Goal: Task Accomplishment & Management: Manage account settings

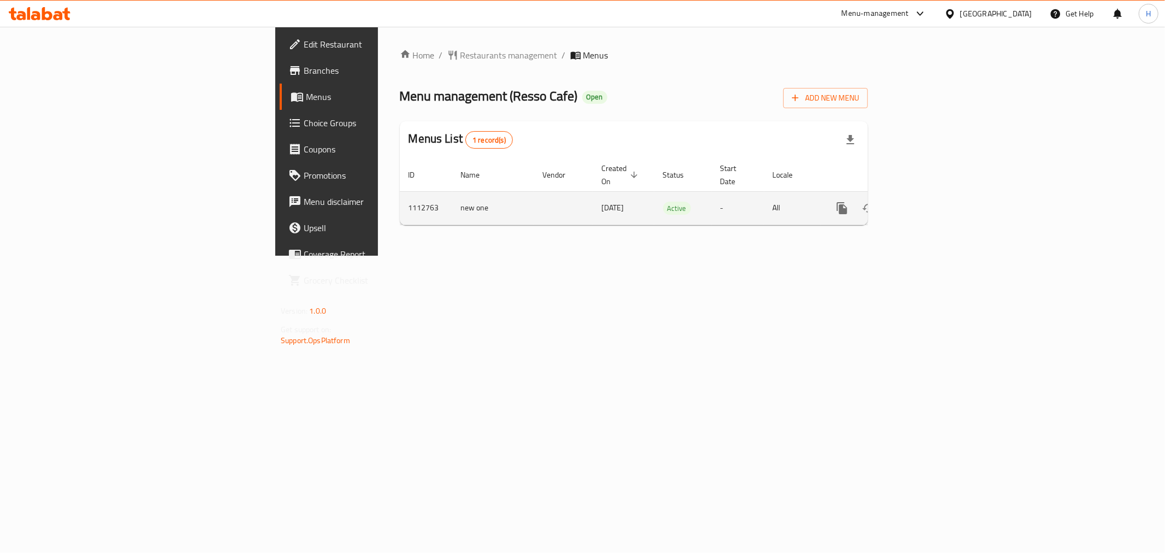
click at [927, 201] on icon "enhanced table" at bounding box center [920, 207] width 13 height 13
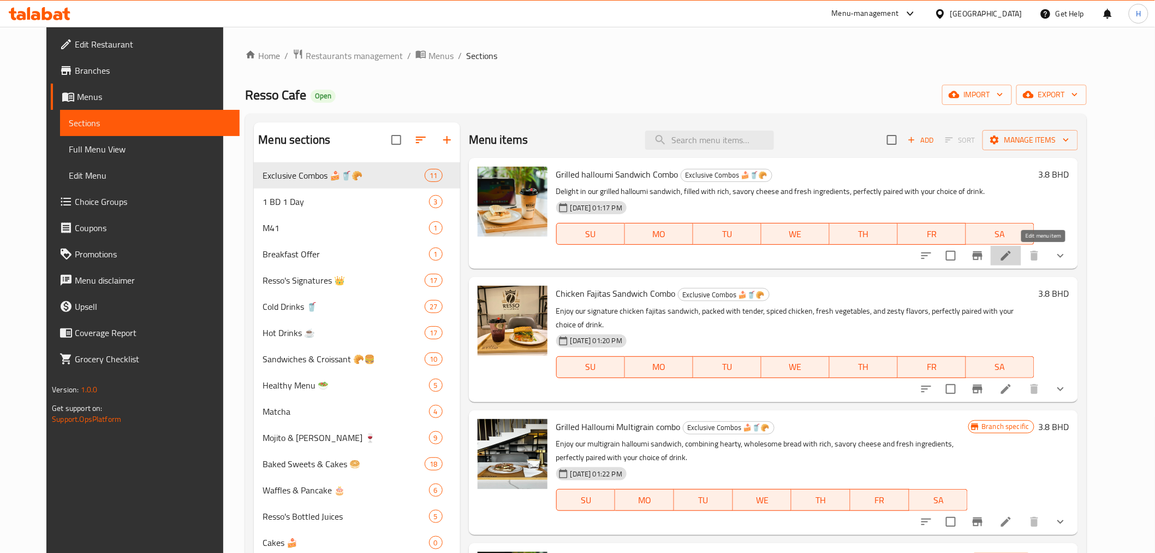
click at [1013, 258] on icon at bounding box center [1006, 255] width 13 height 13
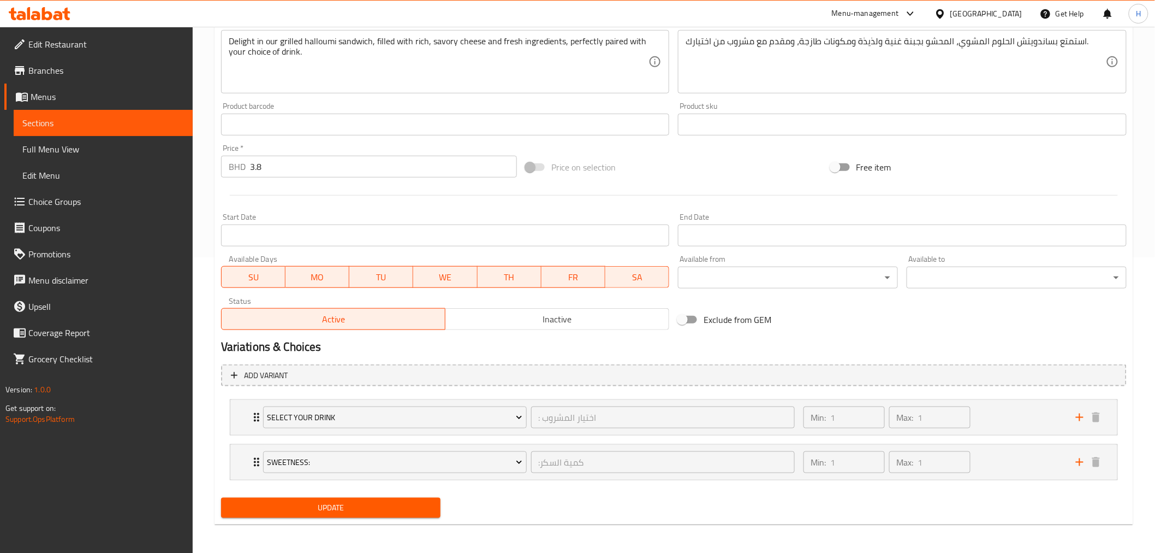
scroll to position [297, 0]
click at [692, 321] on input "Exclude from GEM" at bounding box center [682, 318] width 62 height 21
checkbox input "true"
click at [329, 506] on span "Update" at bounding box center [331, 507] width 203 height 14
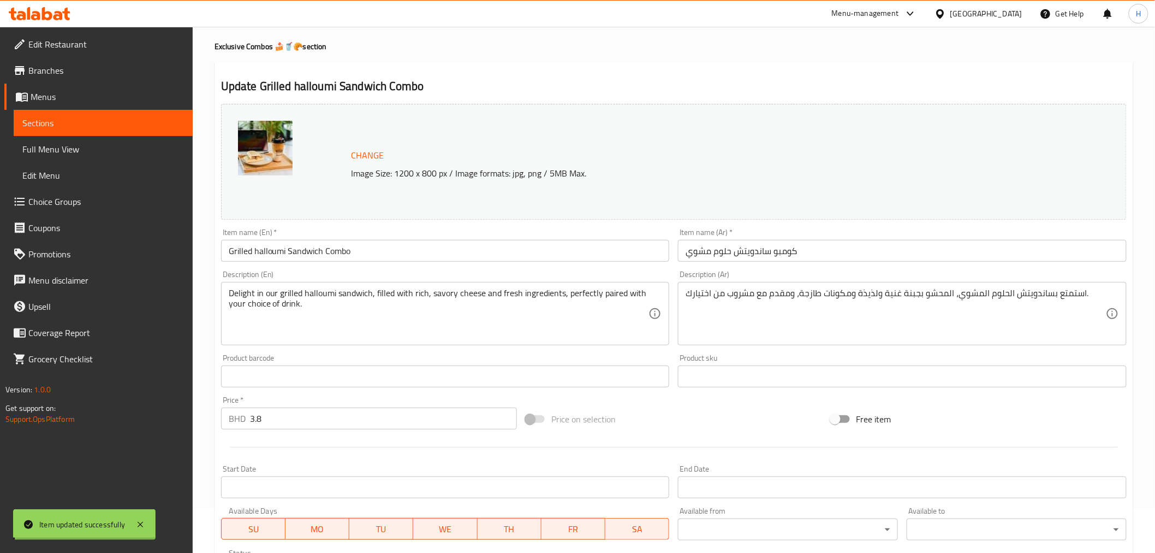
scroll to position [0, 0]
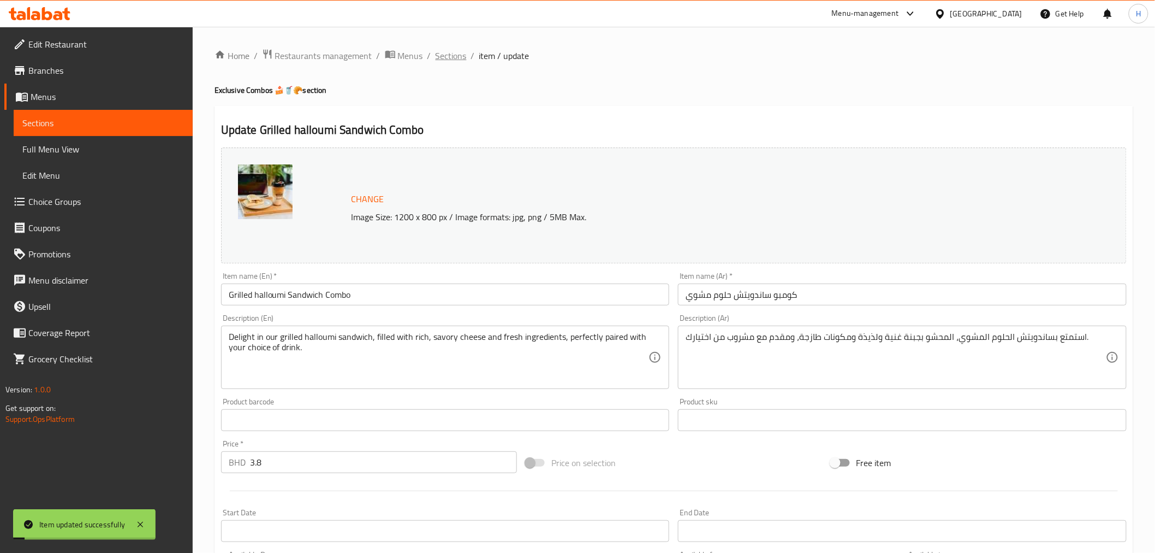
click at [446, 61] on span "Sections" at bounding box center [451, 55] width 31 height 13
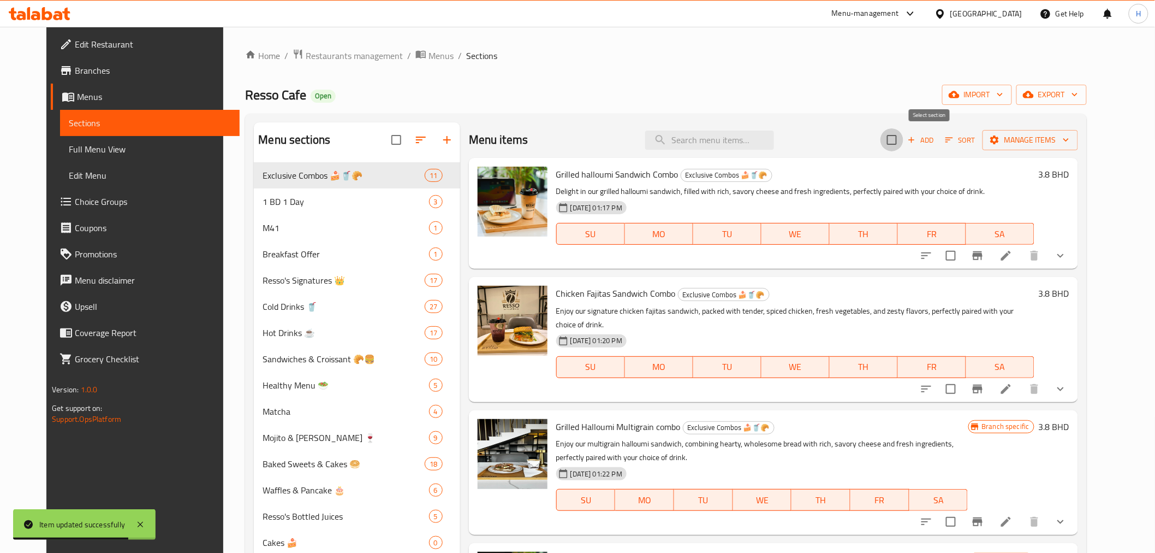
click at [904, 138] on input "checkbox" at bounding box center [892, 139] width 23 height 23
checkbox input "true"
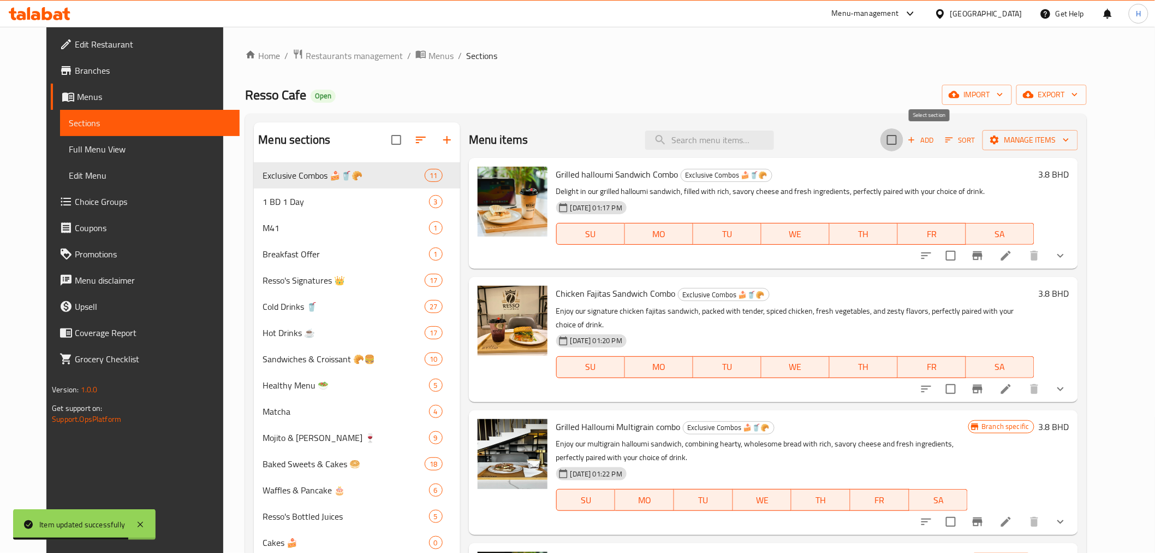
checkbox input "true"
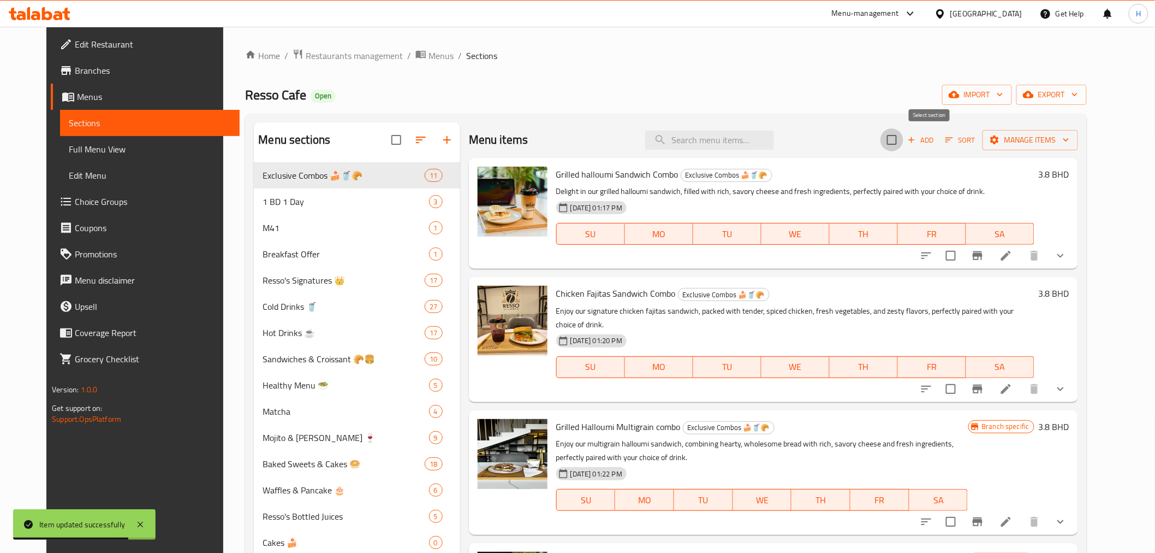
checkbox input "true"
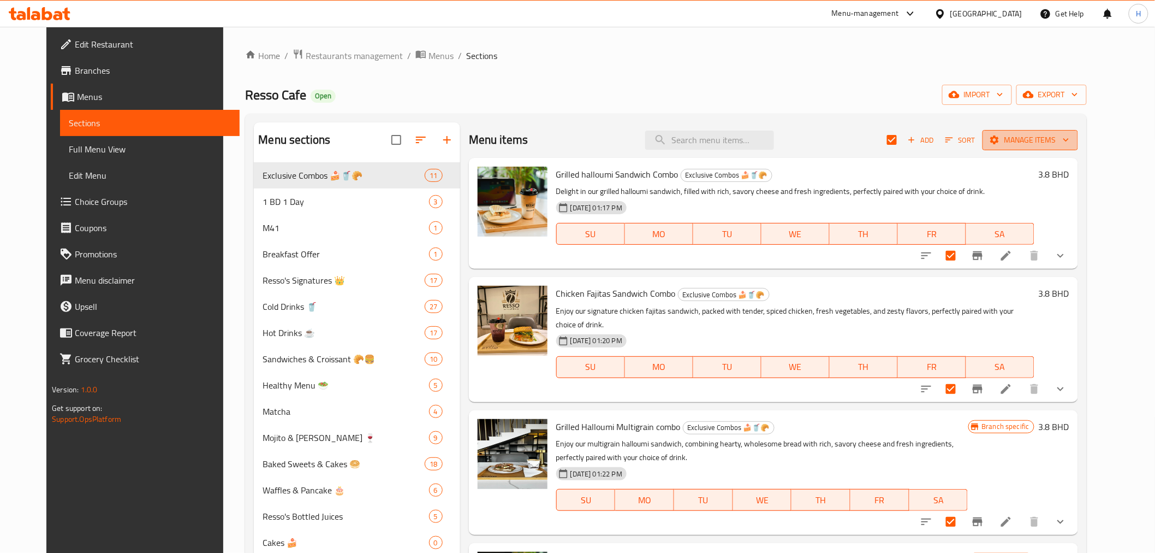
click at [1065, 139] on span "Manage items" at bounding box center [1031, 140] width 78 height 14
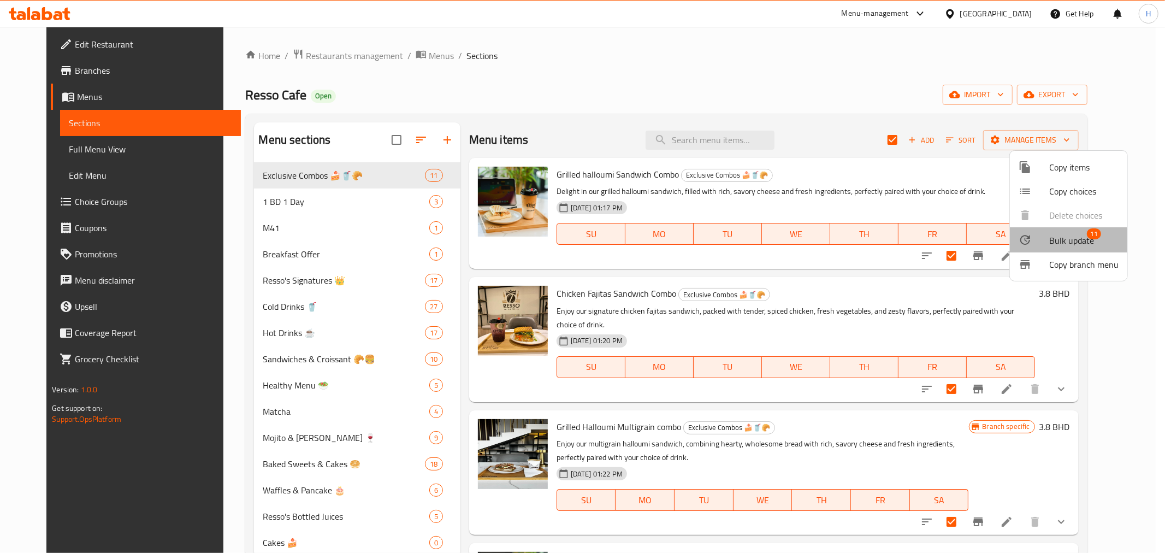
click at [1042, 242] on div at bounding box center [1033, 239] width 31 height 13
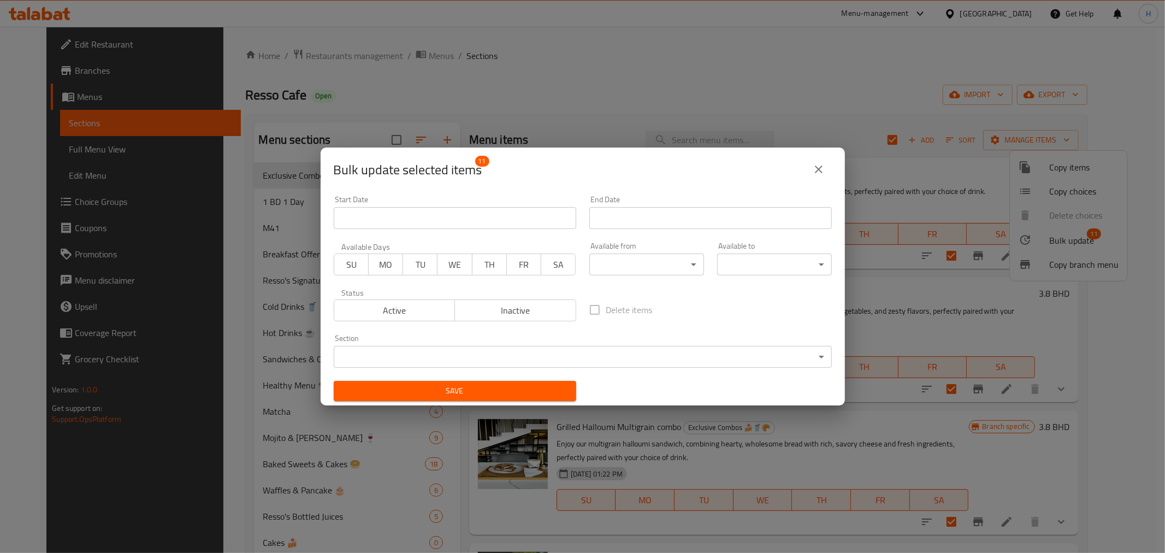
click at [819, 163] on icon "close" at bounding box center [818, 169] width 13 height 13
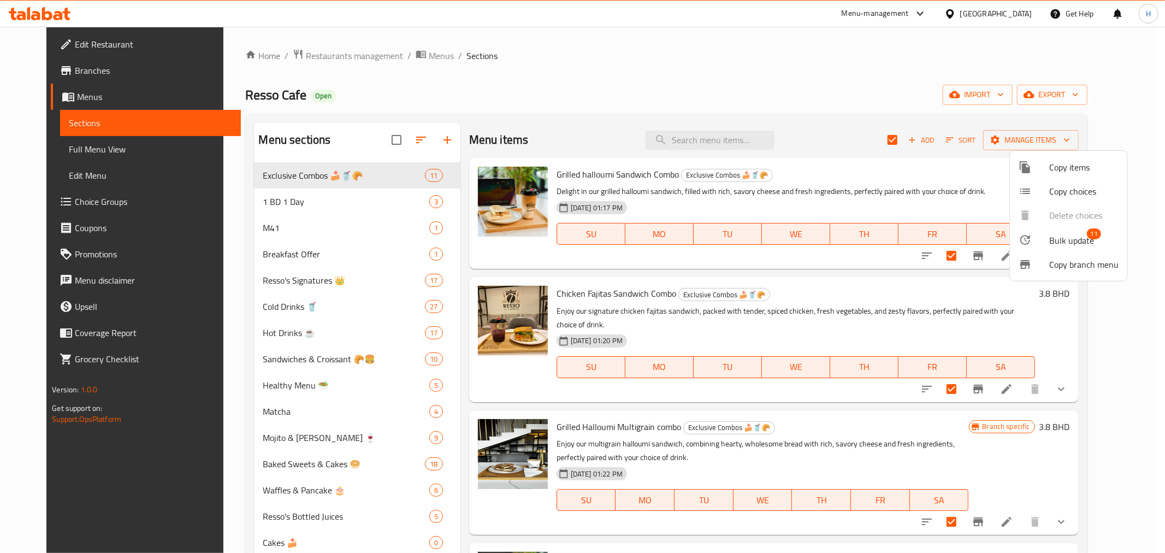
click at [621, 131] on div at bounding box center [582, 276] width 1165 height 553
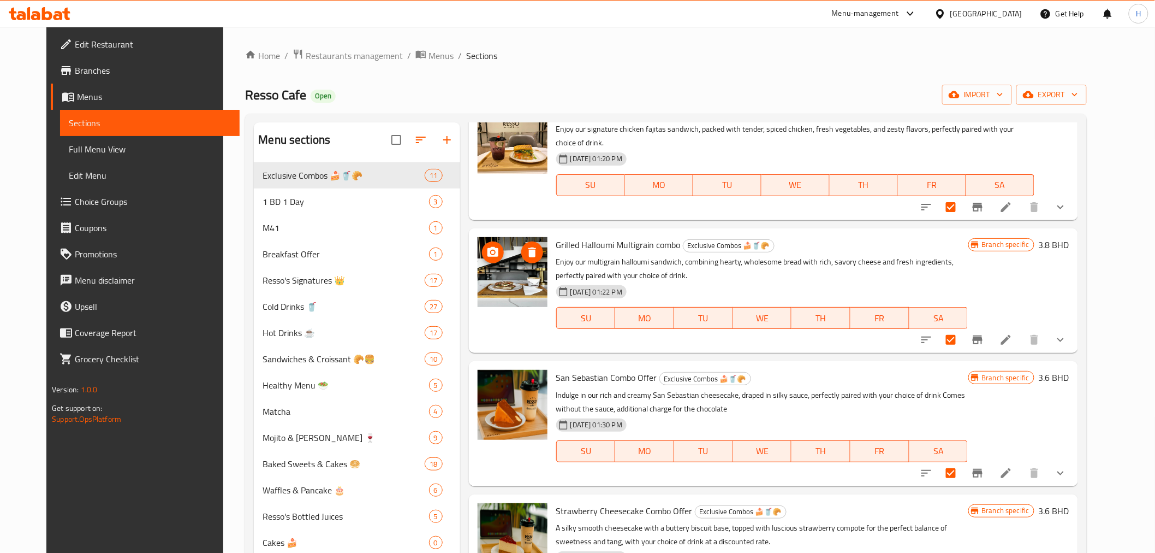
scroll to position [121, 0]
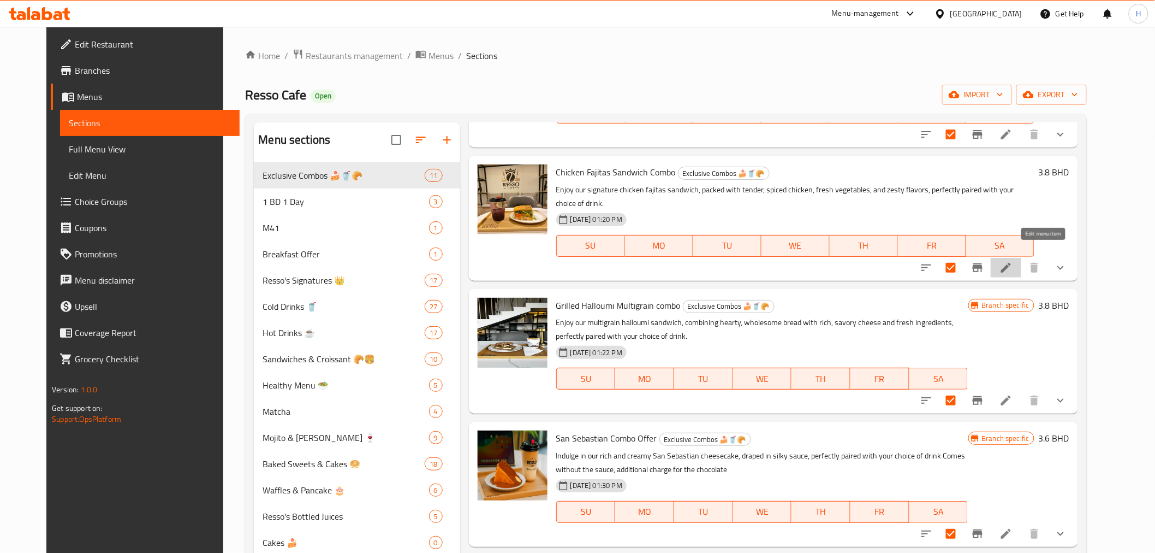
click at [1011, 263] on icon at bounding box center [1006, 268] width 10 height 10
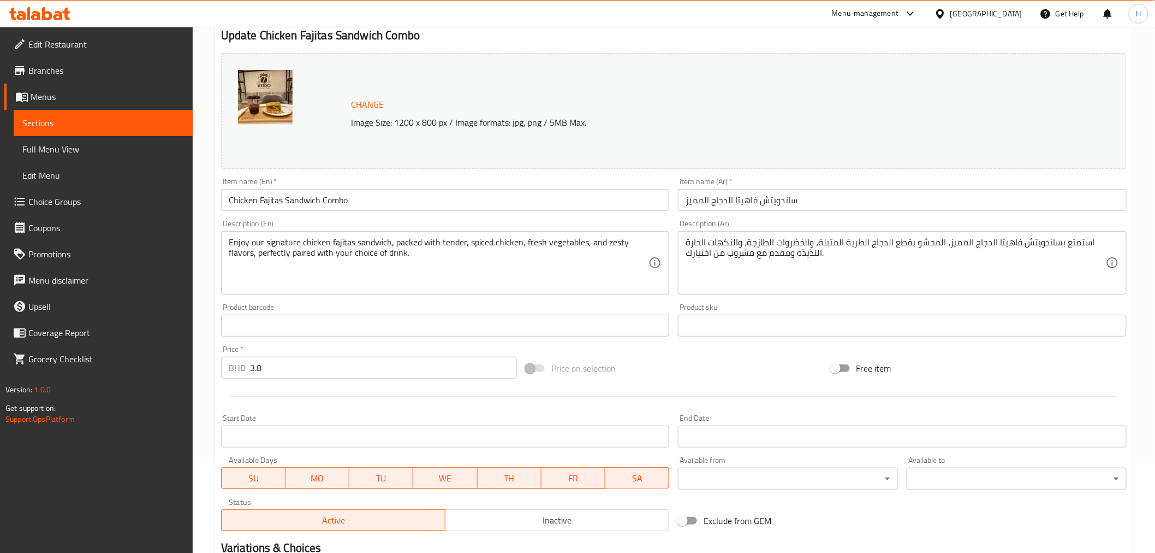
scroll to position [297, 0]
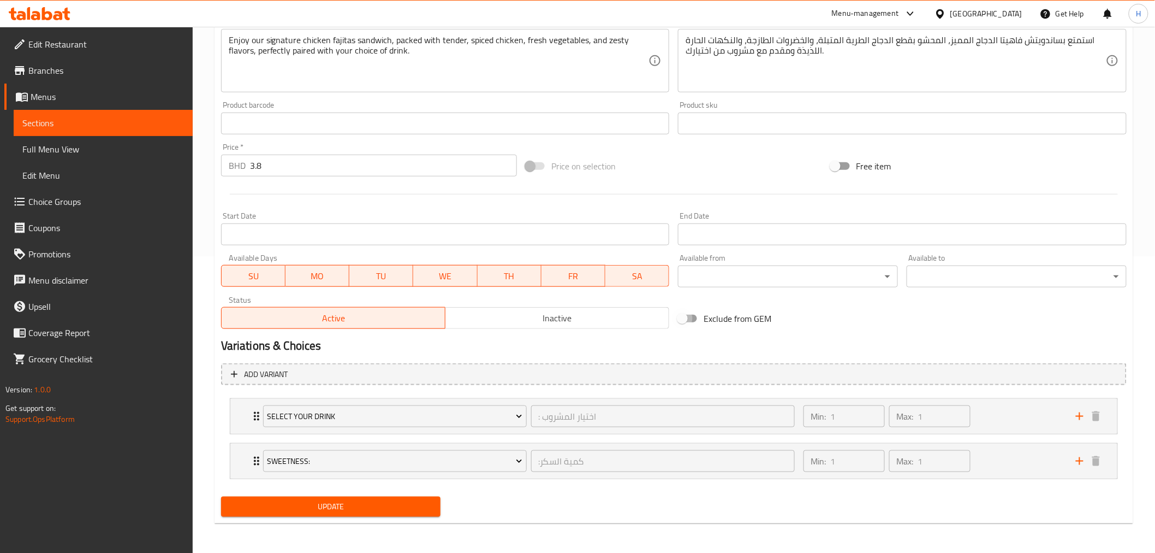
click at [692, 319] on input "Exclude from GEM" at bounding box center [682, 318] width 62 height 21
checkbox input "true"
click at [375, 506] on span "Update" at bounding box center [331, 507] width 203 height 14
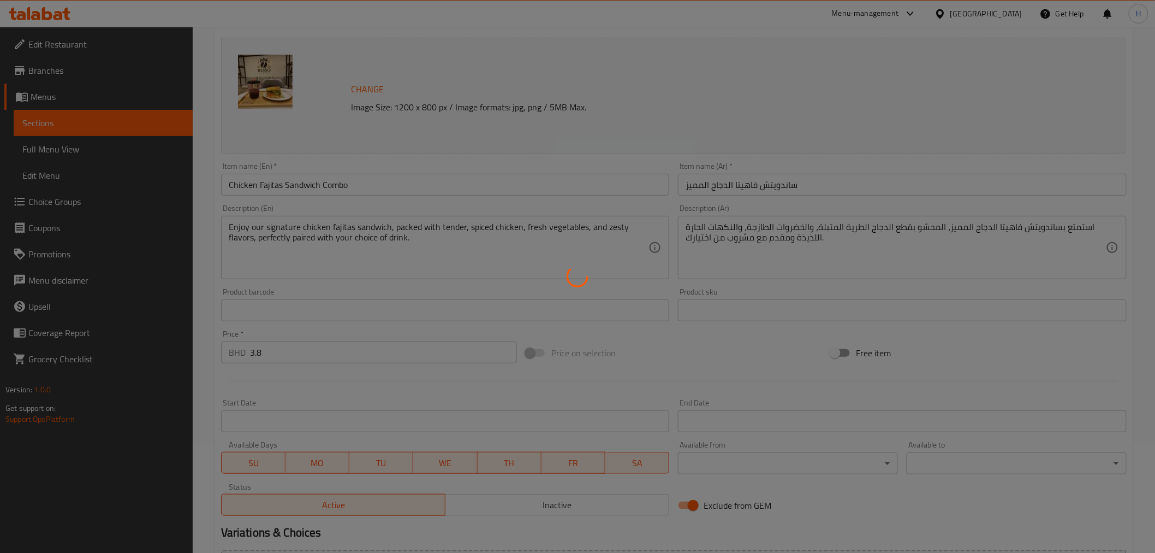
scroll to position [0, 0]
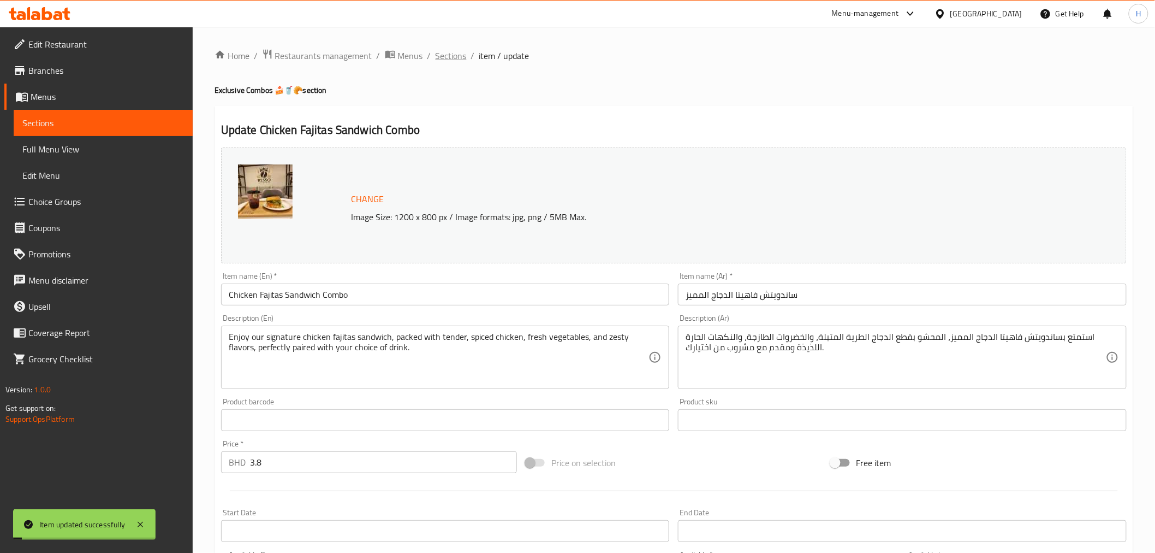
click at [447, 61] on span "Sections" at bounding box center [451, 55] width 31 height 13
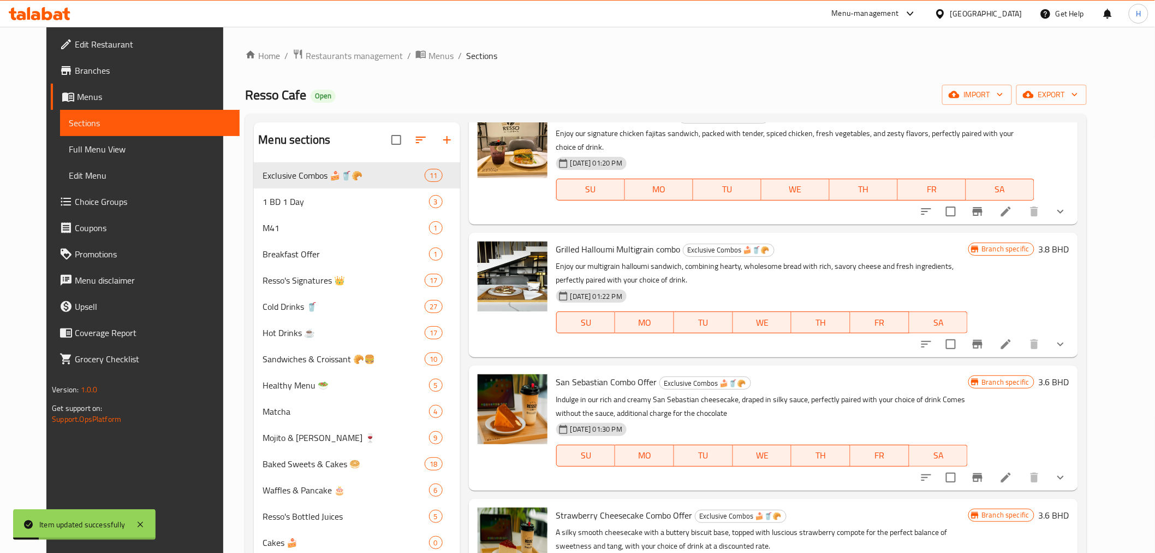
scroll to position [182, 0]
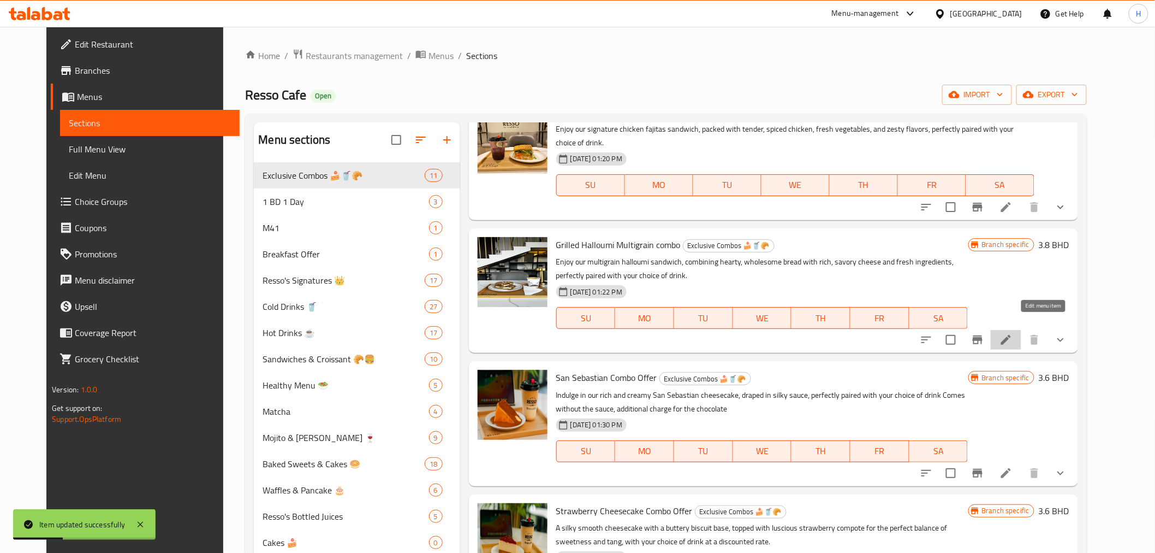
click at [1013, 333] on icon at bounding box center [1006, 339] width 13 height 13
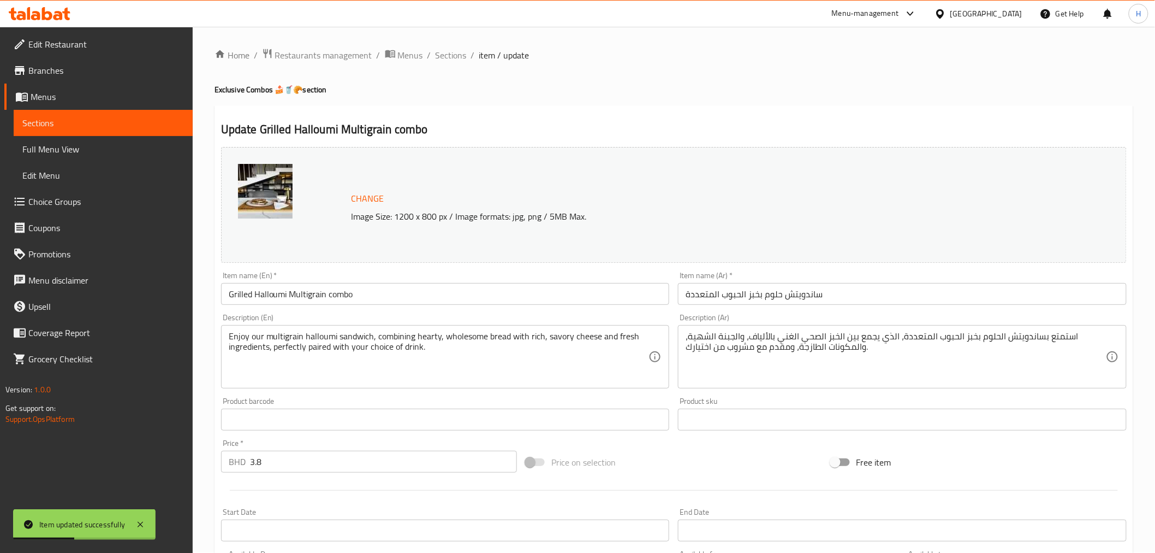
scroll to position [297, 0]
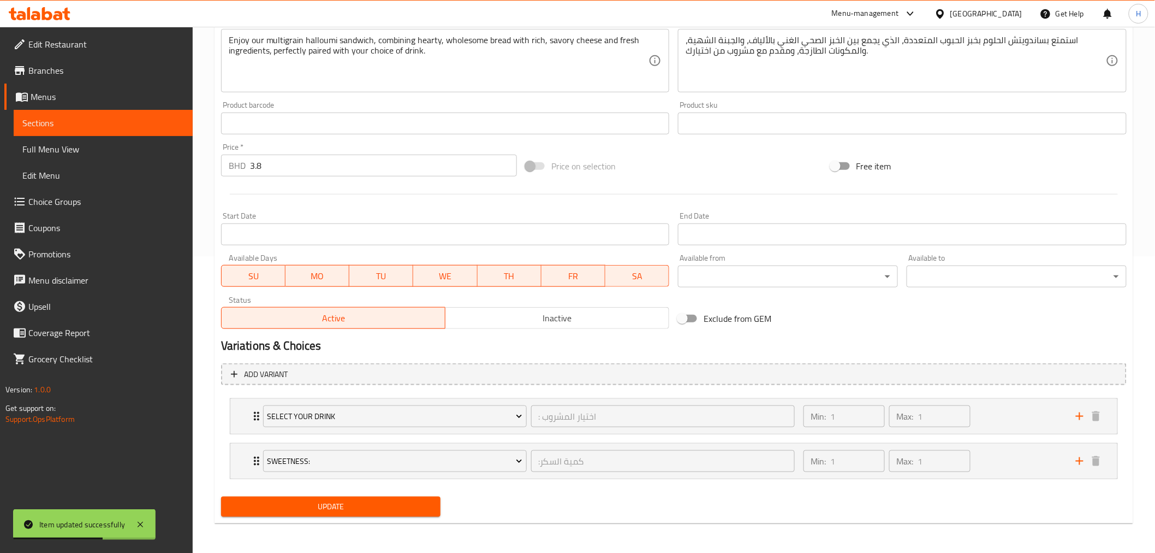
click at [685, 317] on input "Exclude from GEM" at bounding box center [682, 318] width 62 height 21
checkbox input "true"
click at [347, 511] on span "Update" at bounding box center [331, 507] width 203 height 14
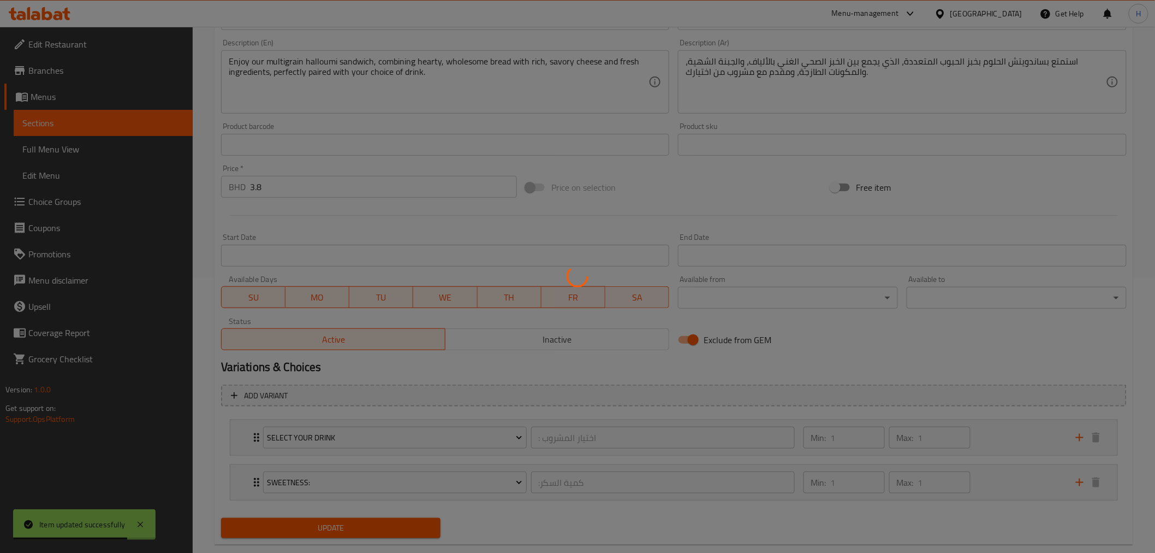
scroll to position [0, 0]
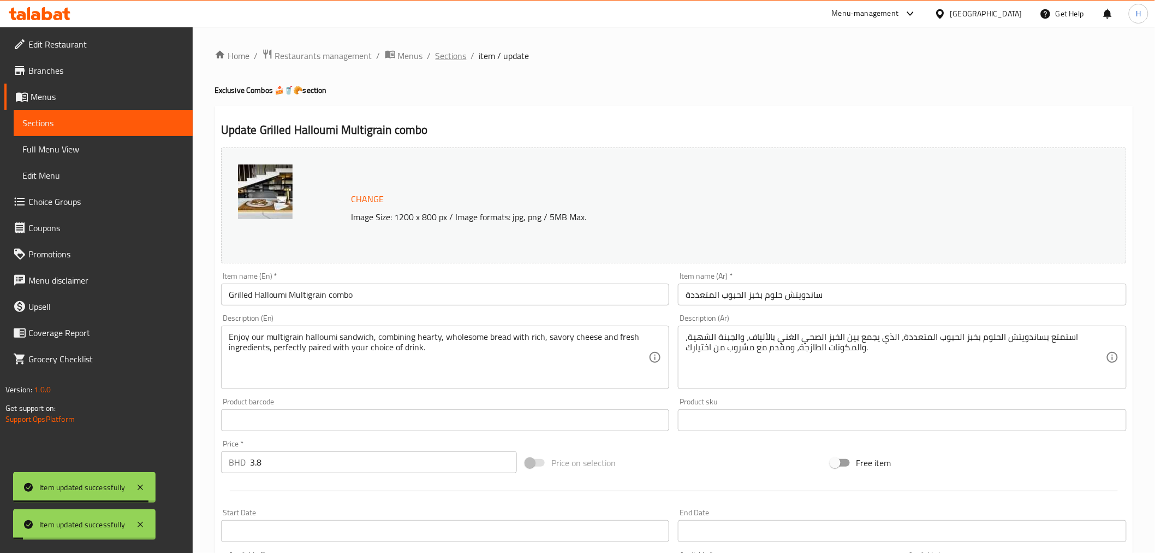
click at [452, 60] on span "Sections" at bounding box center [451, 55] width 31 height 13
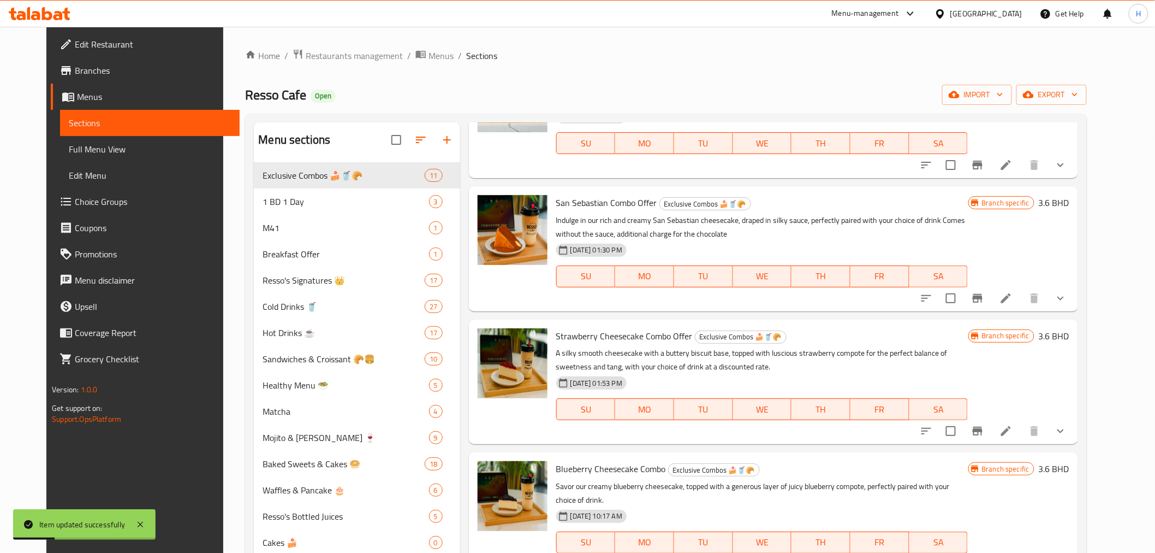
scroll to position [364, 0]
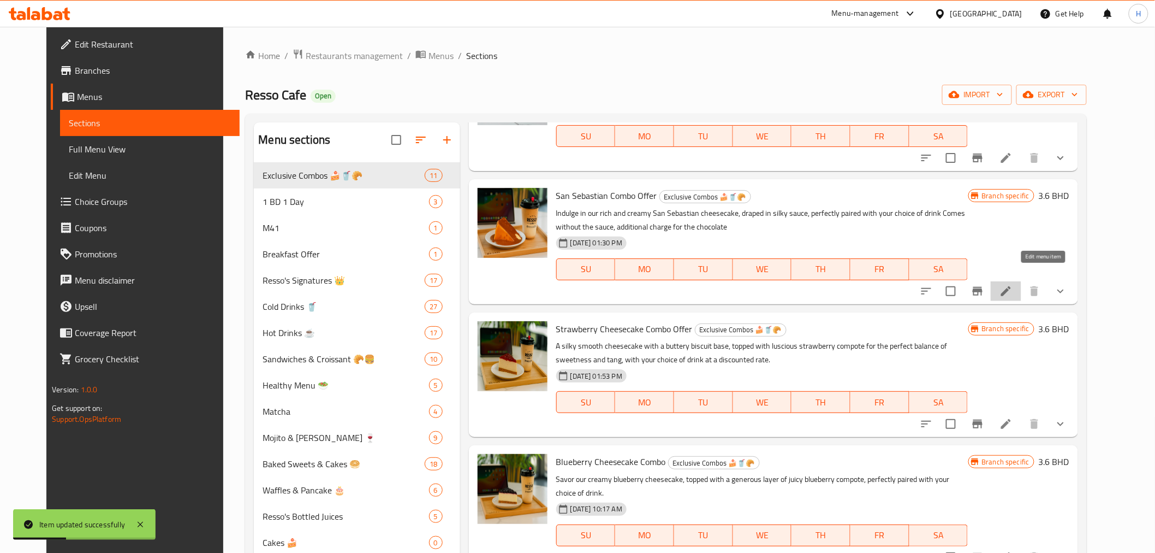
click at [1013, 284] on icon at bounding box center [1006, 290] width 13 height 13
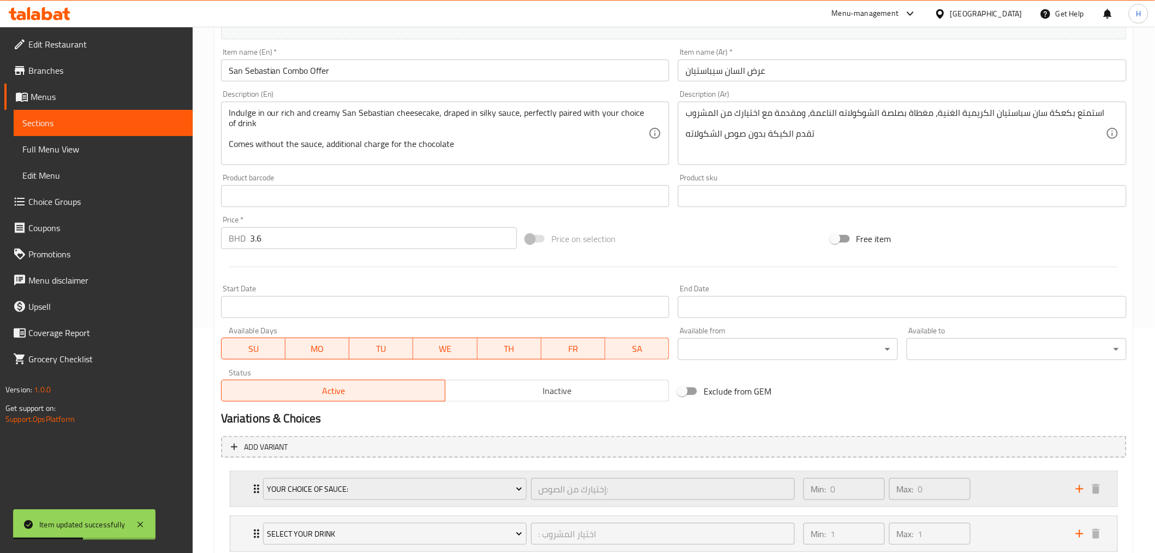
scroll to position [341, 0]
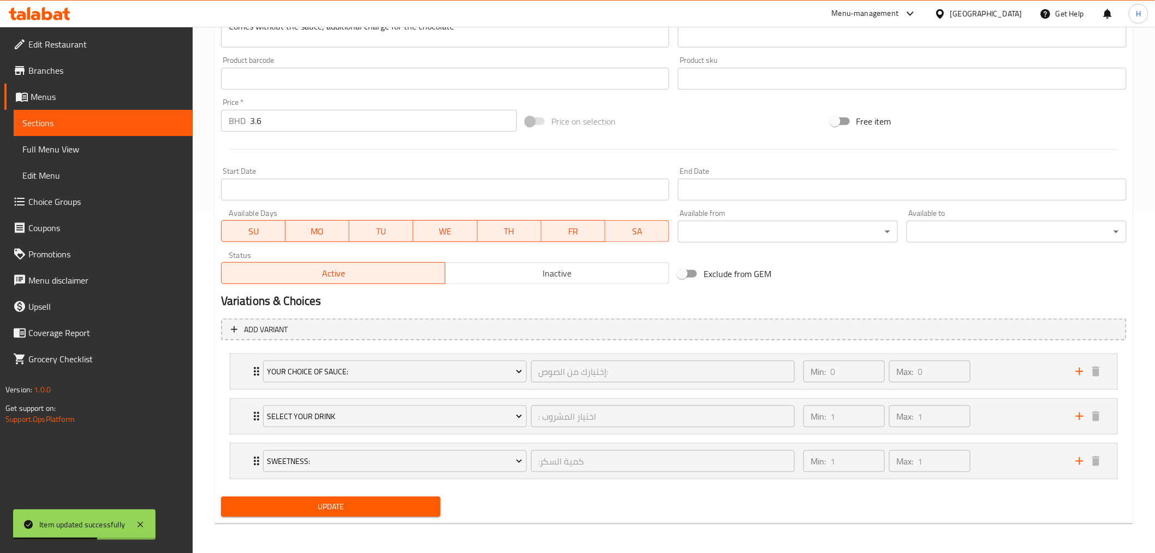
click at [692, 277] on input "Exclude from GEM" at bounding box center [682, 273] width 62 height 21
checkbox input "true"
click at [320, 505] on span "Update" at bounding box center [331, 507] width 203 height 14
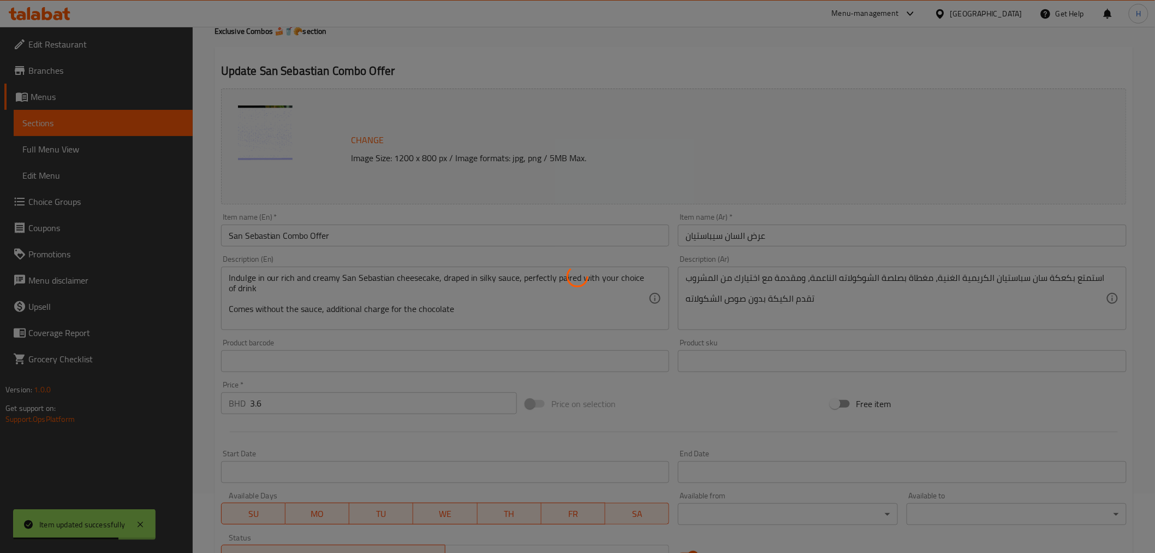
scroll to position [0, 0]
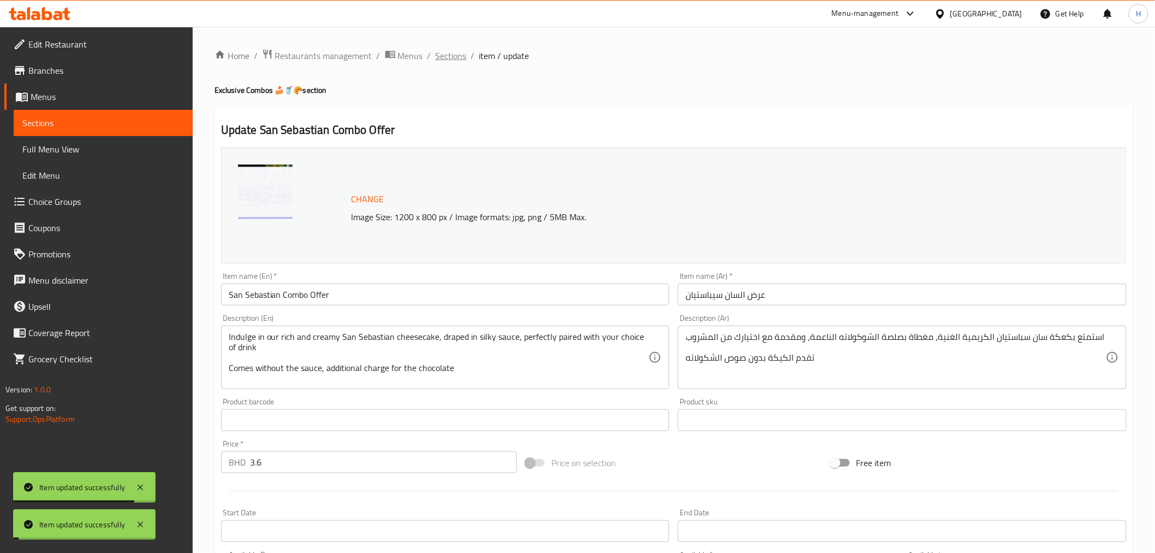
click at [450, 58] on span "Sections" at bounding box center [451, 55] width 31 height 13
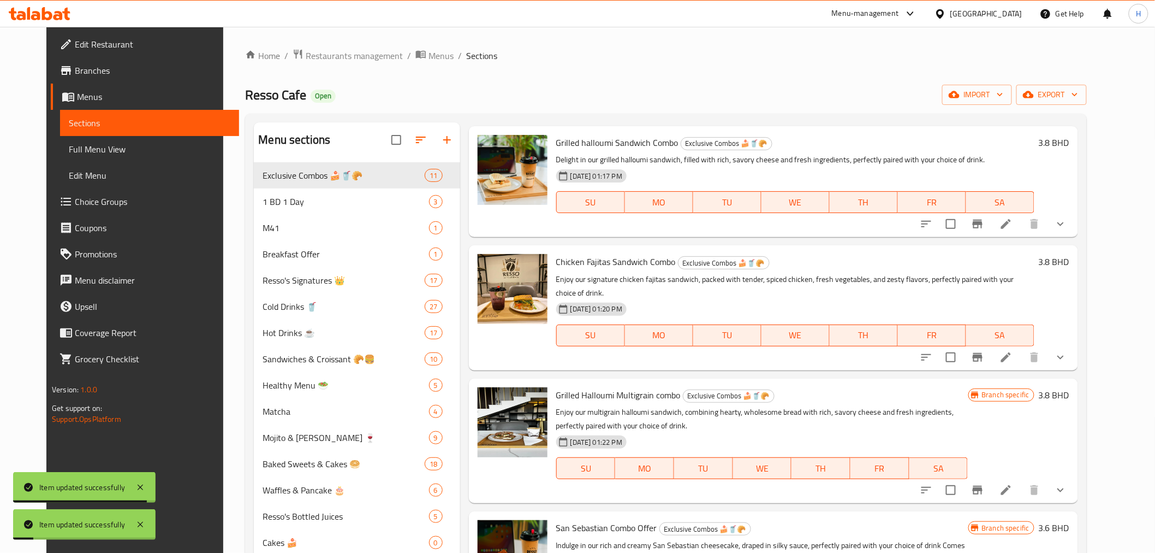
scroll to position [364, 0]
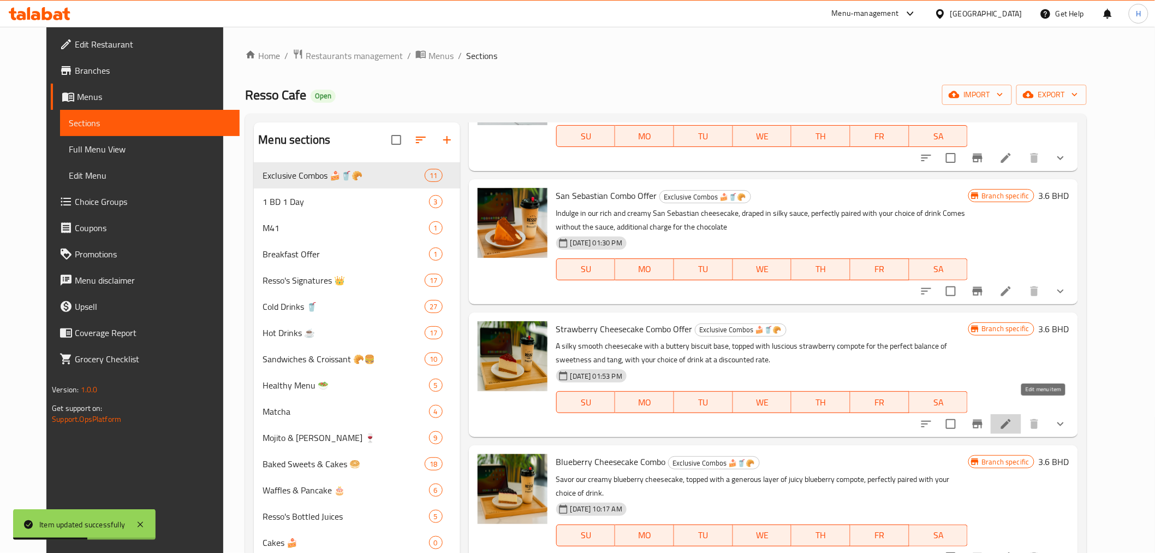
click at [1013, 417] on icon at bounding box center [1006, 423] width 13 height 13
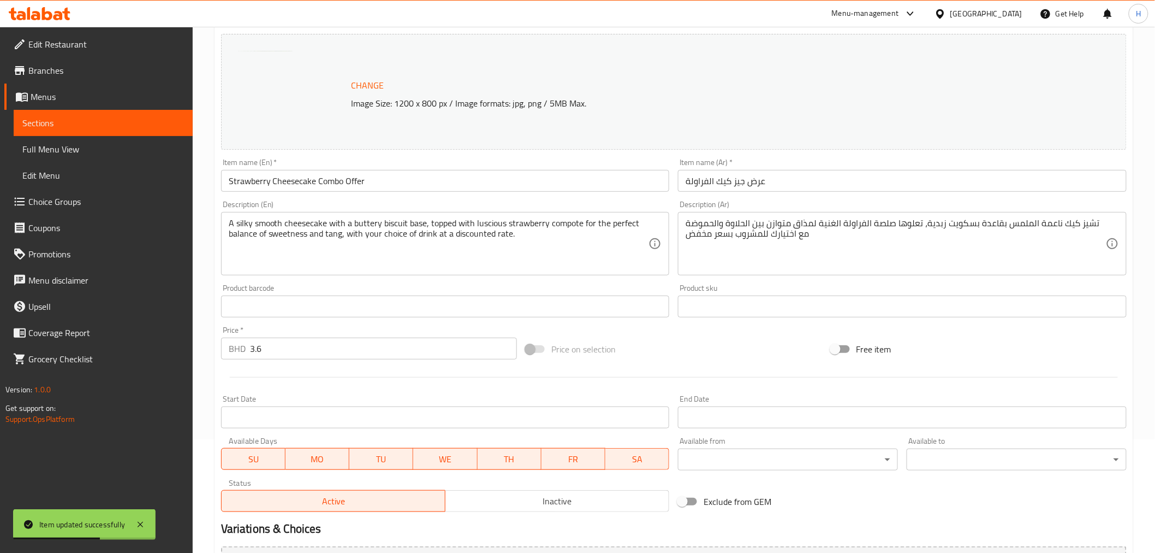
scroll to position [297, 0]
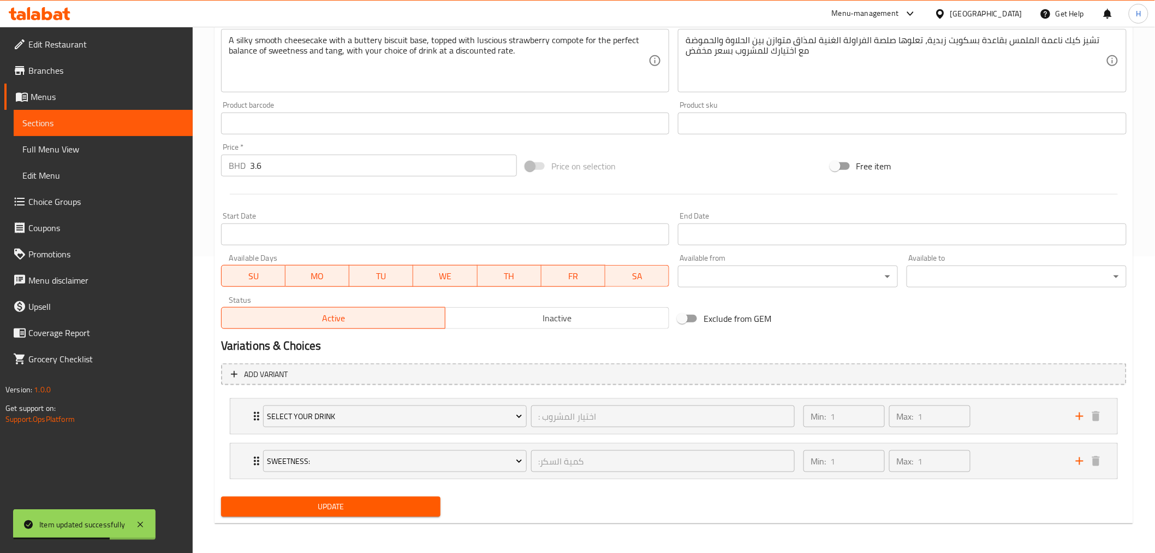
click at [698, 320] on input "Exclude from GEM" at bounding box center [682, 318] width 62 height 21
checkbox input "true"
click at [329, 511] on span "Update" at bounding box center [331, 507] width 203 height 14
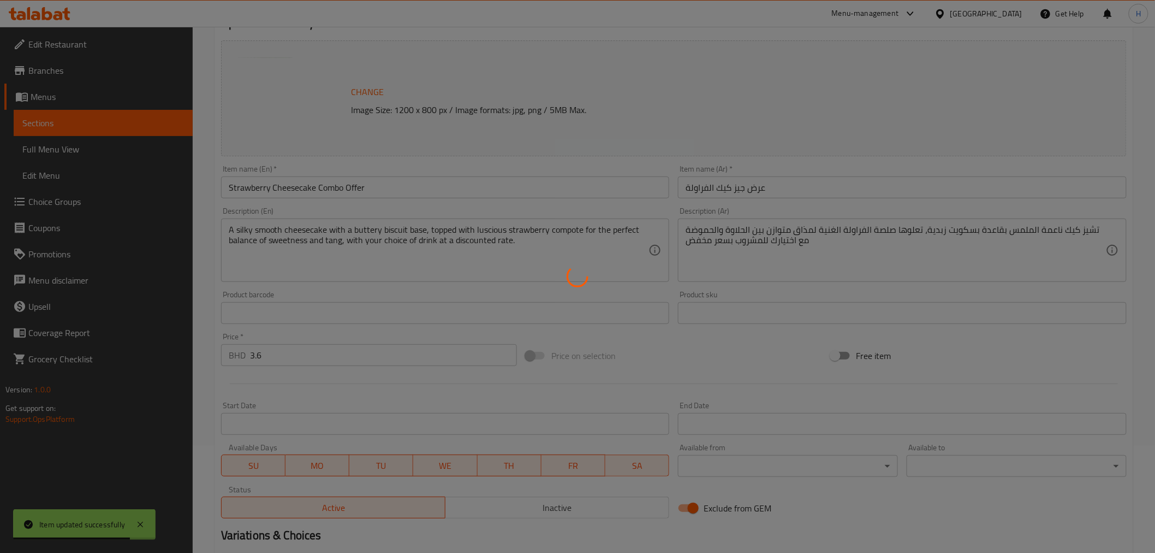
scroll to position [0, 0]
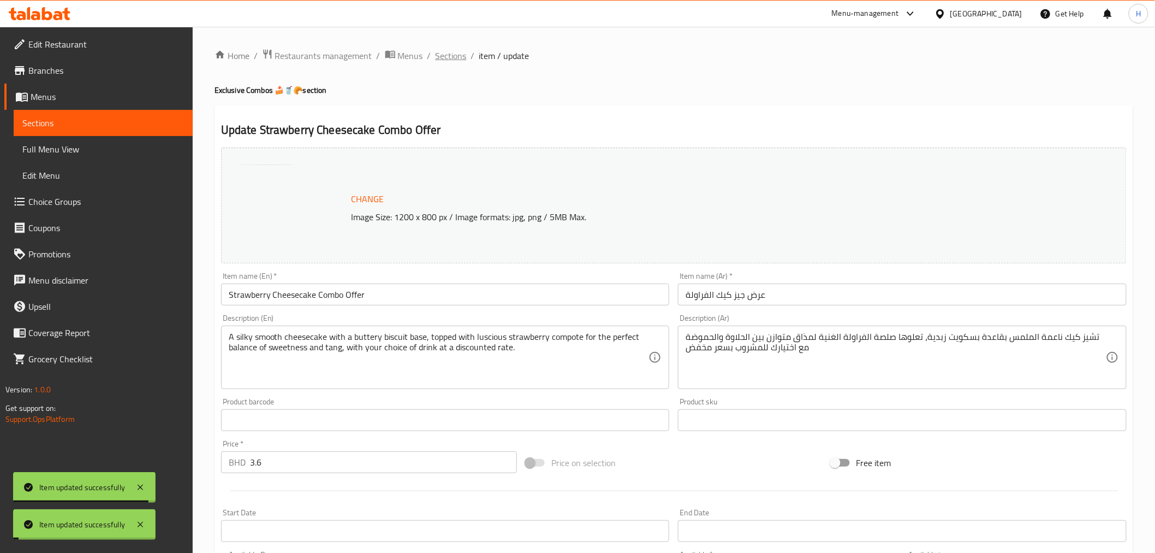
click at [451, 55] on span "Sections" at bounding box center [451, 55] width 31 height 13
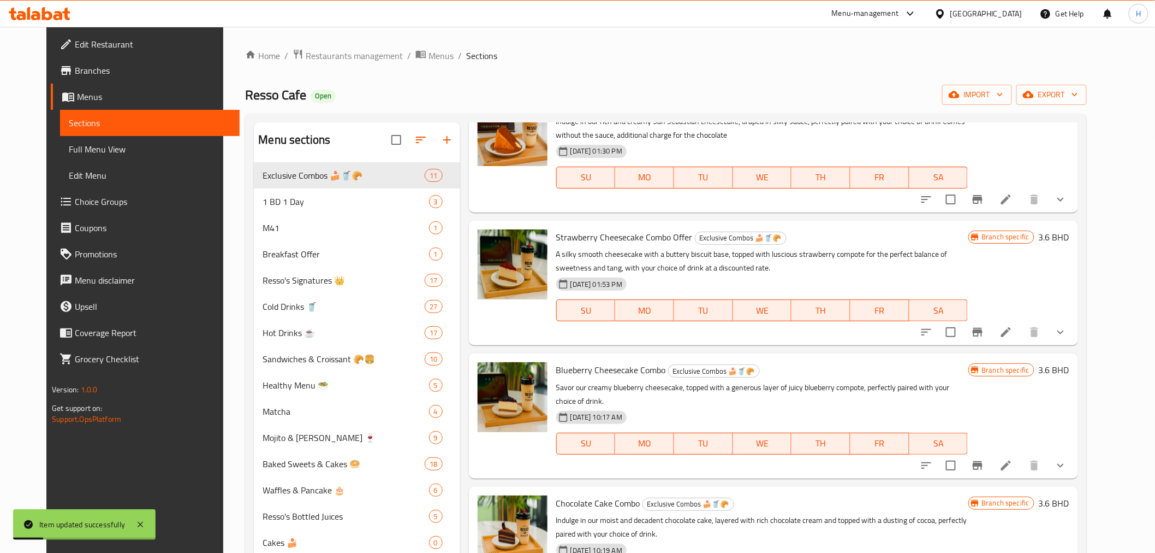
scroll to position [546, 0]
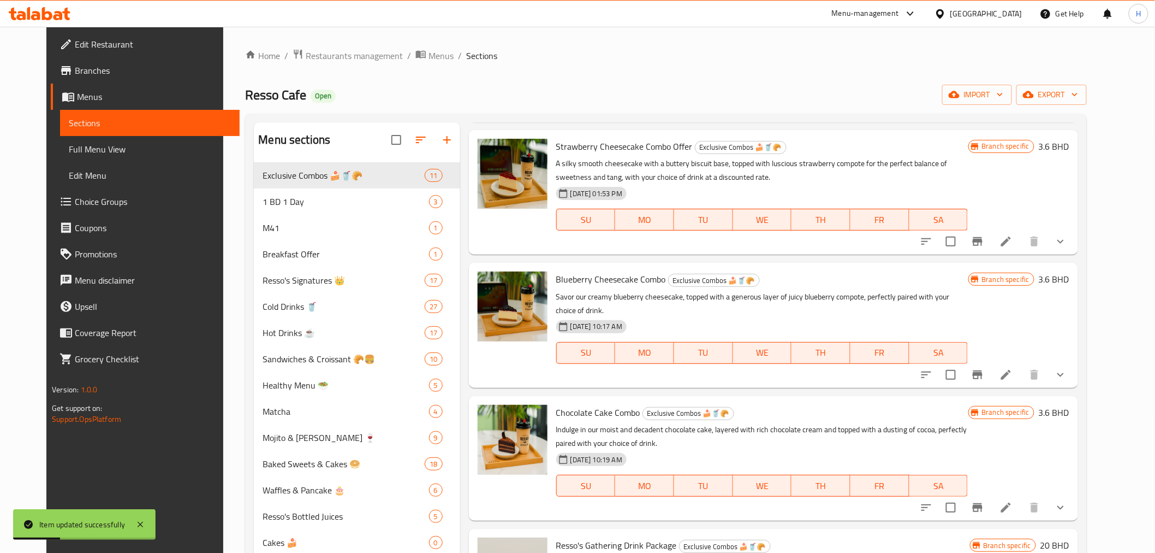
click at [1013, 368] on icon at bounding box center [1006, 374] width 13 height 13
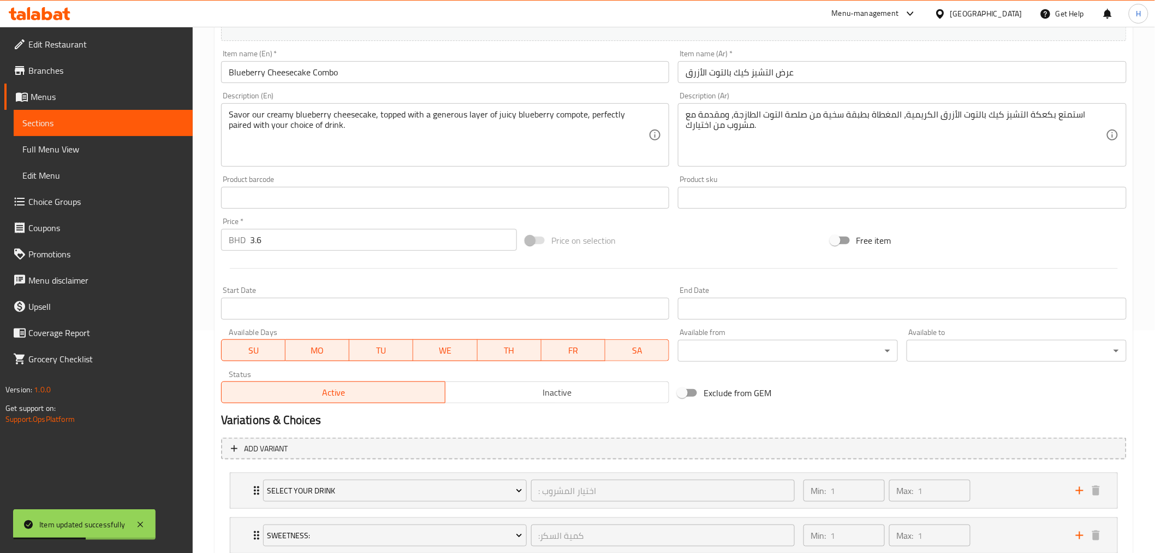
scroll to position [297, 0]
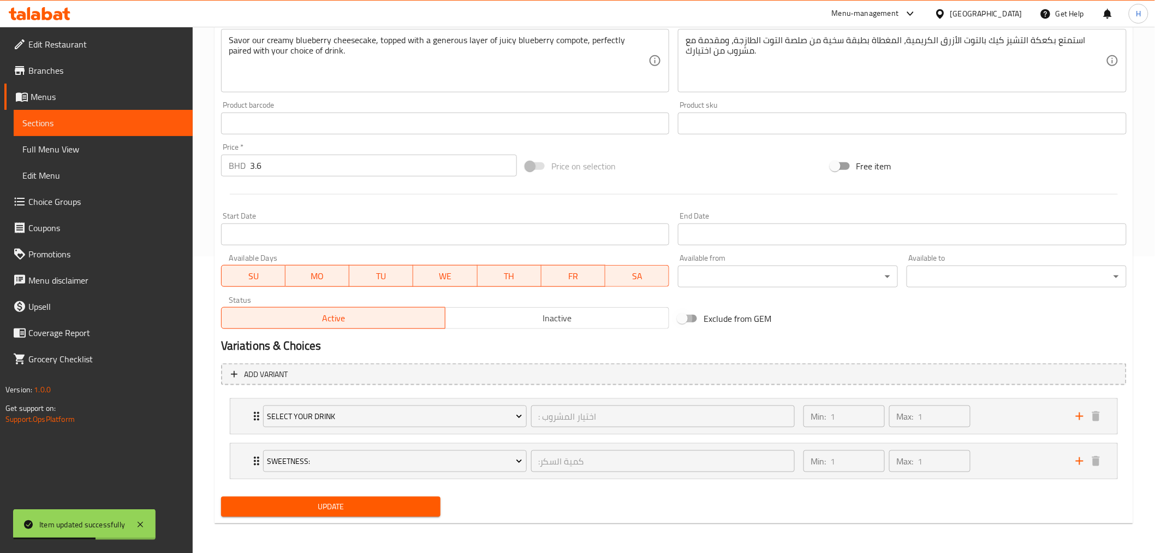
click at [688, 321] on input "Exclude from GEM" at bounding box center [682, 318] width 62 height 21
checkbox input "true"
click at [294, 507] on span "Update" at bounding box center [331, 507] width 203 height 14
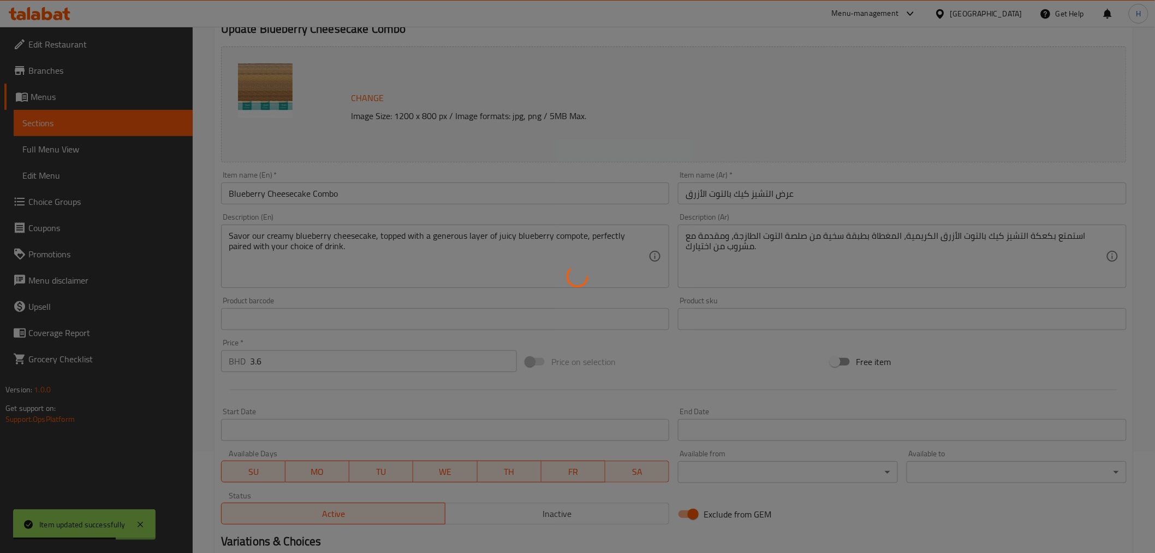
scroll to position [0, 0]
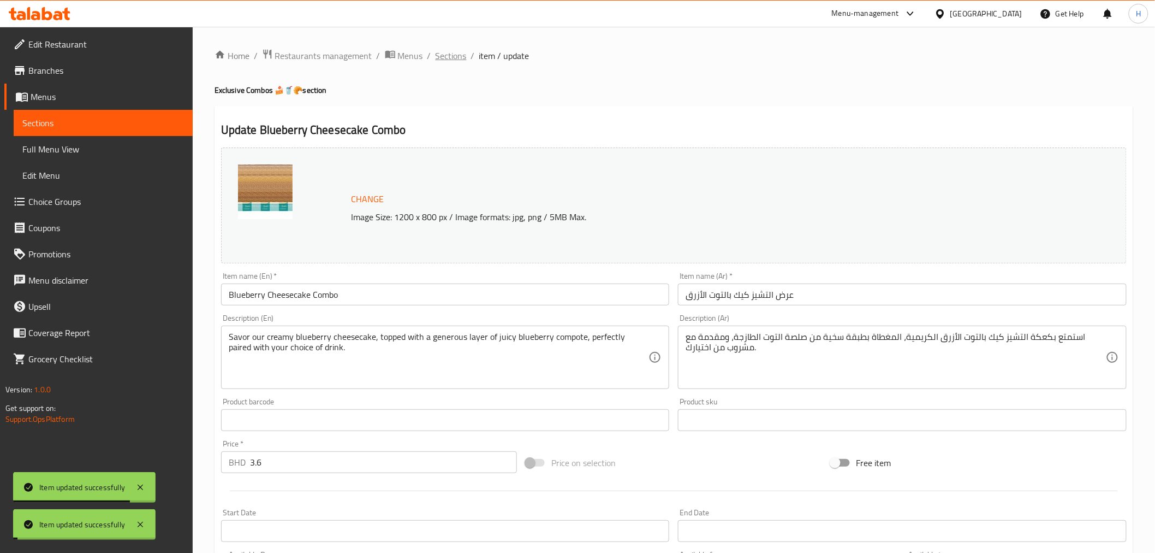
click at [445, 57] on span "Sections" at bounding box center [451, 55] width 31 height 13
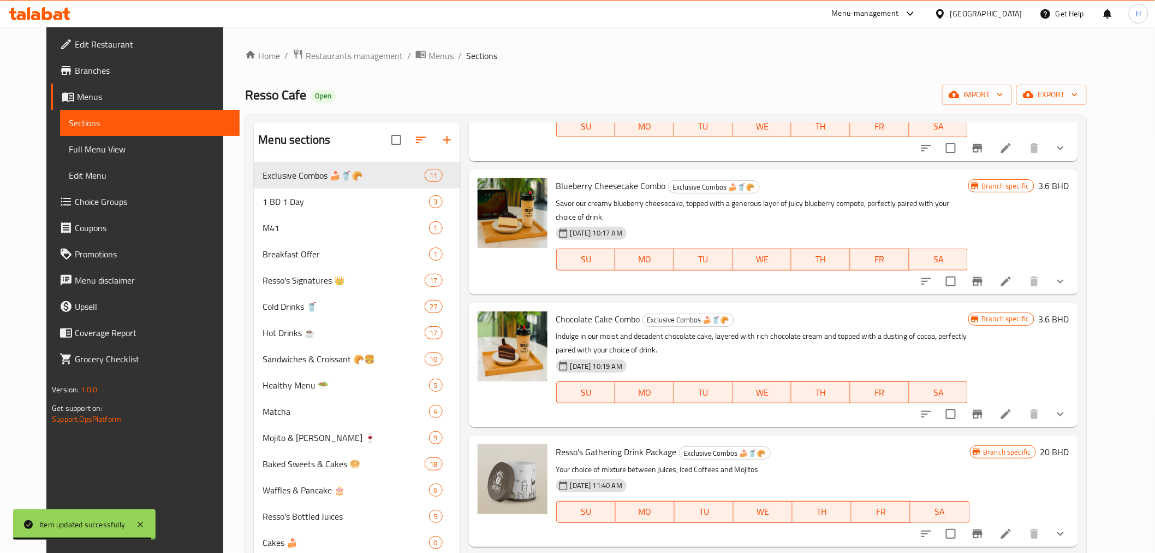
scroll to position [652, 0]
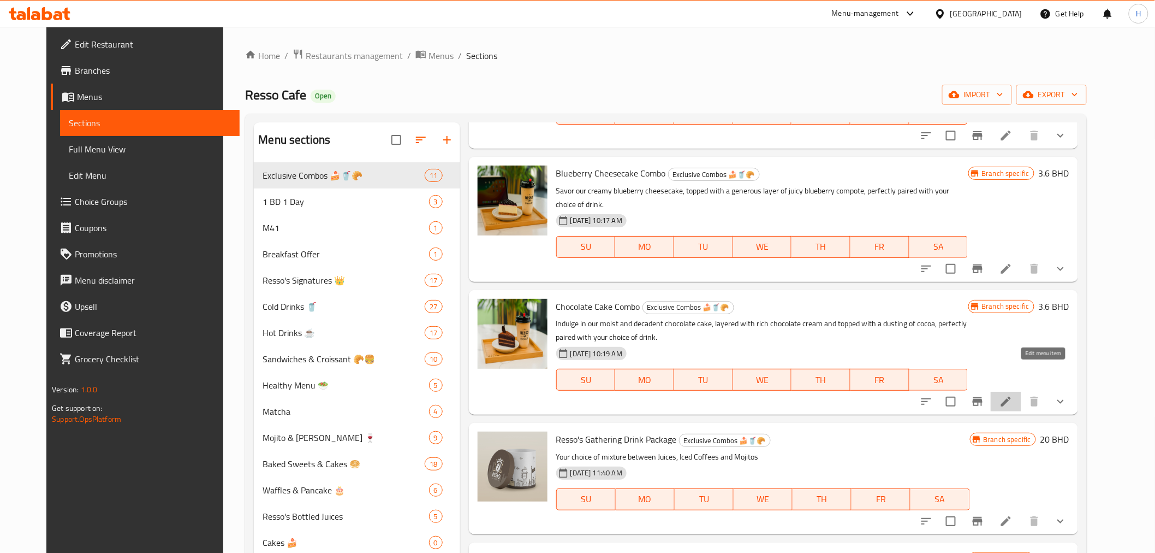
click at [1013, 395] on icon at bounding box center [1006, 401] width 13 height 13
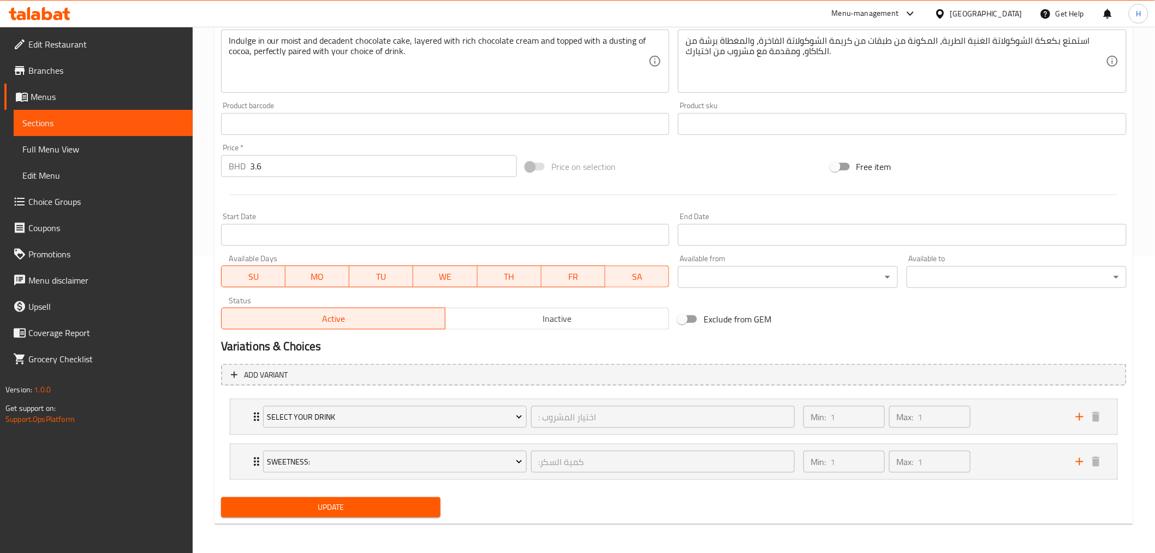
scroll to position [297, 0]
click at [680, 317] on input "Exclude from GEM" at bounding box center [682, 318] width 62 height 21
checkbox input "true"
click at [328, 506] on span "Update" at bounding box center [331, 507] width 203 height 14
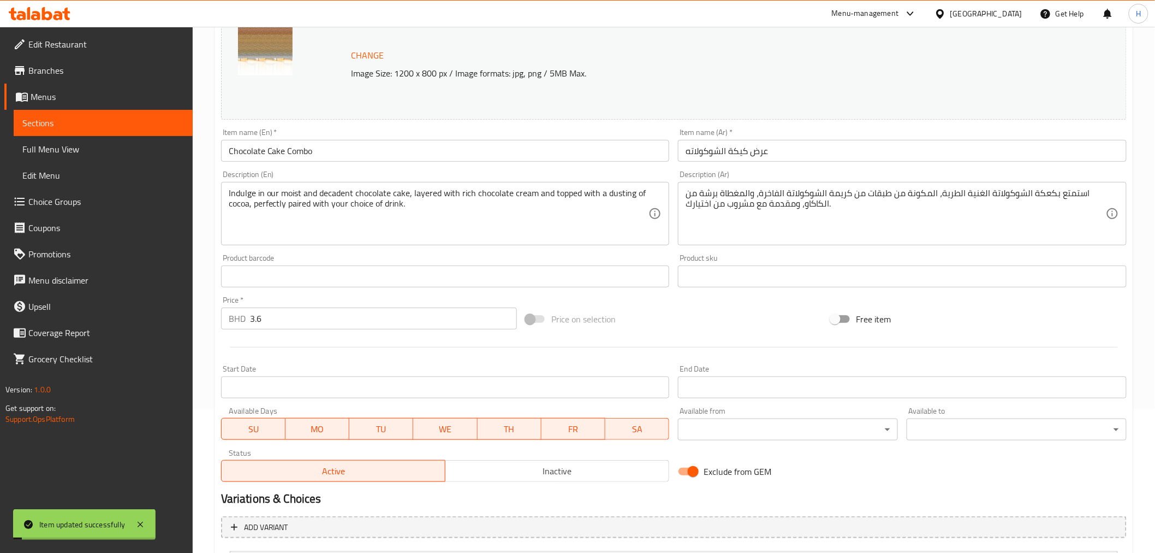
scroll to position [0, 0]
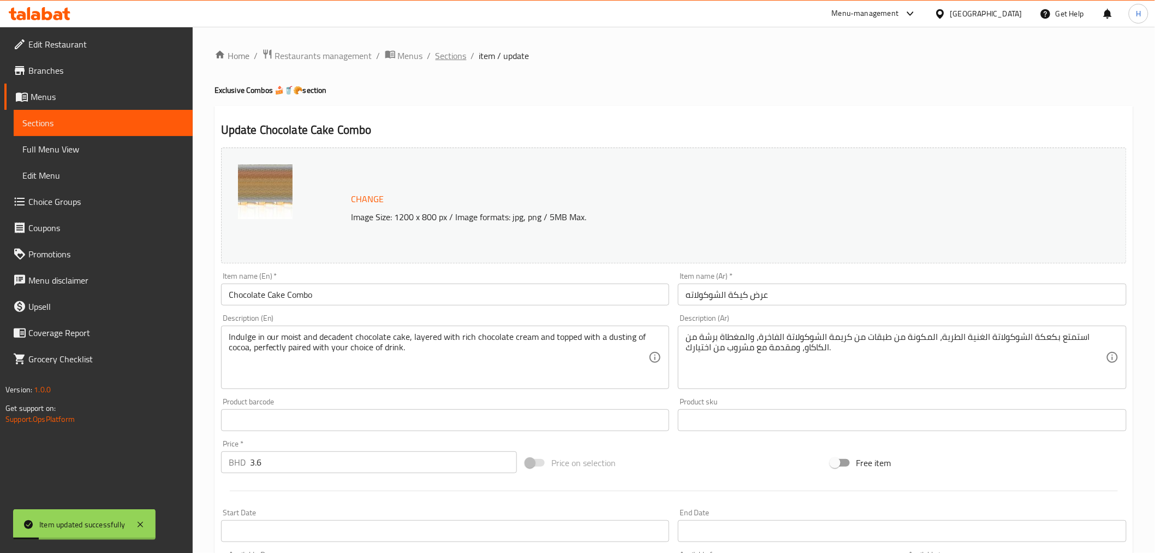
click at [448, 59] on span "Sections" at bounding box center [451, 55] width 31 height 13
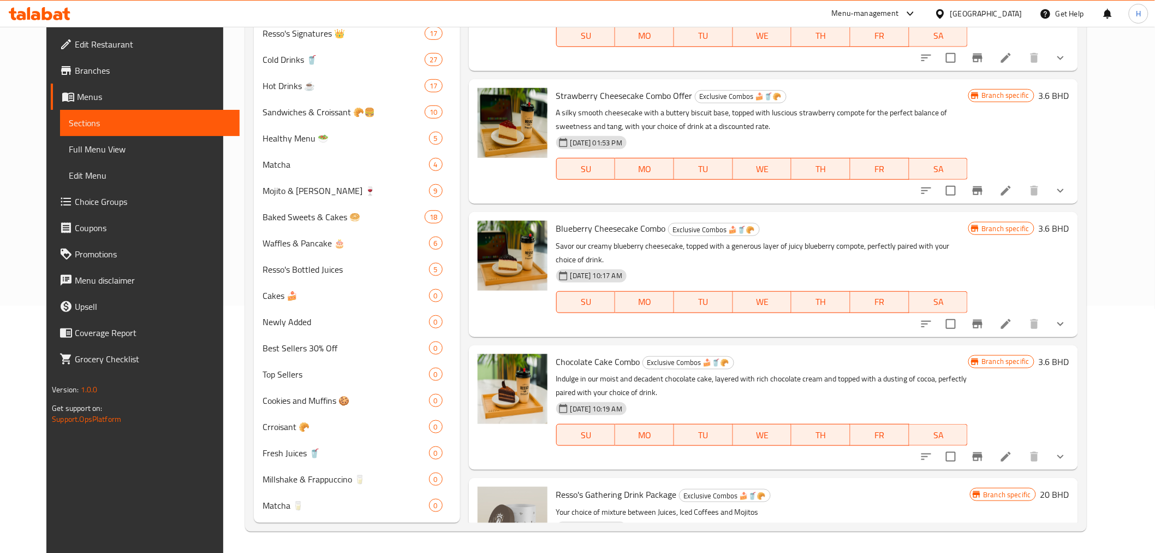
scroll to position [652, 0]
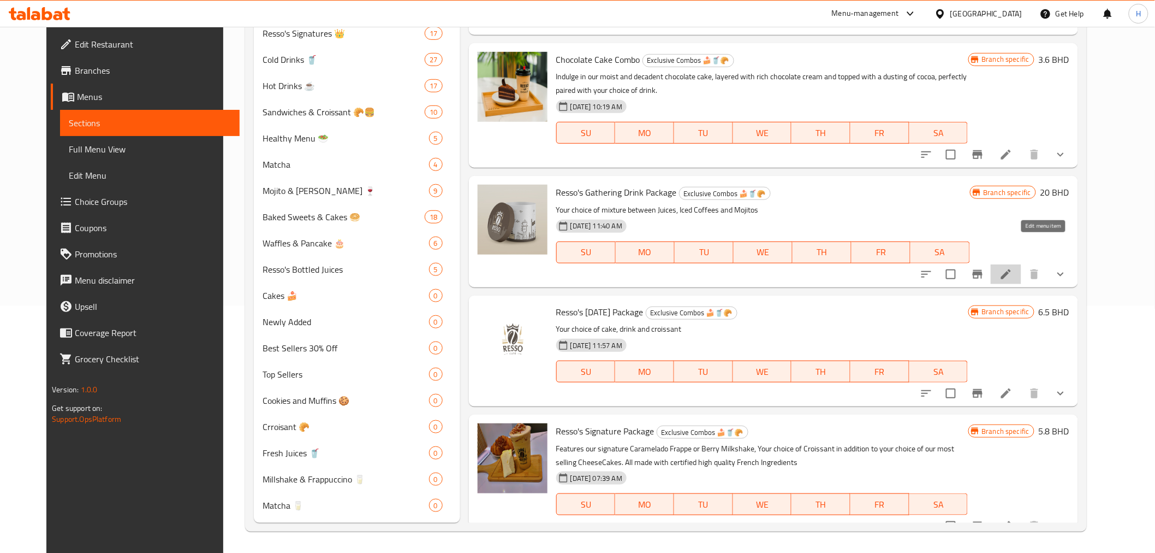
click at [1013, 268] on icon at bounding box center [1006, 274] width 13 height 13
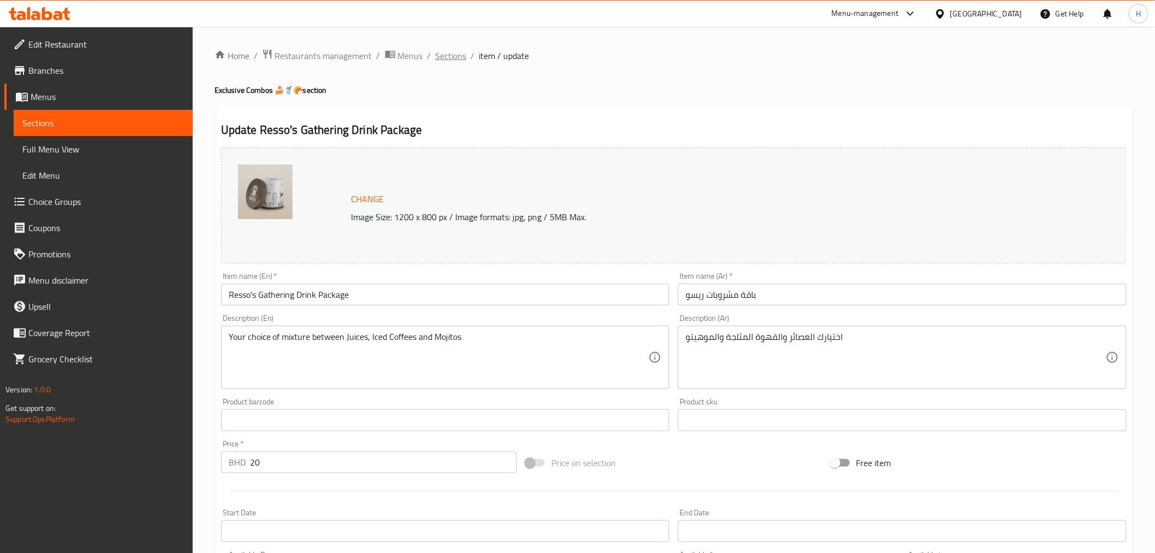
click at [453, 54] on span "Sections" at bounding box center [451, 55] width 31 height 13
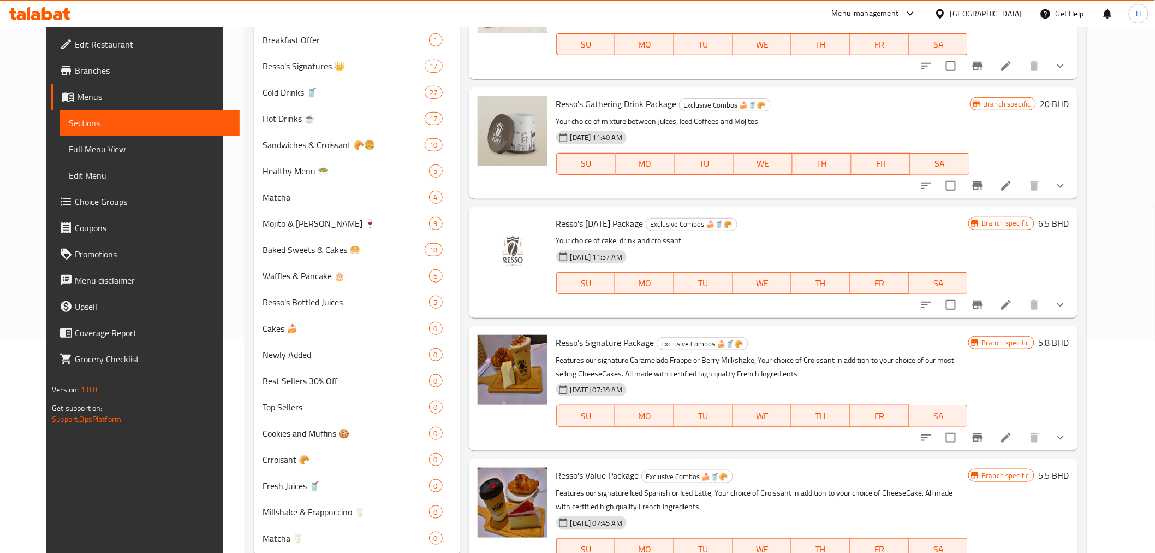
scroll to position [242, 0]
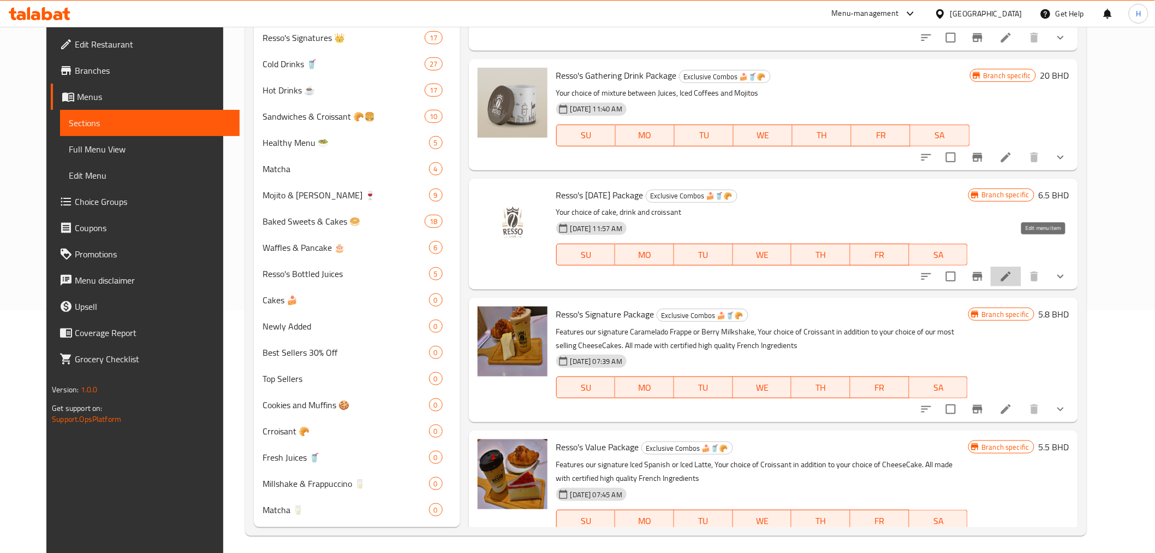
click at [1013, 270] on icon at bounding box center [1006, 276] width 13 height 13
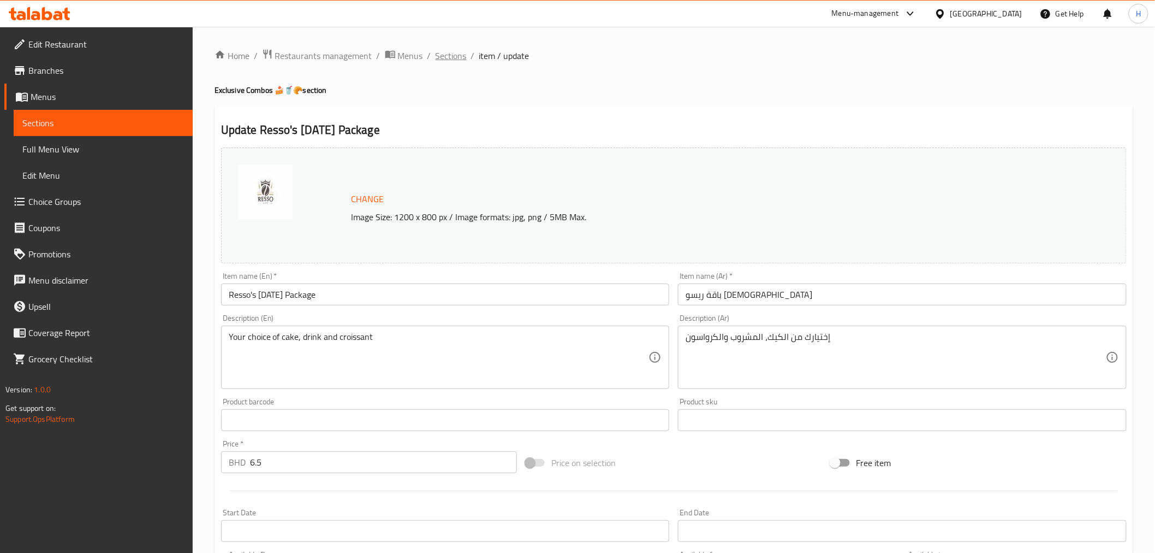
click at [437, 60] on span "Sections" at bounding box center [451, 55] width 31 height 13
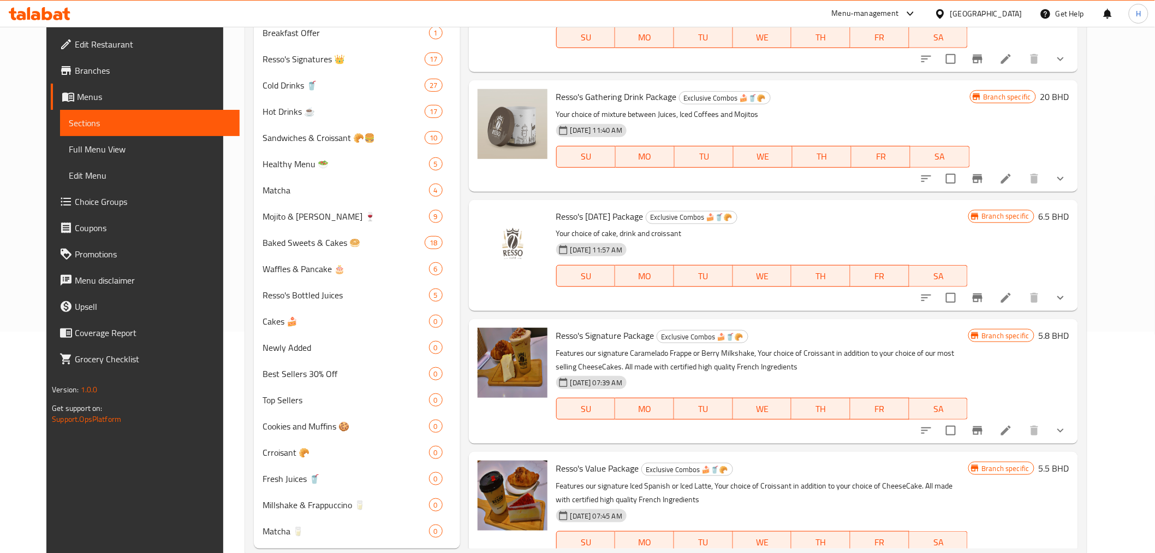
scroll to position [247, 0]
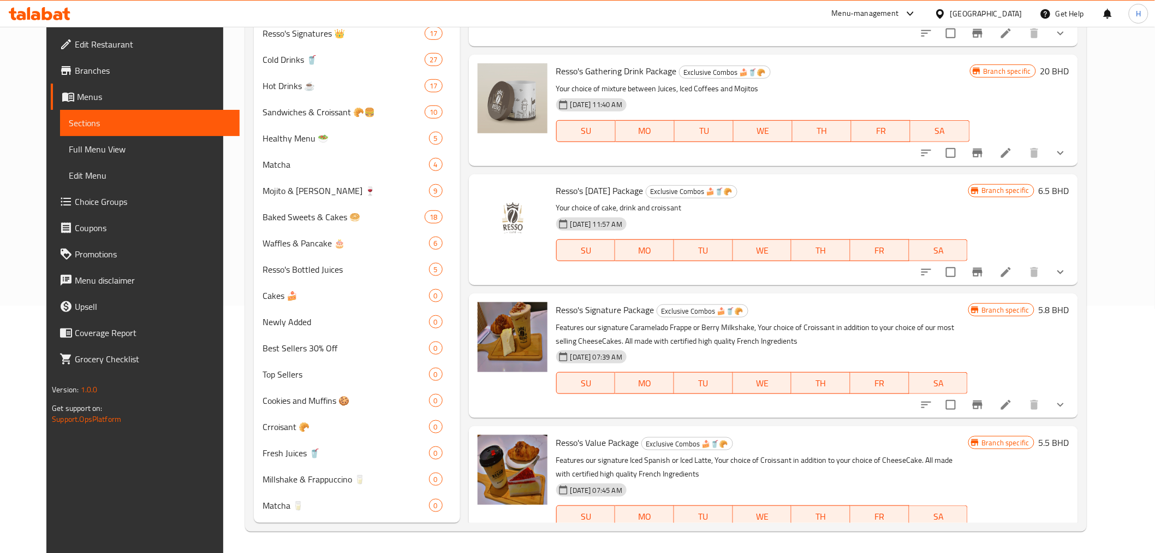
click at [1013, 398] on icon at bounding box center [1006, 404] width 13 height 13
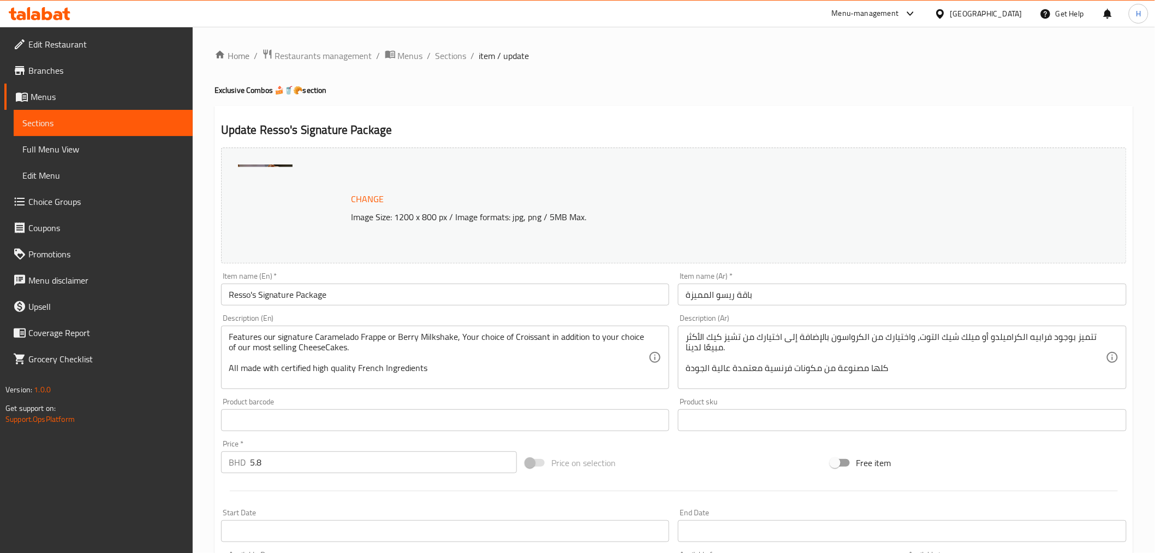
click at [452, 58] on span "Sections" at bounding box center [451, 55] width 31 height 13
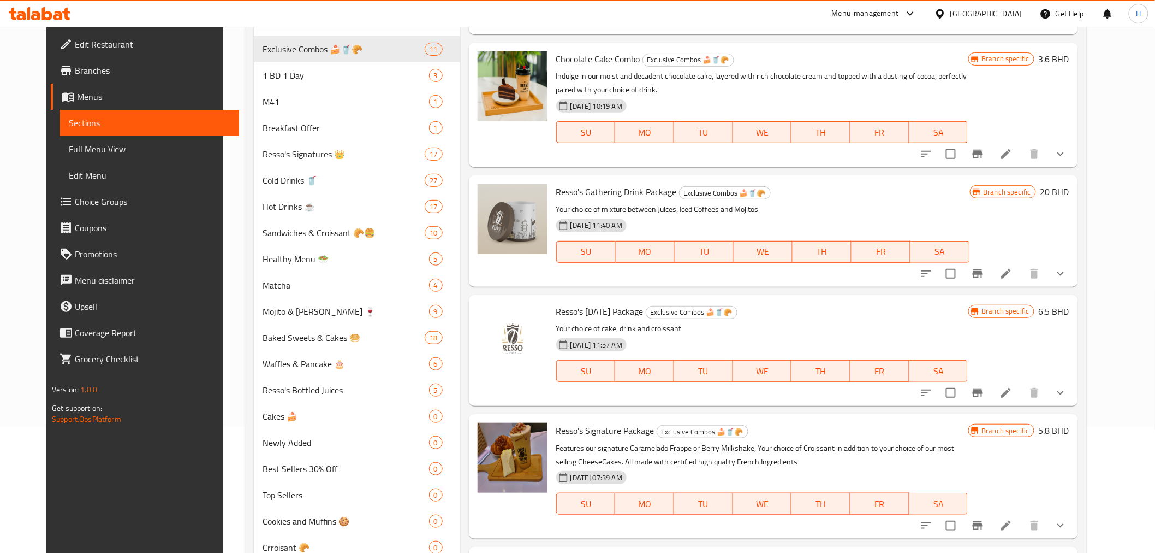
scroll to position [247, 0]
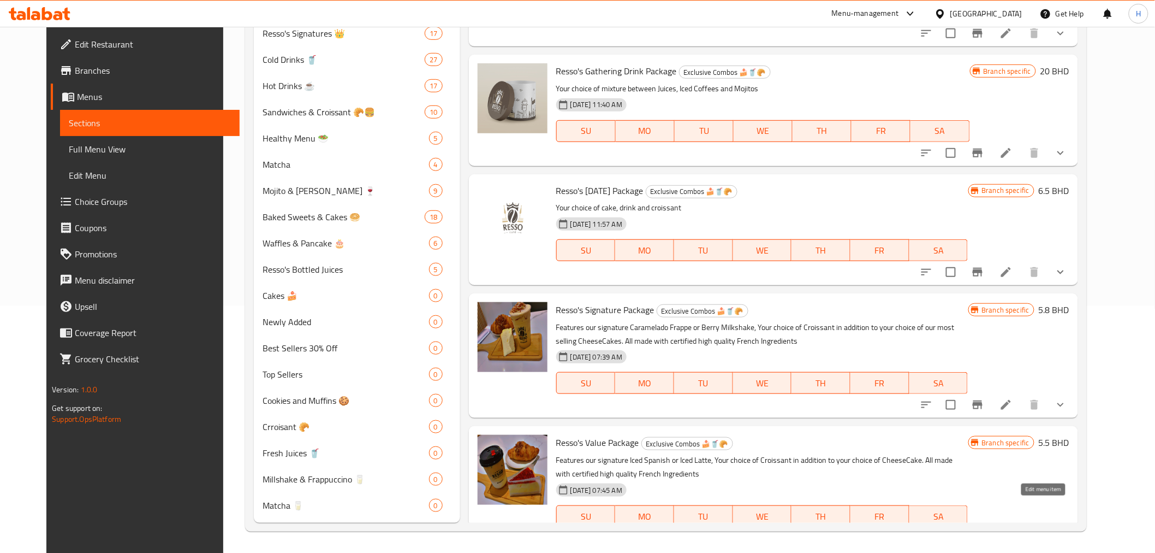
click at [1011, 533] on icon at bounding box center [1006, 538] width 10 height 10
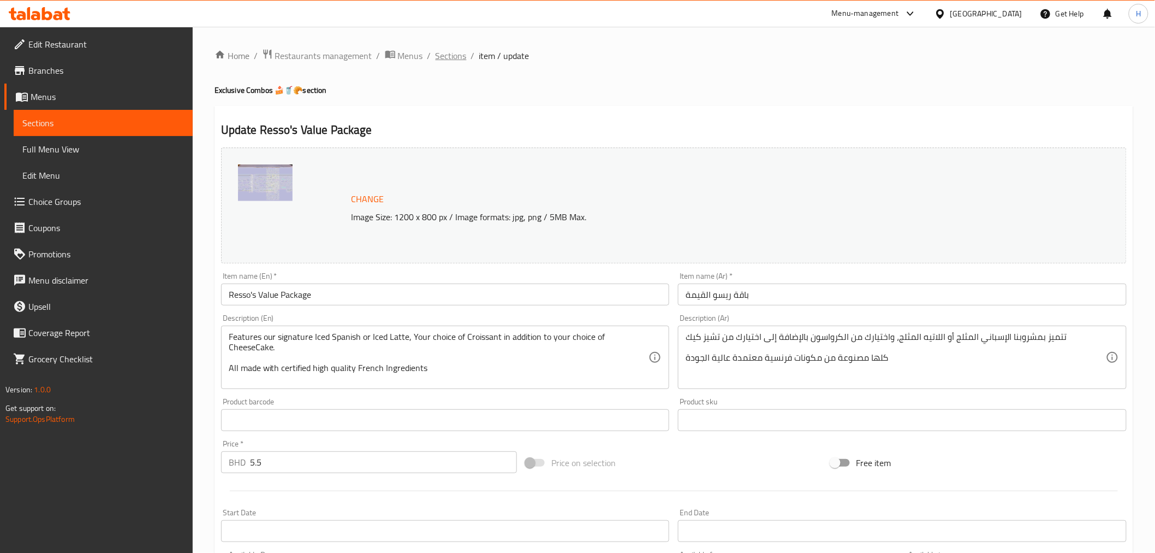
click at [451, 51] on span "Sections" at bounding box center [451, 55] width 31 height 13
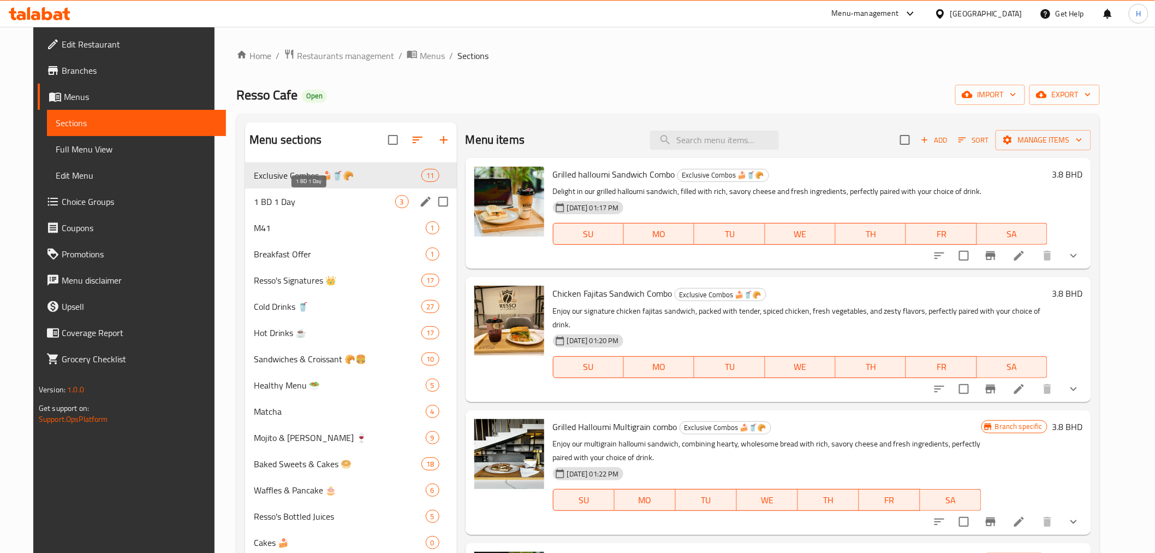
click at [296, 203] on span "1 BD 1 Day" at bounding box center [324, 201] width 141 height 13
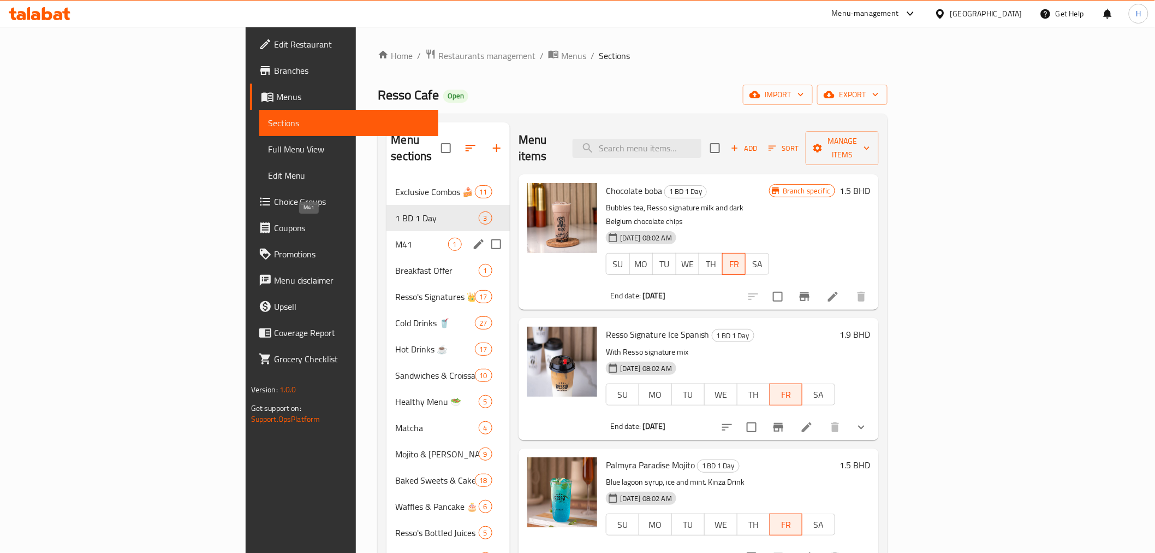
click at [395, 238] on span "M41" at bounding box center [421, 244] width 52 height 13
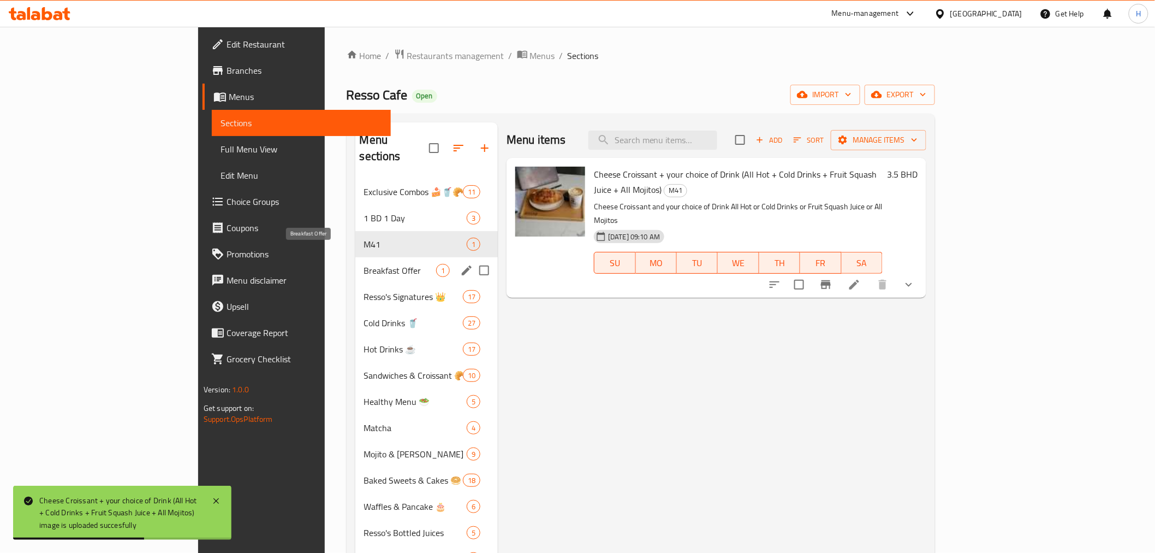
click at [364, 264] on span "Breakfast Offer" at bounding box center [400, 270] width 72 height 13
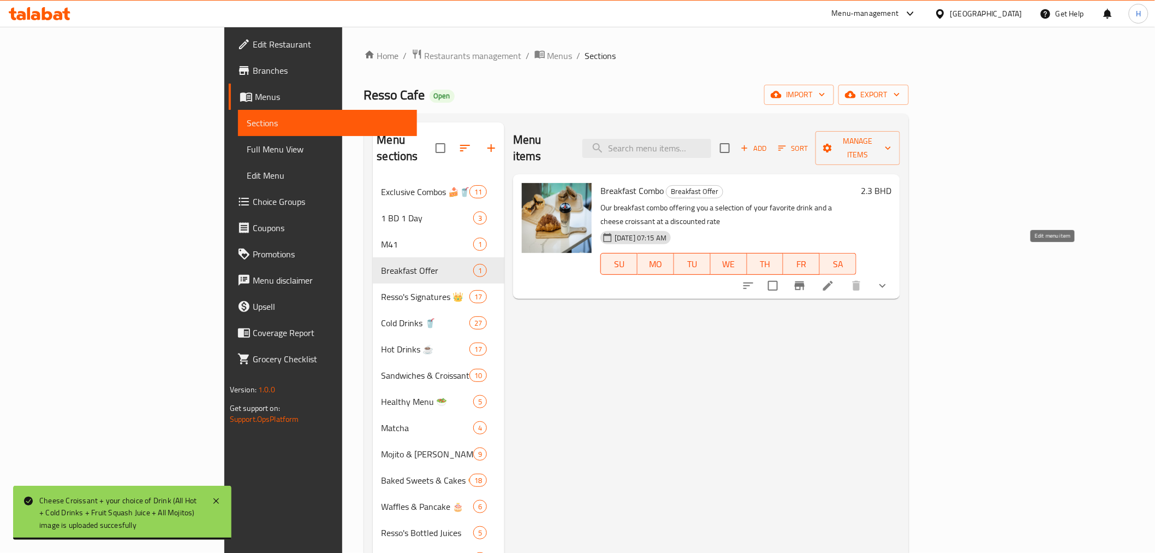
click at [835, 279] on icon at bounding box center [828, 285] width 13 height 13
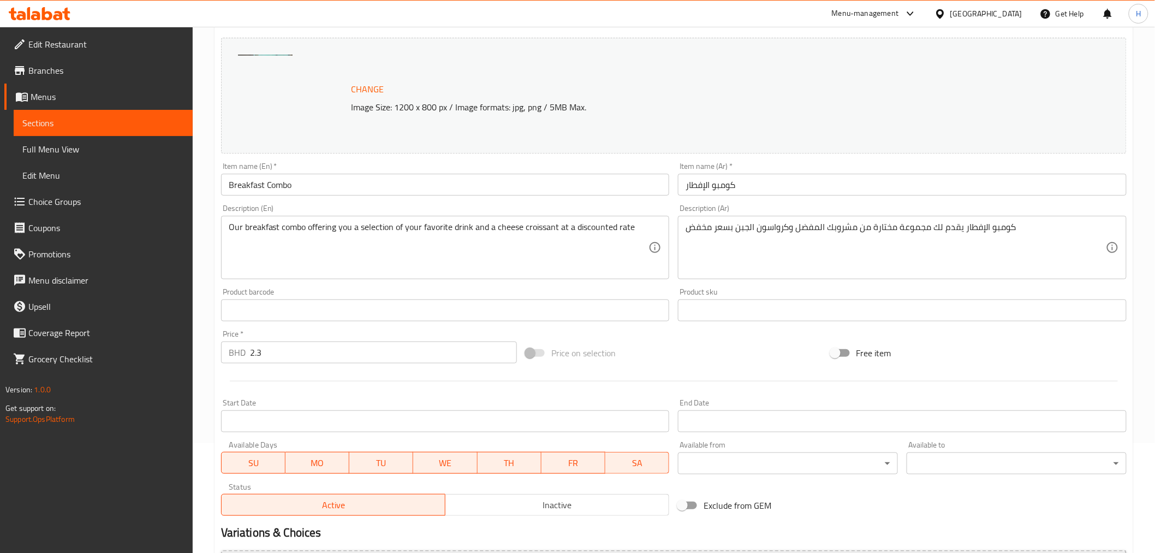
scroll to position [242, 0]
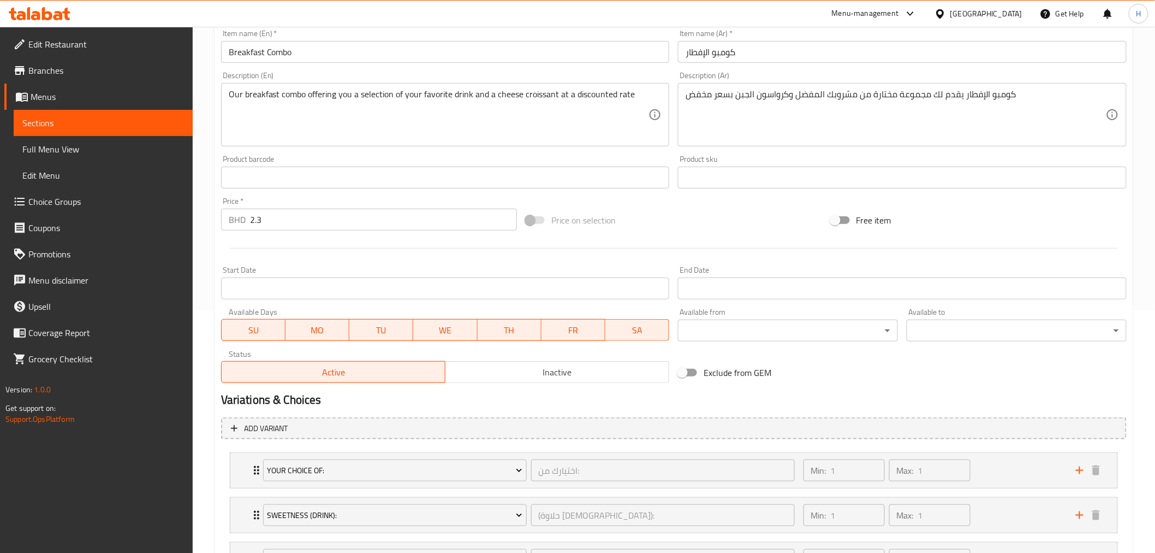
click at [690, 369] on input "Exclude from GEM" at bounding box center [682, 372] width 62 height 21
checkbox input "true"
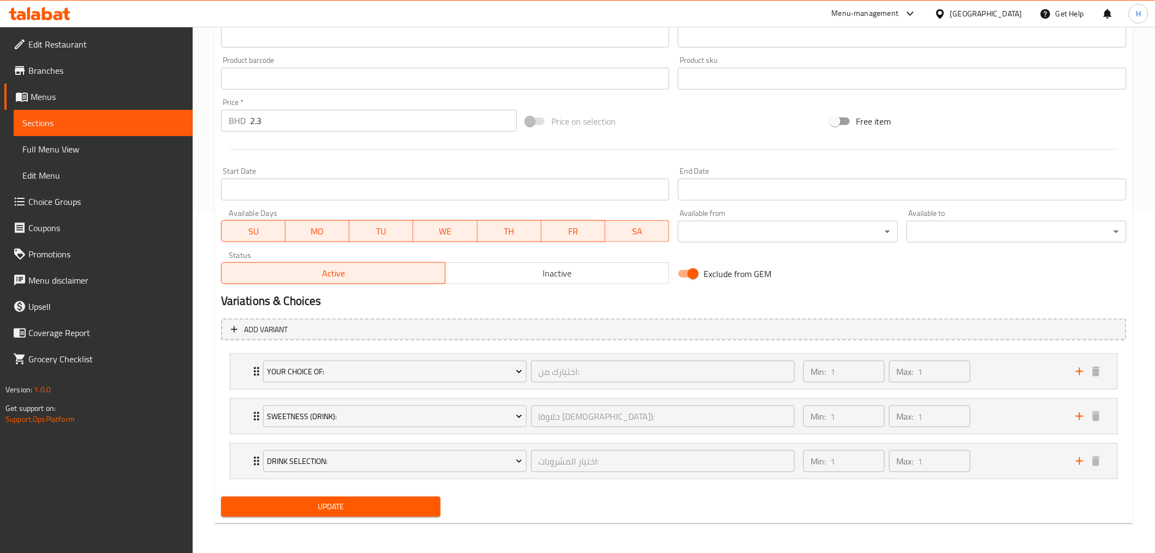
click at [259, 508] on span "Update" at bounding box center [331, 507] width 203 height 14
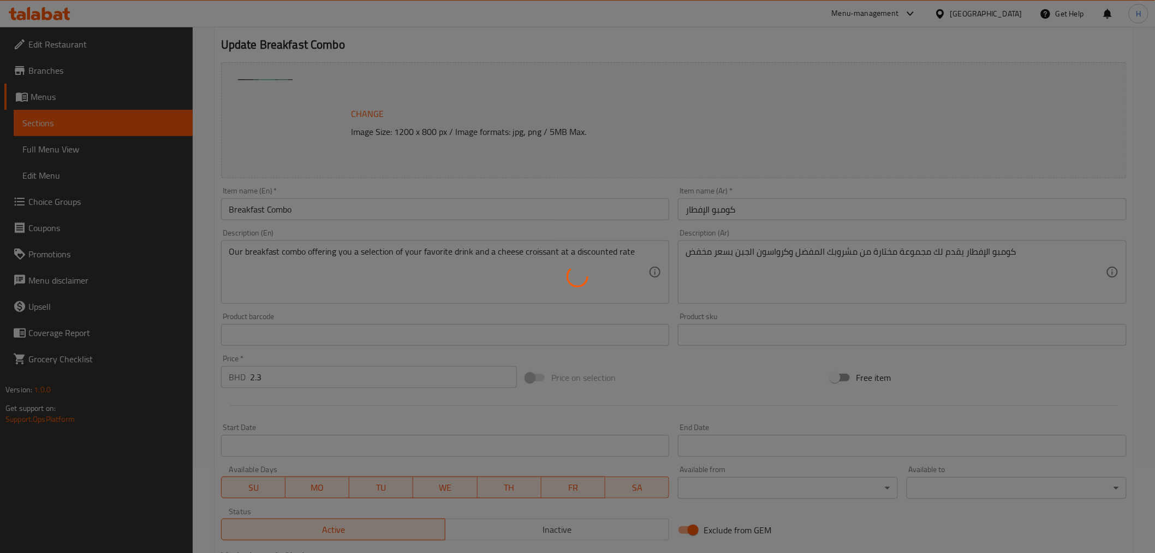
scroll to position [0, 0]
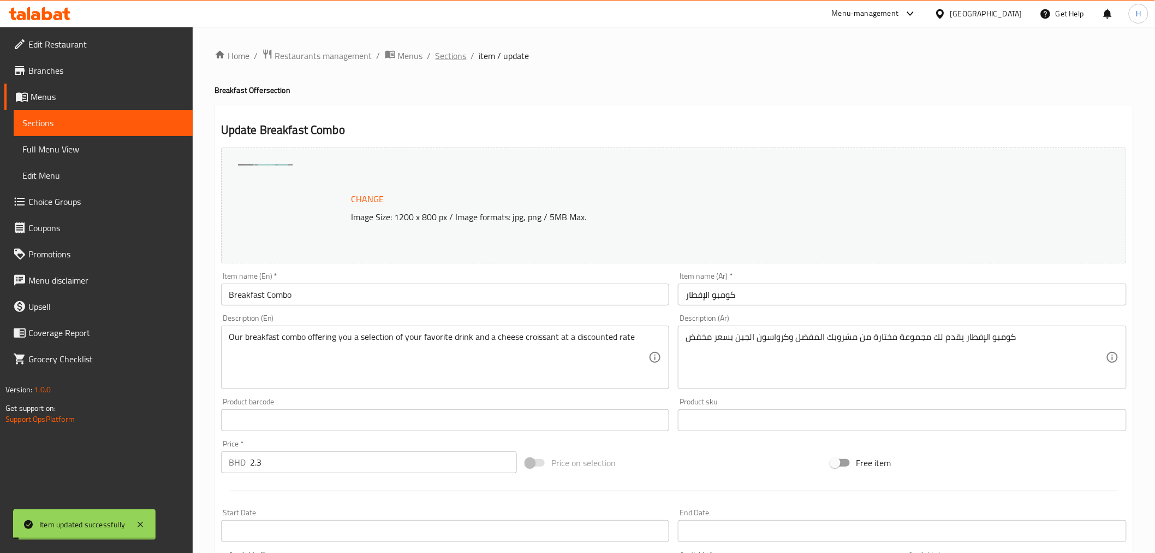
click at [451, 57] on span "Sections" at bounding box center [451, 55] width 31 height 13
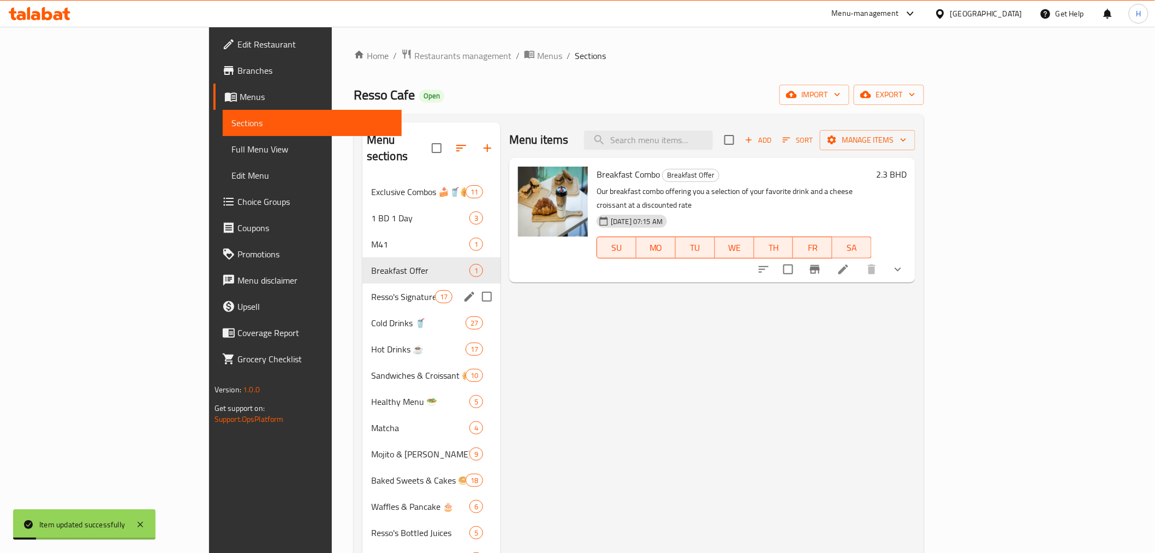
click at [363, 288] on div "Resso's Signatures 👑 17" at bounding box center [432, 296] width 138 height 26
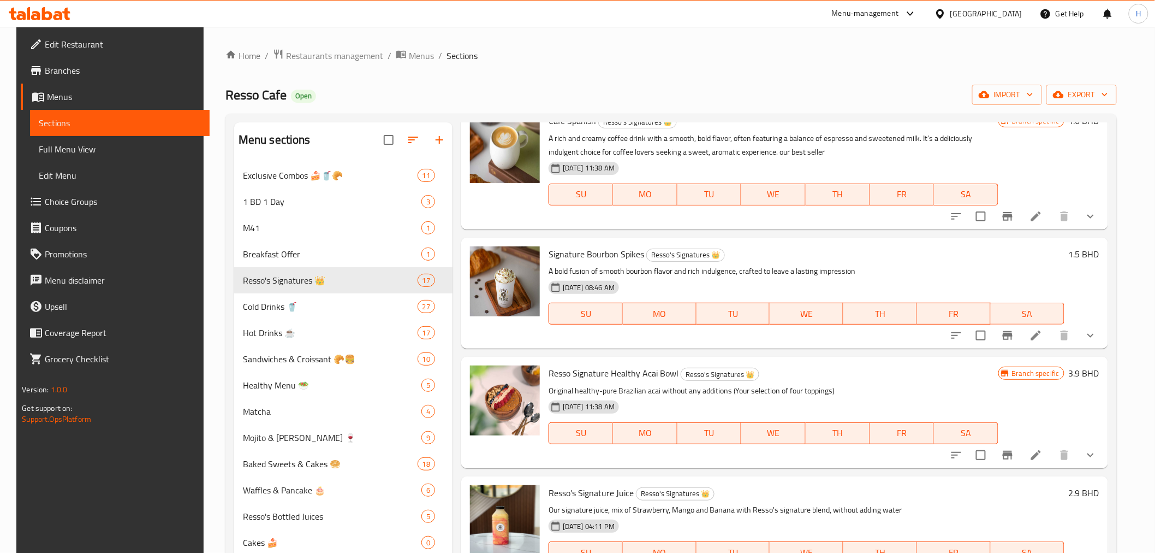
scroll to position [242, 0]
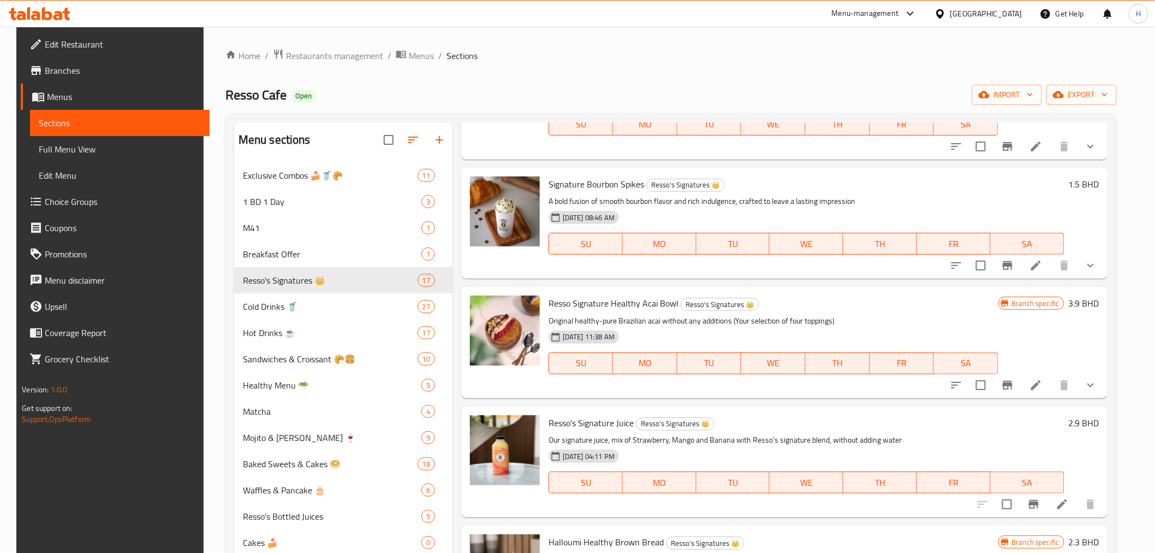
click at [1036, 381] on li at bounding box center [1036, 385] width 31 height 20
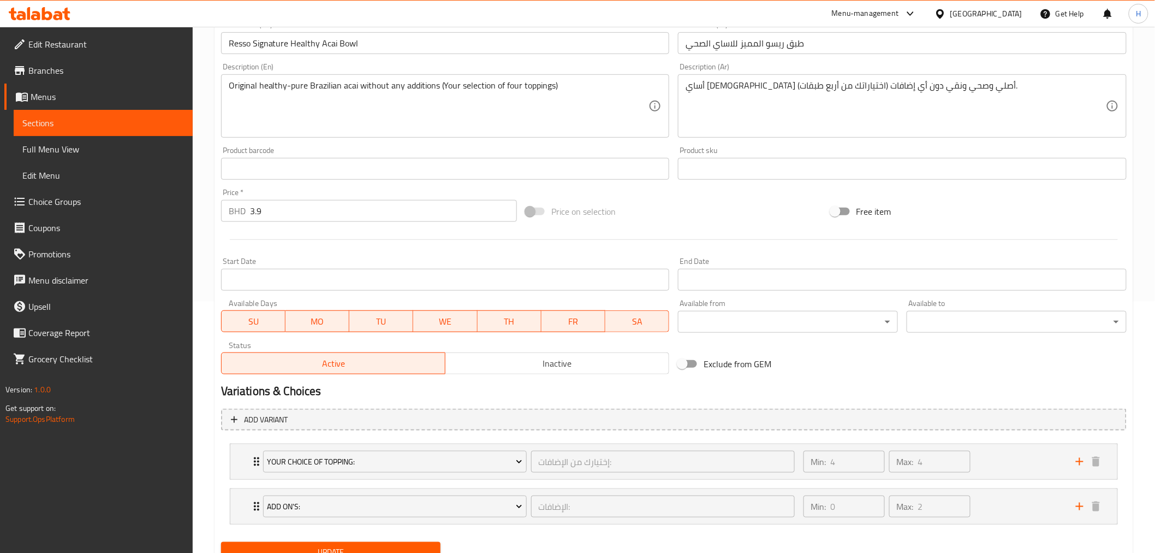
scroll to position [297, 0]
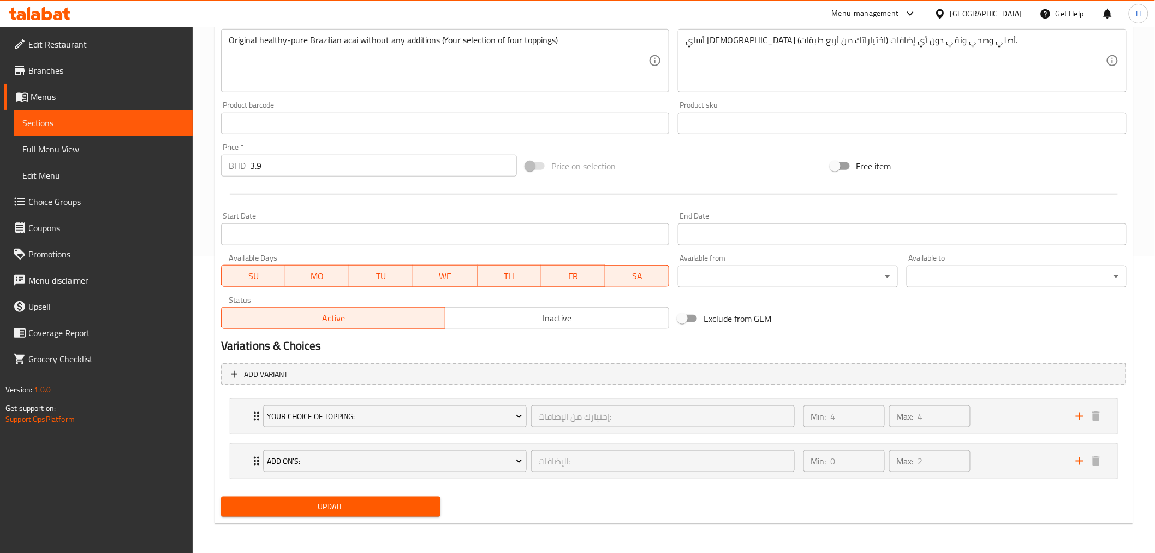
click at [691, 315] on input "Exclude from GEM" at bounding box center [682, 318] width 62 height 21
checkbox input "true"
click at [370, 508] on span "Update" at bounding box center [331, 507] width 203 height 14
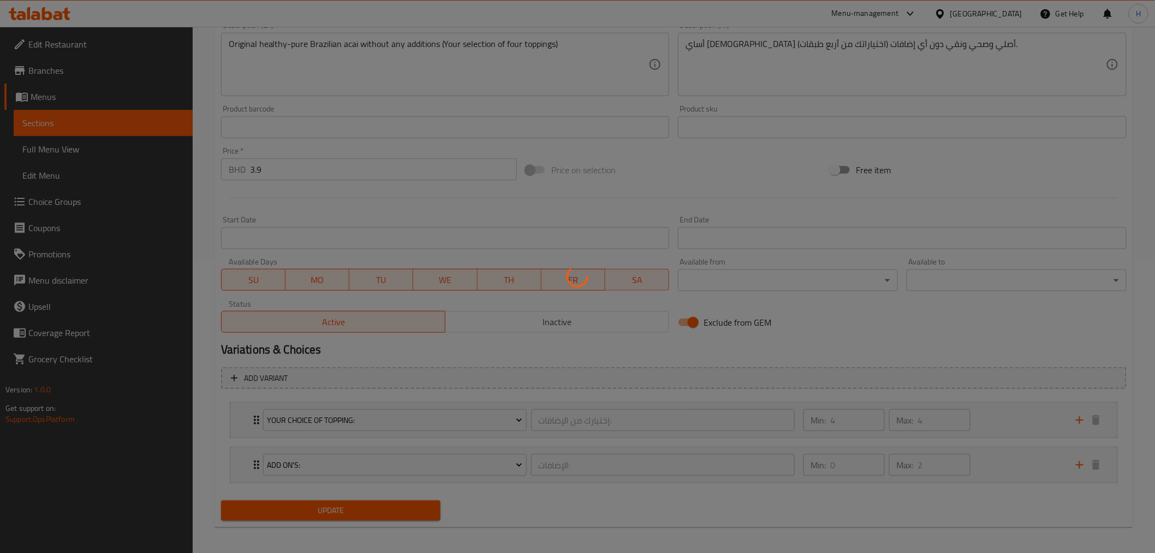
scroll to position [0, 0]
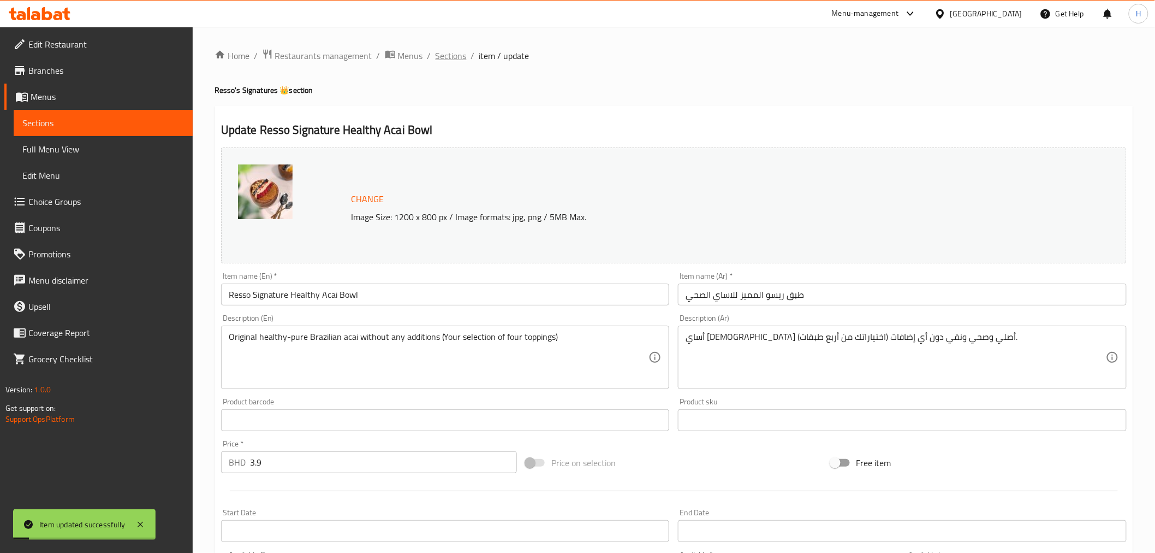
click at [452, 58] on span "Sections" at bounding box center [451, 55] width 31 height 13
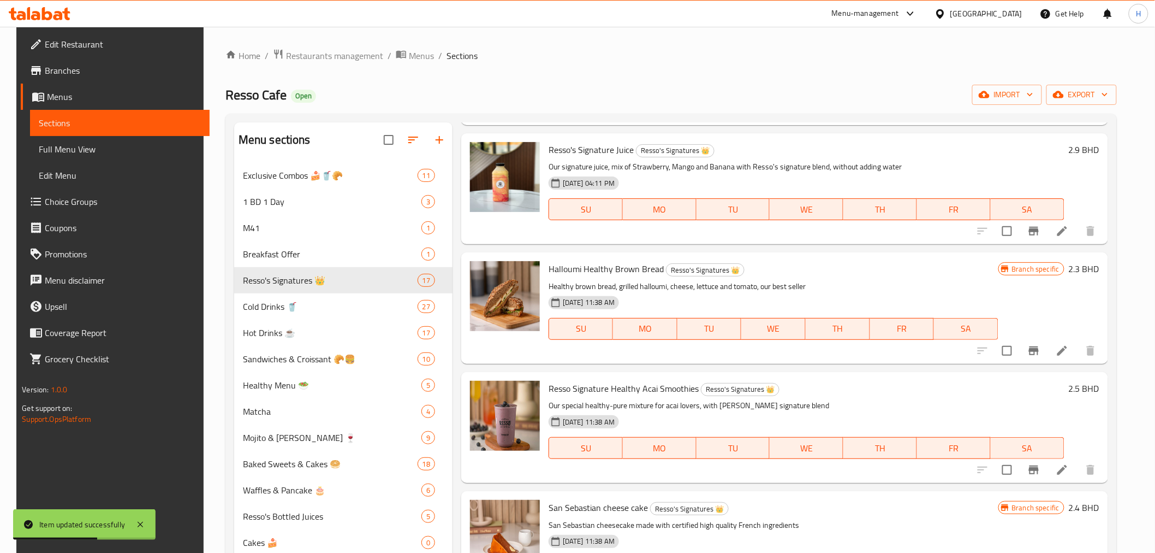
scroll to position [607, 0]
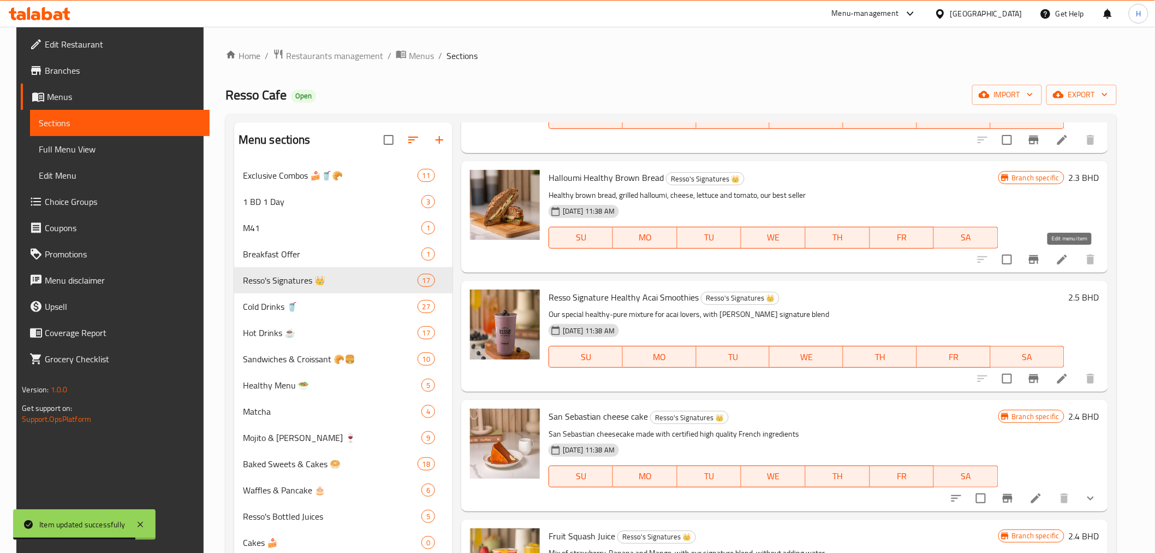
click at [1067, 260] on icon at bounding box center [1063, 259] width 10 height 10
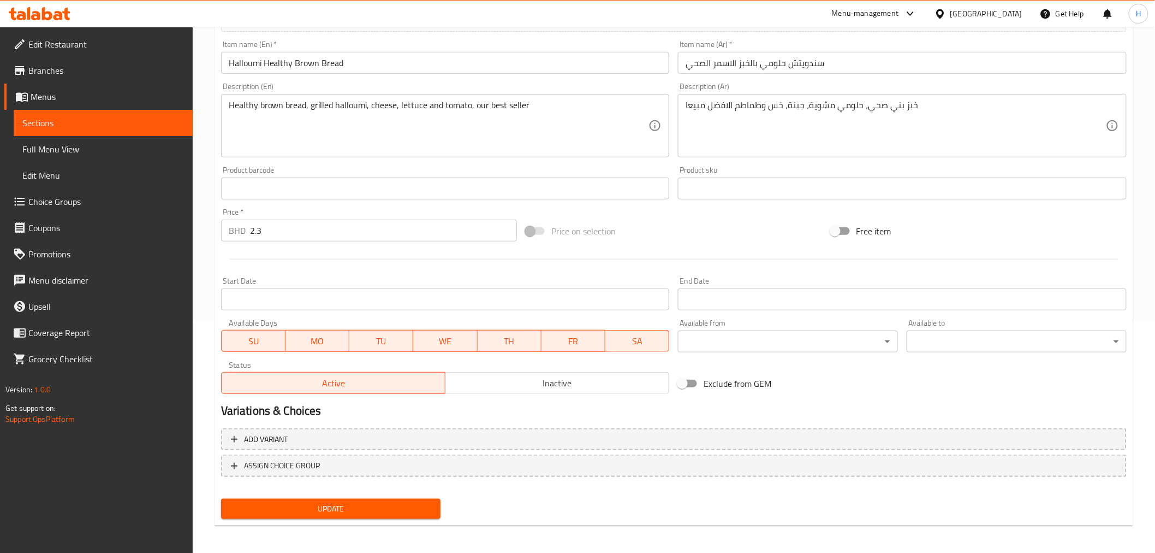
scroll to position [233, 0]
click at [683, 373] on input "Exclude from GEM" at bounding box center [682, 382] width 62 height 21
checkbox input "true"
click at [369, 508] on span "Update" at bounding box center [331, 508] width 203 height 14
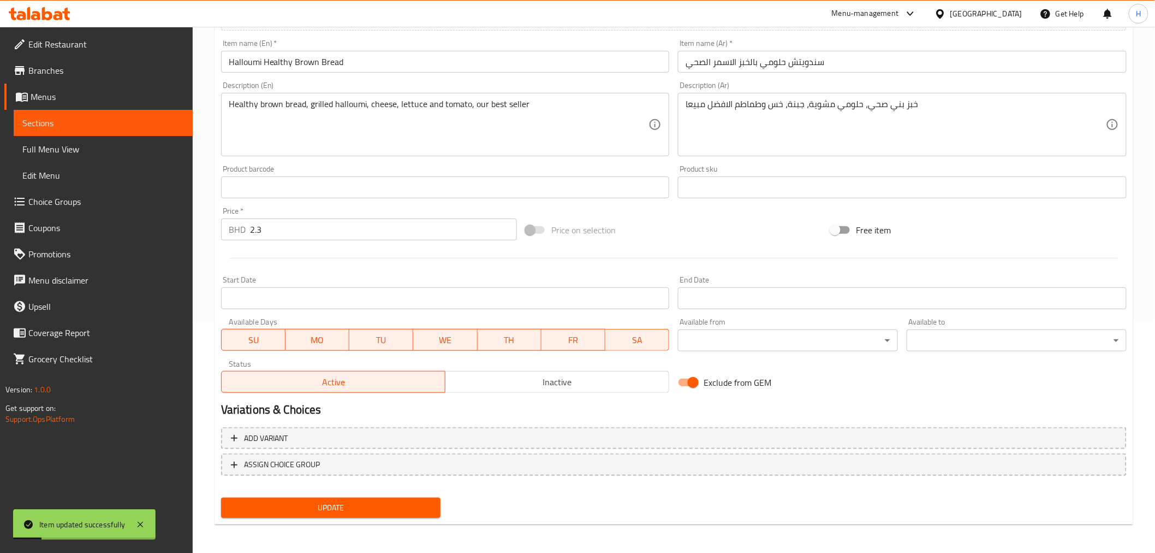
scroll to position [0, 0]
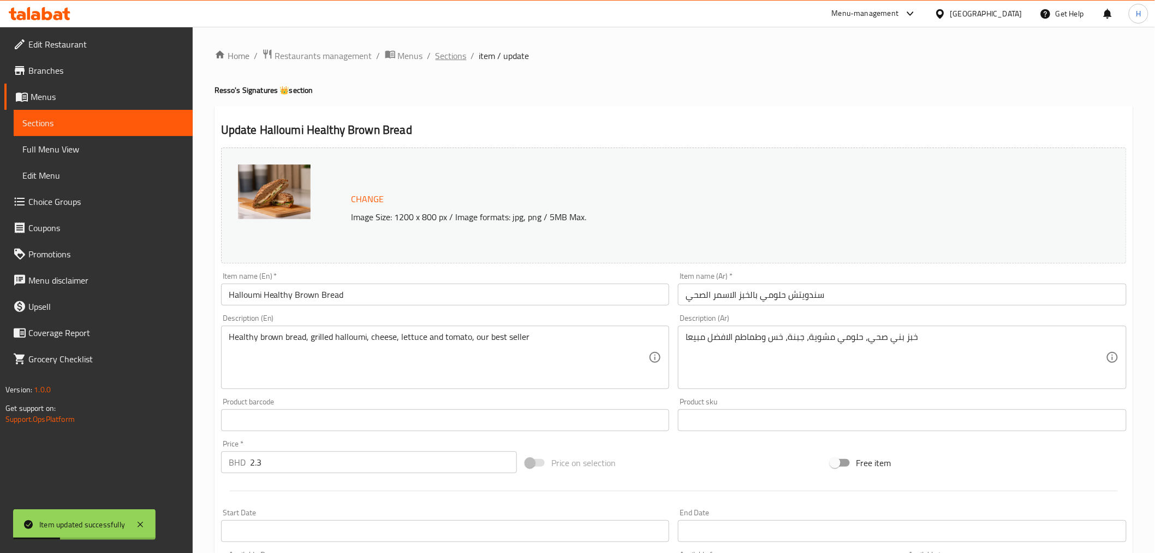
click at [443, 54] on span "Sections" at bounding box center [451, 55] width 31 height 13
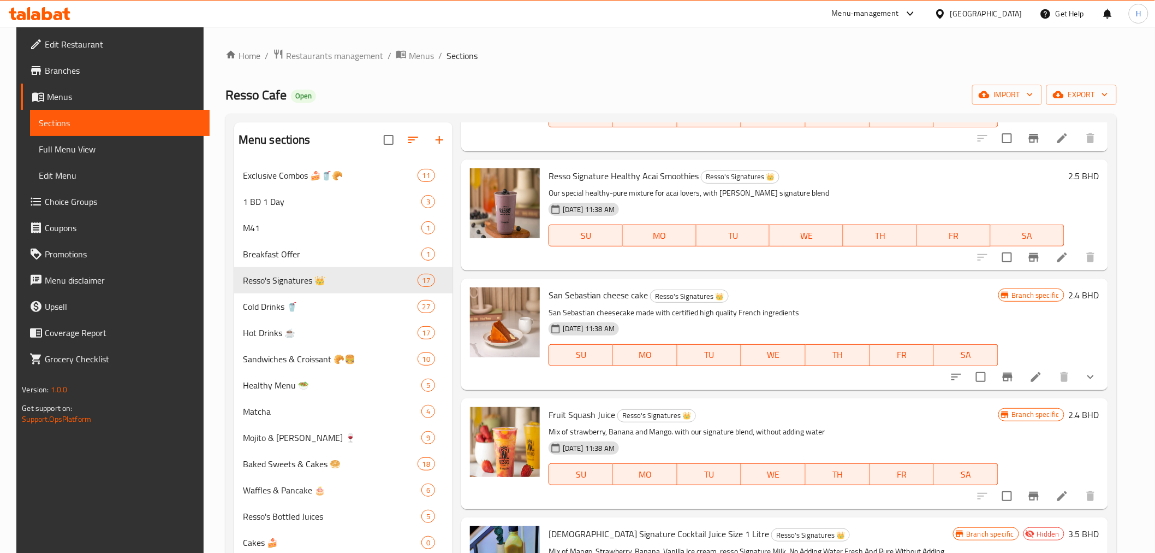
scroll to position [788, 0]
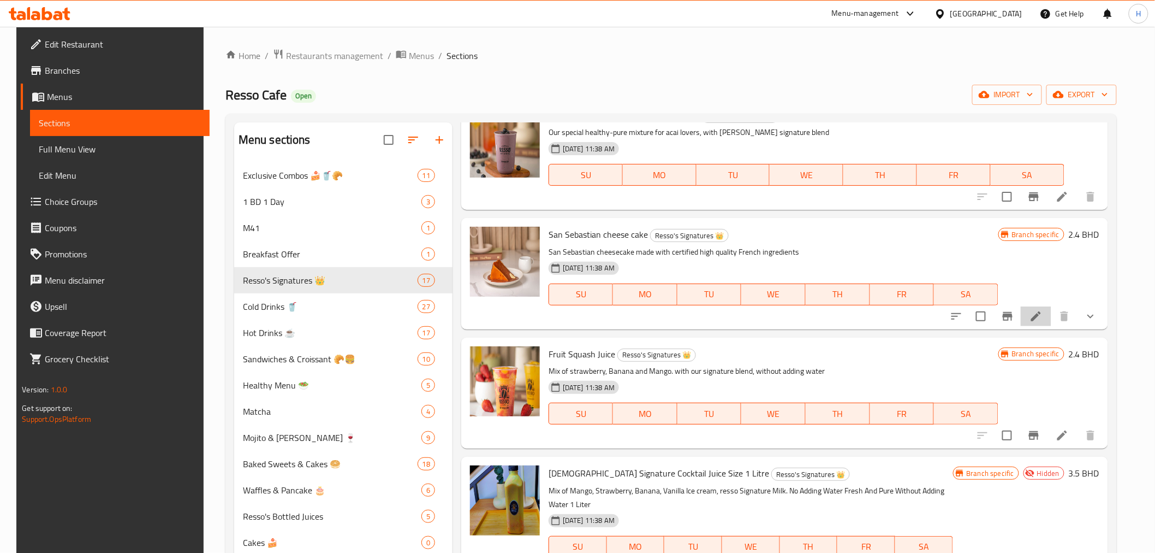
click at [1052, 315] on li at bounding box center [1036, 316] width 31 height 20
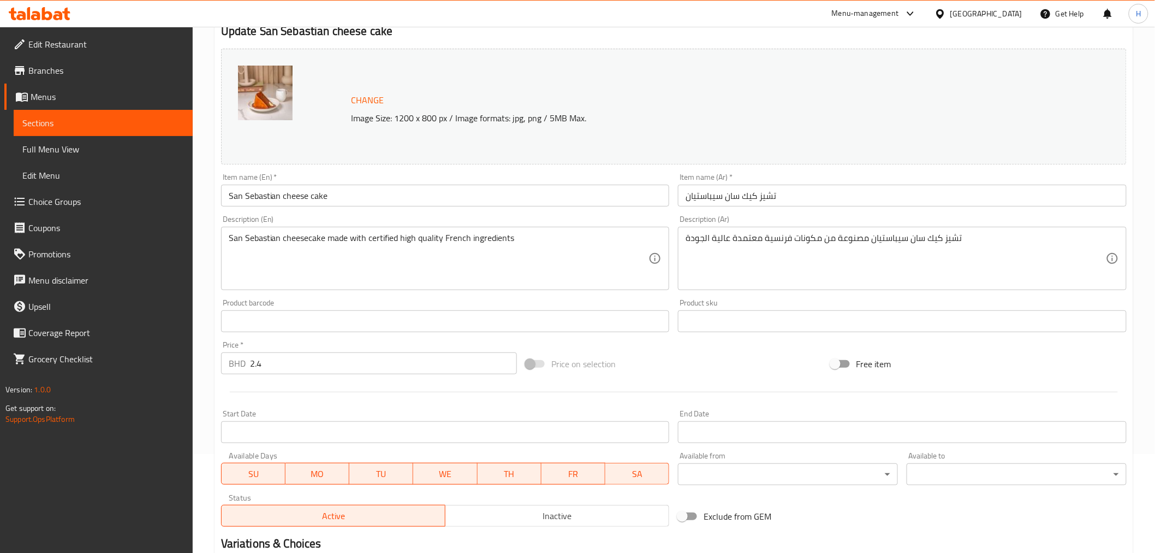
scroll to position [242, 0]
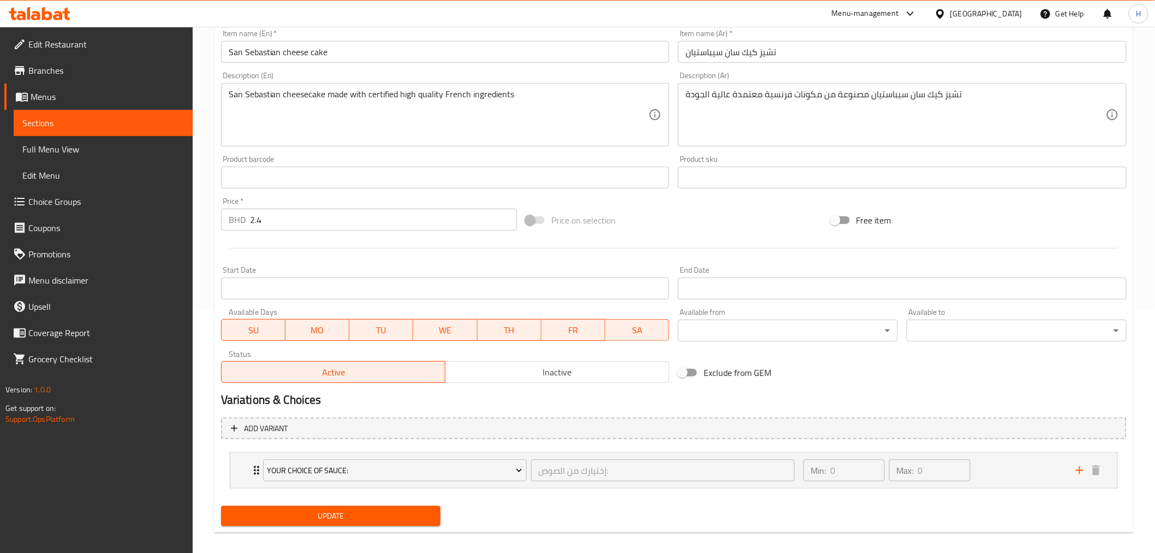
click at [684, 369] on input "Exclude from GEM" at bounding box center [682, 372] width 62 height 21
checkbox input "true"
click at [323, 517] on span "Update" at bounding box center [331, 516] width 203 height 14
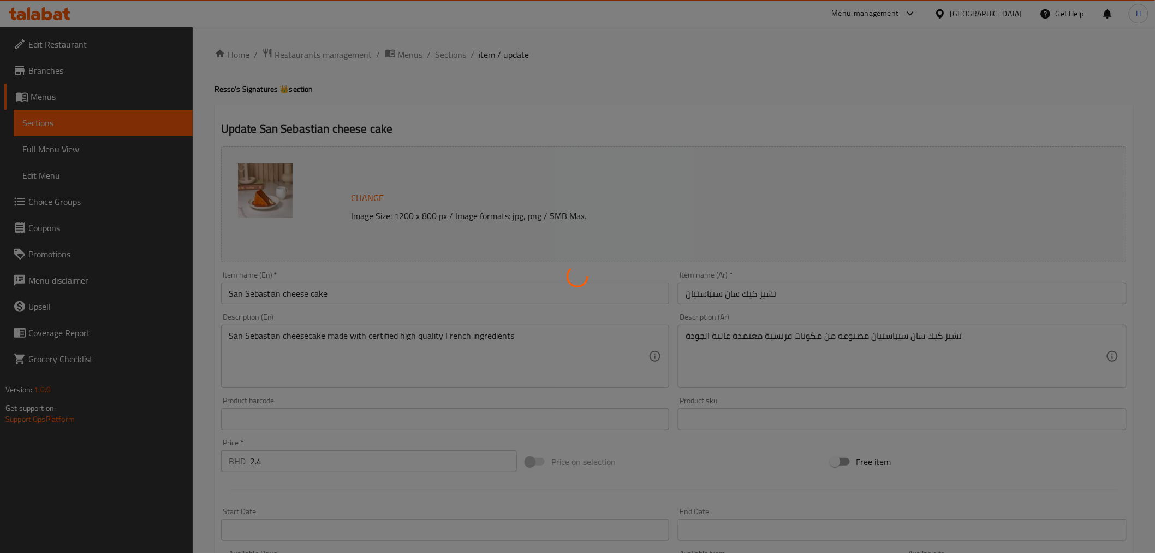
scroll to position [0, 0]
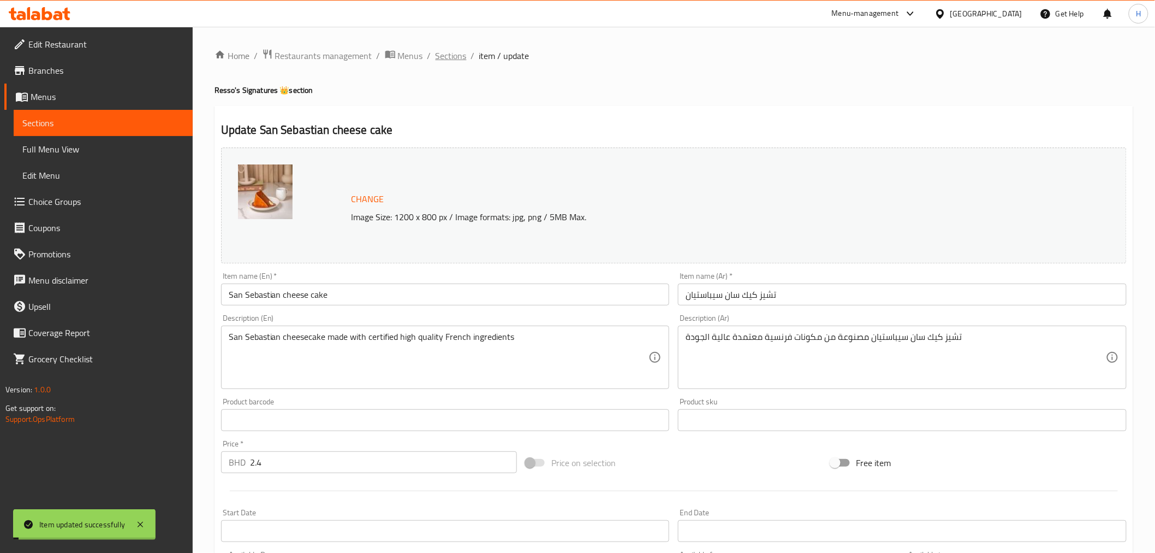
click at [456, 57] on span "Sections" at bounding box center [451, 55] width 31 height 13
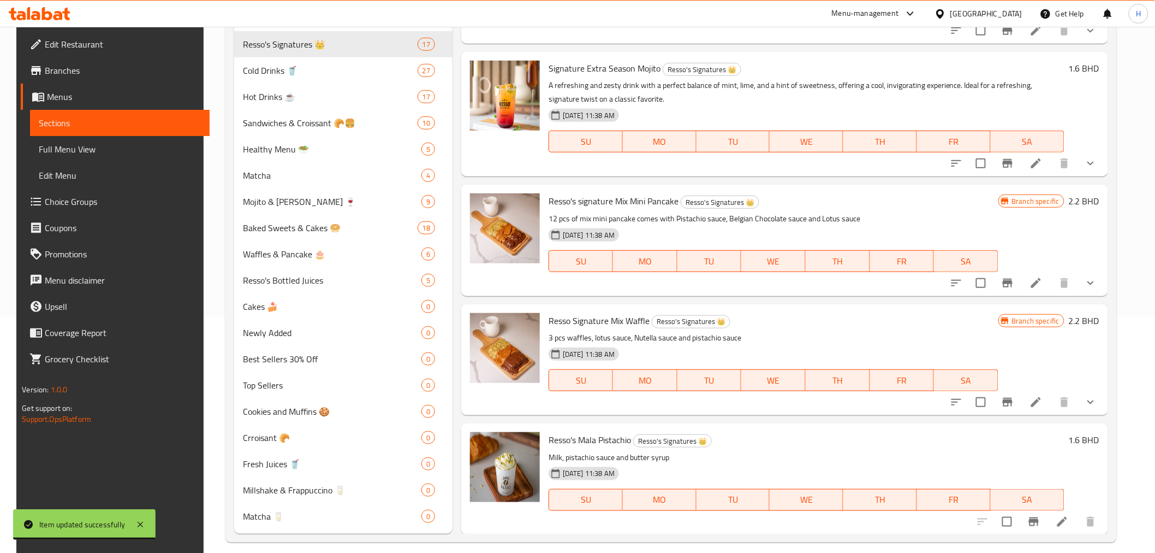
scroll to position [242, 0]
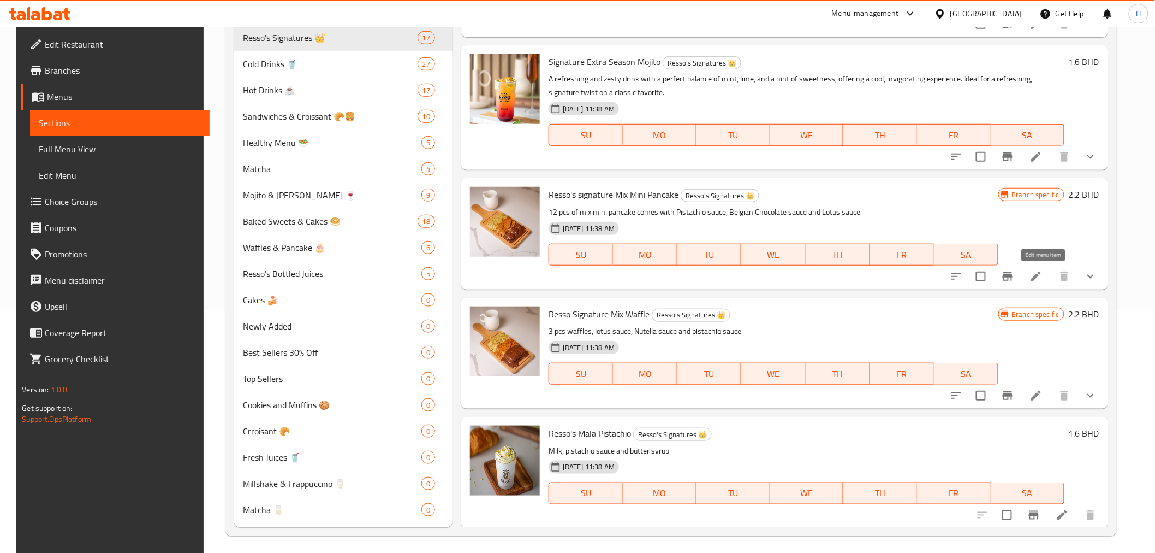
click at [1039, 275] on icon at bounding box center [1036, 276] width 13 height 13
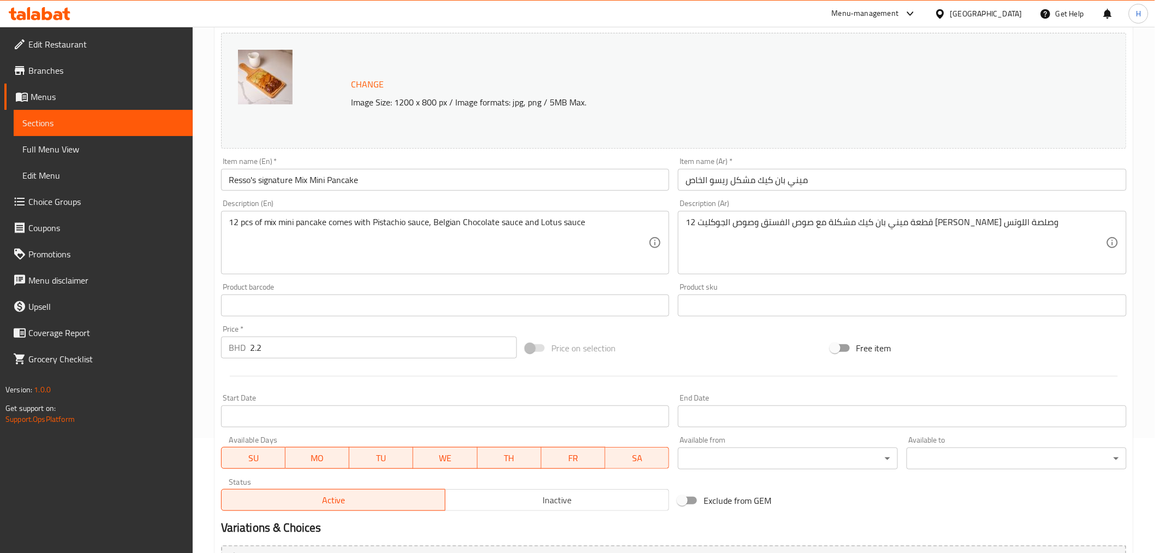
scroll to position [303, 0]
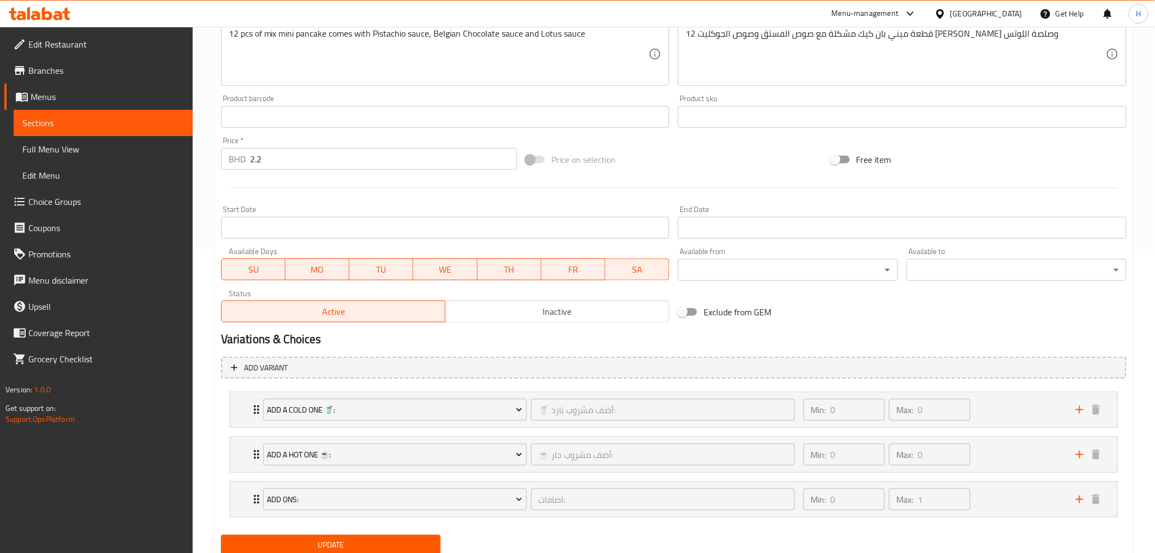
click at [686, 315] on input "Exclude from GEM" at bounding box center [682, 311] width 62 height 21
checkbox input "true"
click at [298, 535] on button "Update" at bounding box center [331, 545] width 220 height 20
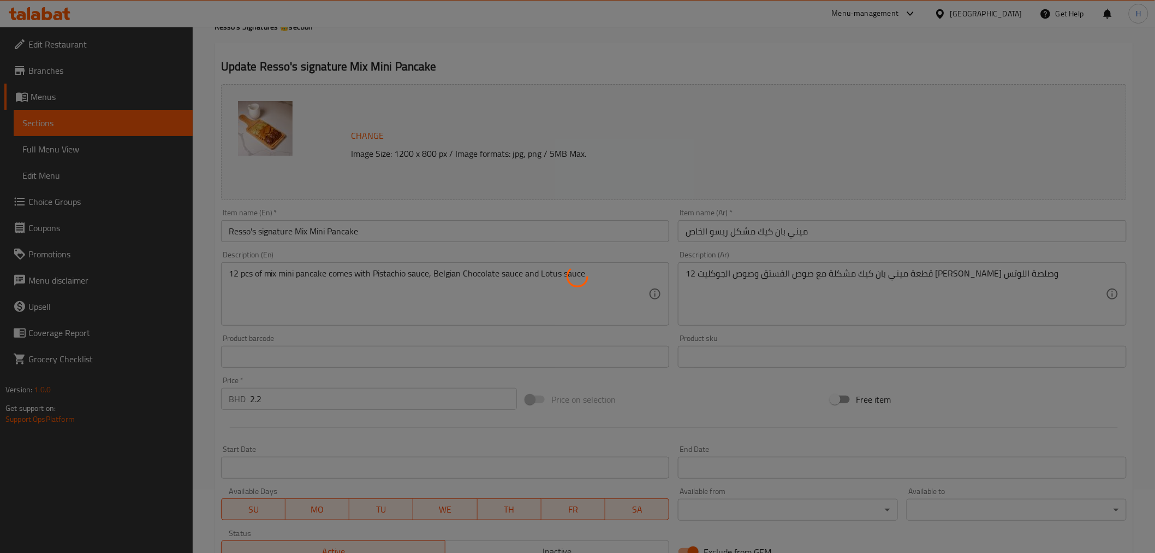
scroll to position [0, 0]
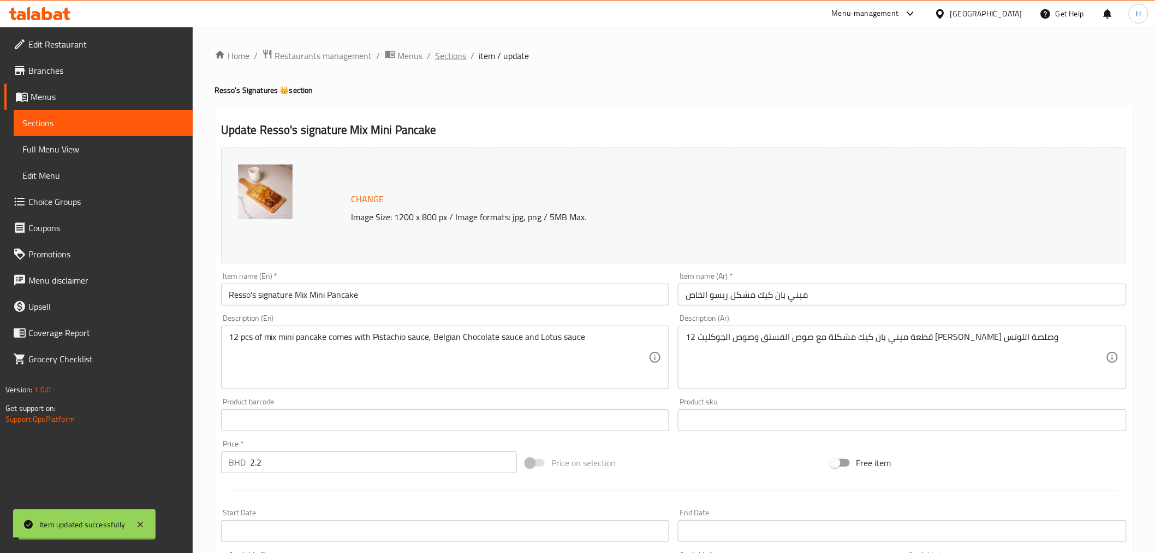
click at [451, 55] on span "Sections" at bounding box center [451, 55] width 31 height 13
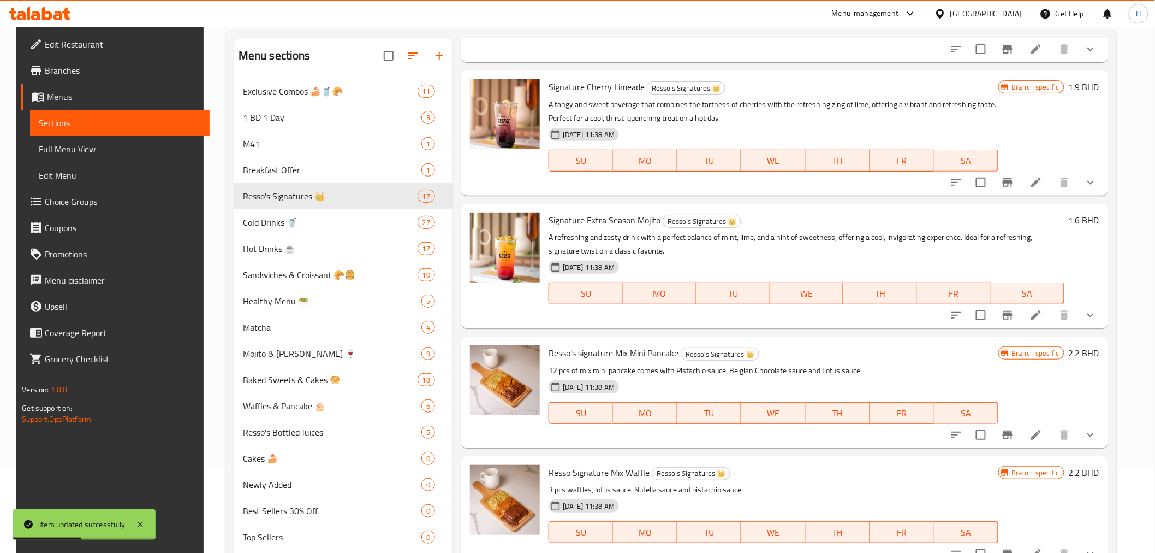
scroll to position [247, 0]
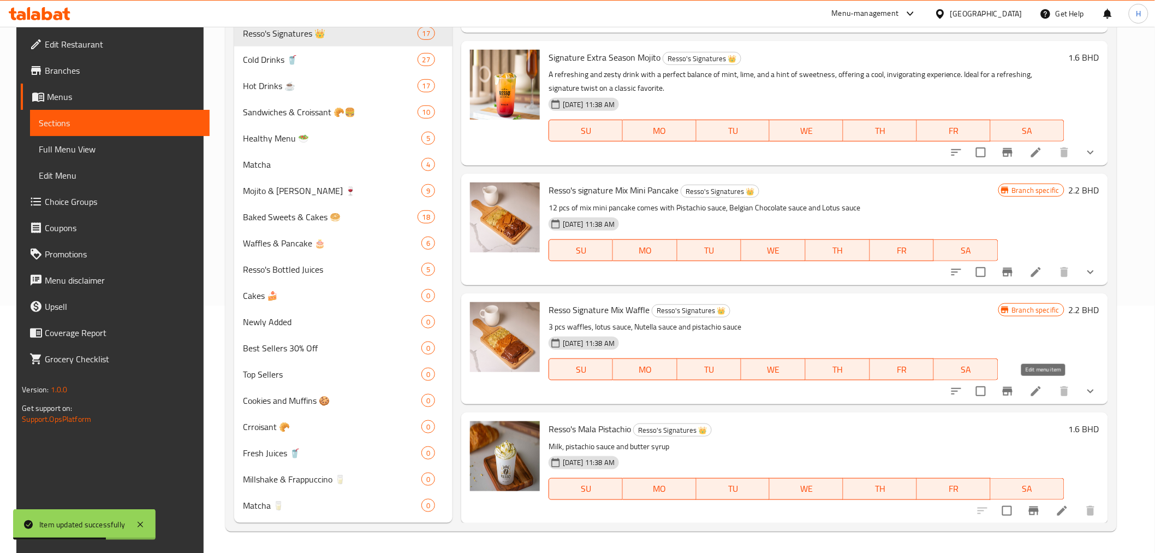
click at [1041, 386] on icon at bounding box center [1036, 391] width 10 height 10
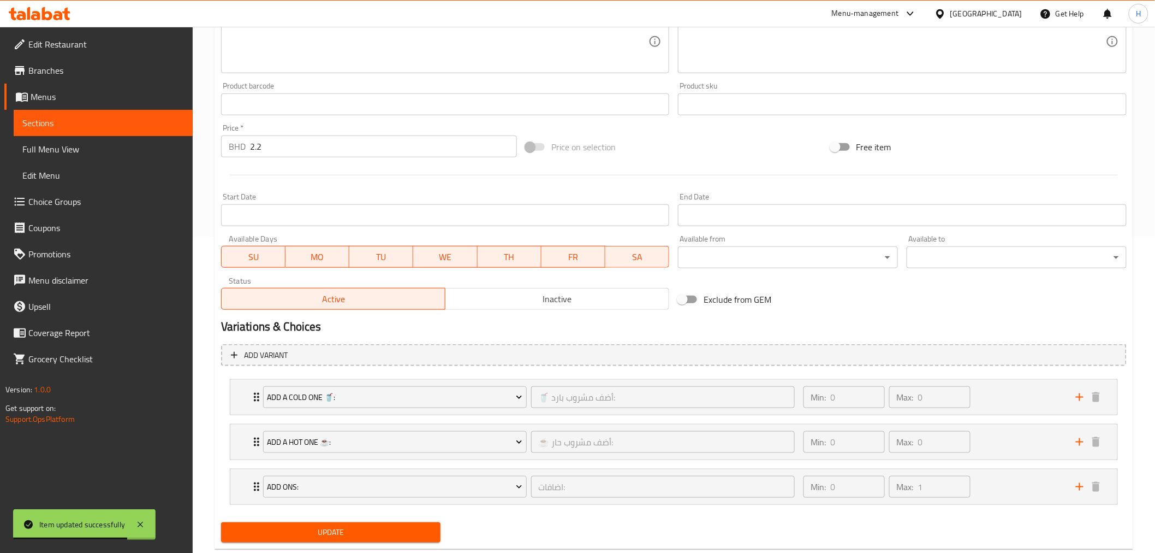
scroll to position [341, 0]
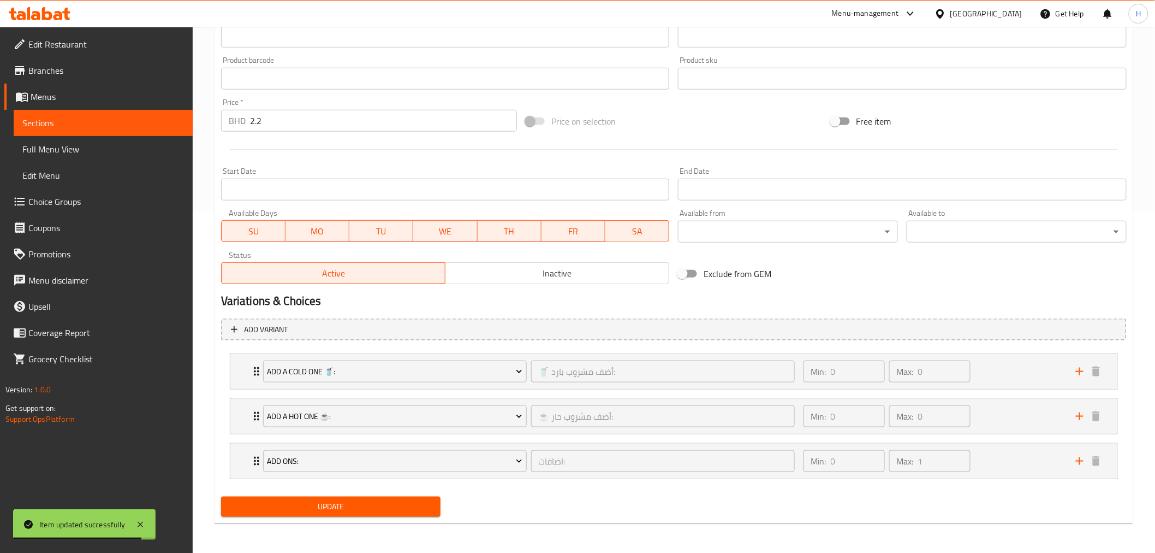
click at [684, 278] on input "Exclude from GEM" at bounding box center [682, 273] width 62 height 21
checkbox input "true"
click at [300, 500] on span "Update" at bounding box center [331, 507] width 203 height 14
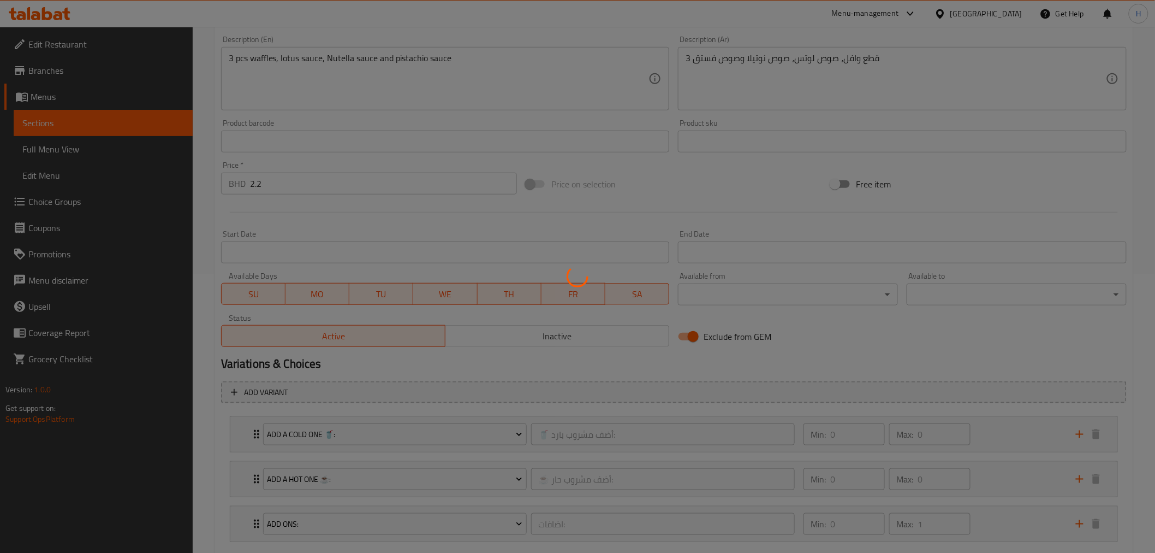
scroll to position [0, 0]
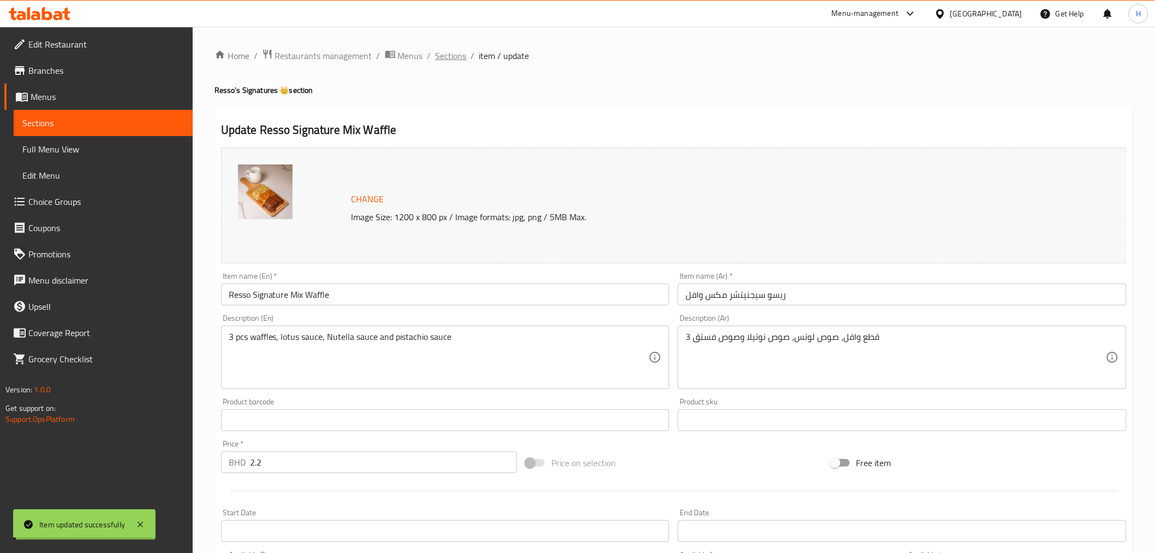
click at [448, 57] on span "Sections" at bounding box center [451, 55] width 31 height 13
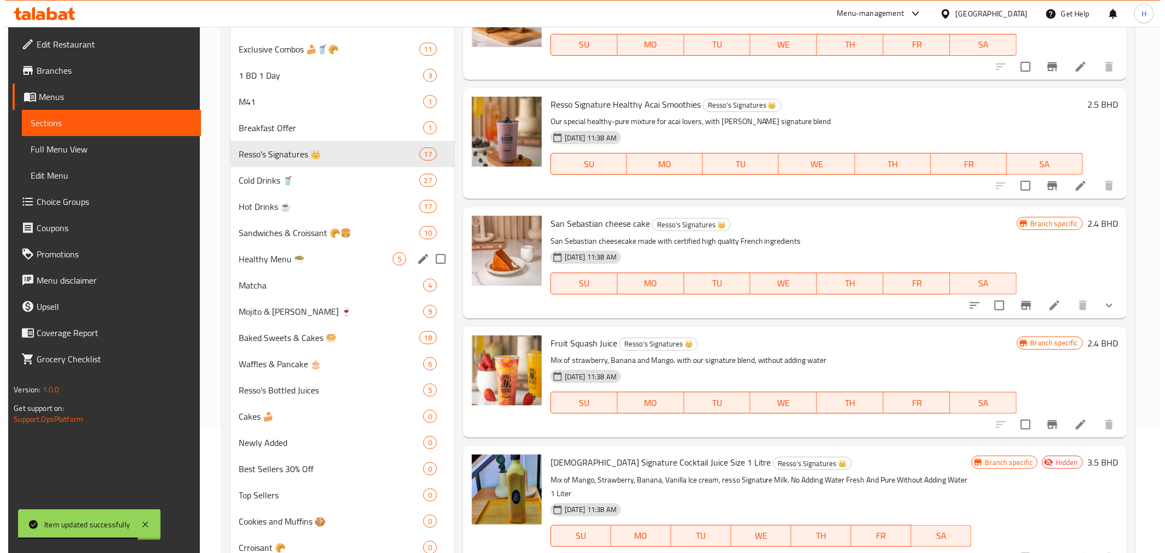
scroll to position [126, 0]
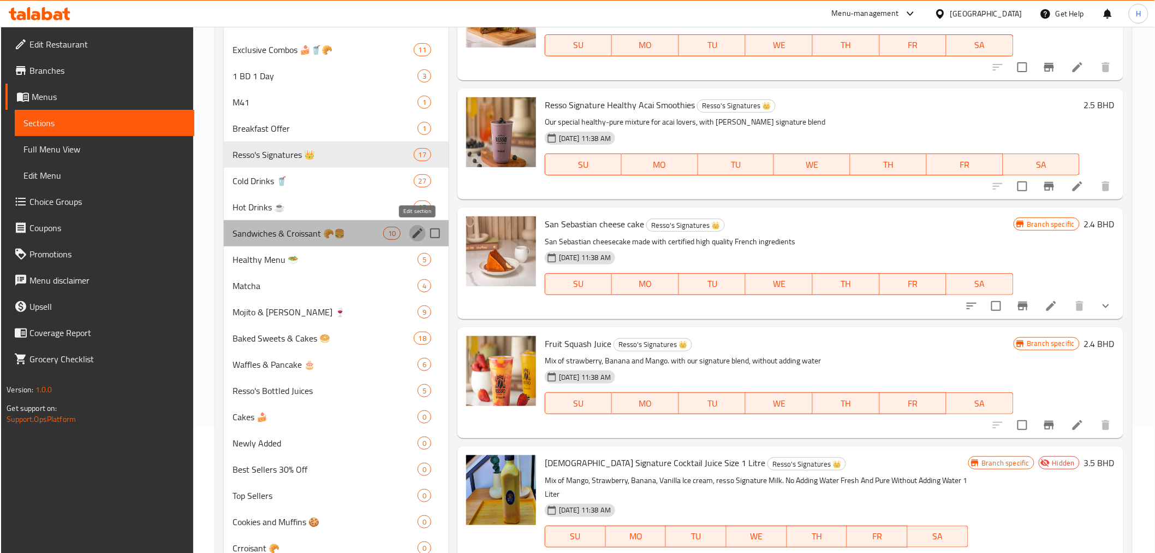
click at [419, 232] on icon "edit" at bounding box center [418, 233] width 10 height 10
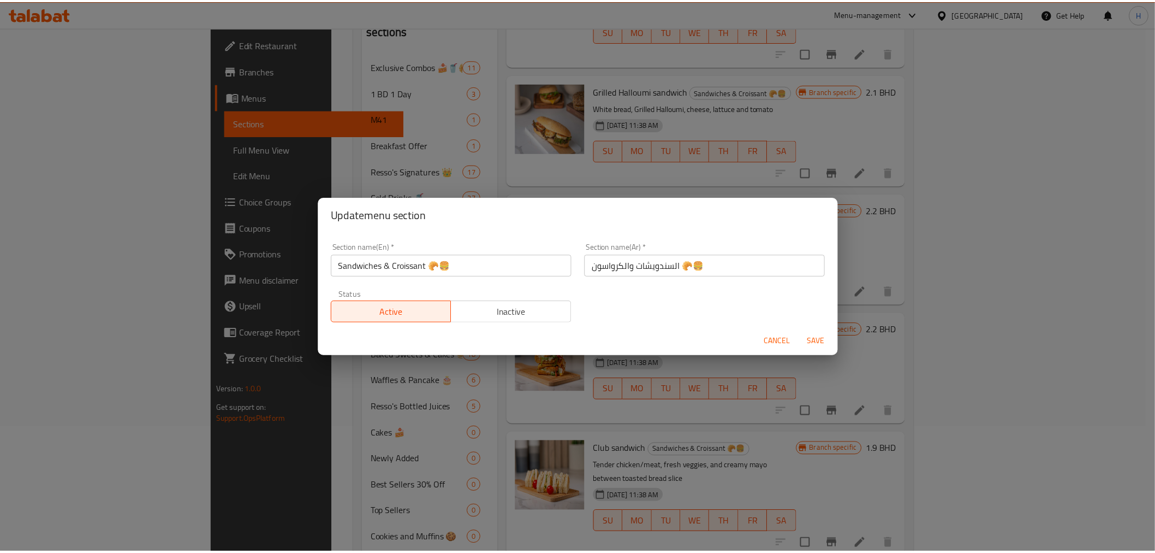
scroll to position [539, 0]
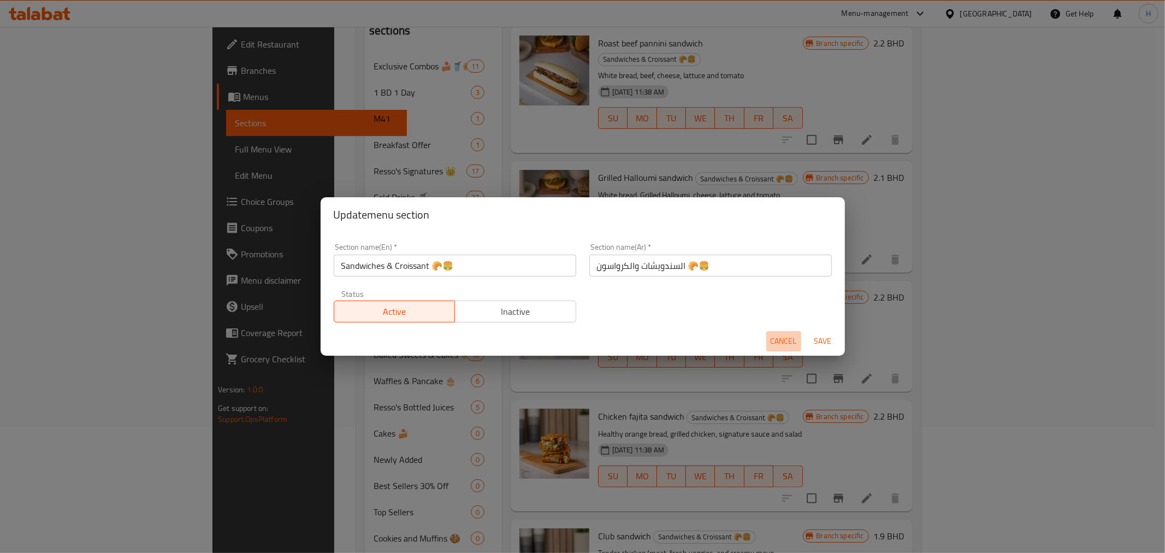
click at [780, 334] on span "Cancel" at bounding box center [783, 341] width 26 height 14
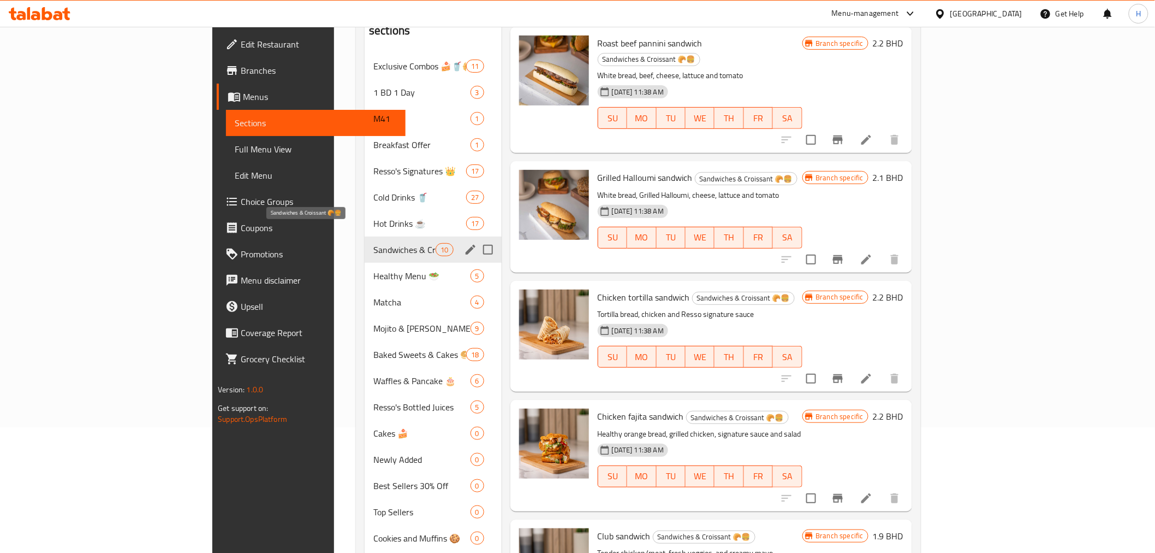
click at [373, 243] on span "Sandwiches & Croissant 🥐🍔" at bounding box center [404, 249] width 62 height 13
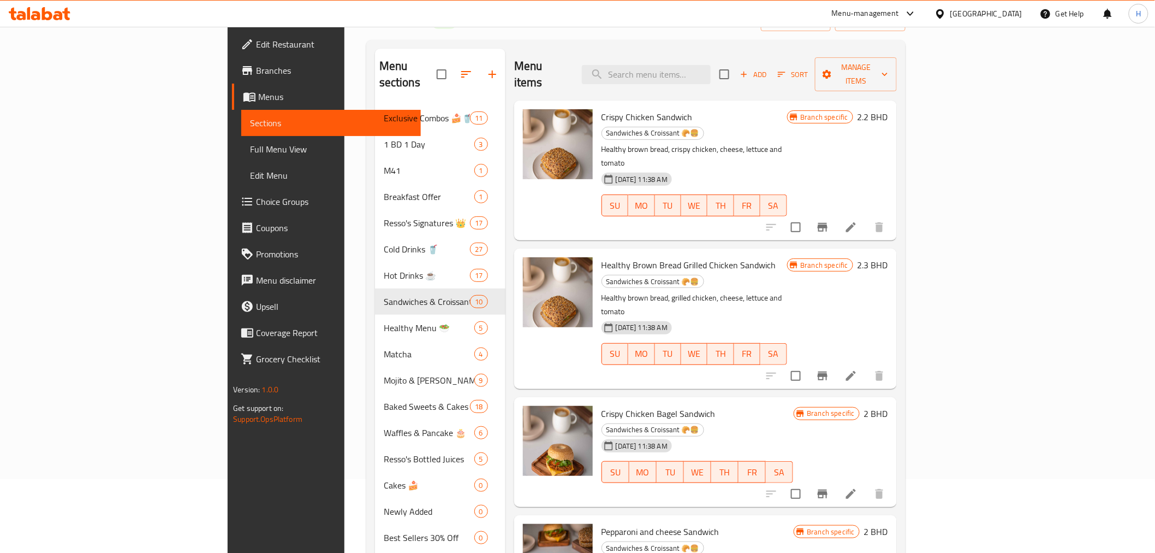
scroll to position [0, 0]
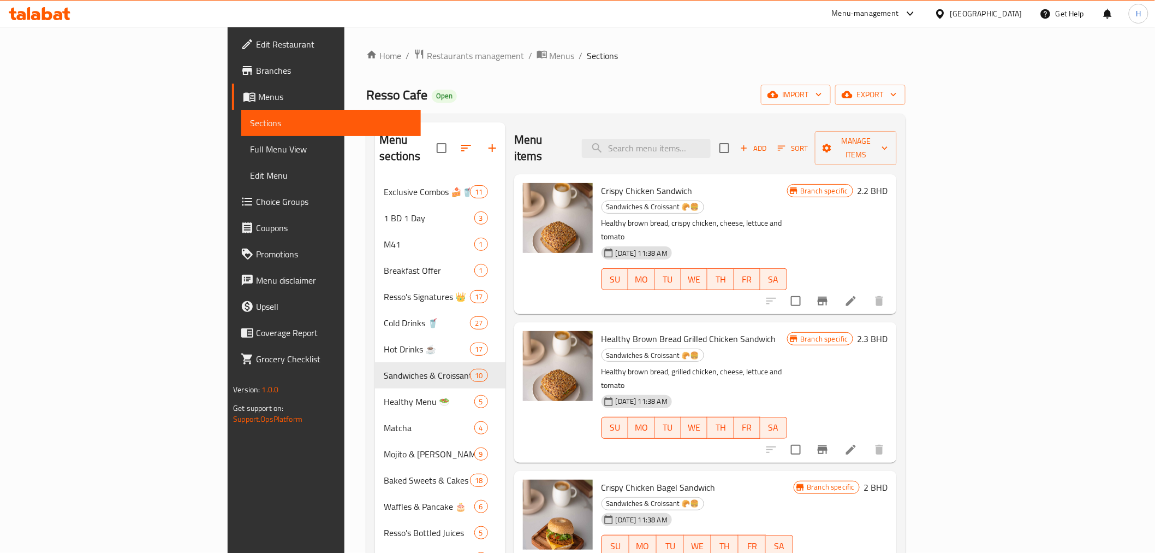
click at [858, 294] on icon at bounding box center [851, 300] width 13 height 13
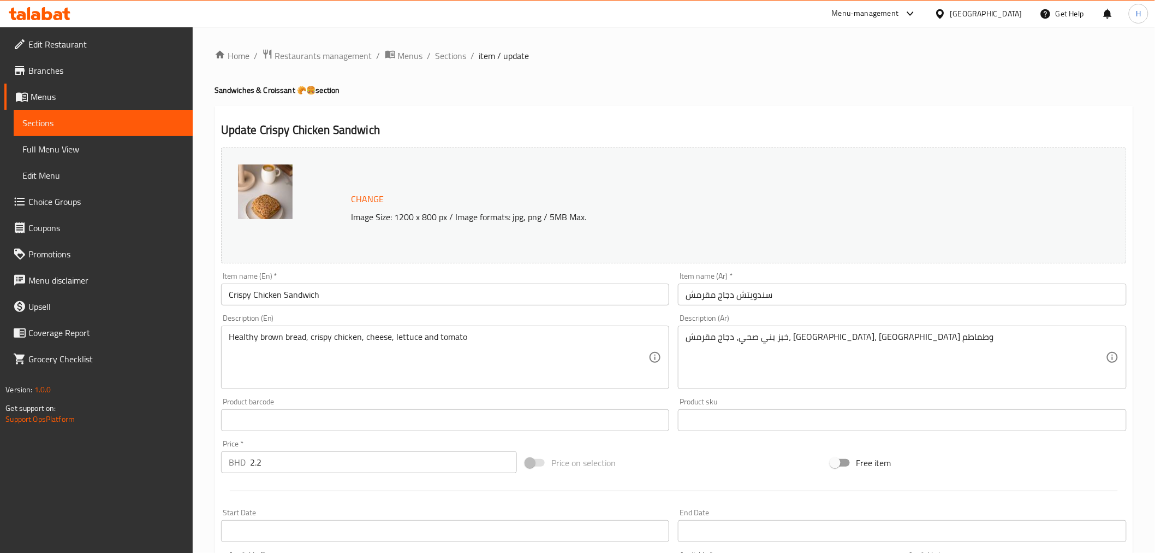
scroll to position [233, 0]
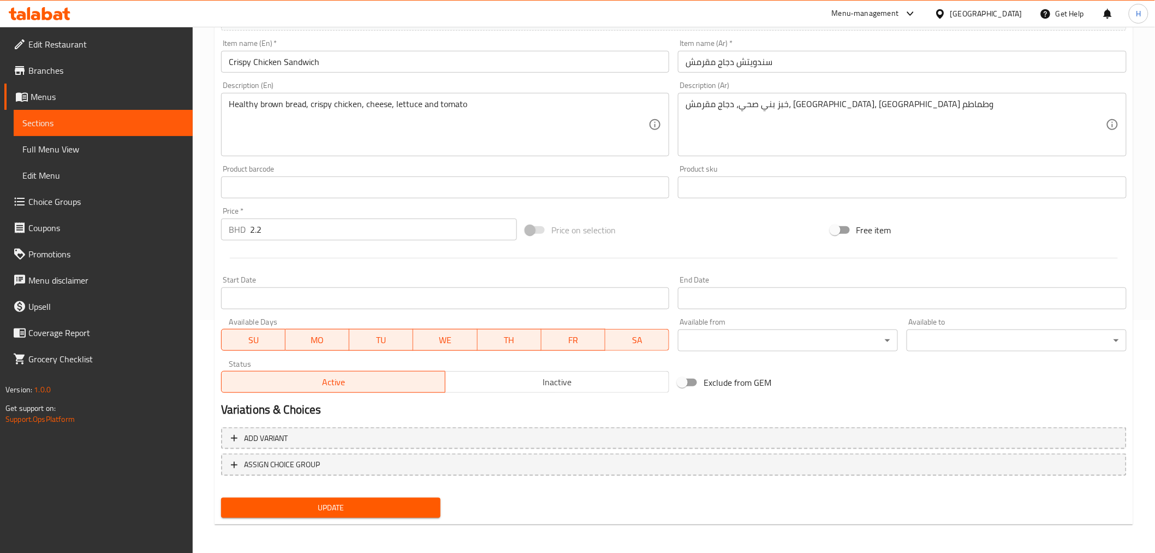
click at [690, 386] on input "Exclude from GEM" at bounding box center [682, 382] width 62 height 21
checkbox input "true"
click at [342, 501] on span "Update" at bounding box center [331, 508] width 203 height 14
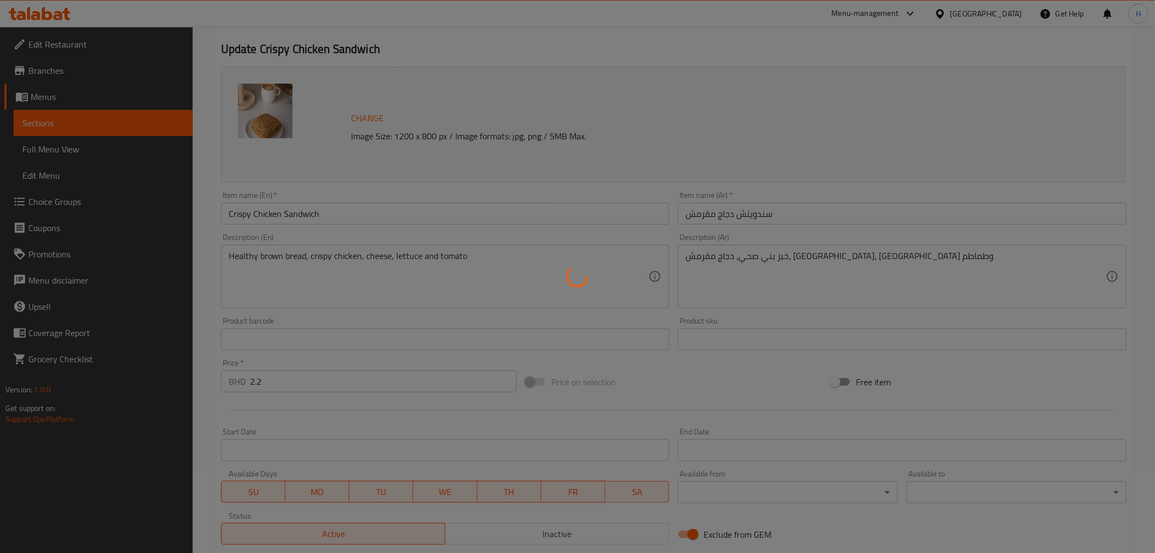
scroll to position [0, 0]
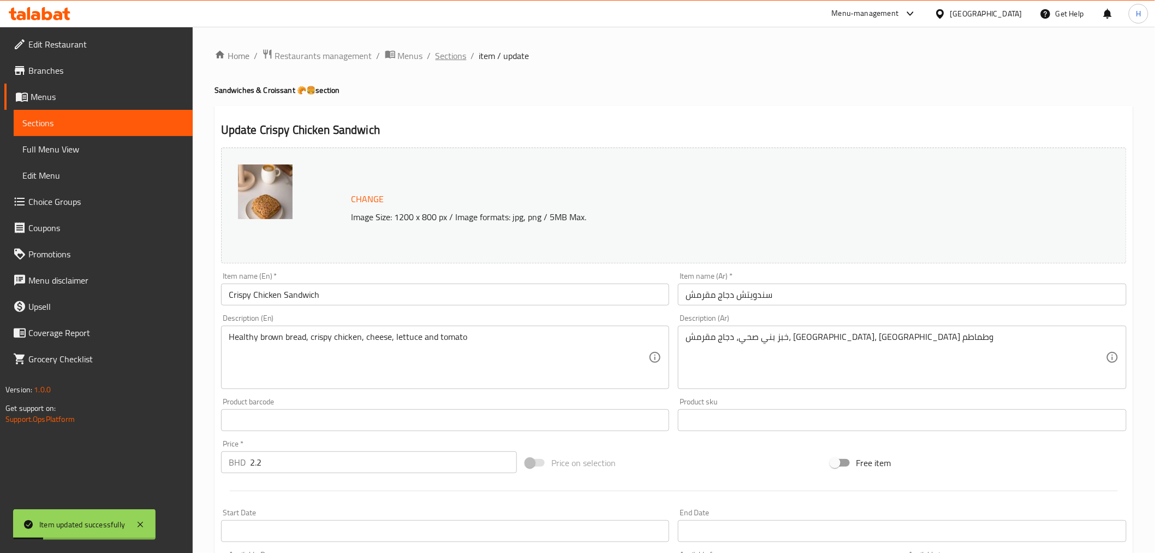
click at [454, 54] on span "Sections" at bounding box center [451, 55] width 31 height 13
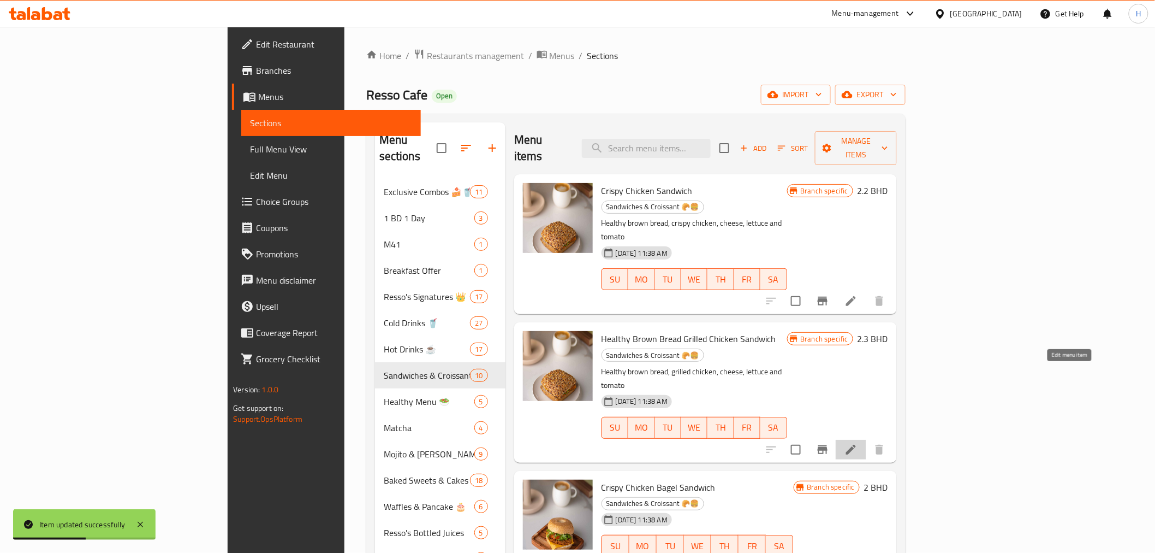
click at [856, 444] on icon at bounding box center [851, 449] width 10 height 10
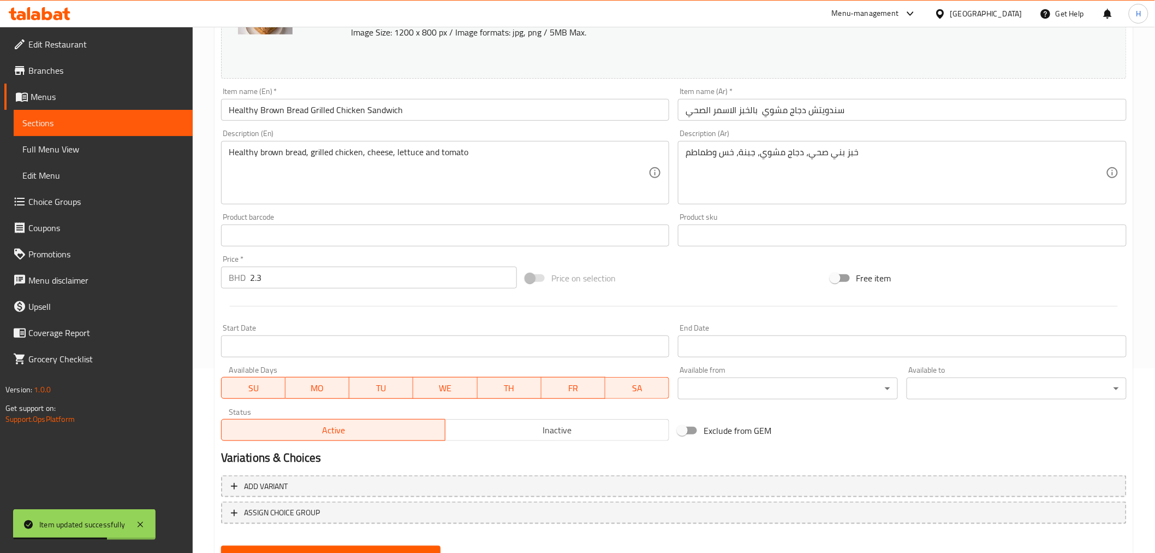
scroll to position [233, 0]
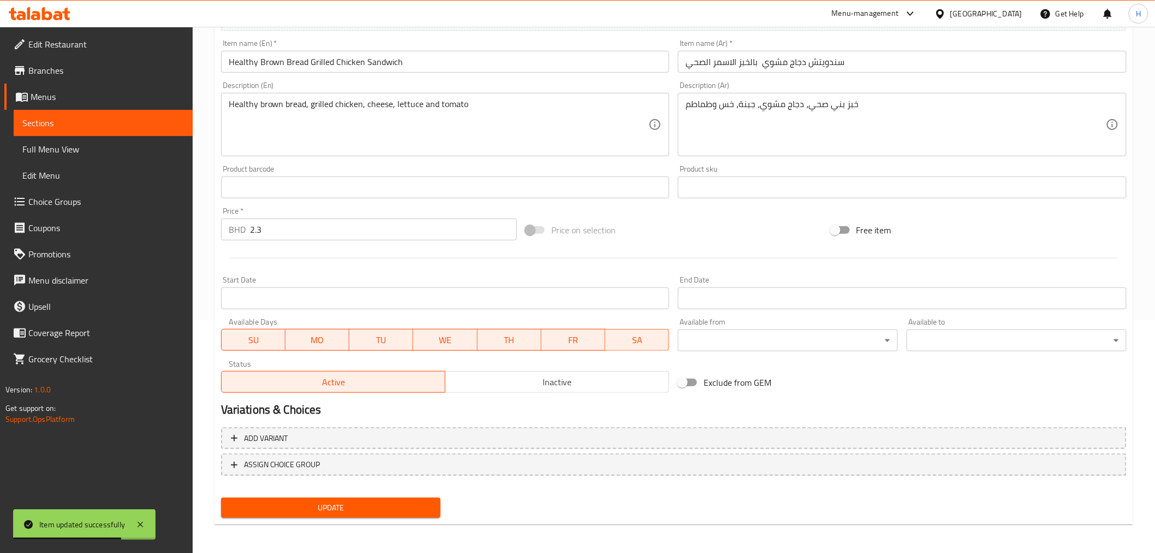
click at [689, 378] on input "Exclude from GEM" at bounding box center [682, 382] width 62 height 21
checkbox input "true"
click at [318, 506] on span "Update" at bounding box center [331, 508] width 203 height 14
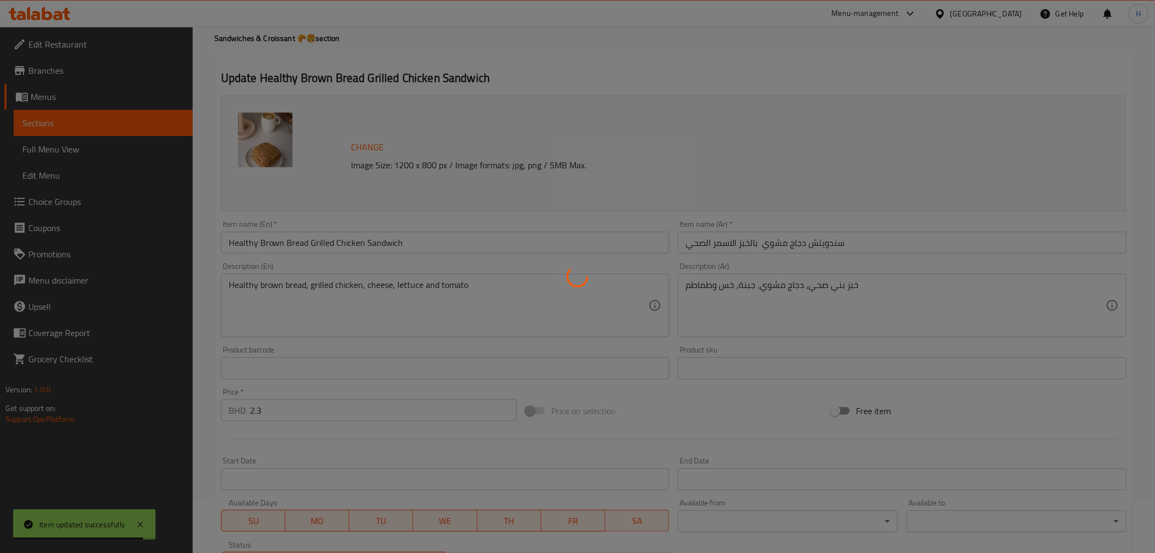
scroll to position [0, 0]
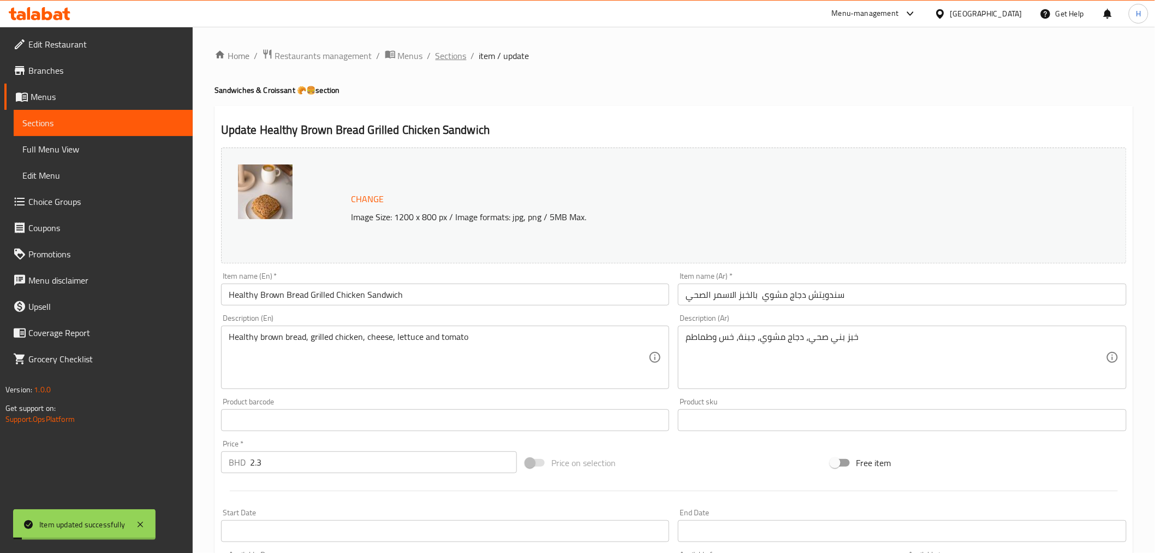
click at [447, 56] on span "Sections" at bounding box center [451, 55] width 31 height 13
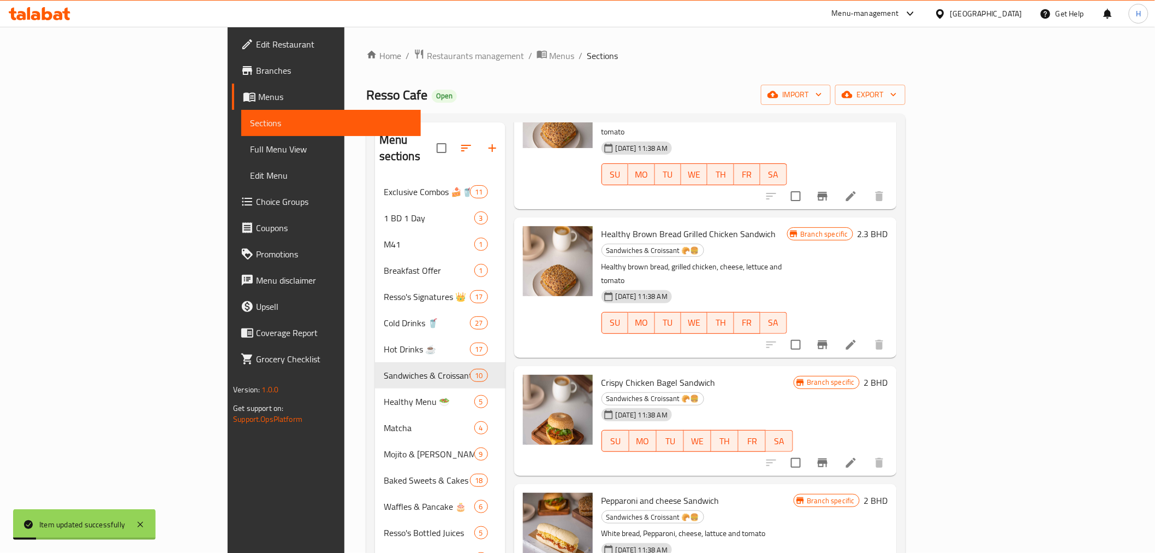
scroll to position [182, 0]
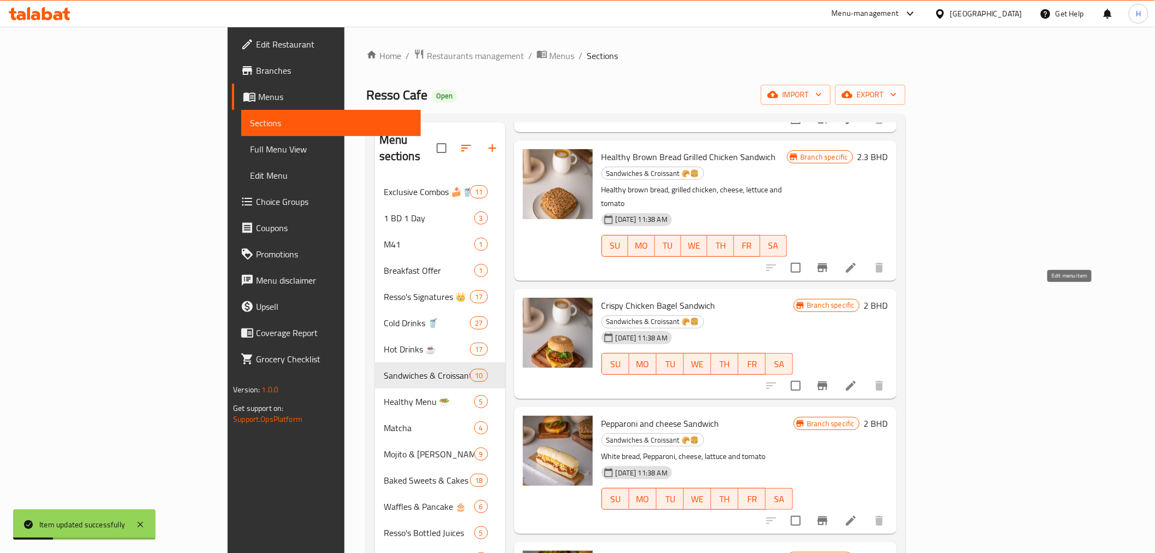
click at [858, 379] on icon at bounding box center [851, 385] width 13 height 13
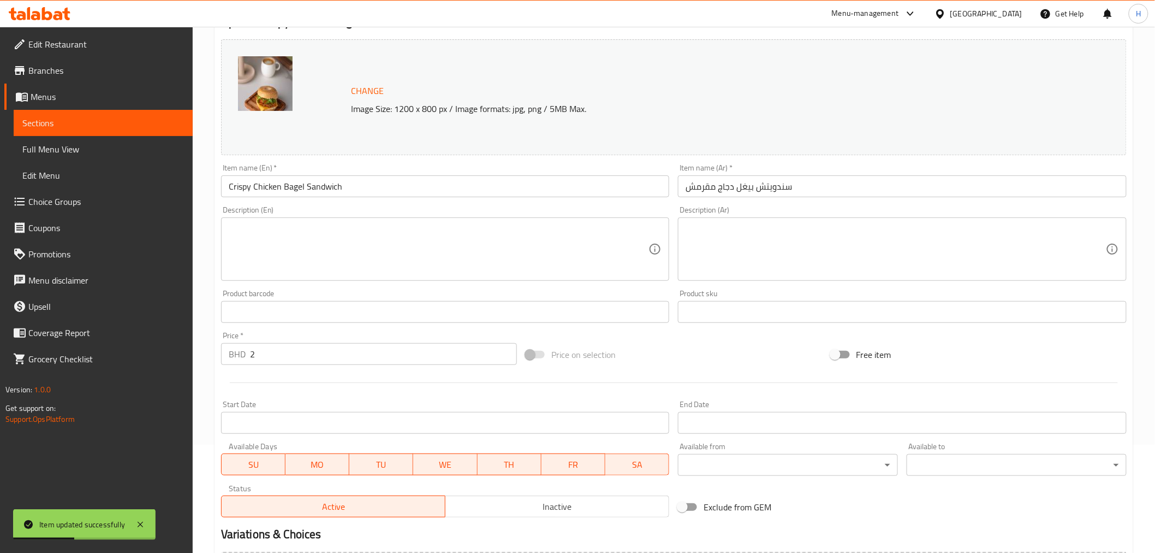
scroll to position [233, 0]
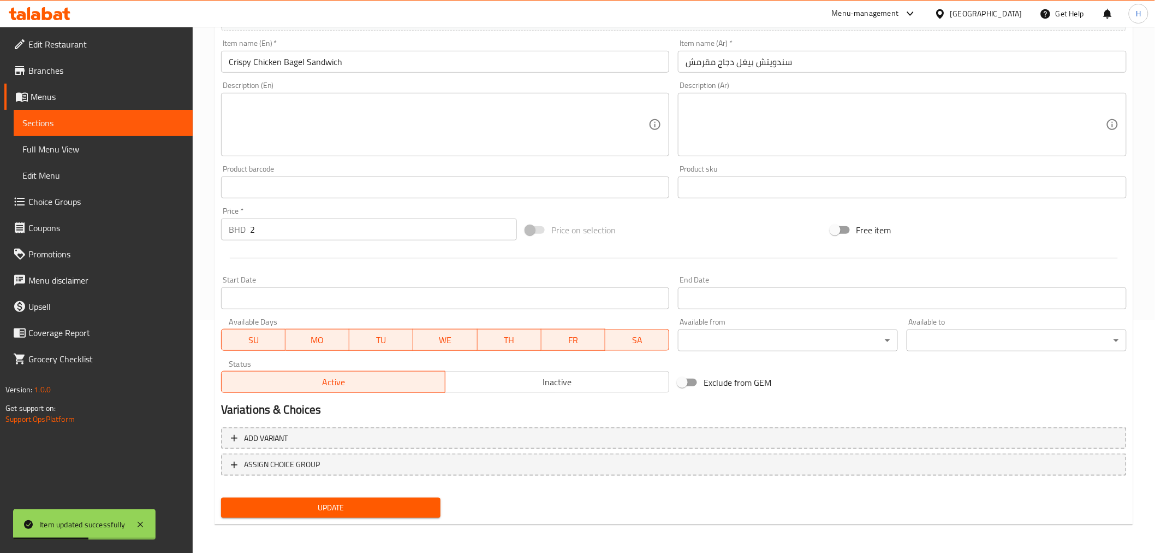
click at [697, 388] on input "Exclude from GEM" at bounding box center [682, 382] width 62 height 21
checkbox input "true"
click at [344, 503] on span "Update" at bounding box center [331, 508] width 203 height 14
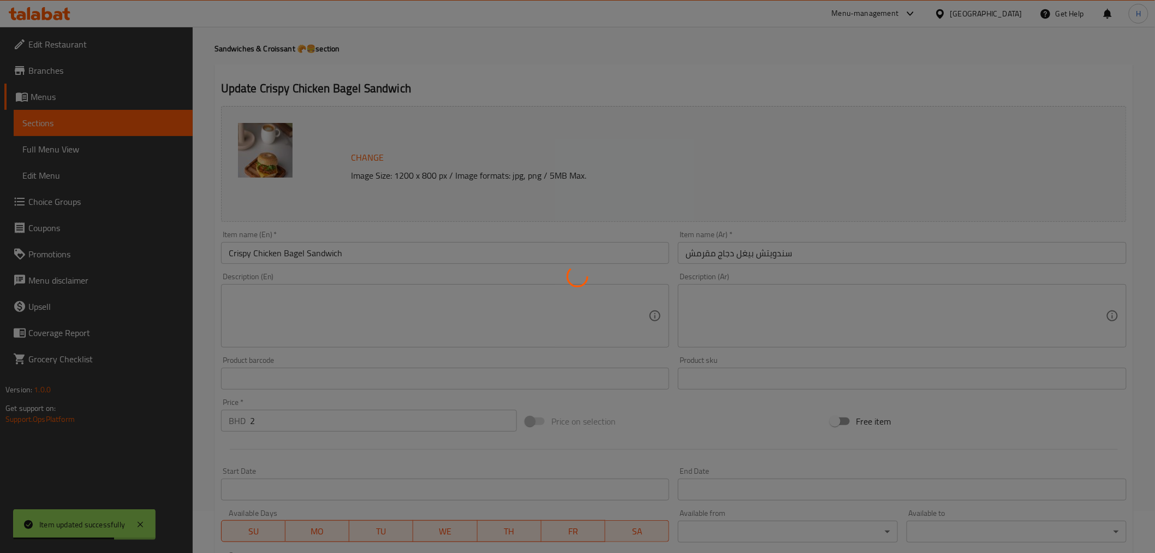
scroll to position [0, 0]
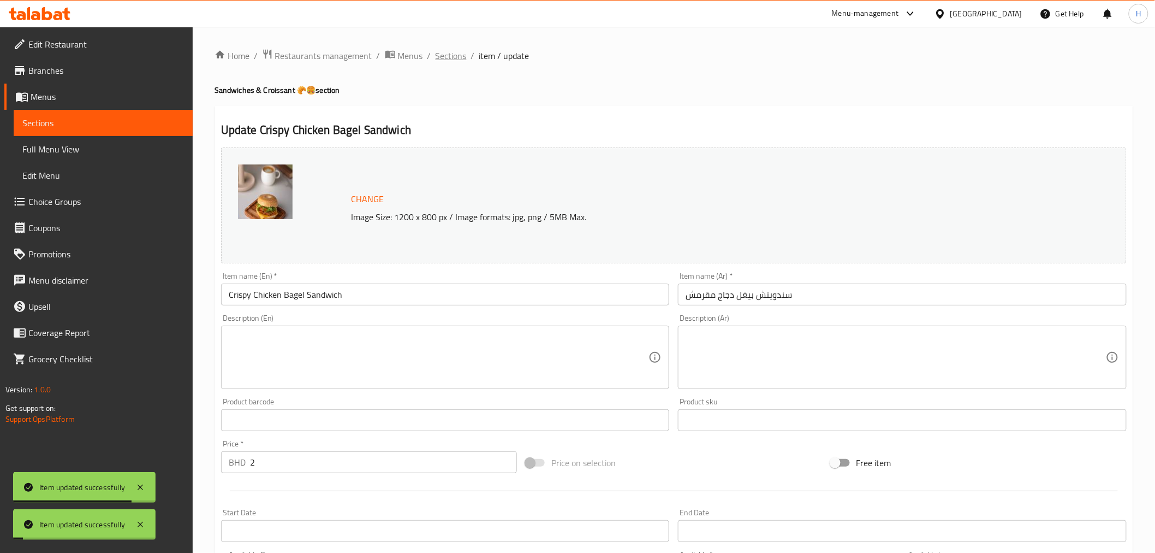
click at [460, 54] on span "Sections" at bounding box center [451, 55] width 31 height 13
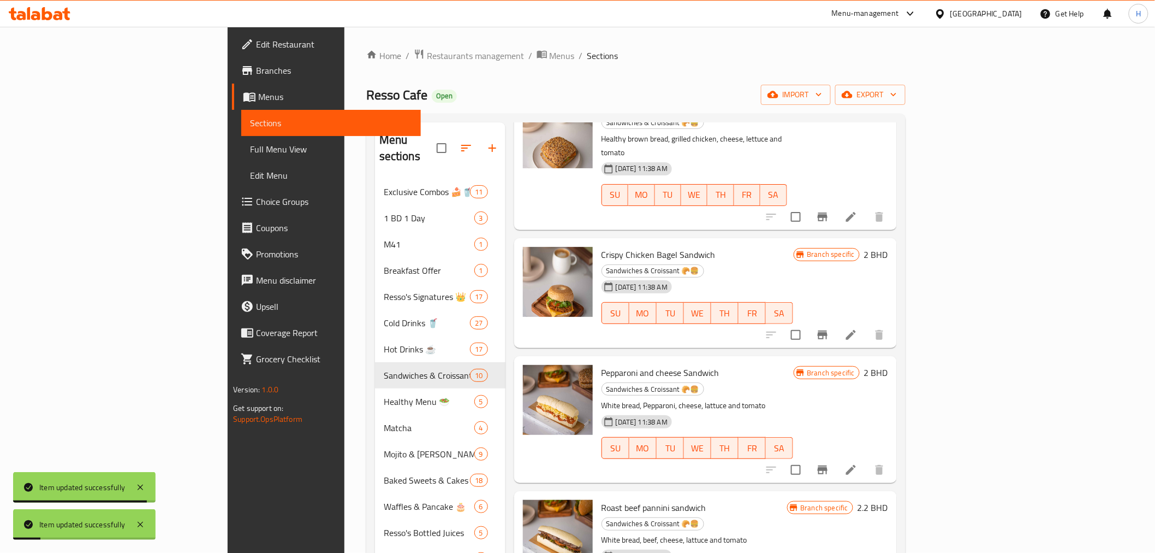
scroll to position [242, 0]
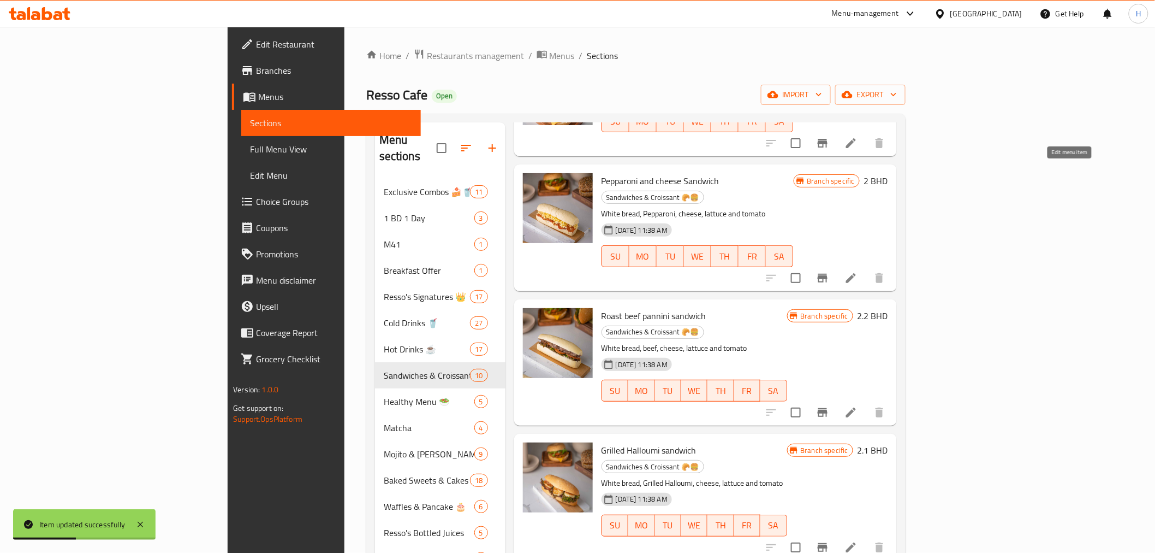
click at [856, 273] on icon at bounding box center [851, 278] width 10 height 10
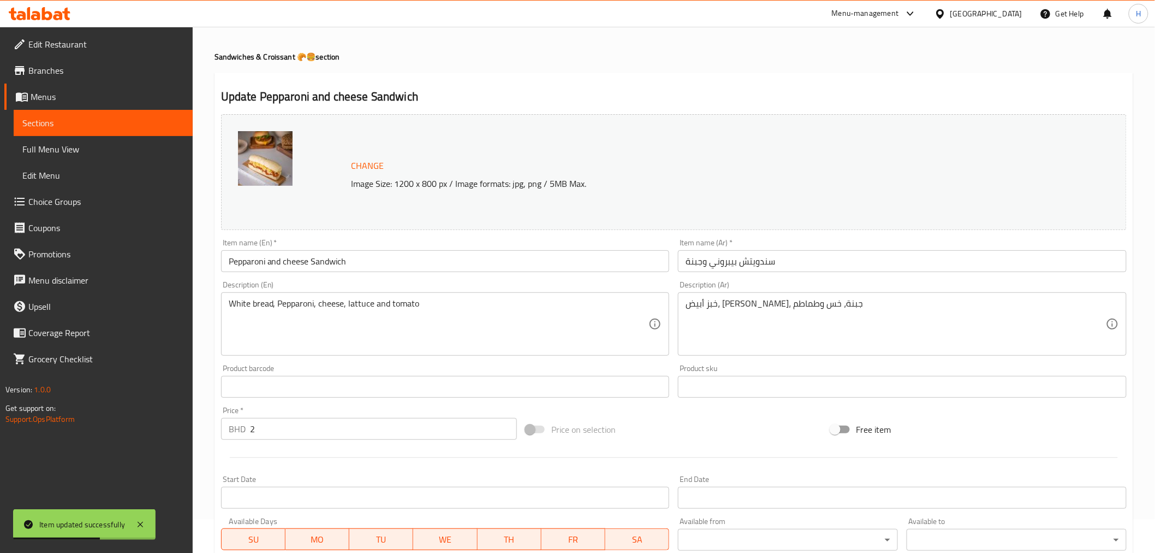
scroll to position [233, 0]
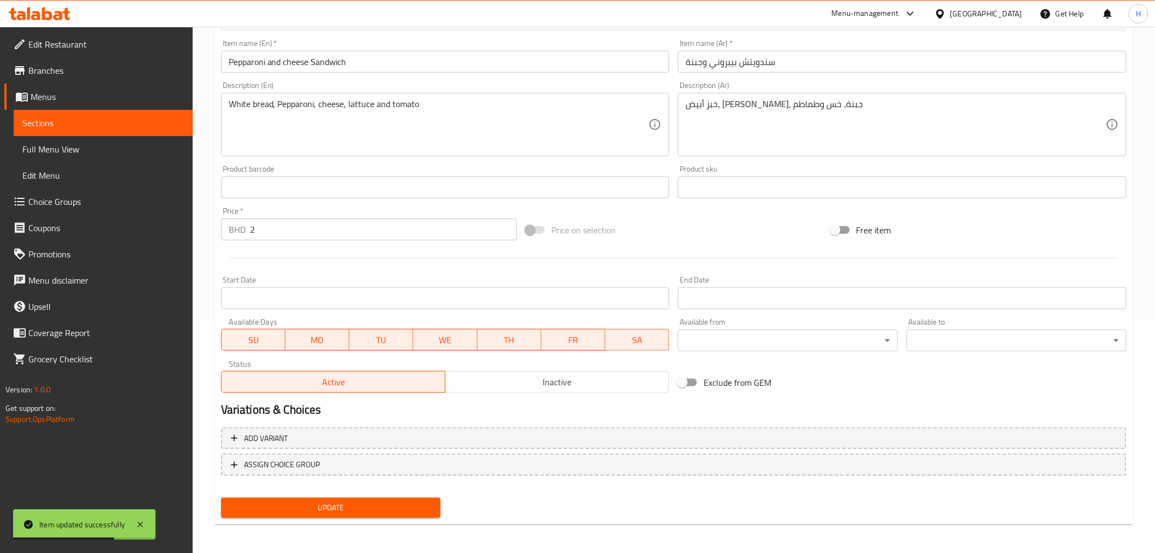
click at [689, 386] on input "Exclude from GEM" at bounding box center [682, 382] width 62 height 21
checkbox input "true"
click at [400, 501] on span "Update" at bounding box center [331, 508] width 203 height 14
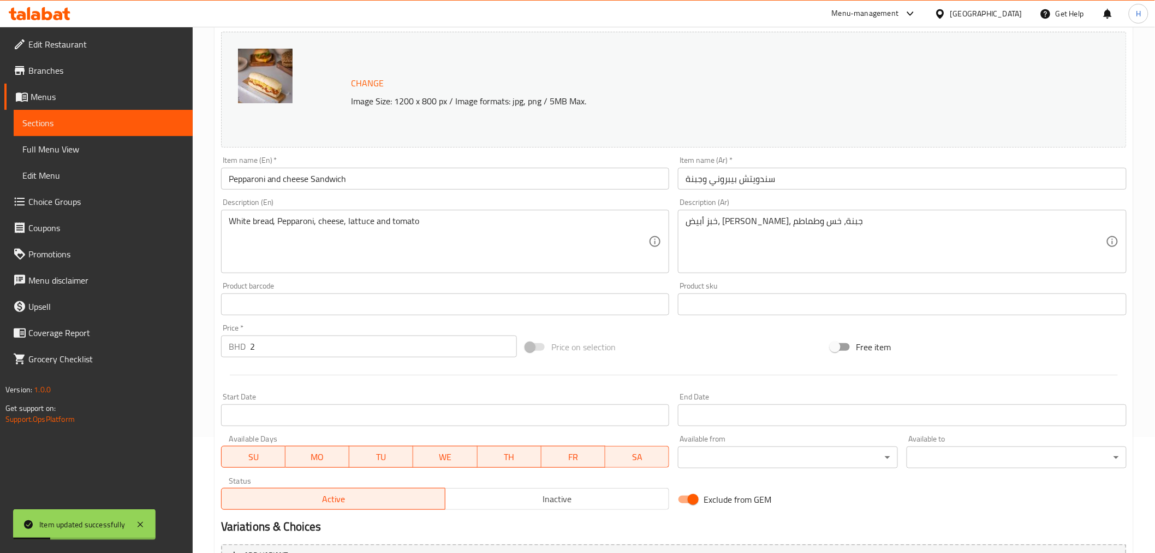
scroll to position [0, 0]
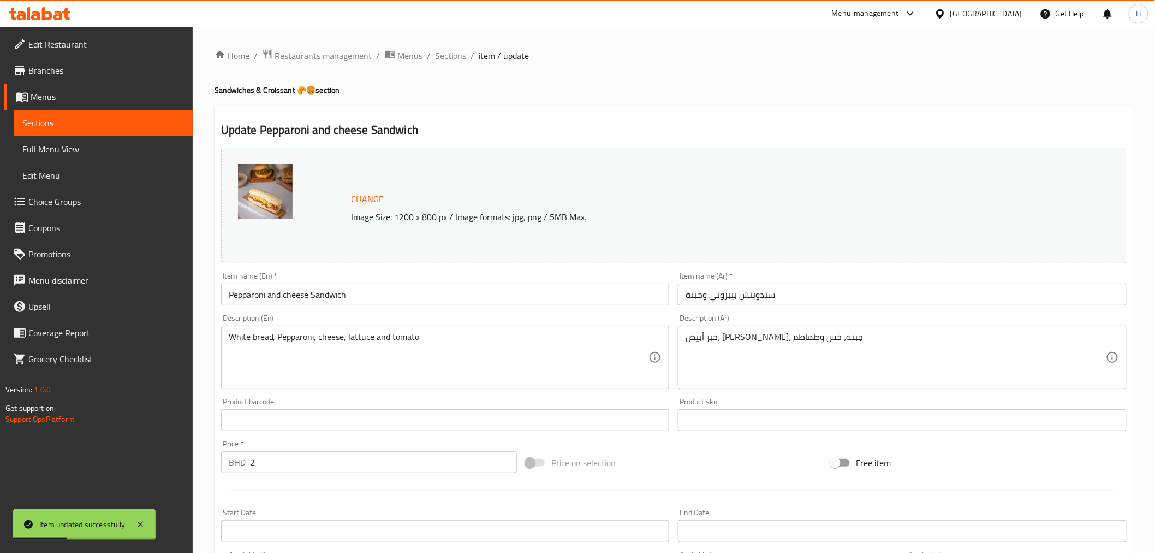
click at [455, 57] on span "Sections" at bounding box center [451, 55] width 31 height 13
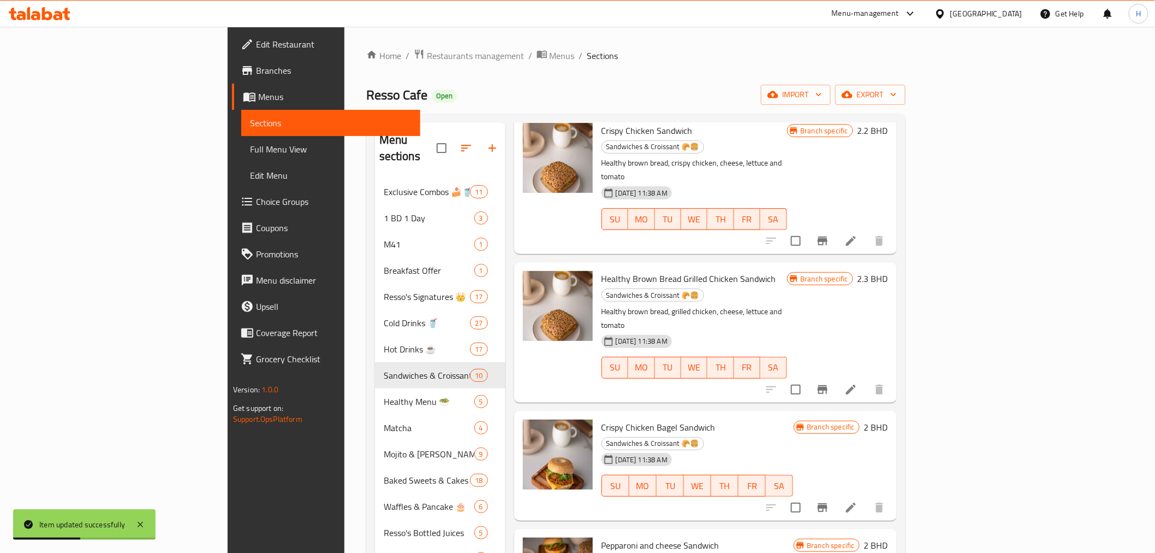
scroll to position [364, 0]
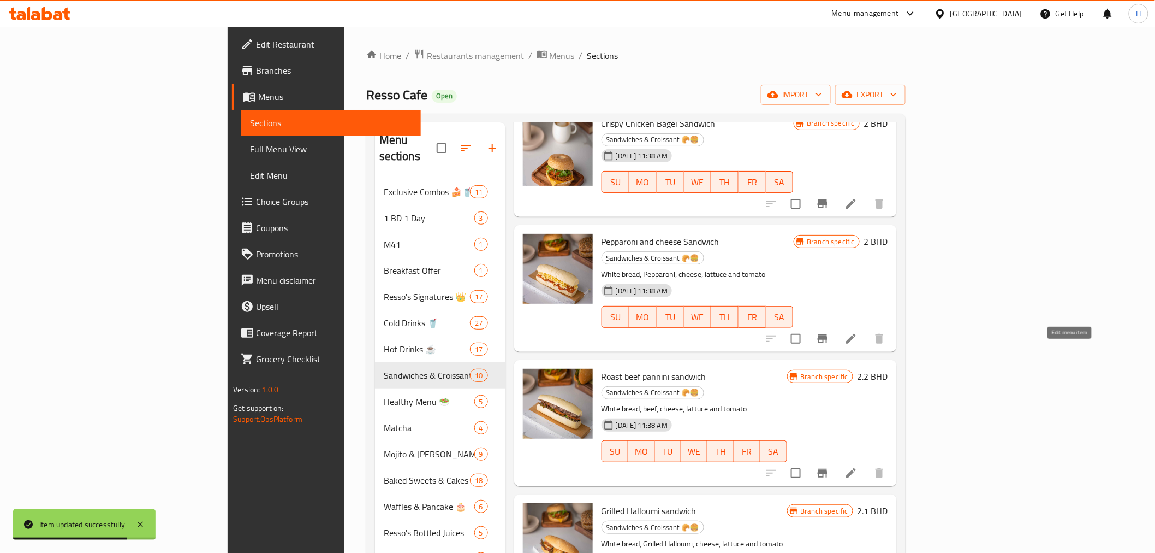
click at [858, 466] on icon at bounding box center [851, 472] width 13 height 13
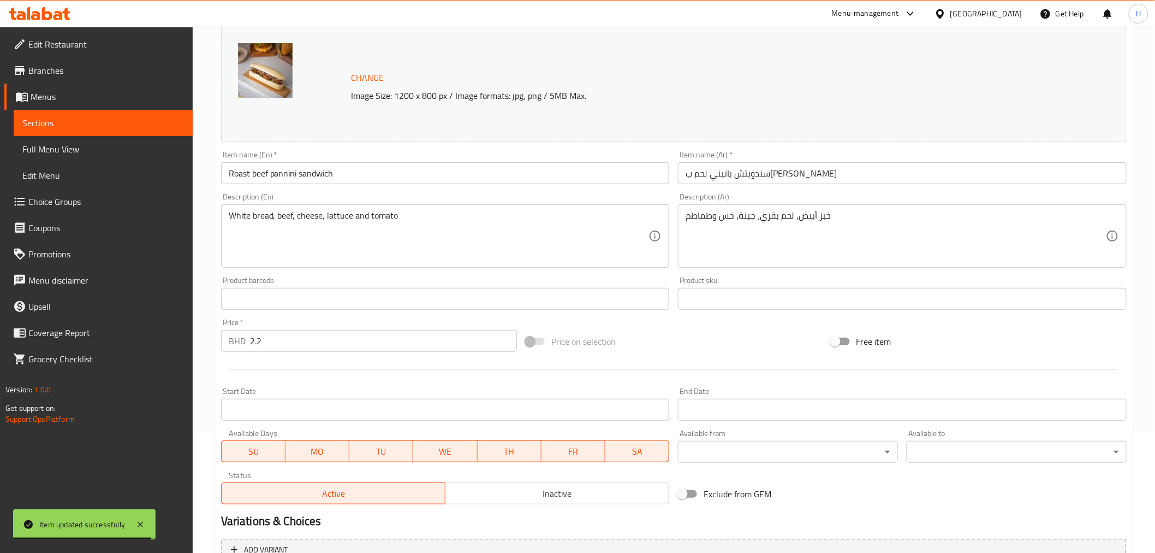
scroll to position [233, 0]
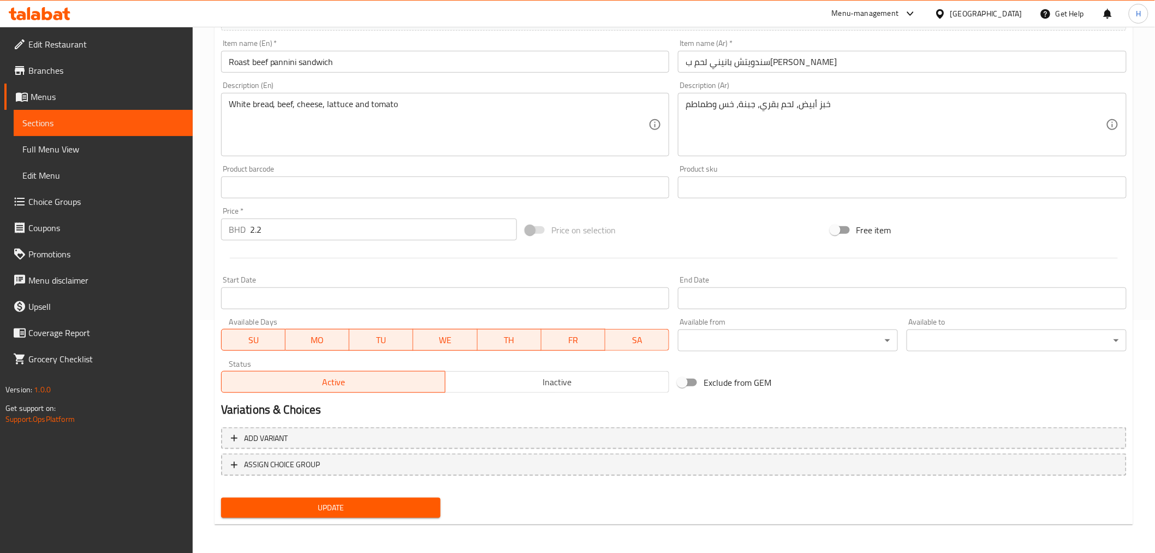
click at [696, 378] on input "Exclude from GEM" at bounding box center [682, 382] width 62 height 21
checkbox input "true"
click at [334, 503] on span "Update" at bounding box center [331, 508] width 203 height 14
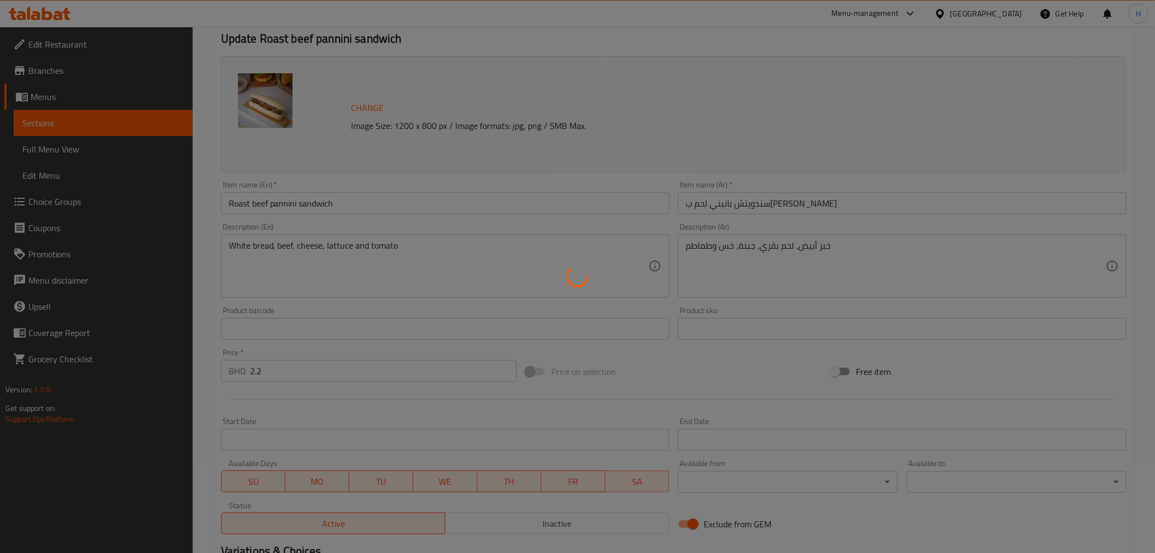
scroll to position [0, 0]
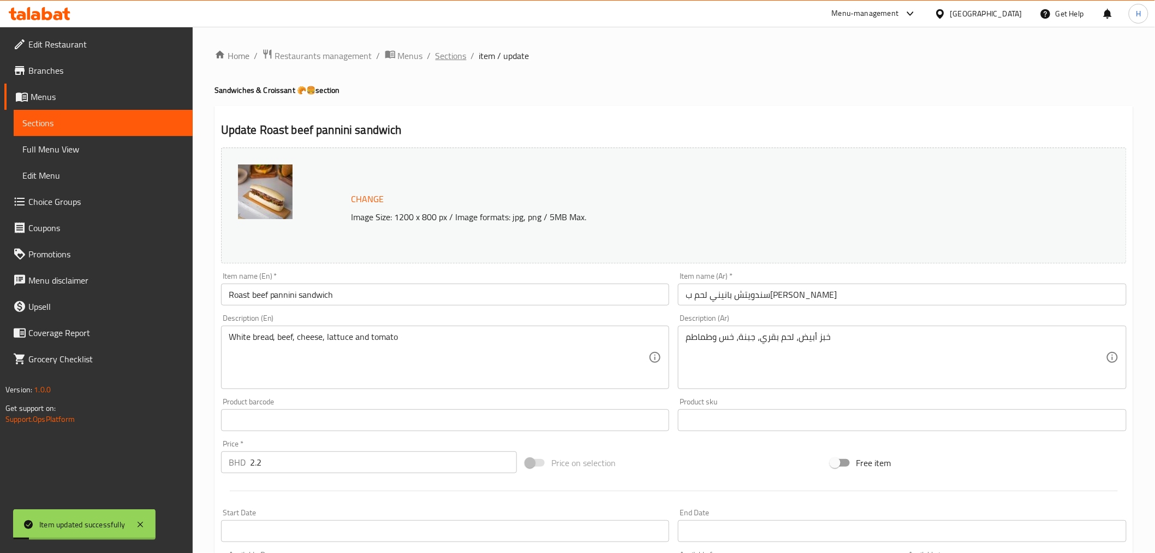
click at [437, 56] on span "Sections" at bounding box center [451, 55] width 31 height 13
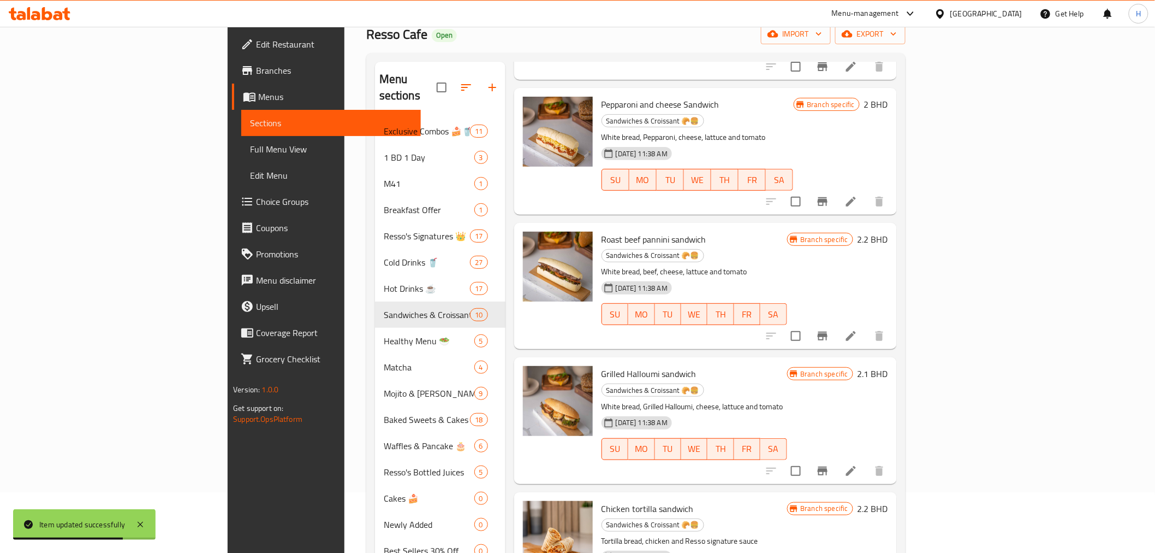
scroll to position [418, 0]
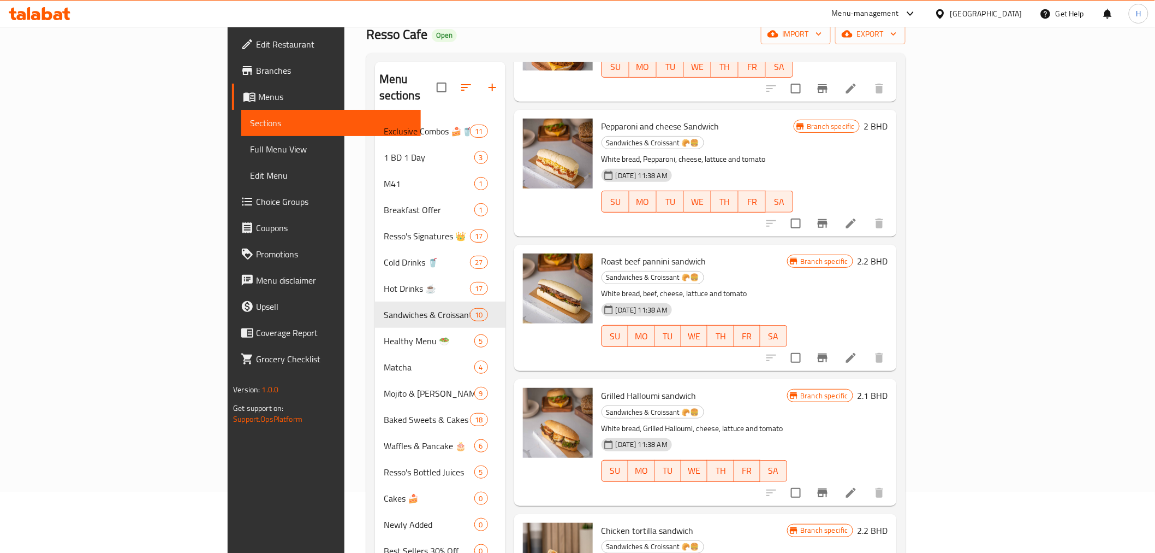
click at [858, 486] on icon at bounding box center [851, 492] width 13 height 13
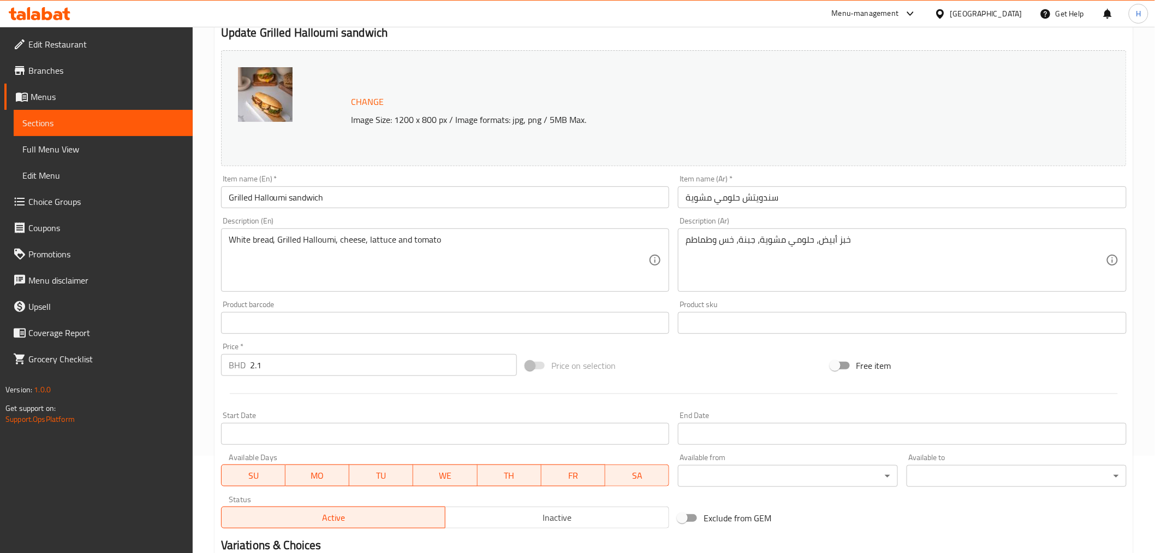
scroll to position [233, 0]
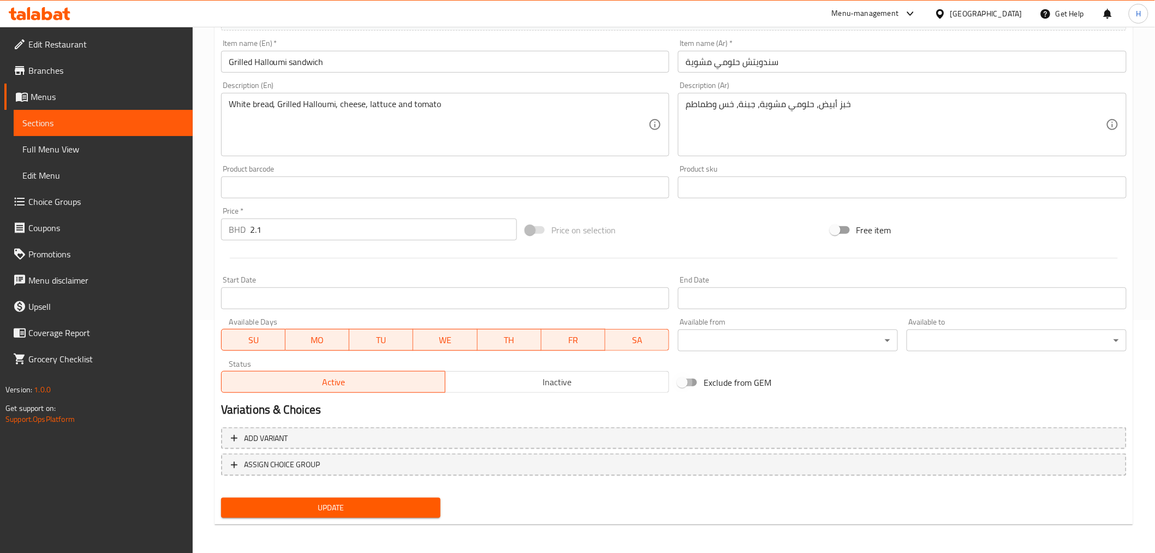
click at [686, 380] on input "Exclude from GEM" at bounding box center [682, 382] width 62 height 21
checkbox input "true"
click at [347, 501] on span "Update" at bounding box center [331, 508] width 203 height 14
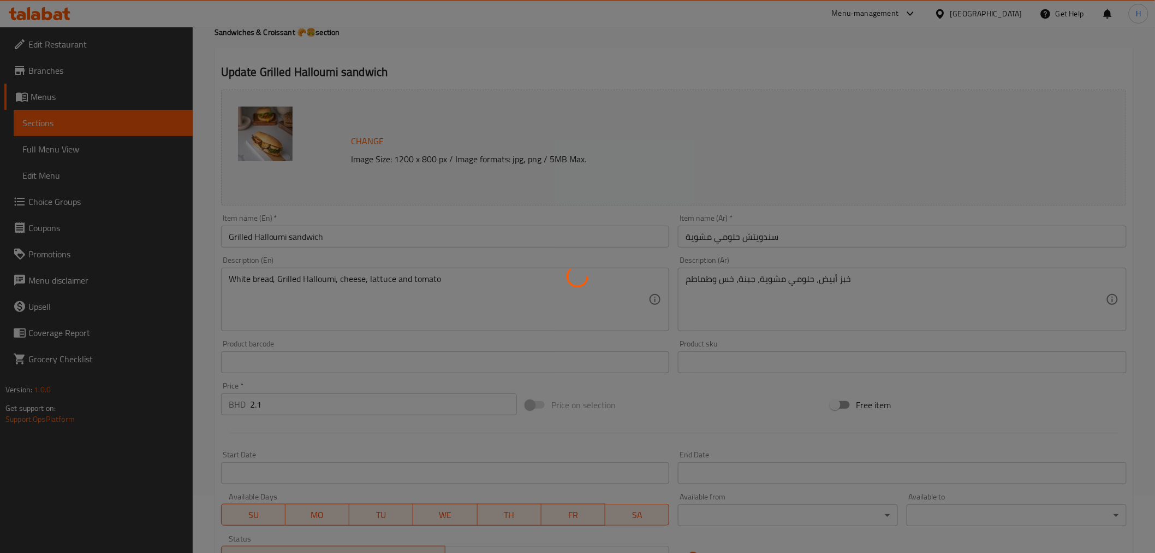
scroll to position [0, 0]
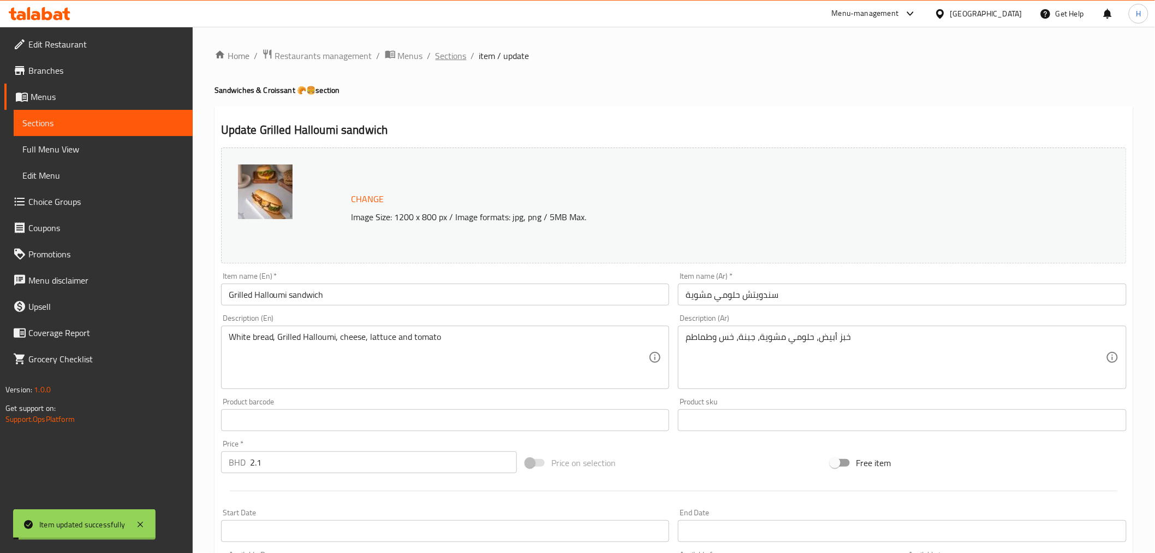
click at [450, 54] on span "Sections" at bounding box center [451, 55] width 31 height 13
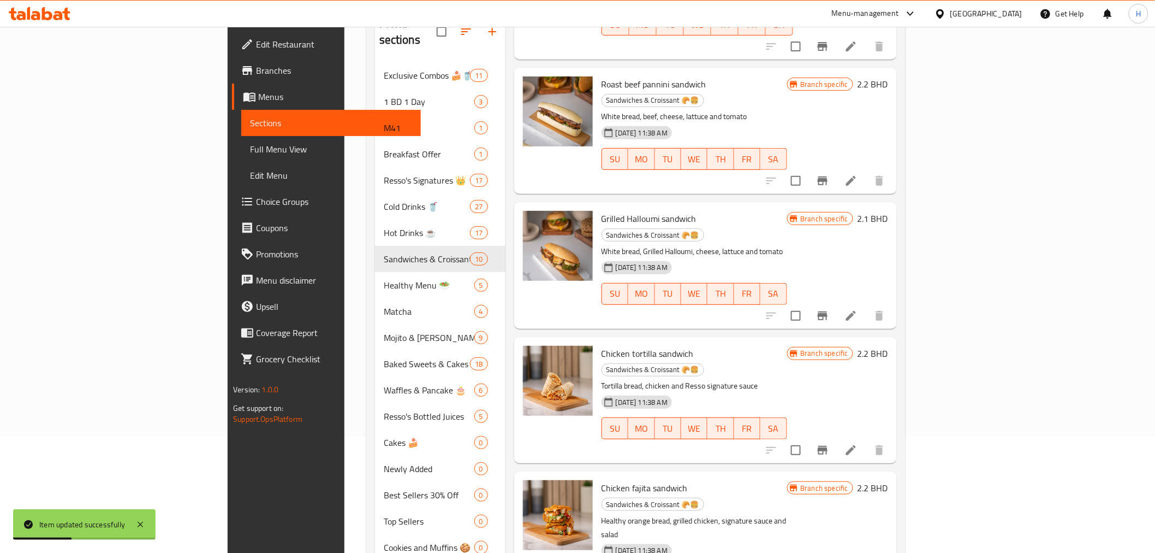
scroll to position [121, 0]
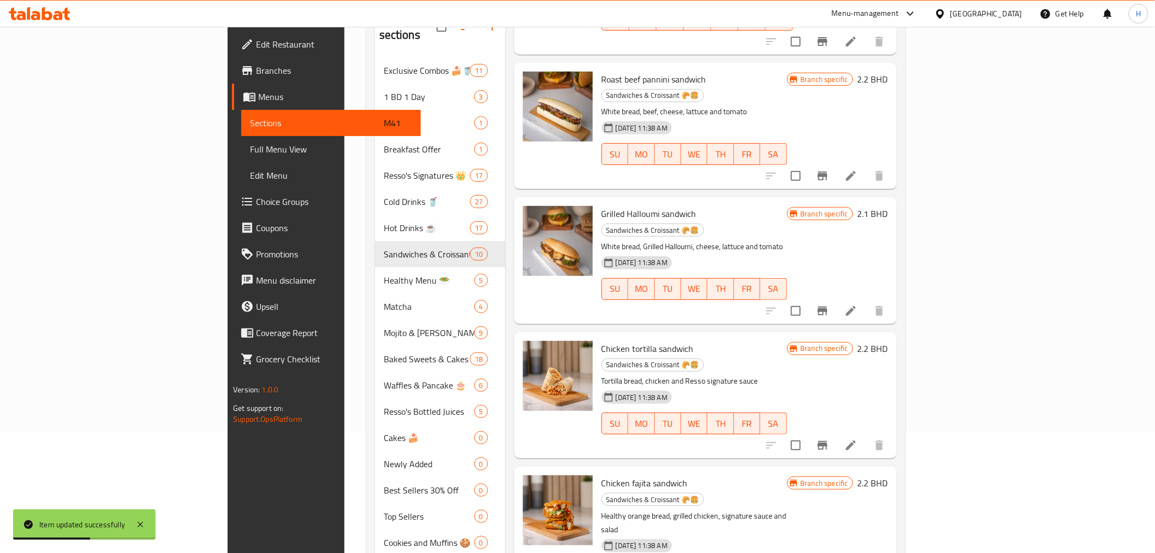
click at [856, 440] on icon at bounding box center [851, 445] width 10 height 10
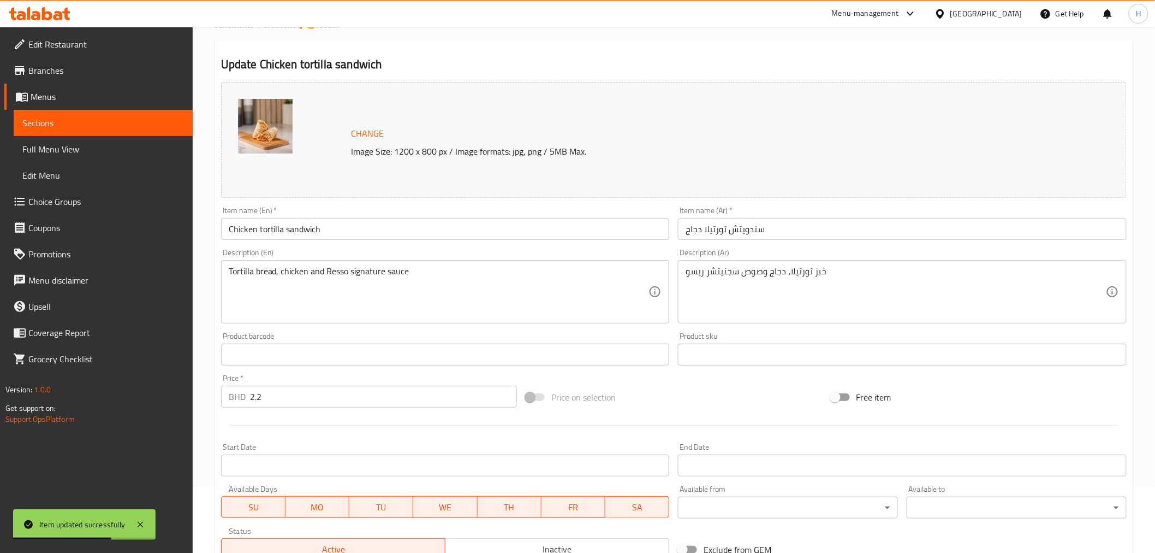
scroll to position [233, 0]
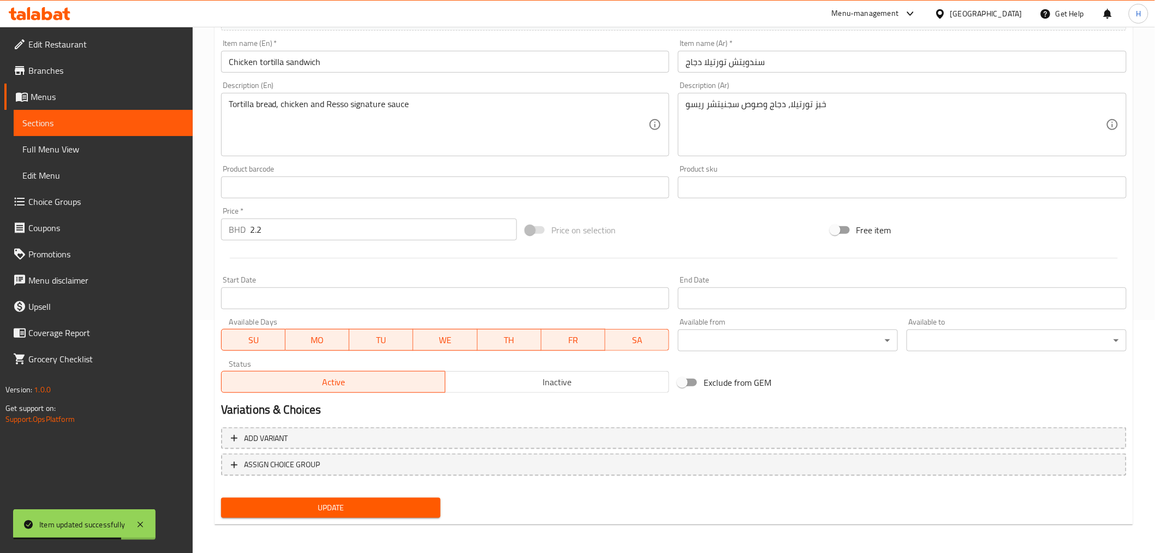
click at [696, 384] on input "Exclude from GEM" at bounding box center [682, 382] width 62 height 21
checkbox input "true"
click at [340, 503] on span "Update" at bounding box center [331, 508] width 203 height 14
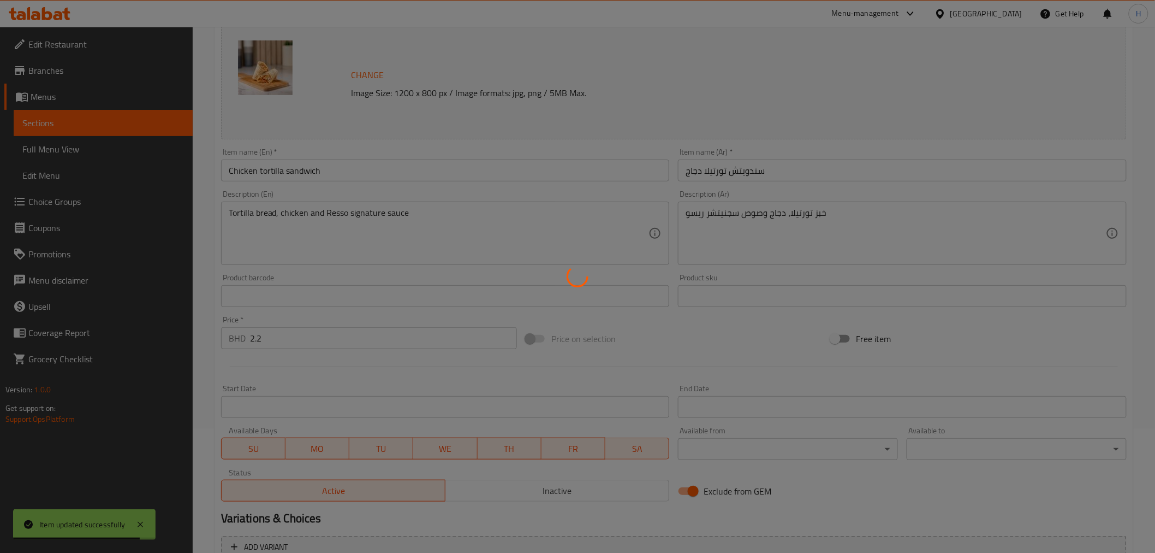
scroll to position [0, 0]
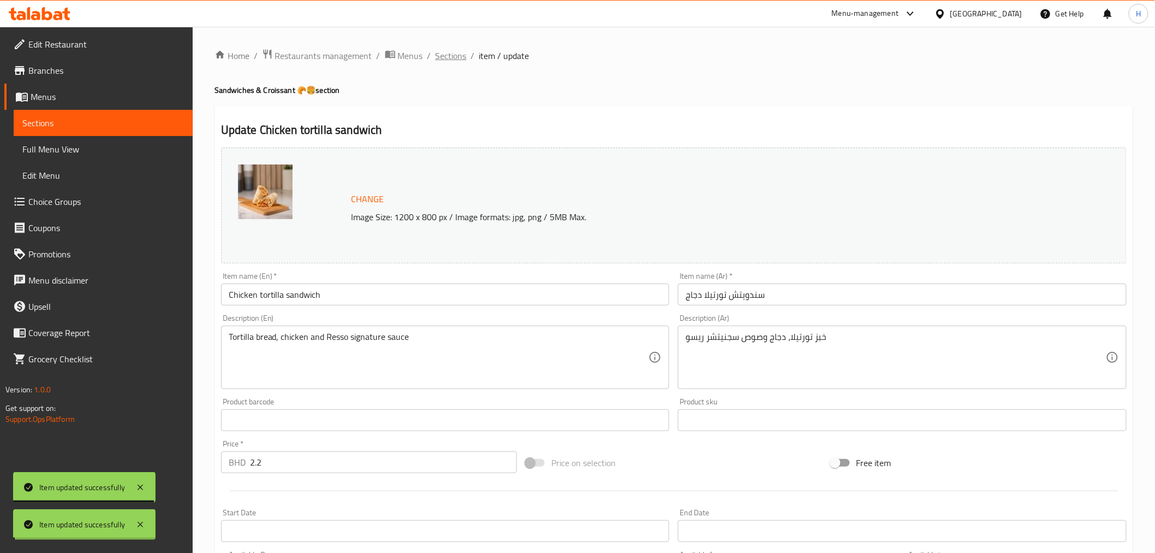
click at [450, 53] on span "Sections" at bounding box center [451, 55] width 31 height 13
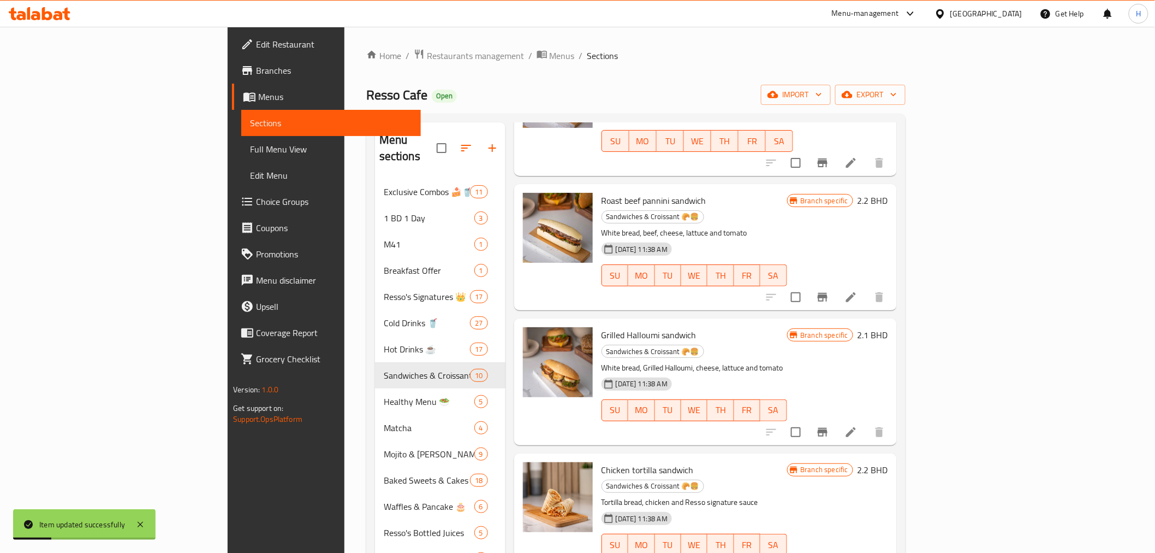
scroll to position [121, 0]
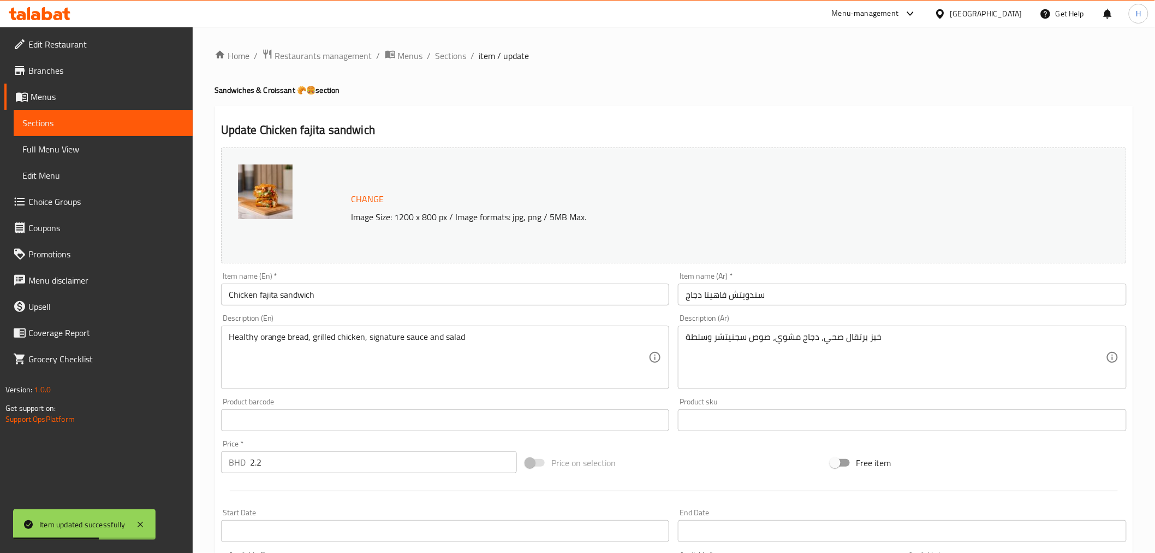
scroll to position [233, 0]
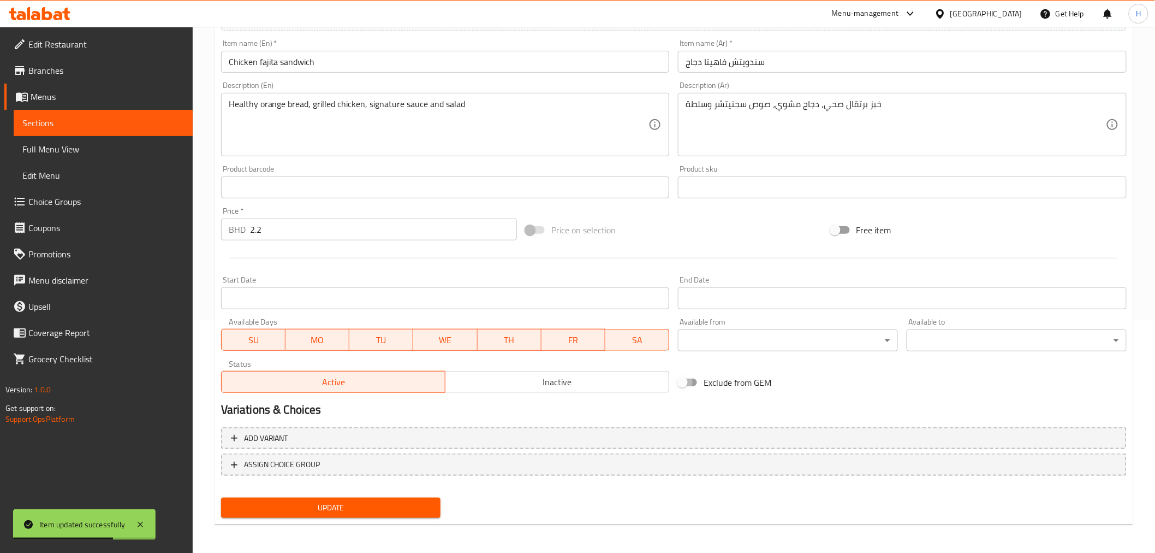
click at [692, 386] on input "Exclude from GEM" at bounding box center [682, 382] width 62 height 21
checkbox input "true"
click at [406, 501] on span "Update" at bounding box center [331, 508] width 203 height 14
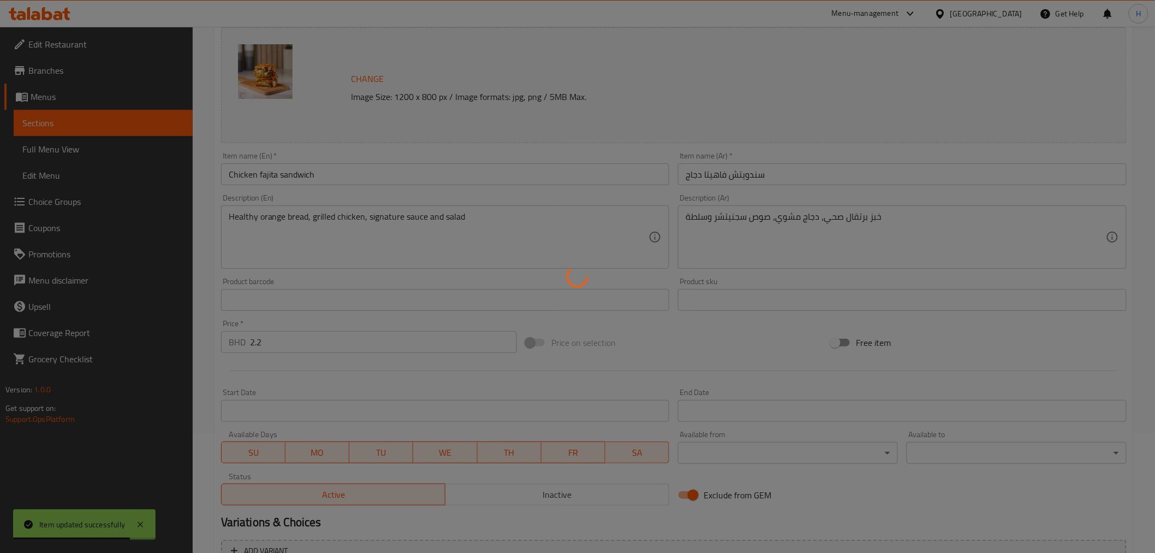
scroll to position [0, 0]
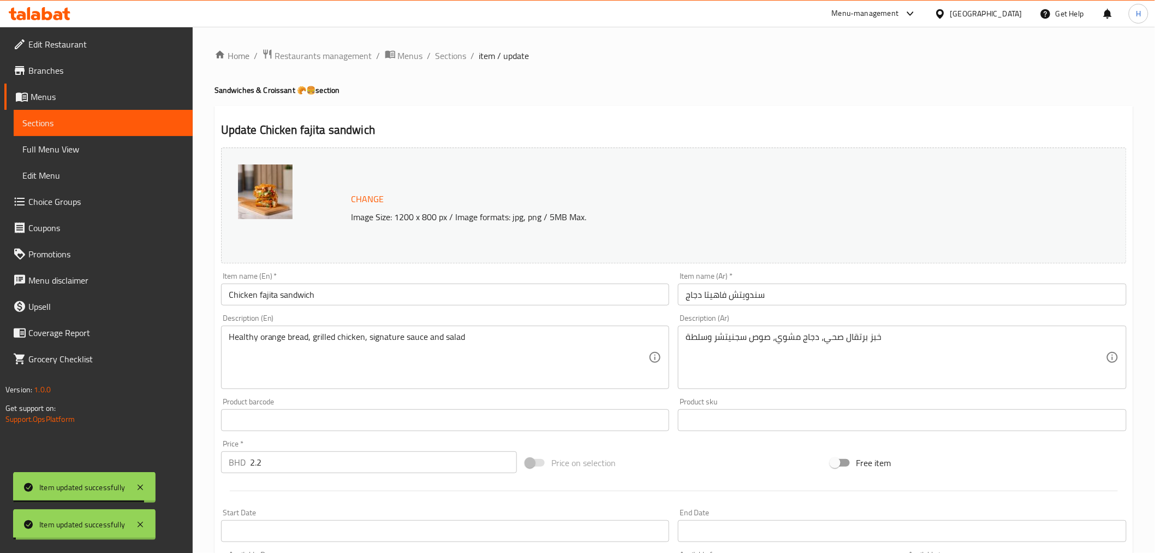
click at [446, 56] on span "Sections" at bounding box center [451, 55] width 31 height 13
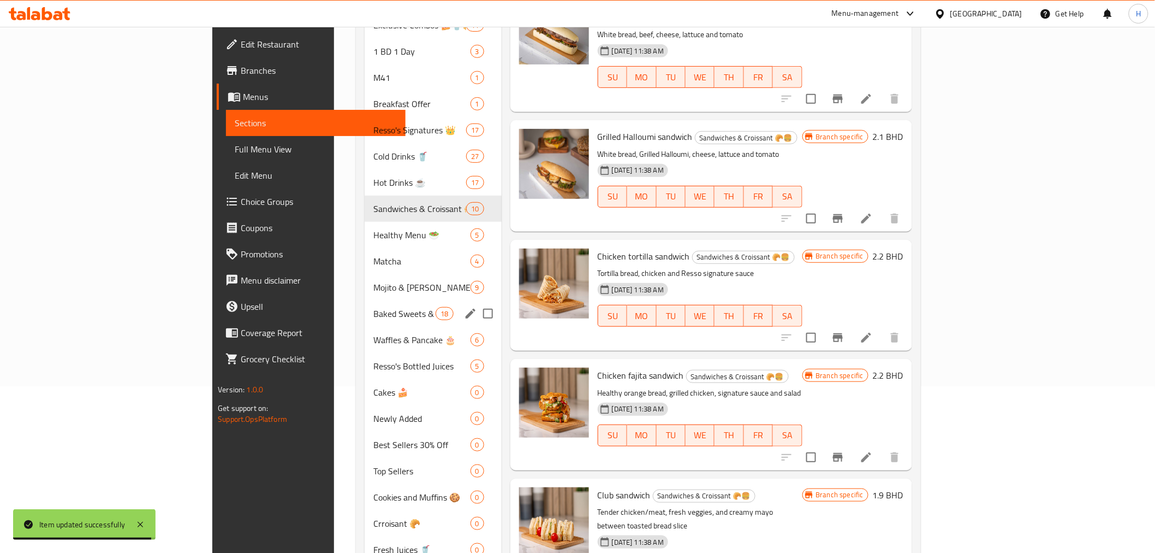
scroll to position [182, 0]
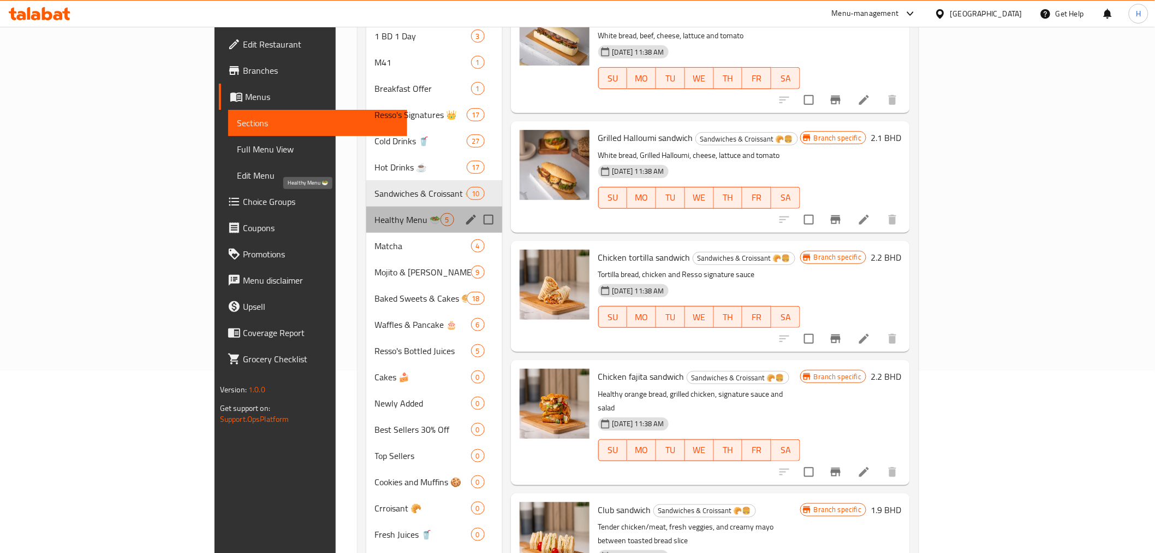
click at [375, 213] on span "Healthy Menu 🥗" at bounding box center [408, 219] width 66 height 13
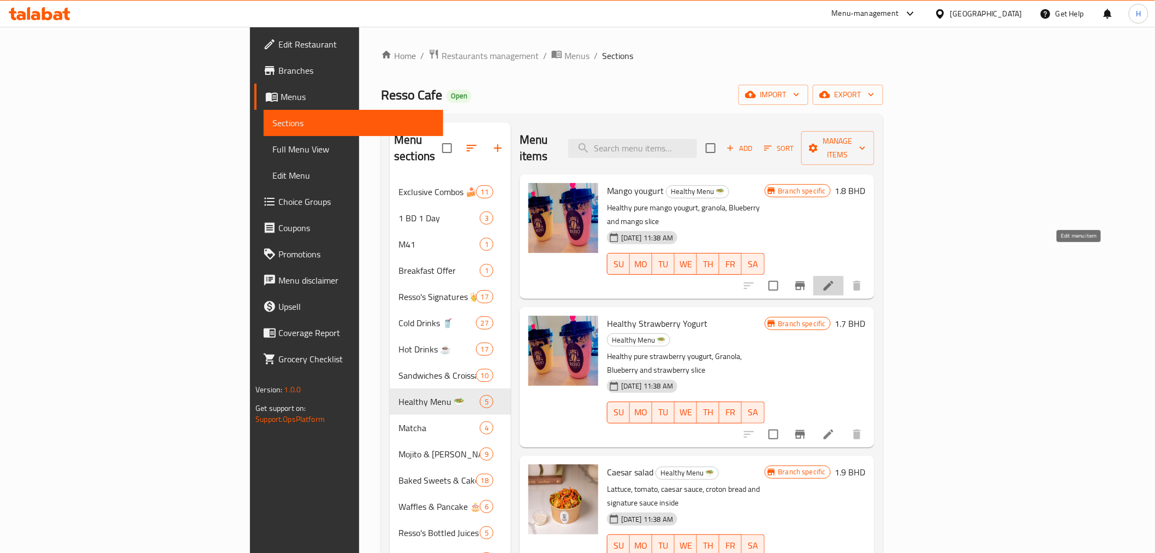
click at [835, 279] on icon at bounding box center [828, 285] width 13 height 13
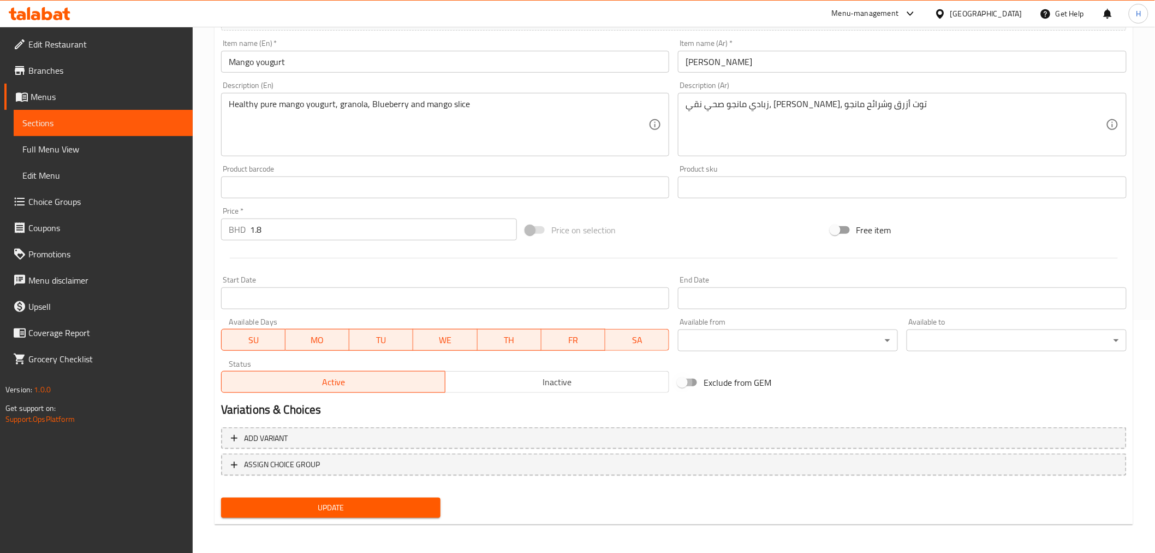
click at [684, 383] on input "Exclude from GEM" at bounding box center [682, 382] width 62 height 21
checkbox input "true"
click at [352, 504] on span "Update" at bounding box center [331, 508] width 203 height 14
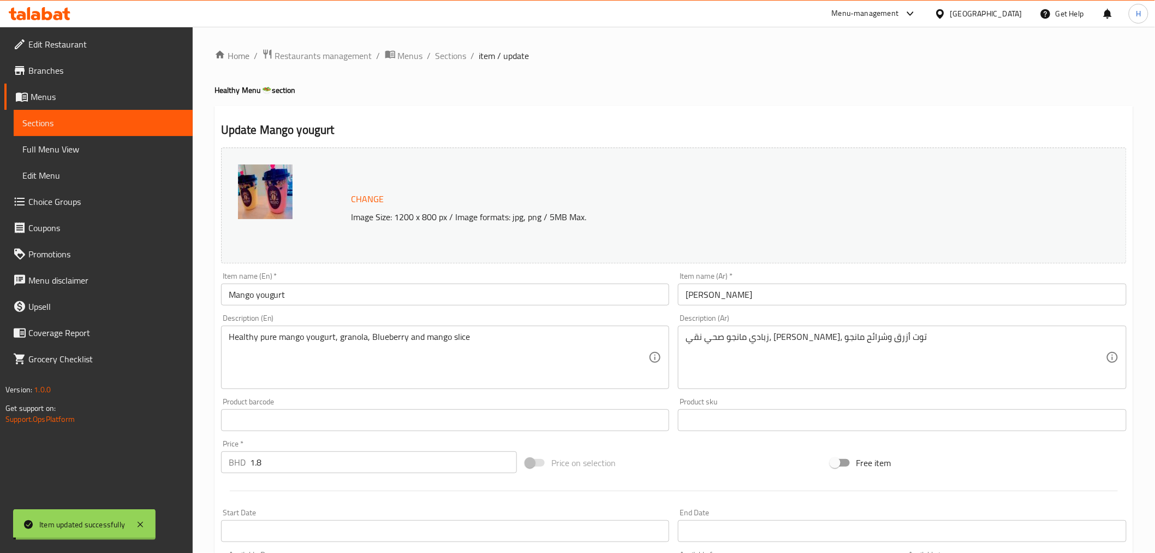
click at [452, 56] on span "Sections" at bounding box center [451, 55] width 31 height 13
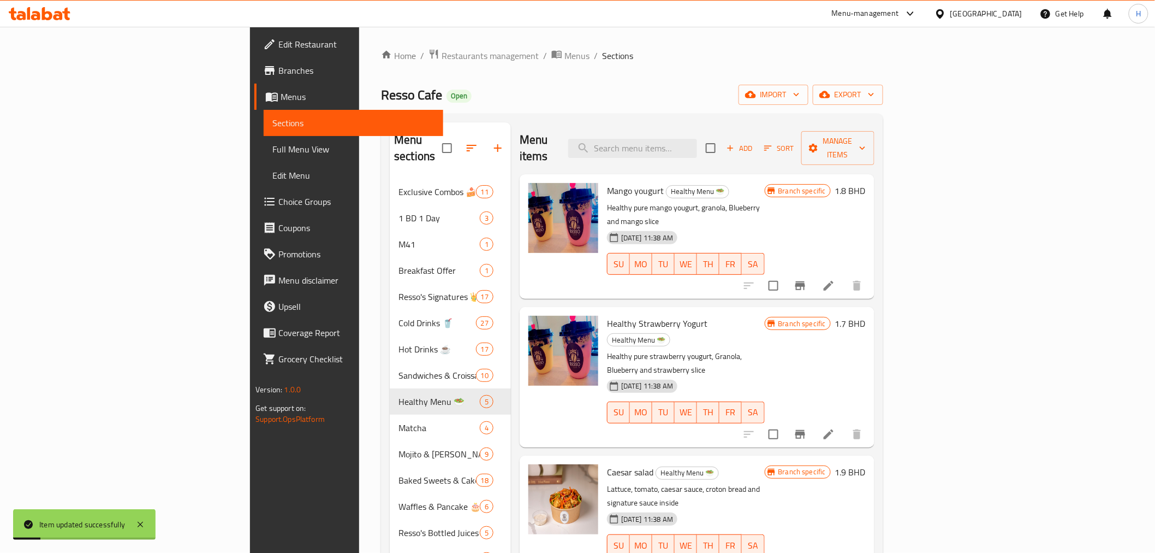
click at [835, 428] on icon at bounding box center [828, 434] width 13 height 13
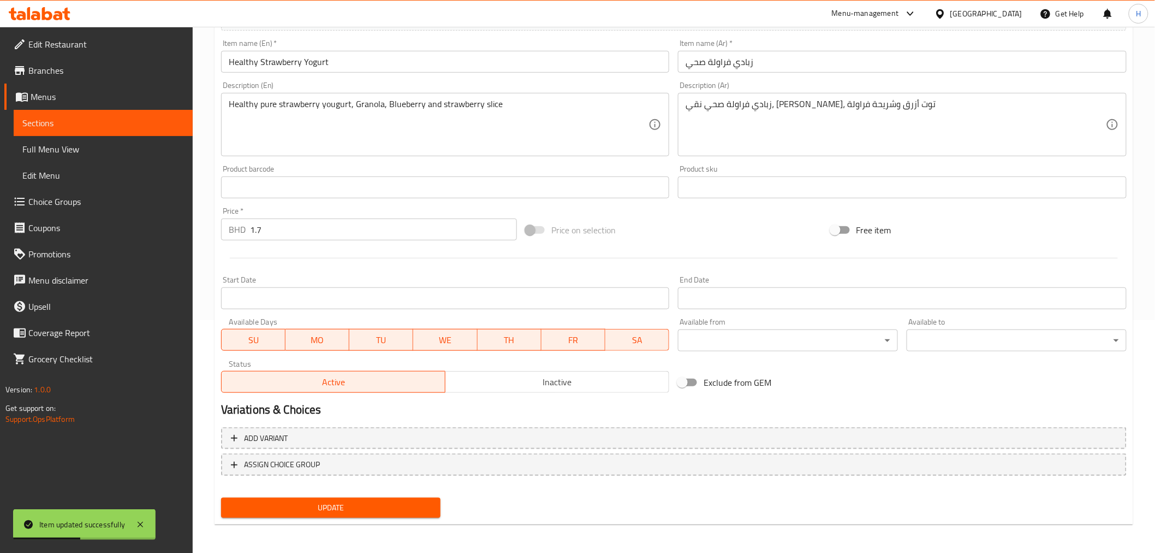
click at [707, 381] on span "Exclude from GEM" at bounding box center [738, 382] width 68 height 13
click at [707, 381] on input "Exclude from GEM" at bounding box center [682, 382] width 62 height 21
checkbox input "true"
click at [384, 505] on span "Update" at bounding box center [331, 508] width 203 height 14
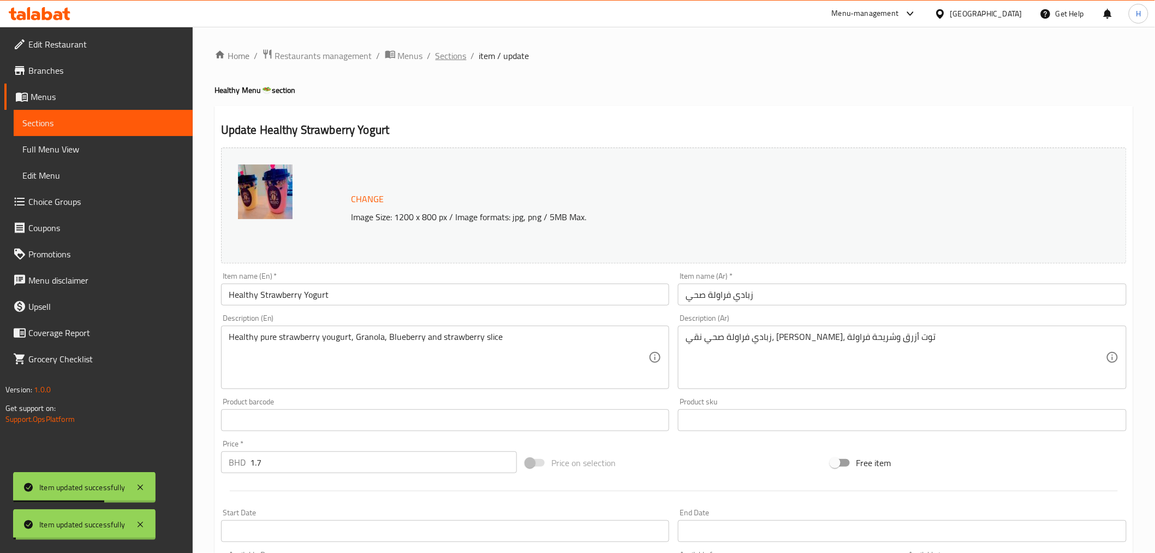
click at [446, 55] on span "Sections" at bounding box center [451, 55] width 31 height 13
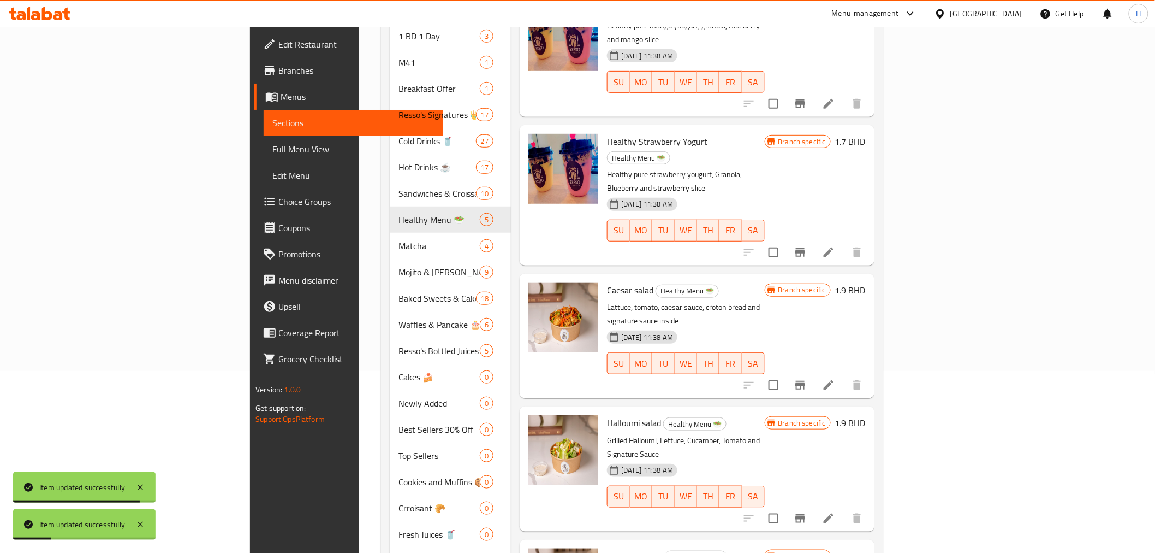
click at [834, 380] on icon at bounding box center [829, 385] width 10 height 10
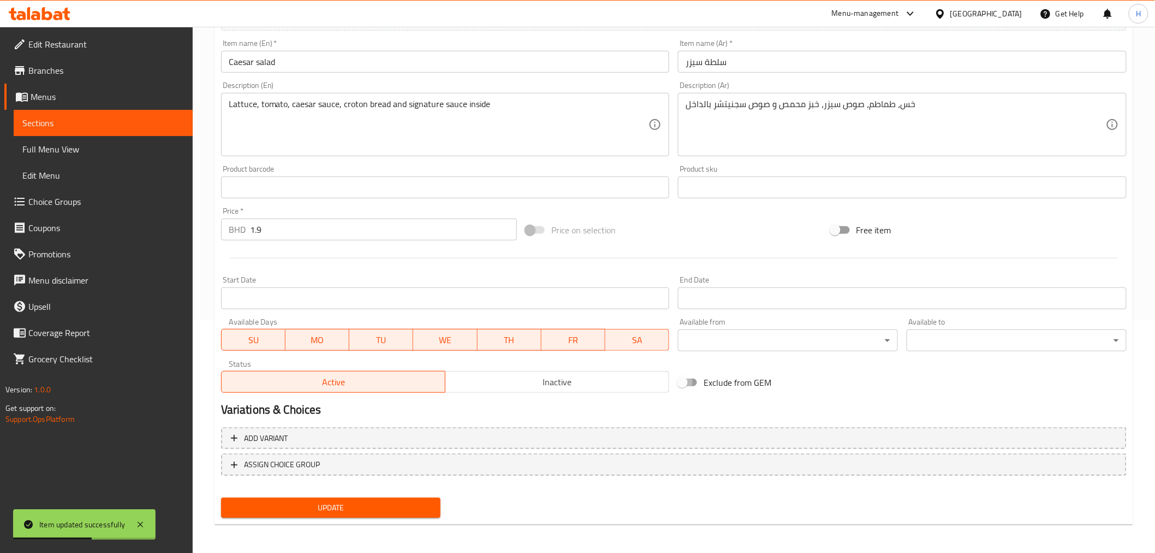
drag, startPoint x: 697, startPoint y: 383, endPoint x: 630, endPoint y: 401, distance: 69.0
click at [697, 382] on input "Exclude from GEM" at bounding box center [682, 382] width 62 height 21
checkbox input "true"
click at [327, 506] on span "Update" at bounding box center [331, 508] width 203 height 14
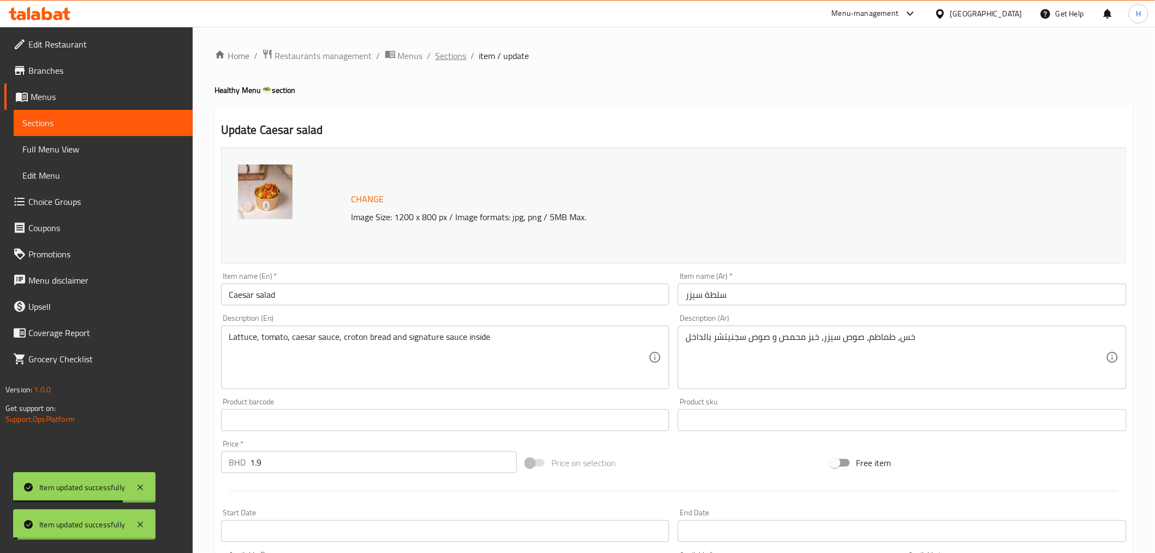
click at [444, 56] on span "Sections" at bounding box center [451, 55] width 31 height 13
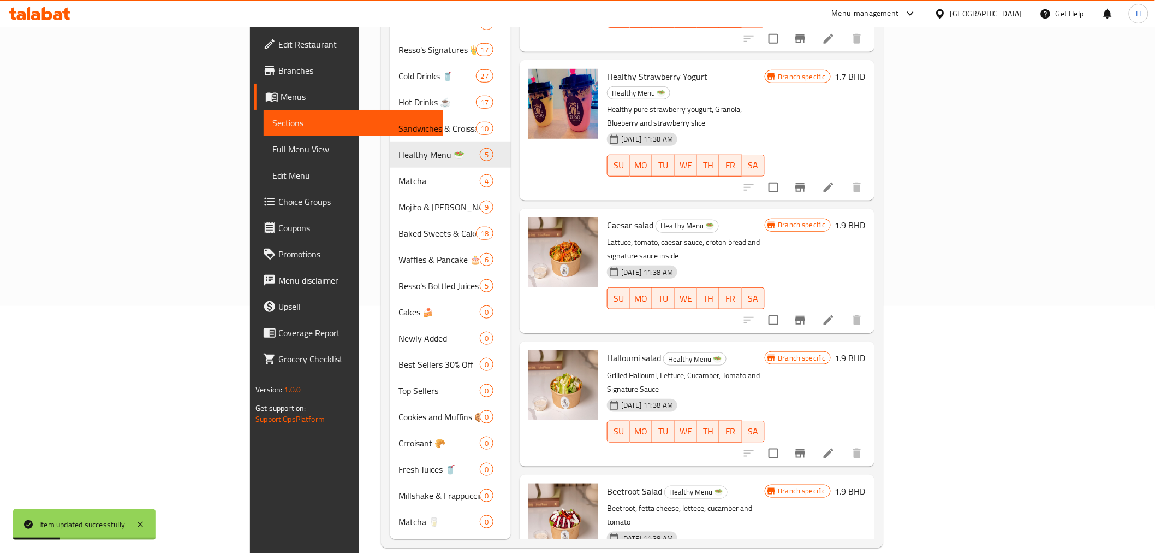
click at [844, 443] on li at bounding box center [829, 453] width 31 height 20
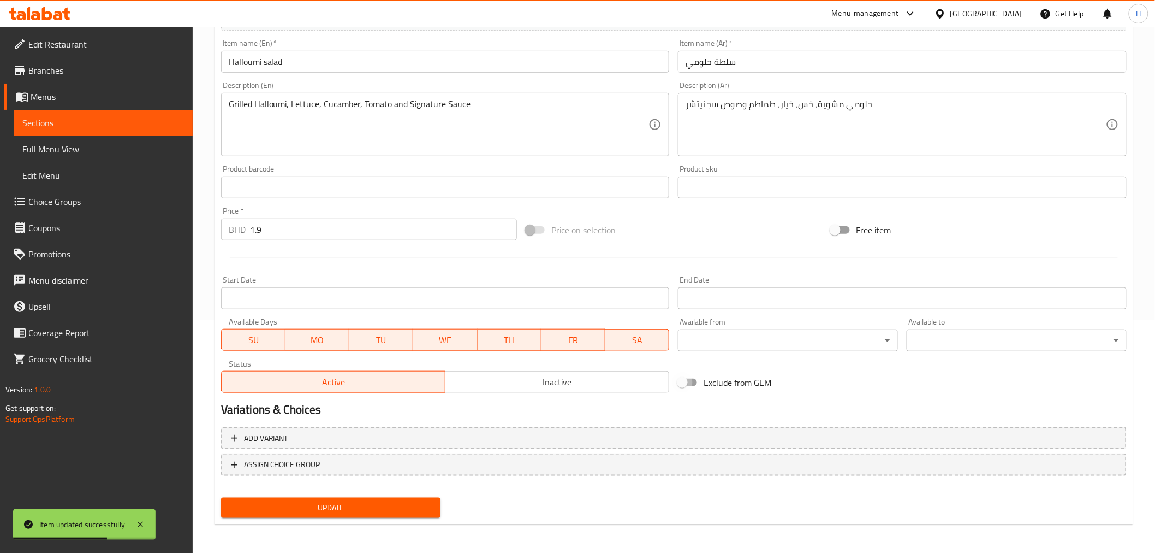
click at [688, 386] on input "Exclude from GEM" at bounding box center [682, 382] width 62 height 21
checkbox input "true"
click at [320, 506] on span "Update" at bounding box center [331, 508] width 203 height 14
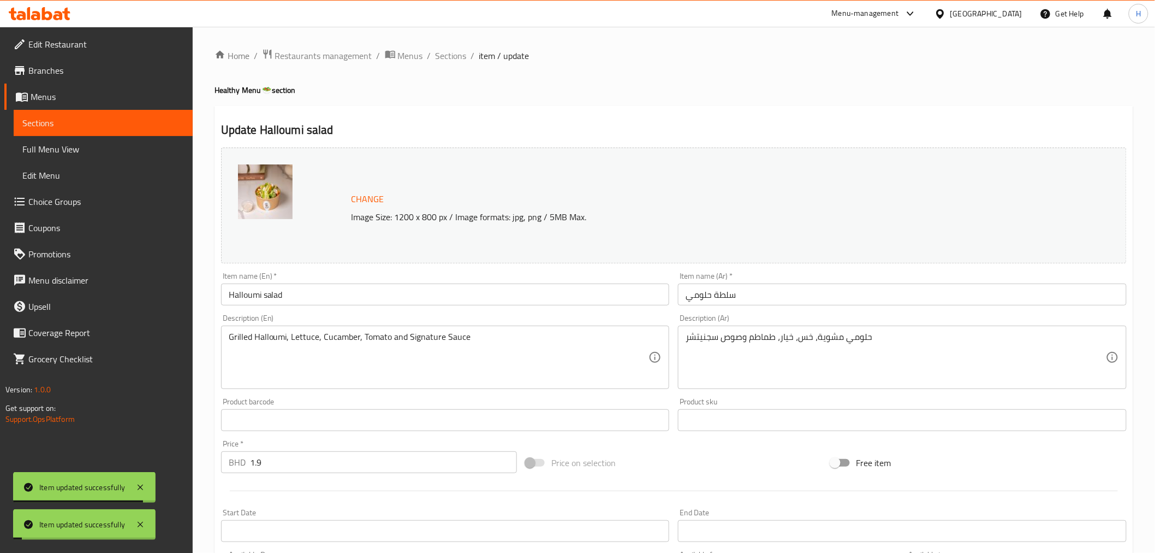
click at [449, 46] on div "Home / Restaurants management / Menus / Sections / item / update Healthy Menu 🥗…" at bounding box center [674, 407] width 963 height 761
click at [444, 52] on span "Sections" at bounding box center [451, 55] width 31 height 13
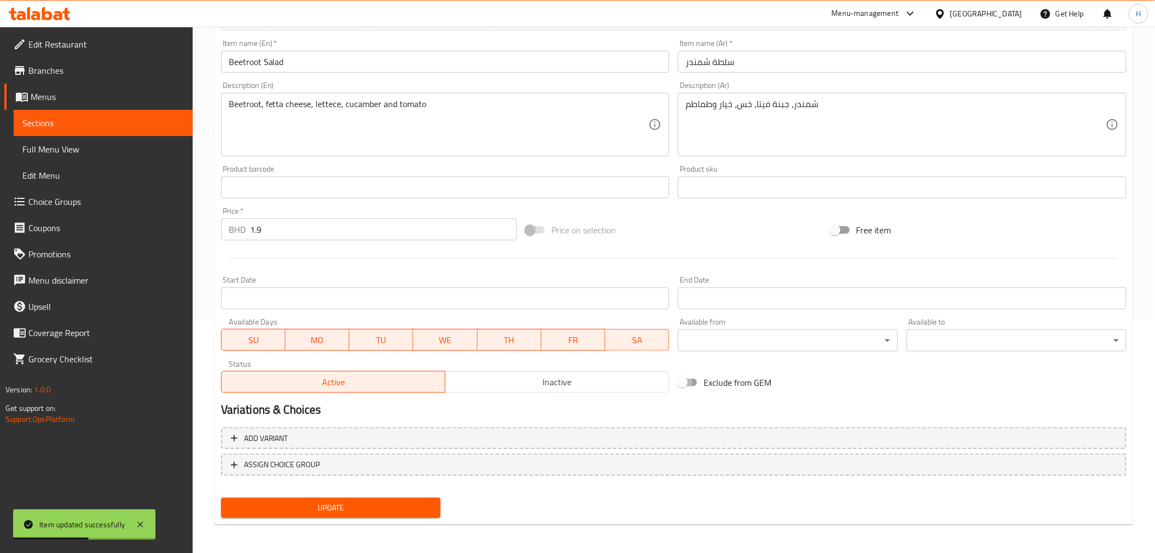
click at [691, 383] on input "Exclude from GEM" at bounding box center [682, 382] width 62 height 21
checkbox input "true"
click at [328, 501] on span "Update" at bounding box center [331, 508] width 203 height 14
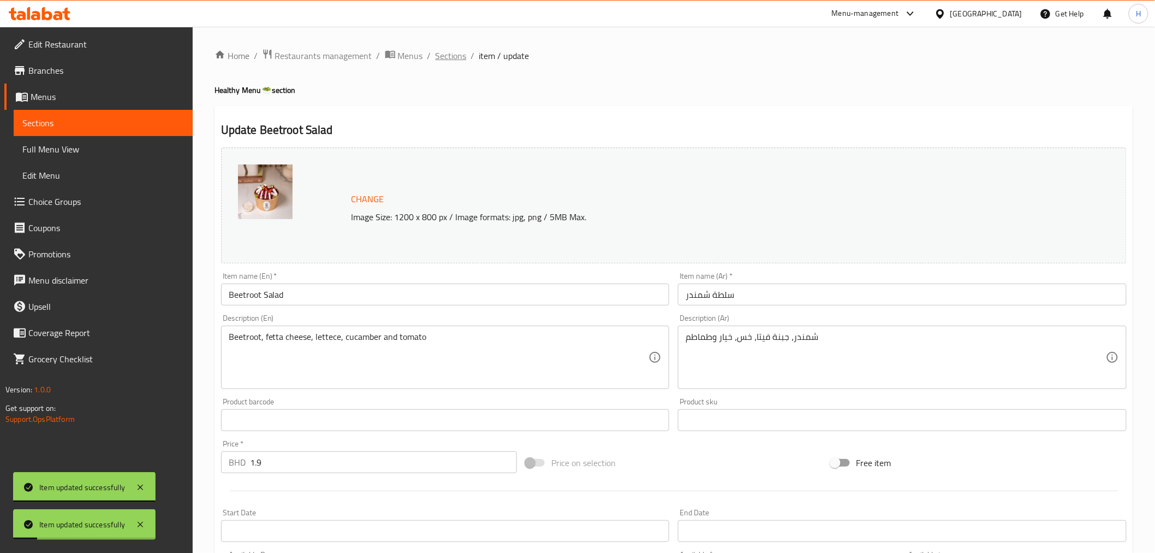
click at [453, 56] on span "Sections" at bounding box center [451, 55] width 31 height 13
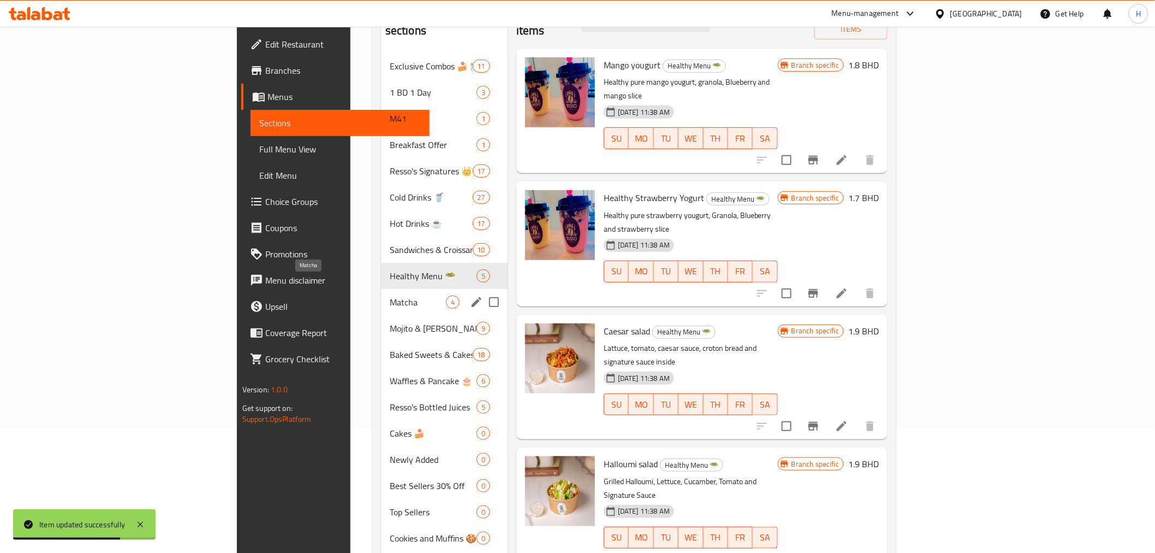
click at [390, 295] on span "Matcha" at bounding box center [418, 301] width 56 height 13
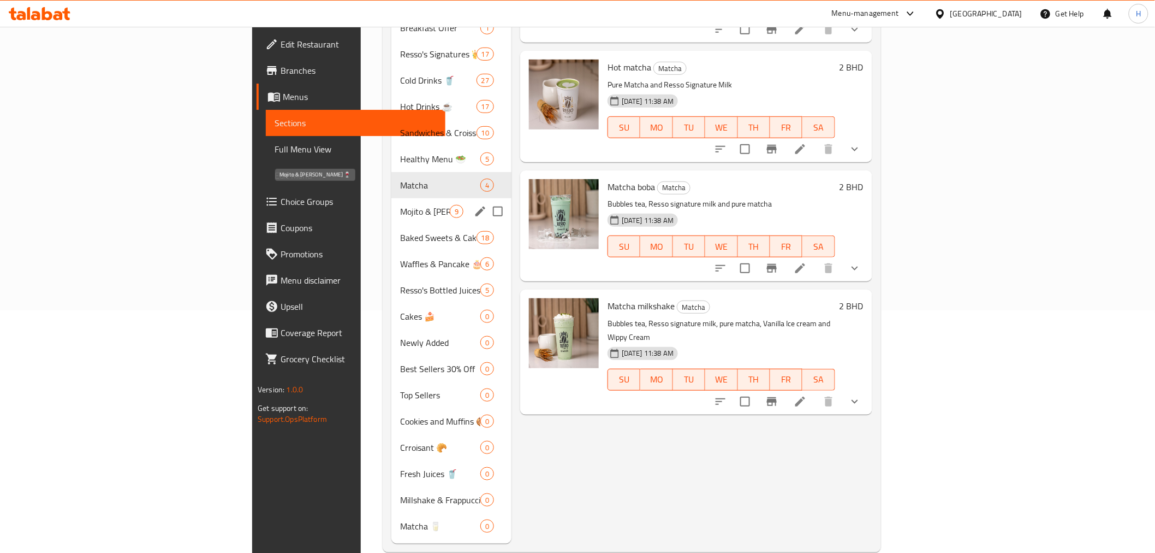
click at [400, 205] on span "Mojito & [PERSON_NAME] 🍷" at bounding box center [425, 211] width 50 height 13
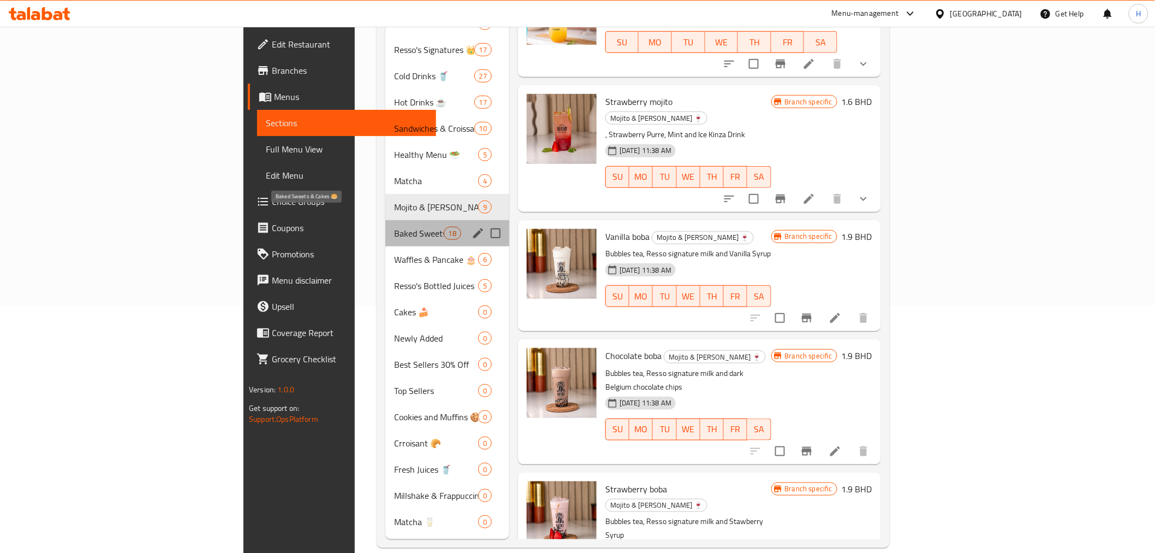
click at [394, 227] on span "Baked Sweets & Cakes 🥯" at bounding box center [419, 233] width 50 height 13
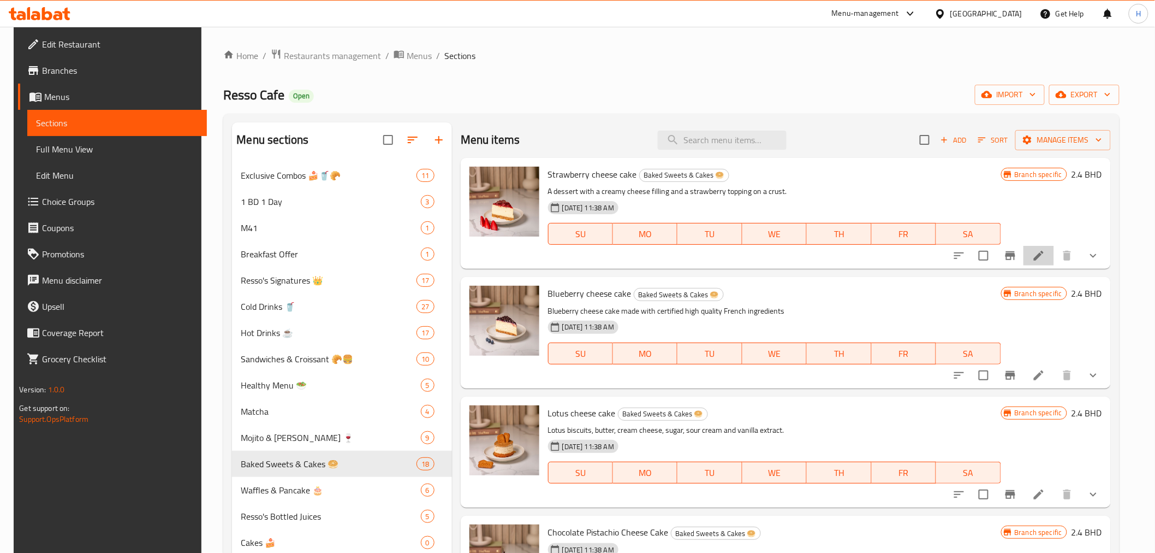
click at [1053, 261] on li at bounding box center [1039, 256] width 31 height 20
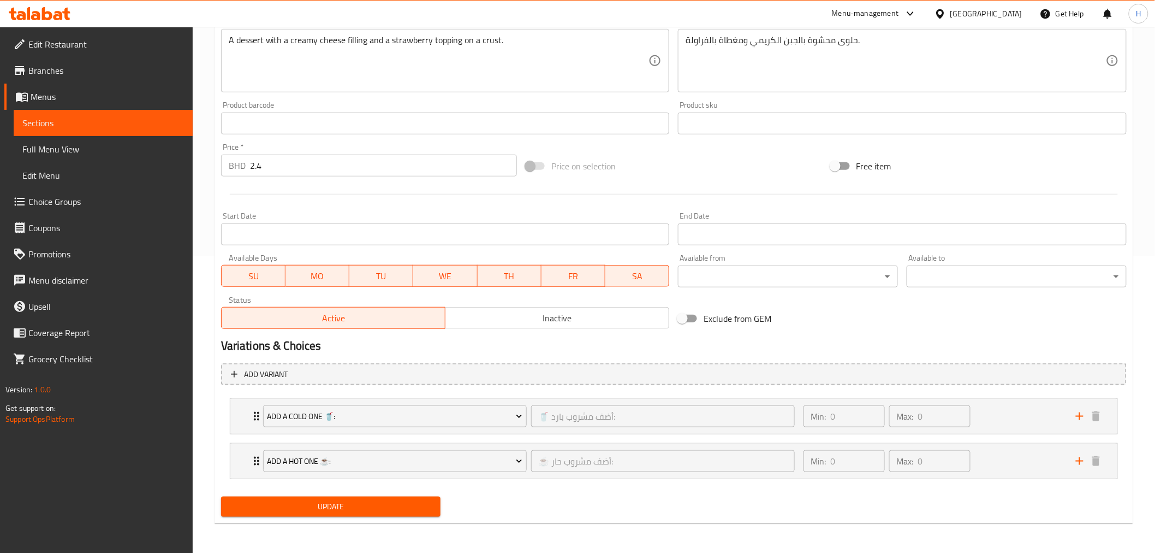
click at [695, 315] on input "Exclude from GEM" at bounding box center [682, 318] width 62 height 21
checkbox input "true"
click at [364, 503] on span "Update" at bounding box center [331, 507] width 203 height 14
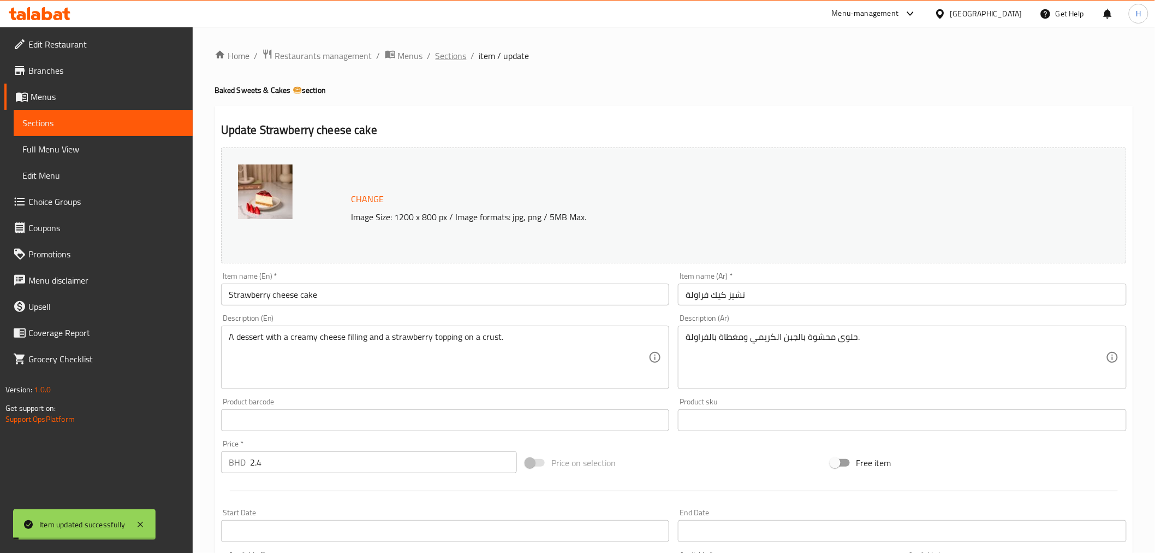
click at [458, 57] on span "Sections" at bounding box center [451, 55] width 31 height 13
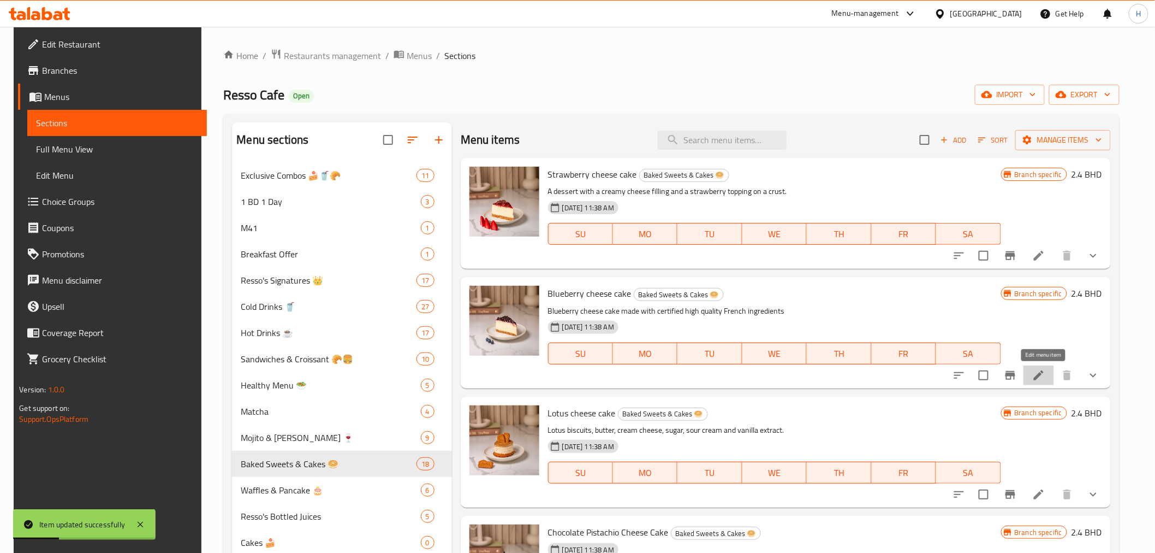
click at [1043, 370] on icon at bounding box center [1039, 375] width 13 height 13
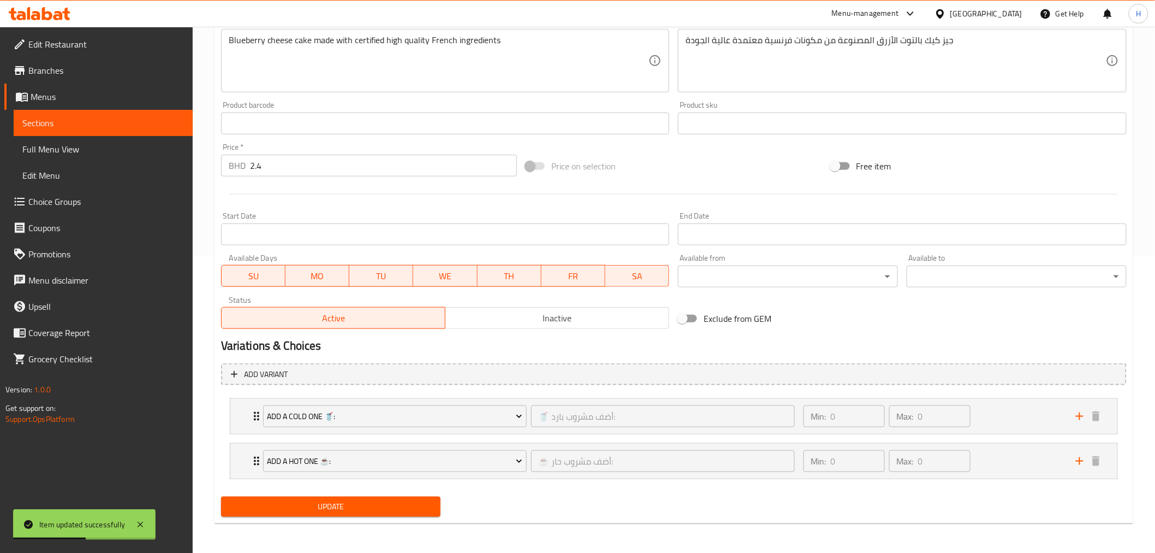
click at [689, 319] on input "Exclude from GEM" at bounding box center [682, 318] width 62 height 21
checkbox input "true"
click at [342, 509] on span "Update" at bounding box center [331, 507] width 203 height 14
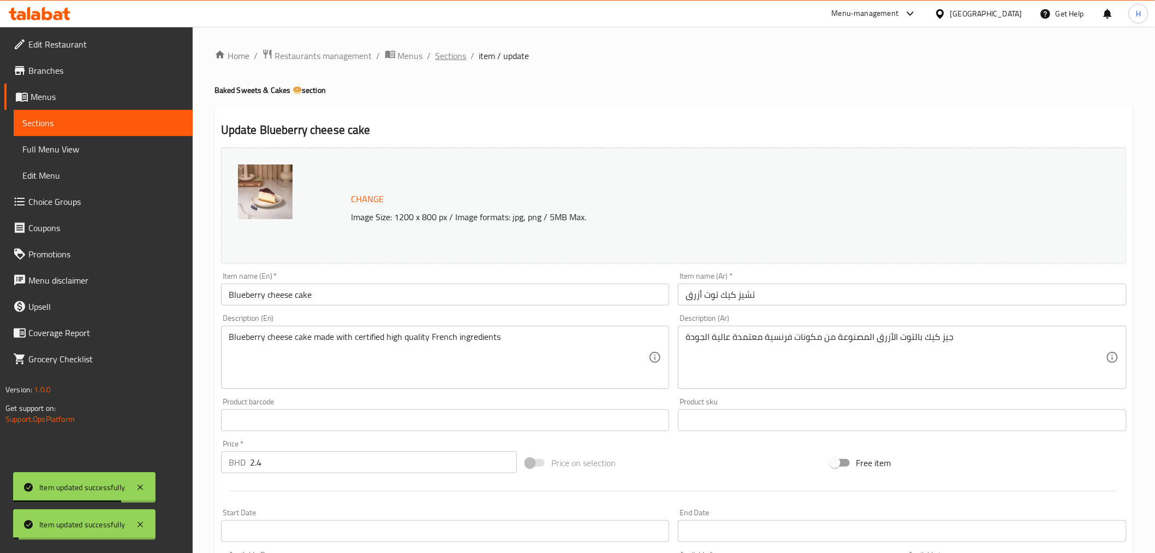
click at [436, 53] on span "Sections" at bounding box center [451, 55] width 31 height 13
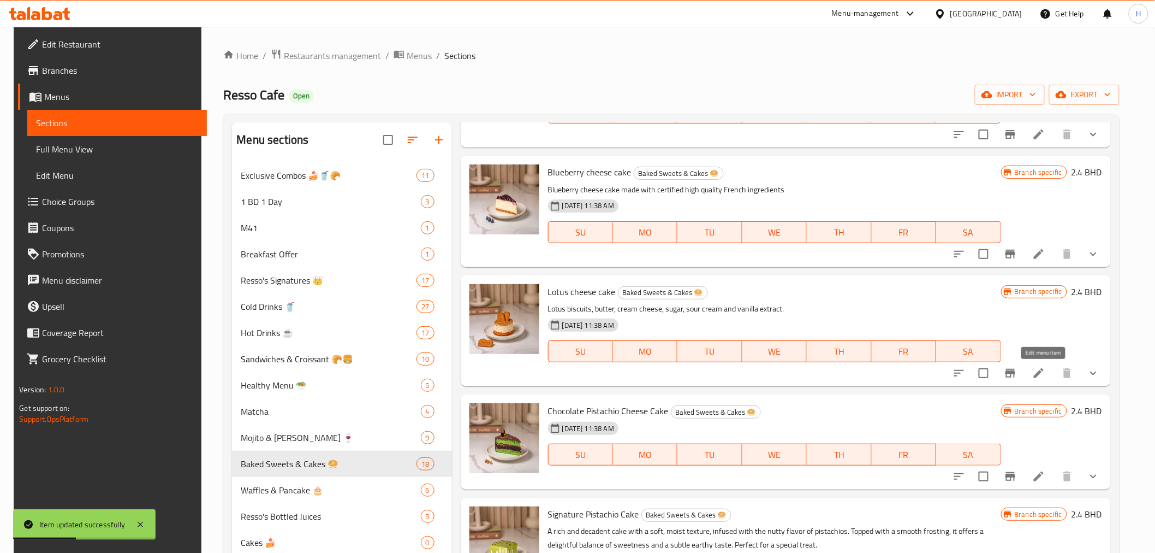
click at [1041, 368] on icon at bounding box center [1039, 372] width 13 height 13
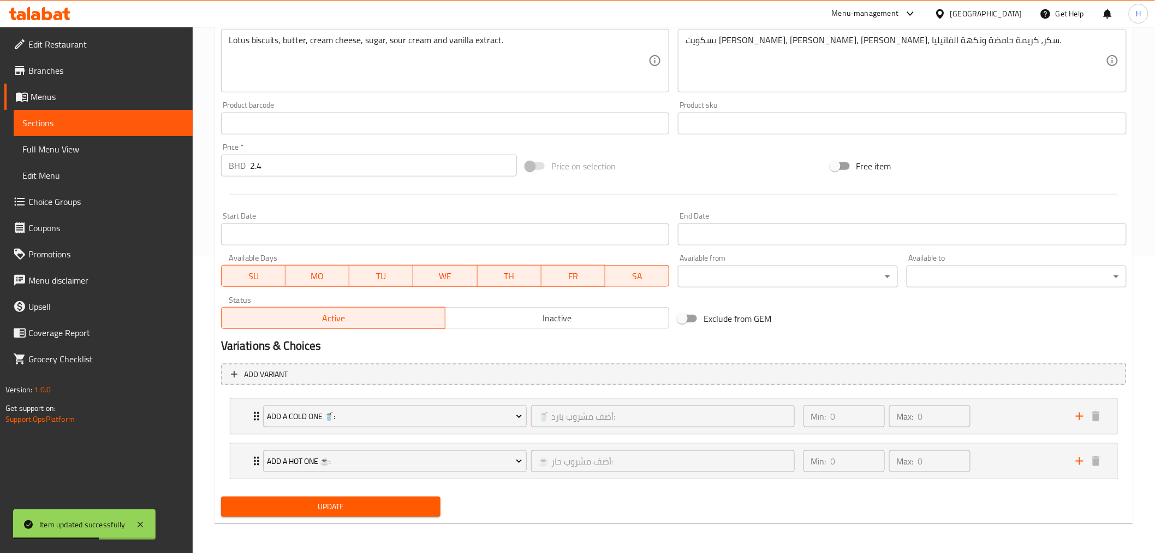
click at [696, 319] on input "Exclude from GEM" at bounding box center [682, 318] width 62 height 21
checkbox input "true"
click at [375, 508] on span "Update" at bounding box center [331, 507] width 203 height 14
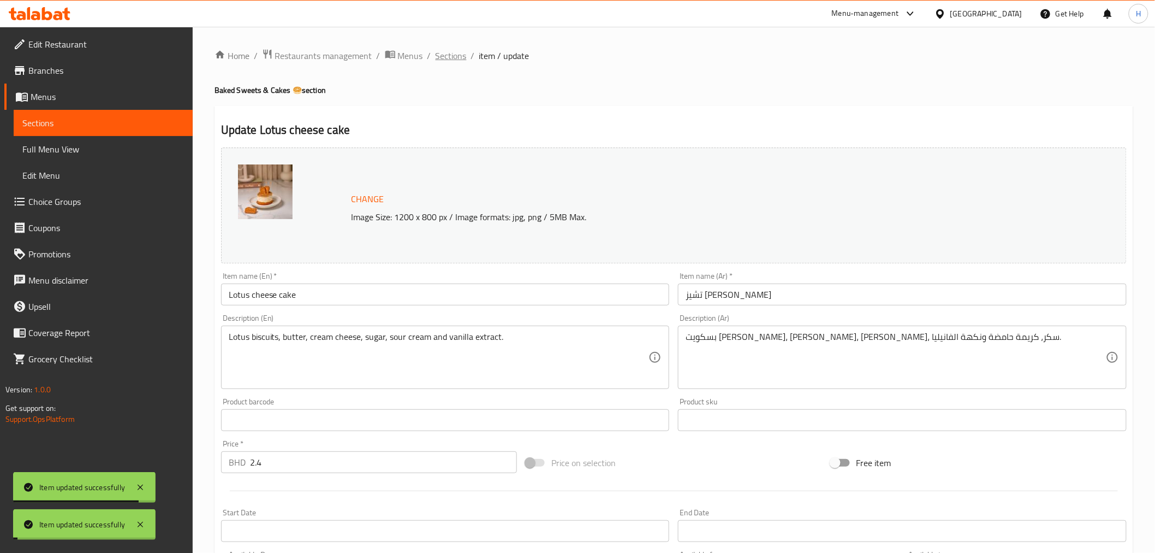
click at [450, 56] on span "Sections" at bounding box center [451, 55] width 31 height 13
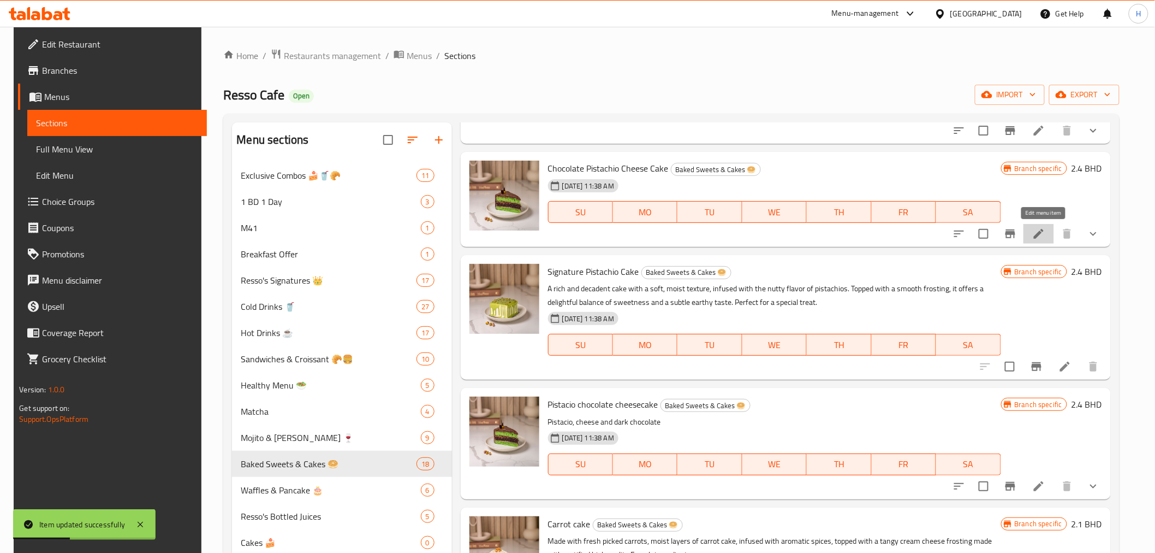
click at [1039, 232] on icon at bounding box center [1039, 233] width 13 height 13
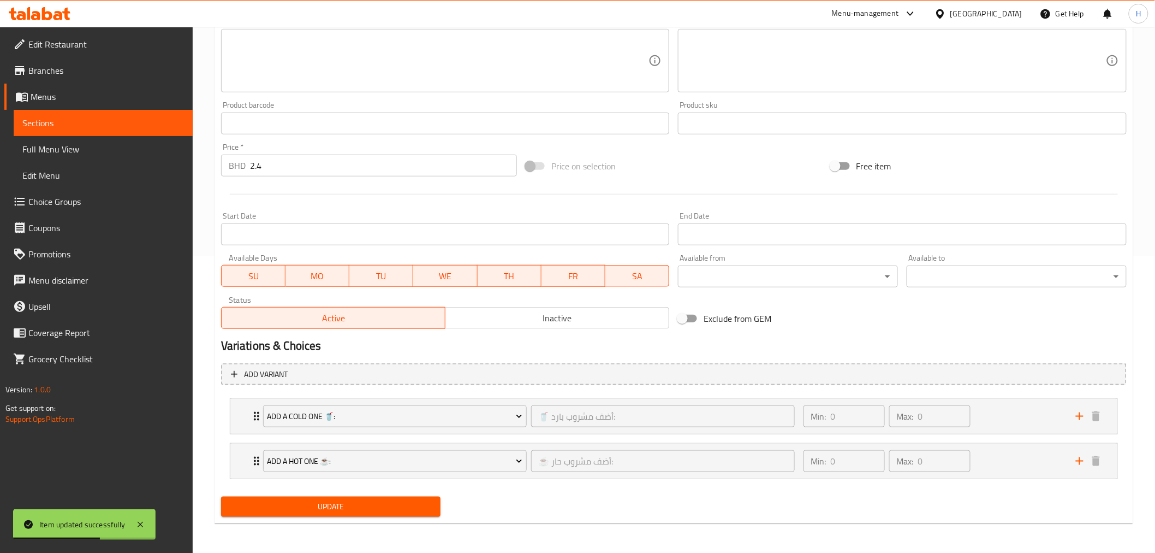
click at [687, 318] on input "Exclude from GEM" at bounding box center [682, 318] width 62 height 21
checkbox input "true"
click at [334, 508] on span "Update" at bounding box center [331, 507] width 203 height 14
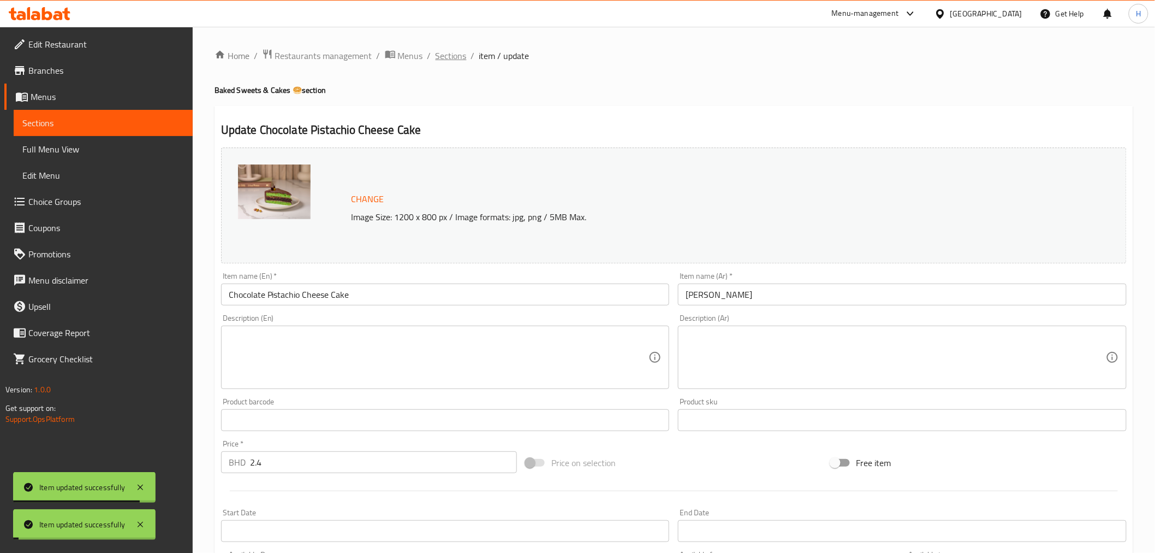
click at [448, 54] on span "Sections" at bounding box center [451, 55] width 31 height 13
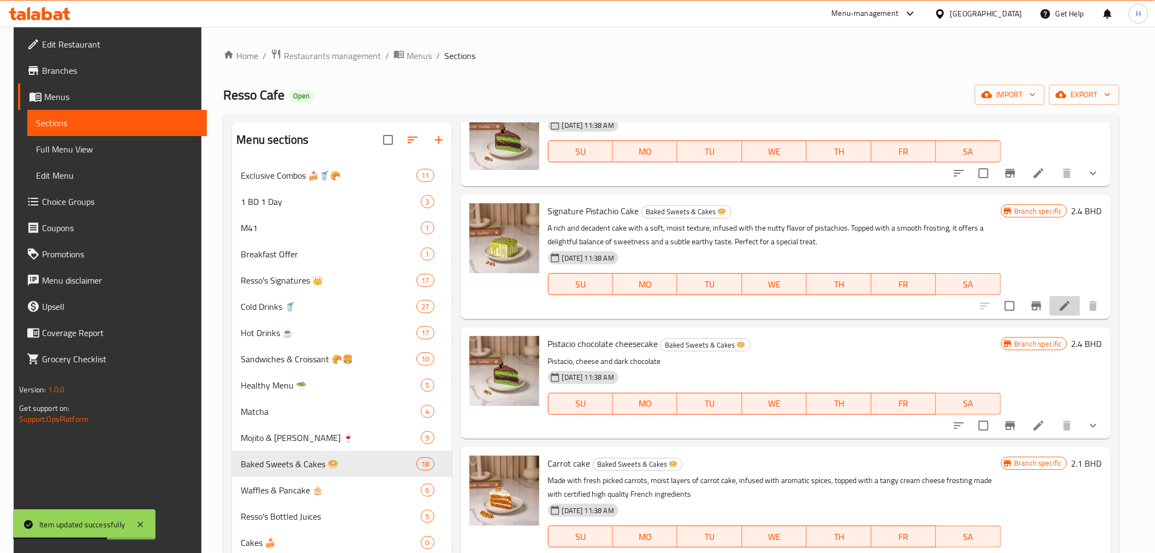
click at [1062, 303] on li at bounding box center [1065, 306] width 31 height 20
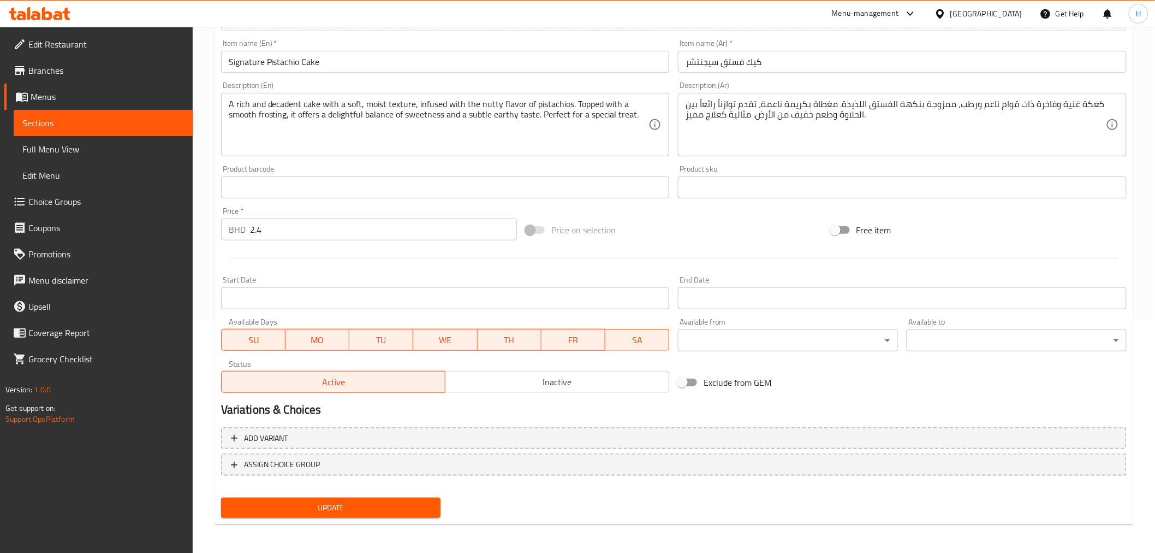
click at [693, 387] on input "Exclude from GEM" at bounding box center [682, 382] width 62 height 21
checkbox input "true"
click at [319, 511] on span "Update" at bounding box center [331, 508] width 203 height 14
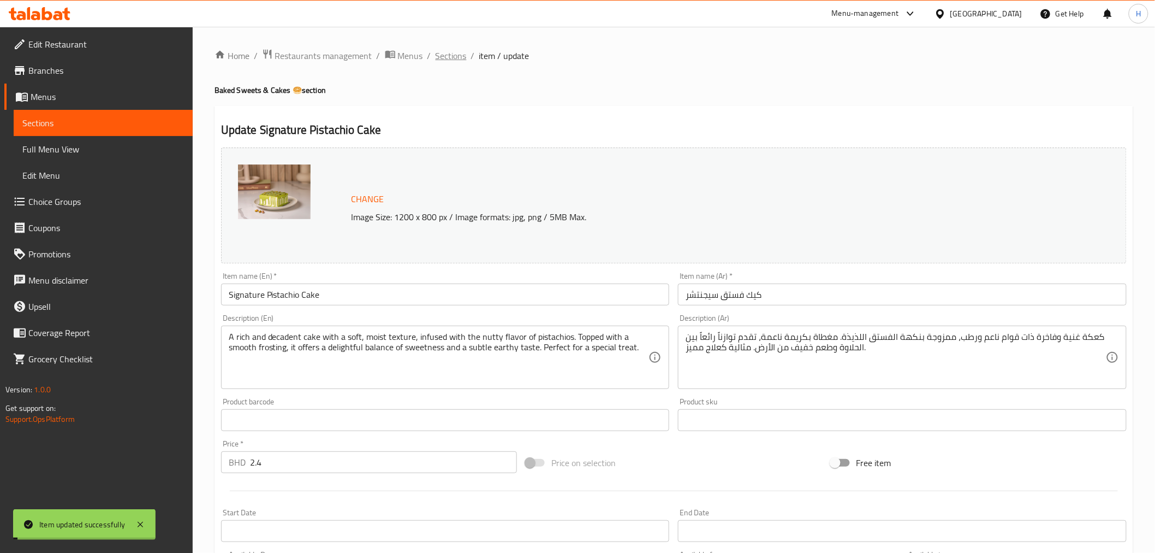
click at [448, 56] on span "Sections" at bounding box center [451, 55] width 31 height 13
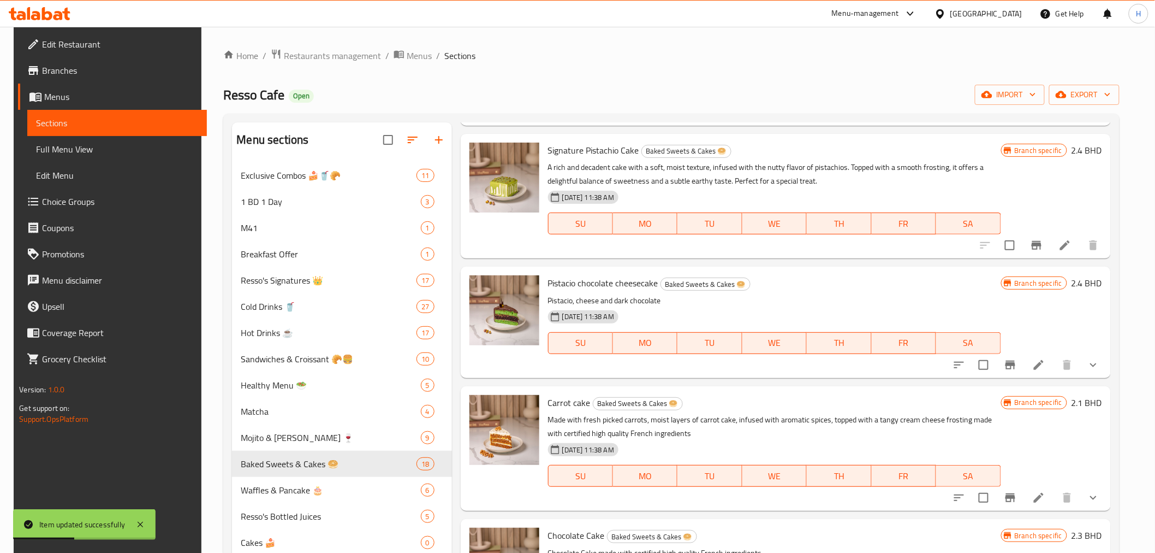
click at [1043, 369] on icon at bounding box center [1039, 364] width 13 height 13
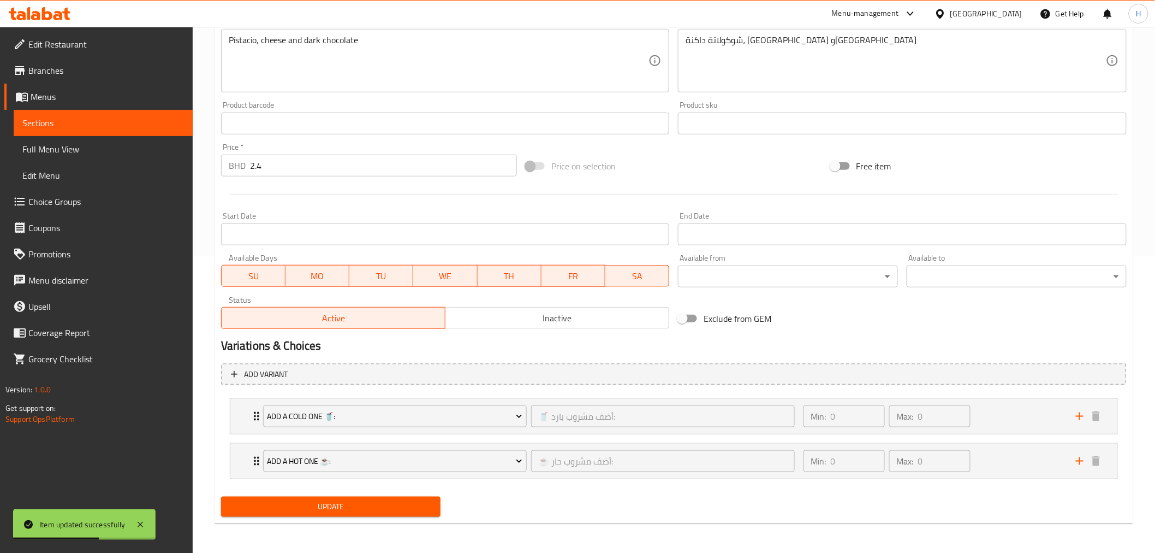
click at [692, 317] on input "Exclude from GEM" at bounding box center [682, 318] width 62 height 21
checkbox input "true"
click at [304, 497] on button "Update" at bounding box center [331, 506] width 220 height 20
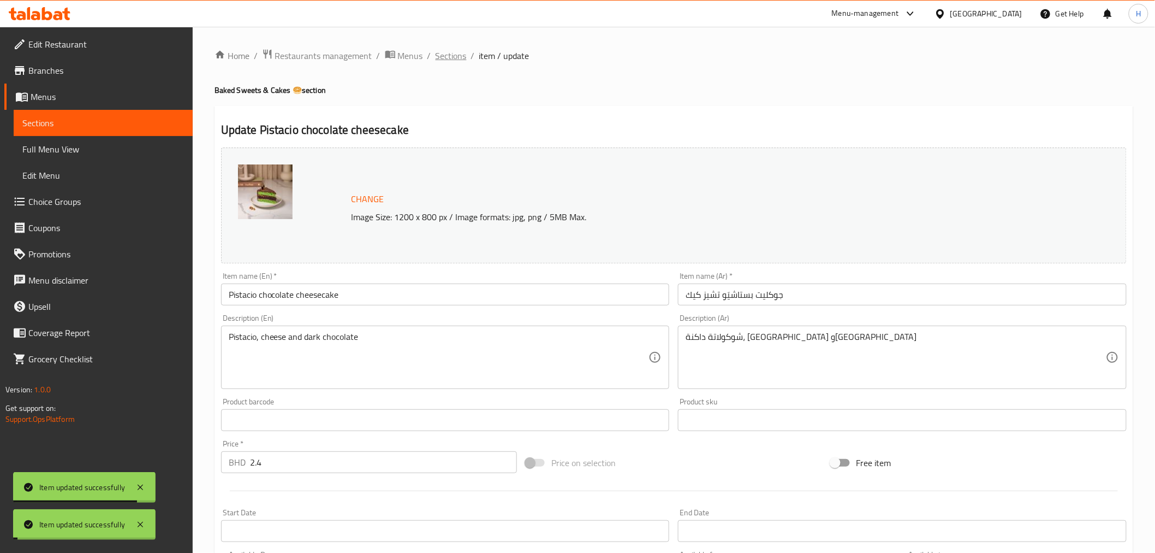
click at [454, 58] on span "Sections" at bounding box center [451, 55] width 31 height 13
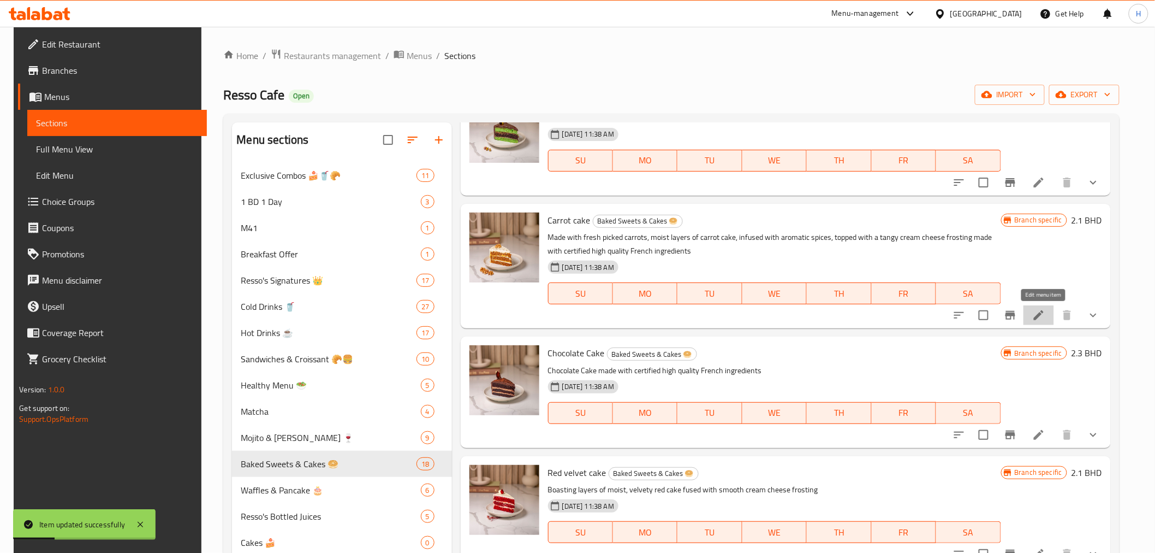
click at [1046, 315] on icon at bounding box center [1039, 315] width 13 height 13
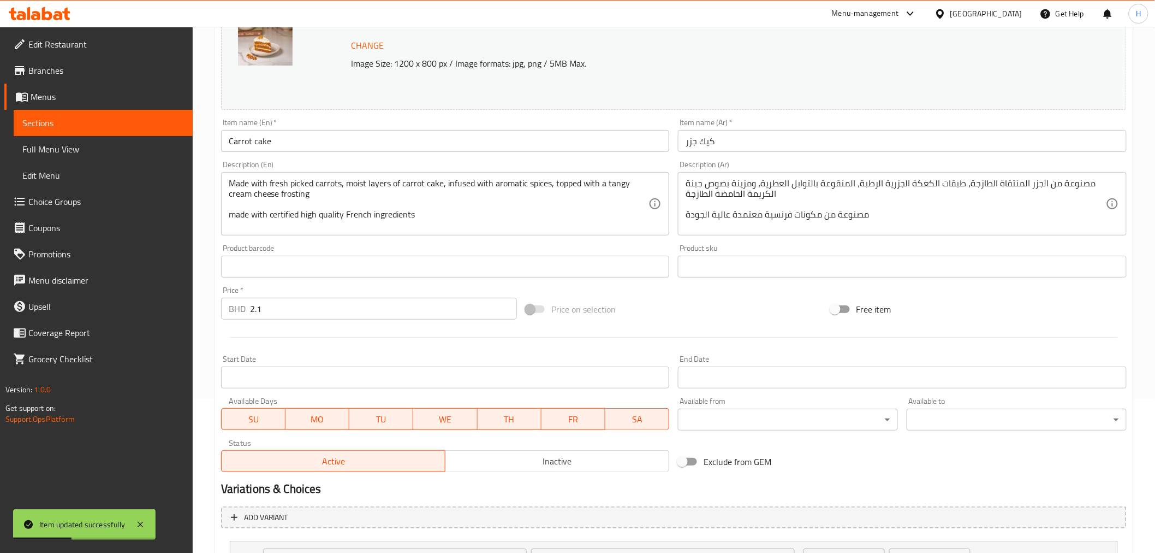
scroll to position [297, 0]
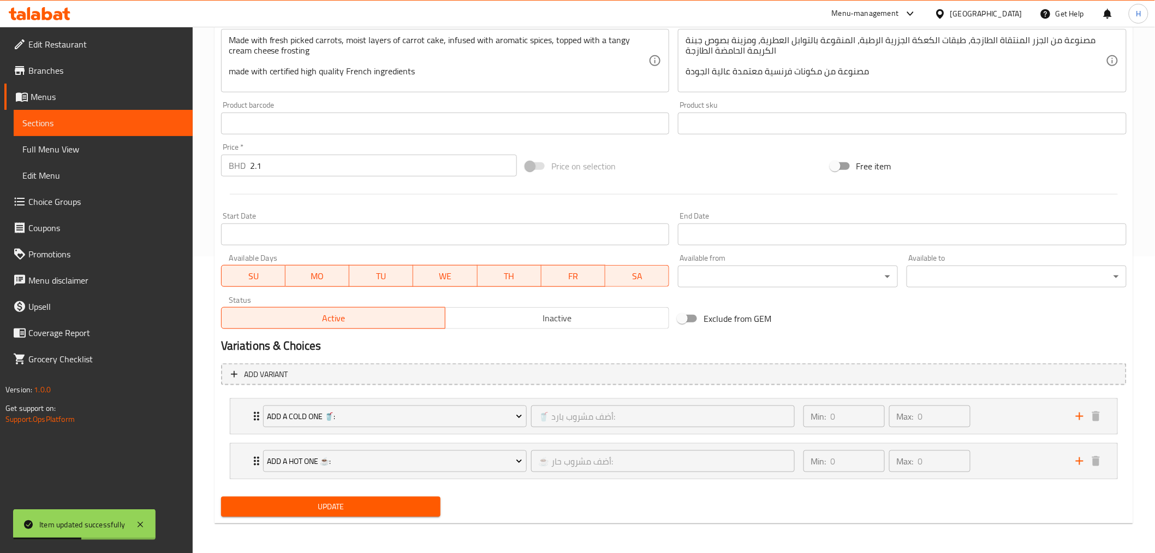
click at [685, 318] on input "Exclude from GEM" at bounding box center [682, 318] width 62 height 21
checkbox input "true"
click at [345, 500] on span "Update" at bounding box center [331, 507] width 203 height 14
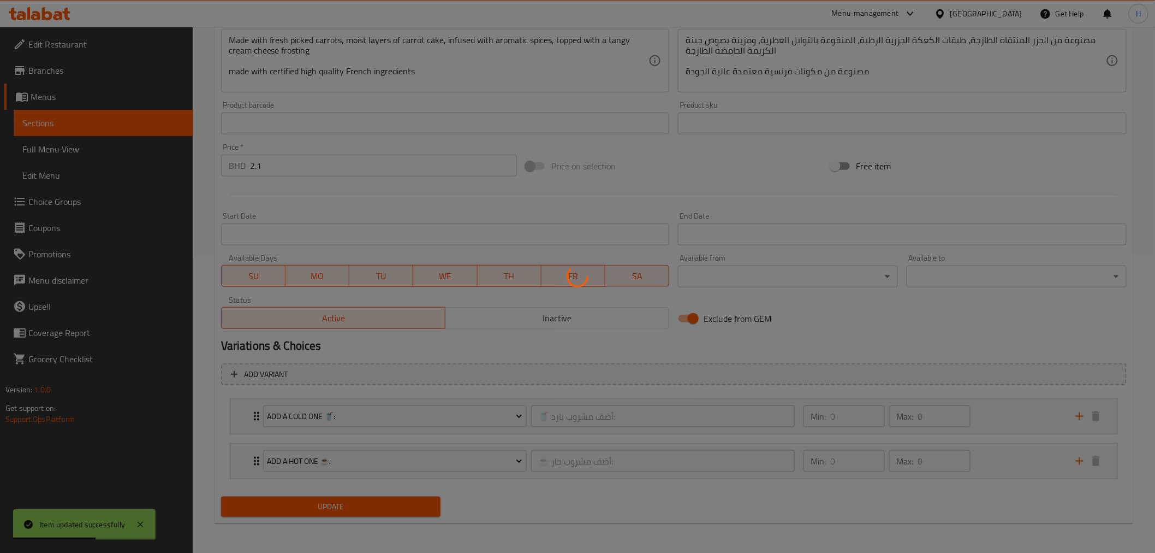
scroll to position [296, 0]
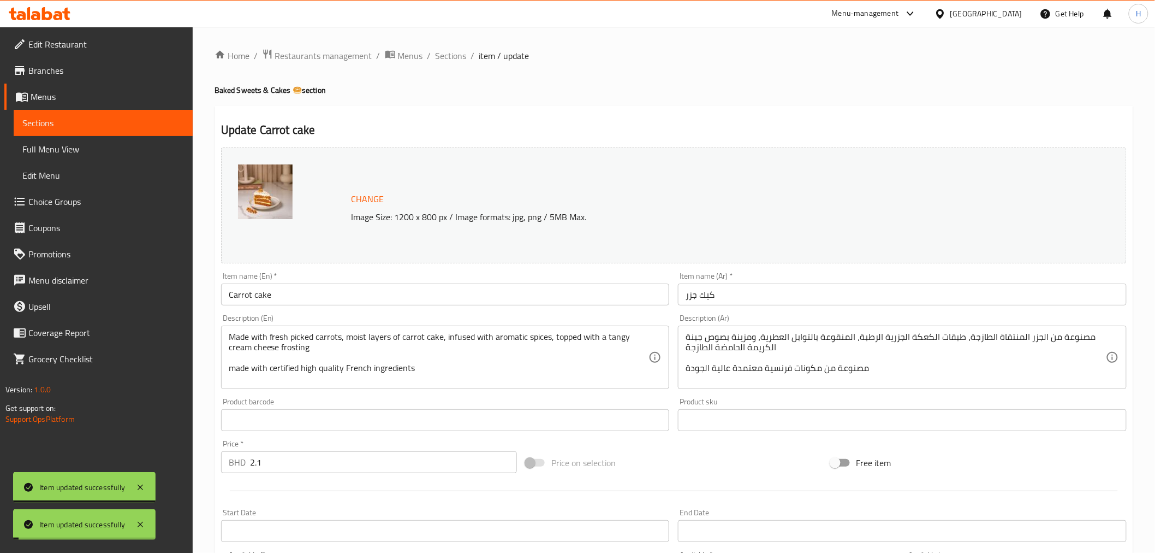
click at [445, 56] on span "Sections" at bounding box center [451, 55] width 31 height 13
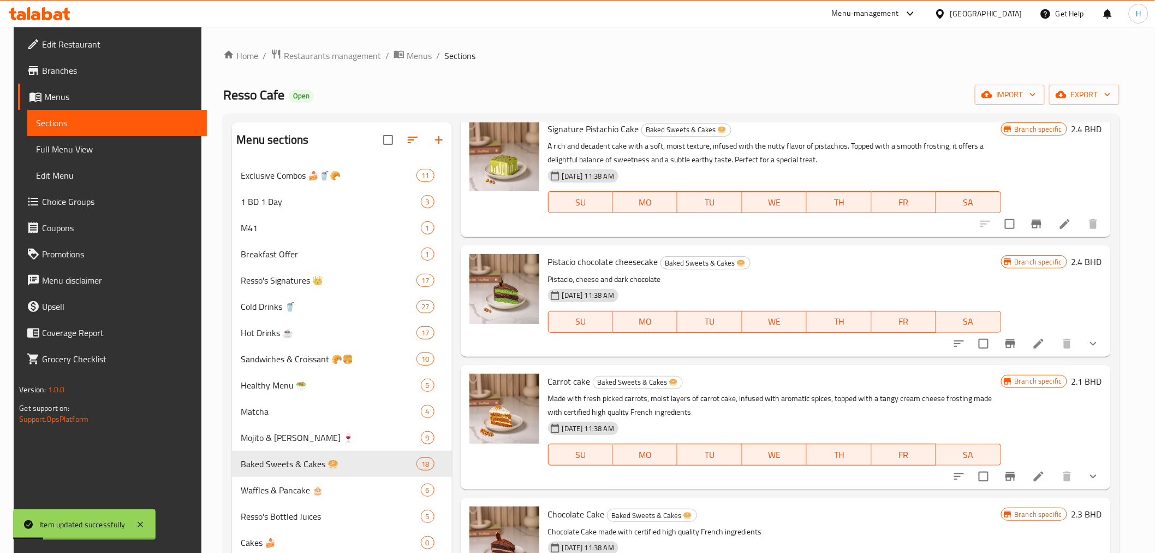
scroll to position [667, 0]
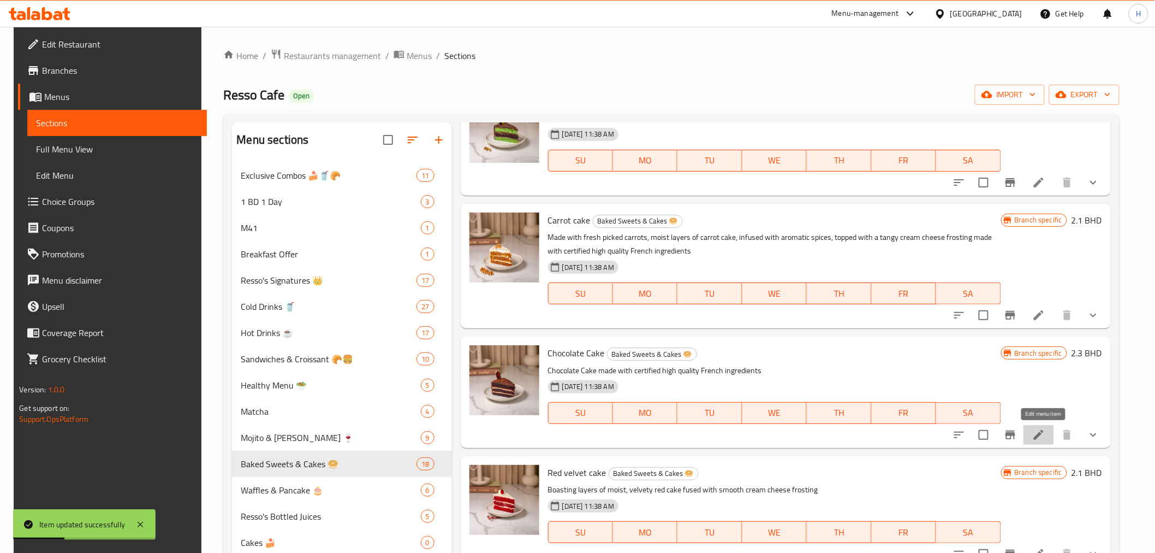
click at [1037, 433] on icon at bounding box center [1039, 434] width 13 height 13
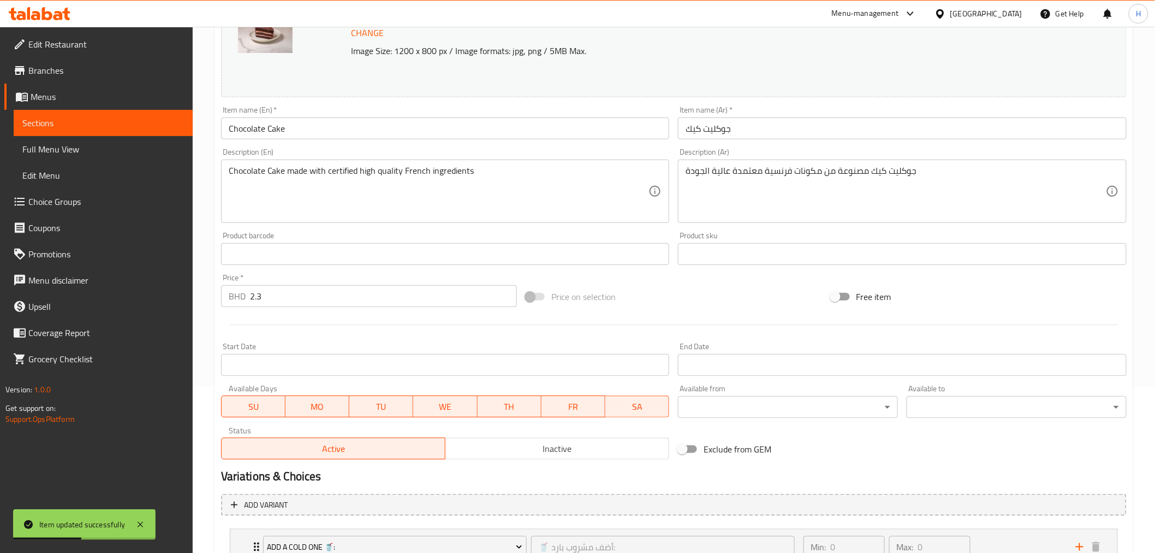
scroll to position [297, 0]
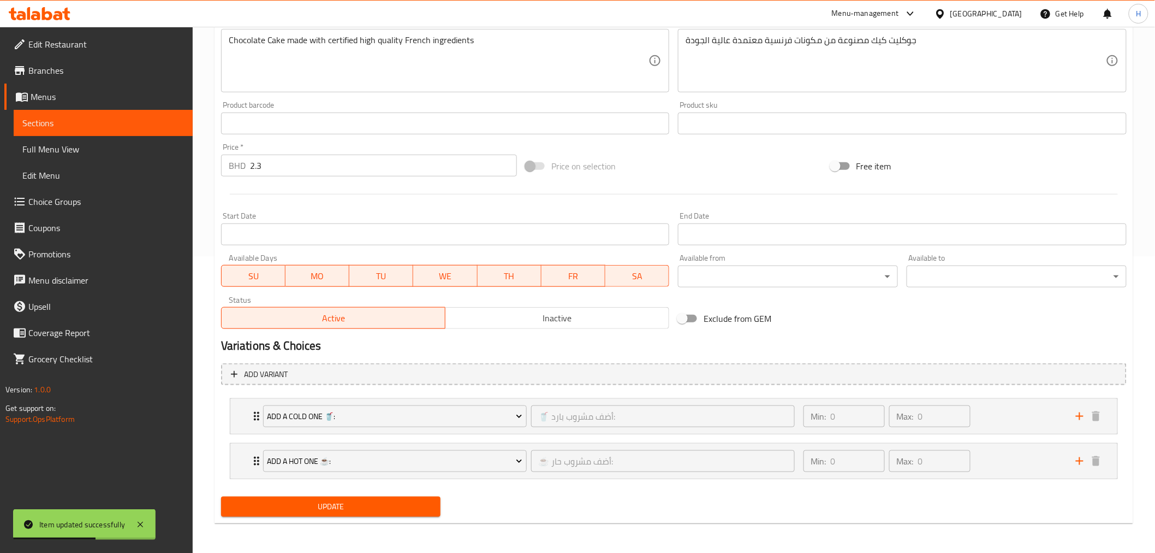
click at [699, 320] on input "Exclude from GEM" at bounding box center [682, 318] width 62 height 21
checkbox input "true"
click at [350, 508] on span "Update" at bounding box center [331, 507] width 203 height 14
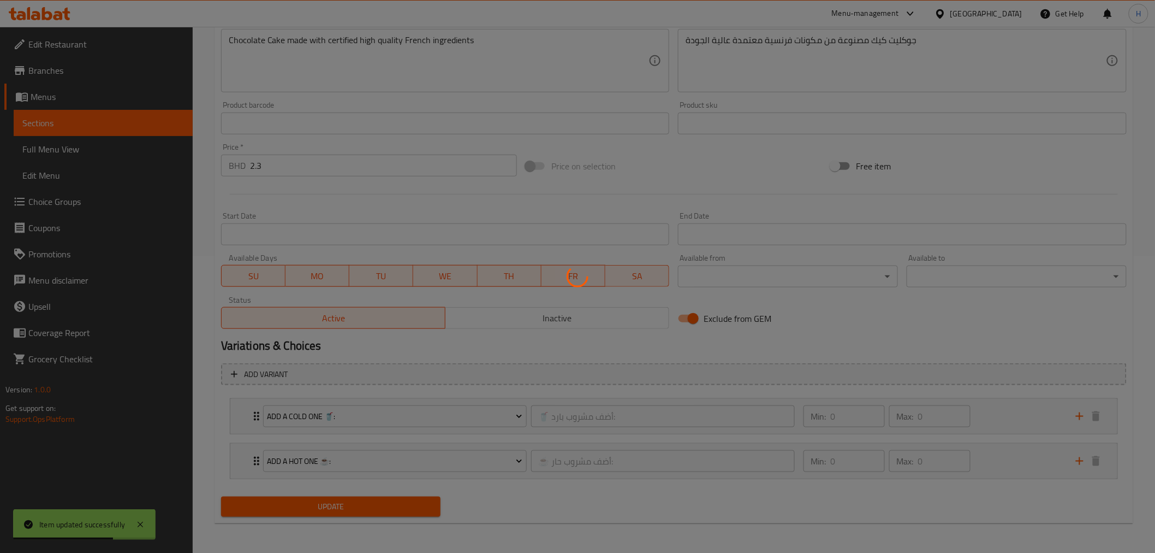
scroll to position [86, 0]
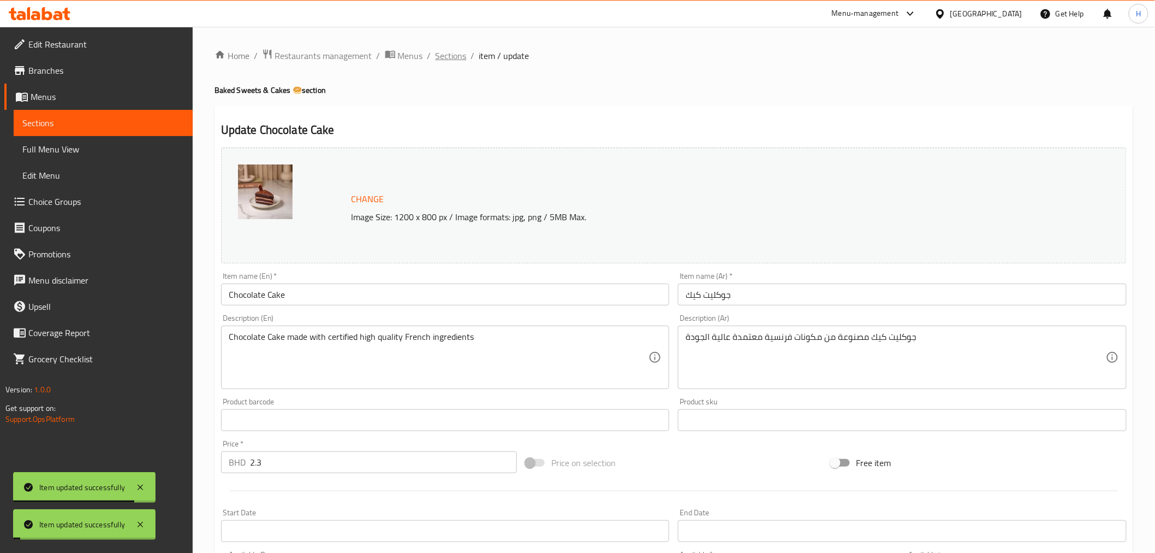
click at [449, 55] on span "Sections" at bounding box center [451, 55] width 31 height 13
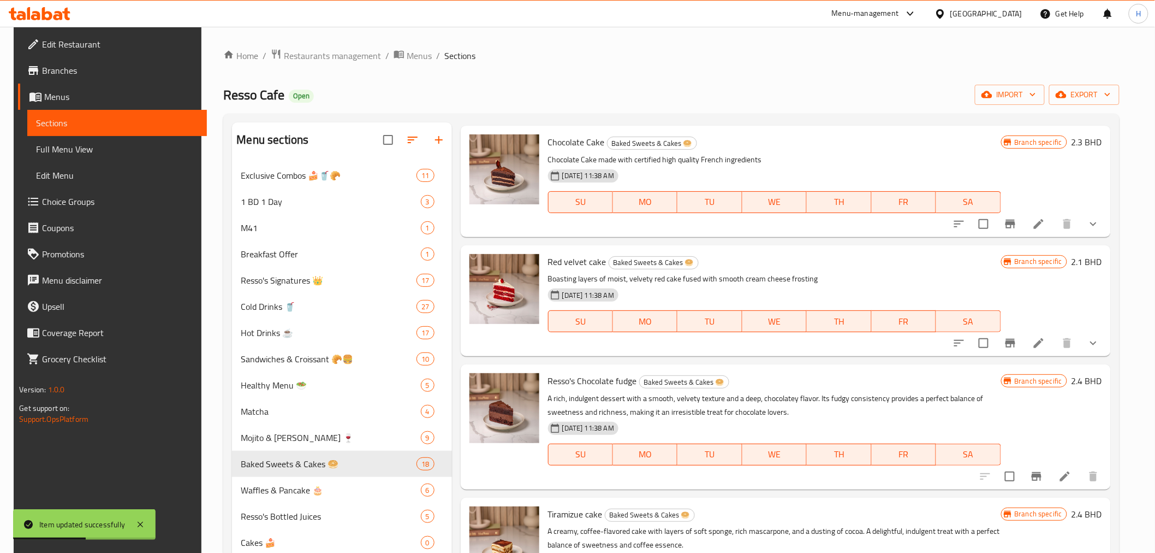
scroll to position [910, 0]
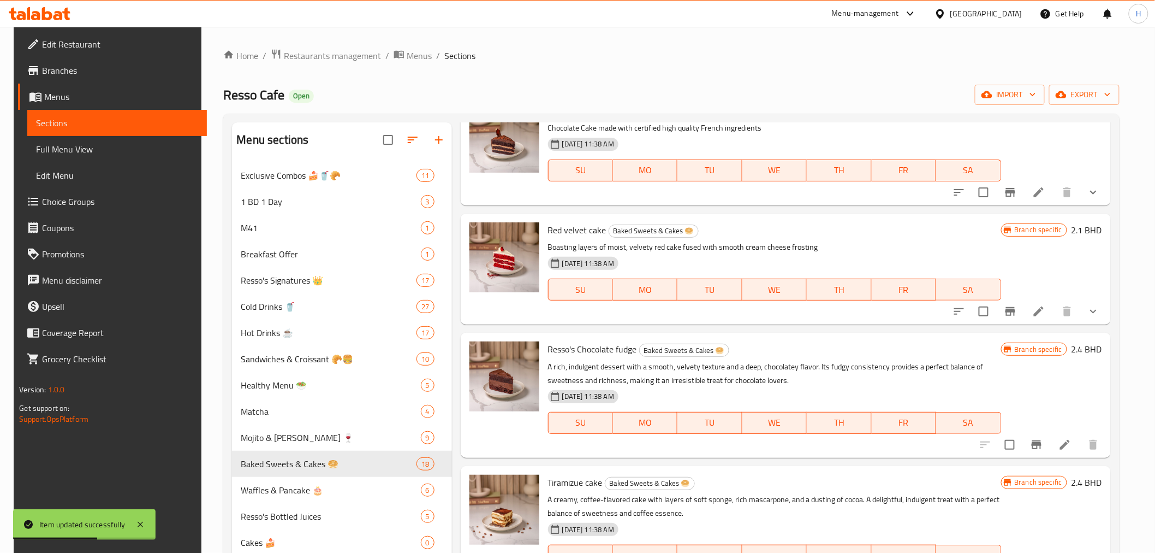
click at [1046, 311] on icon at bounding box center [1039, 311] width 13 height 13
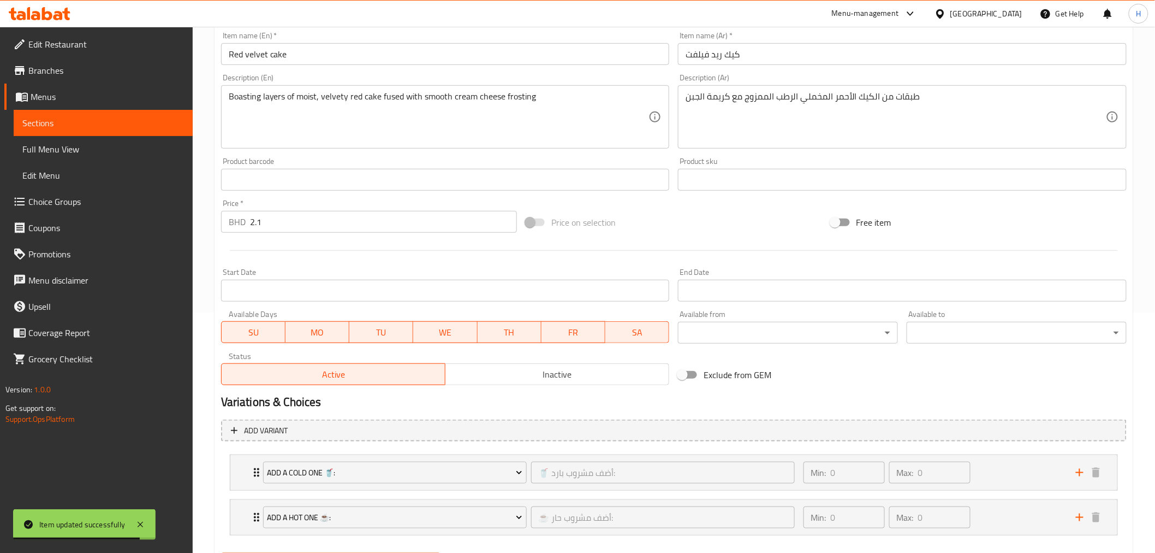
scroll to position [297, 0]
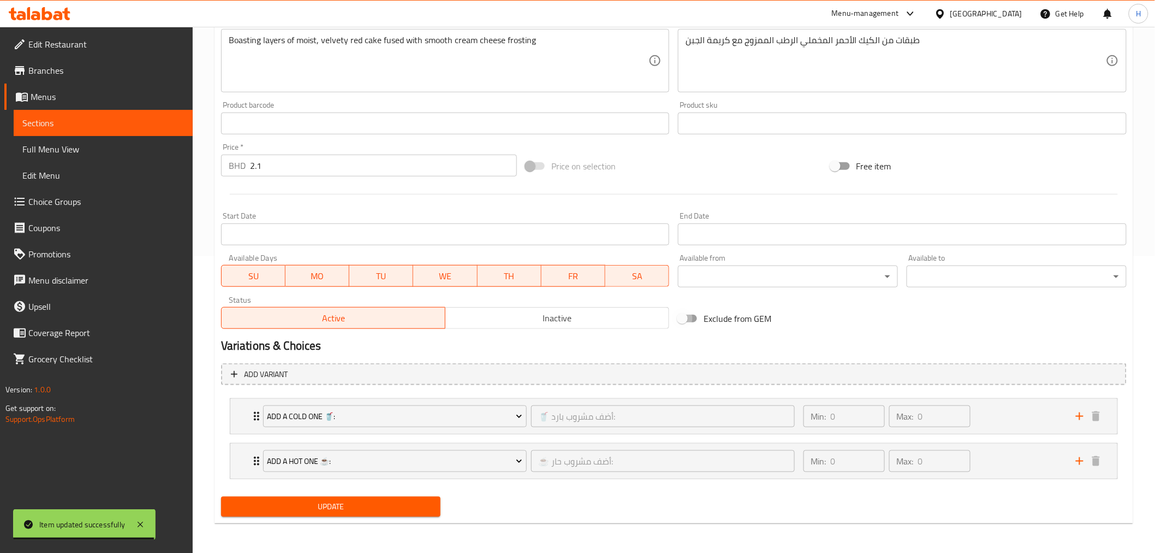
click at [696, 318] on input "Exclude from GEM" at bounding box center [682, 318] width 62 height 21
checkbox input "true"
click at [374, 520] on div "Update" at bounding box center [331, 506] width 229 height 29
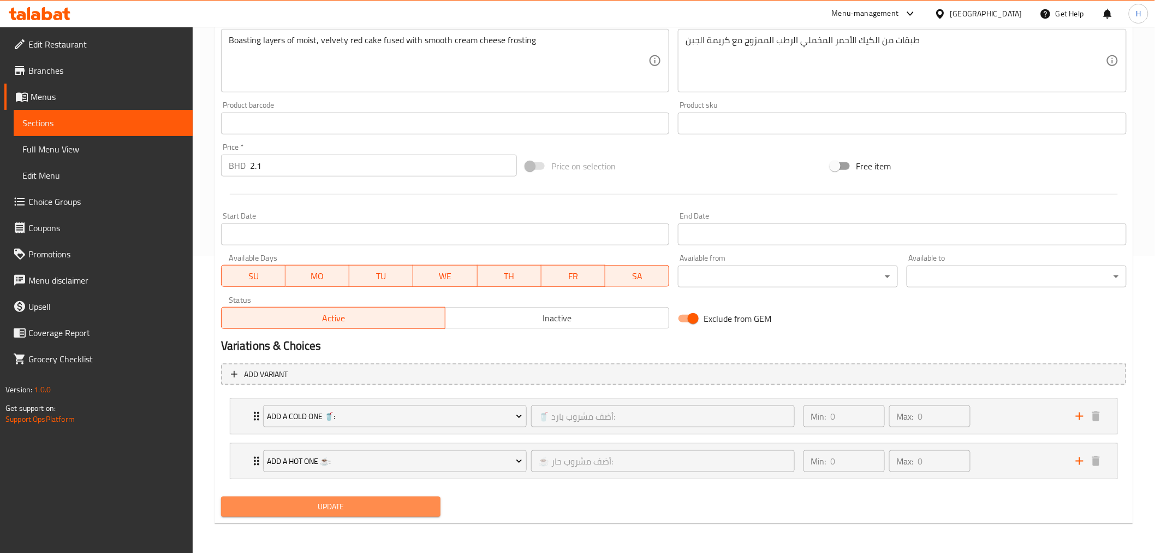
click at [368, 511] on span "Update" at bounding box center [331, 507] width 203 height 14
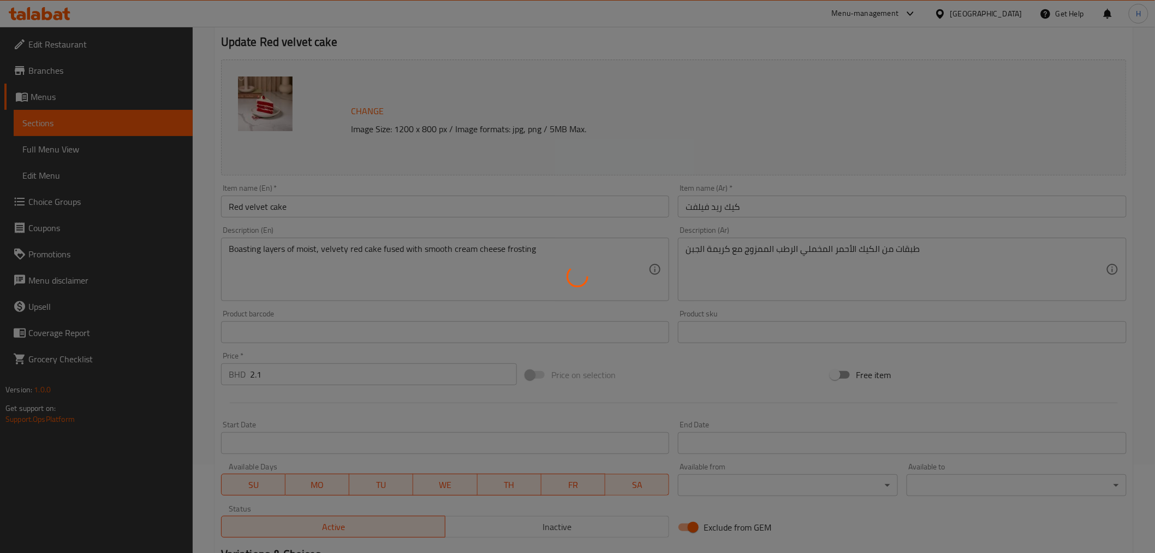
scroll to position [0, 0]
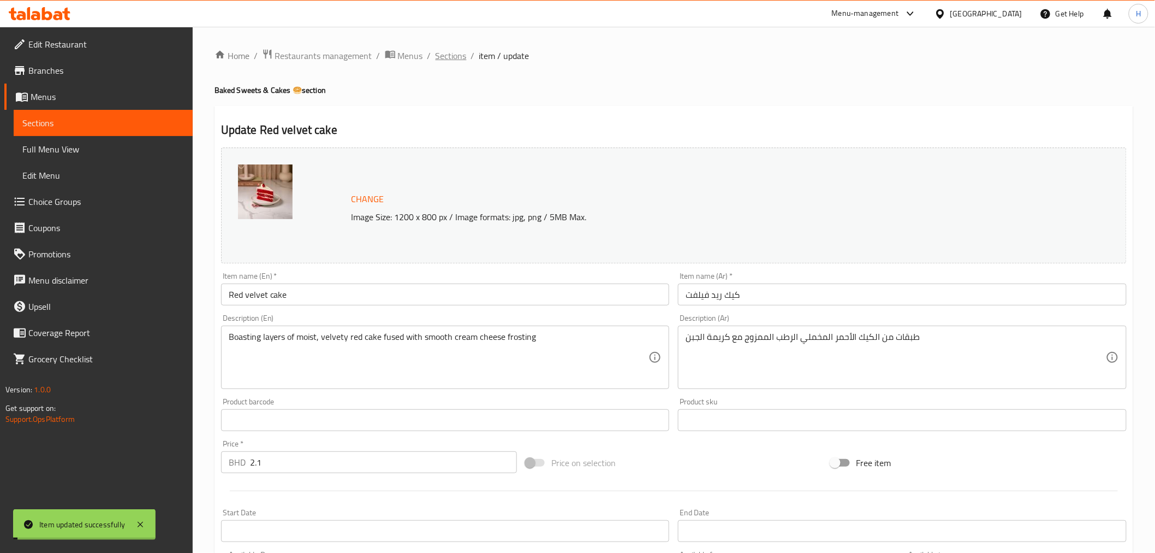
click at [452, 57] on span "Sections" at bounding box center [451, 55] width 31 height 13
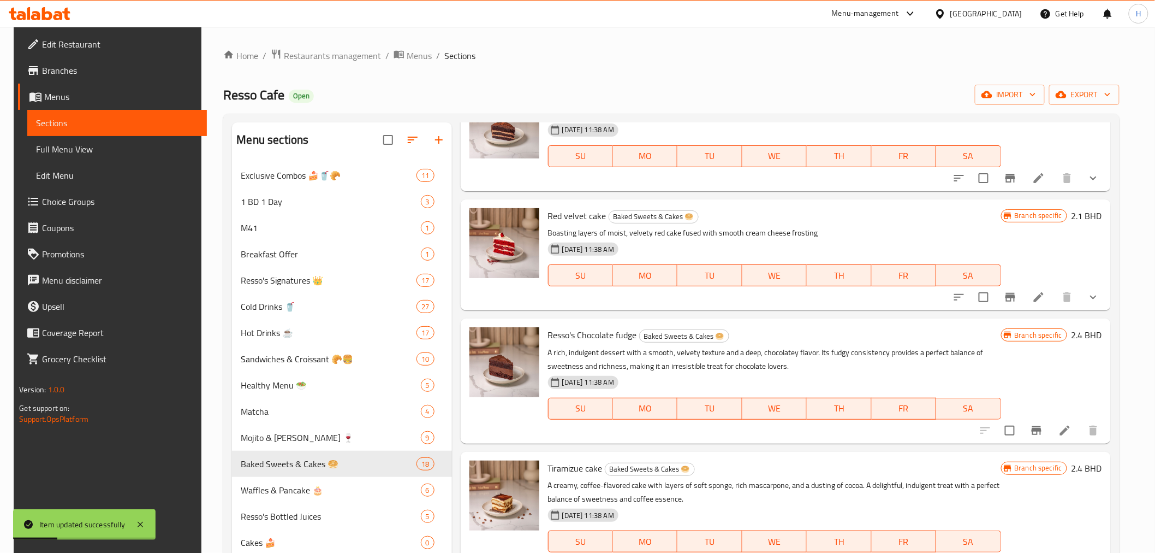
scroll to position [970, 0]
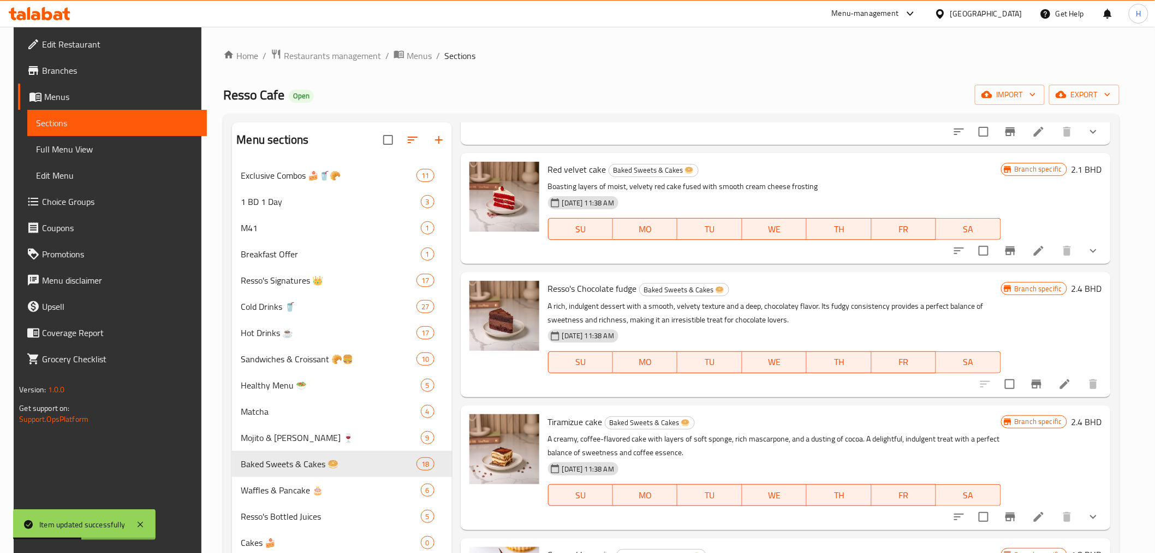
click at [1062, 383] on li at bounding box center [1065, 384] width 31 height 20
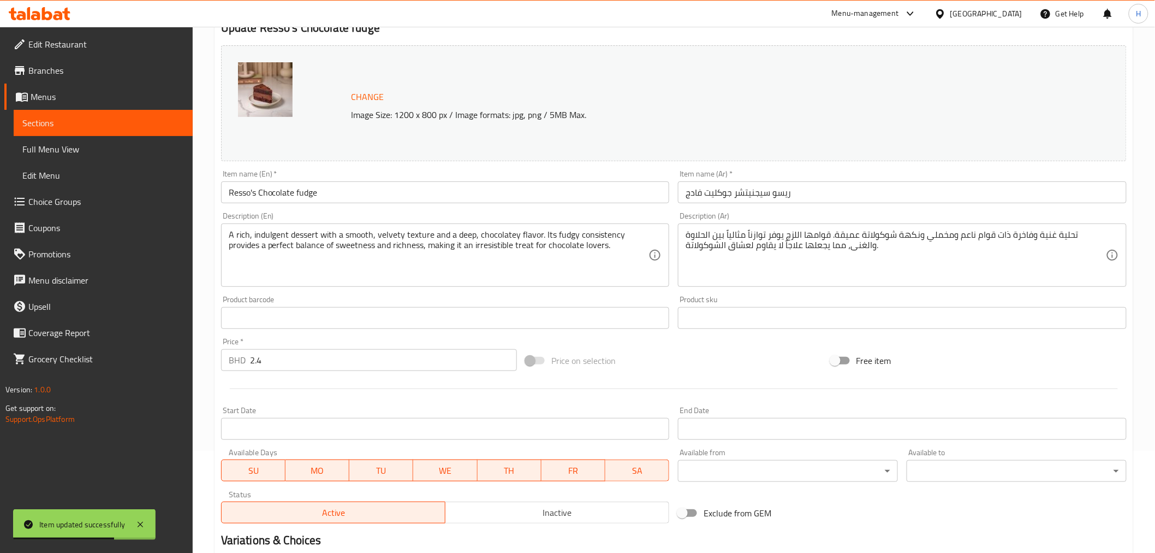
scroll to position [233, 0]
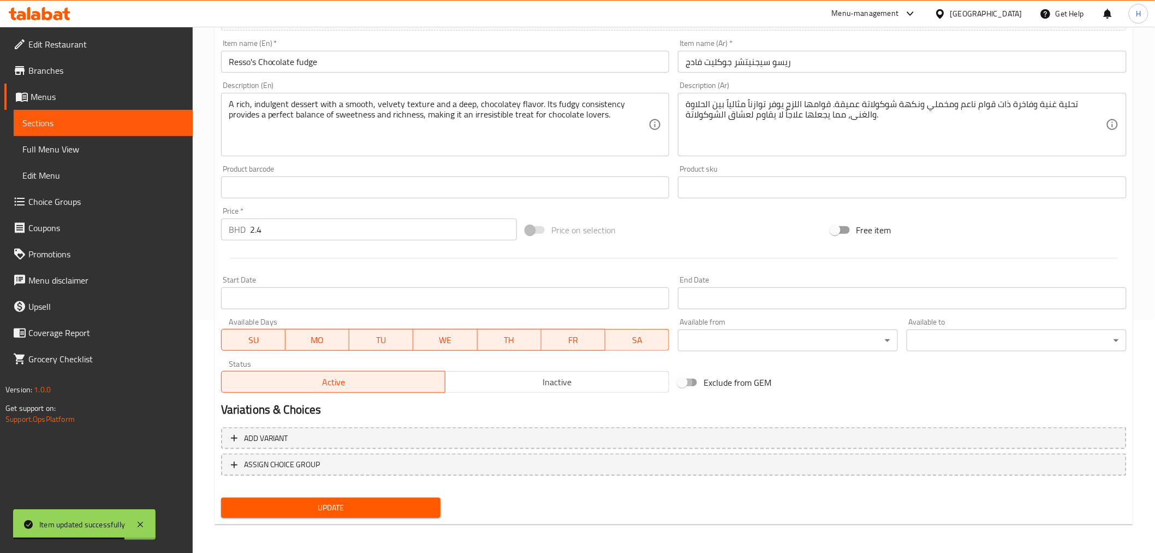
click at [701, 384] on input "Exclude from GEM" at bounding box center [682, 382] width 62 height 21
checkbox input "true"
click at [377, 506] on span "Update" at bounding box center [331, 508] width 203 height 14
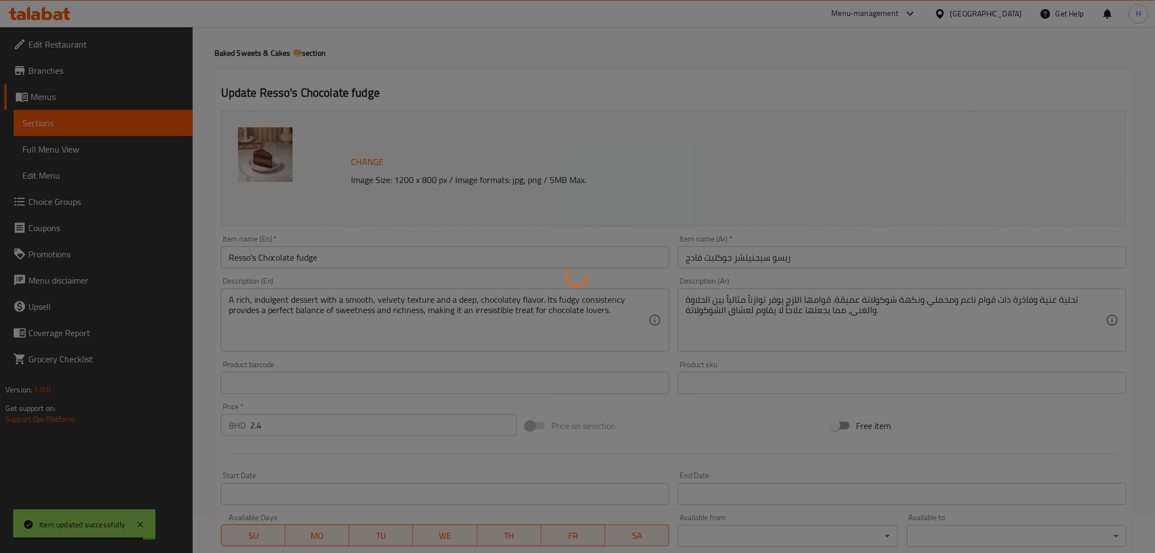
scroll to position [0, 0]
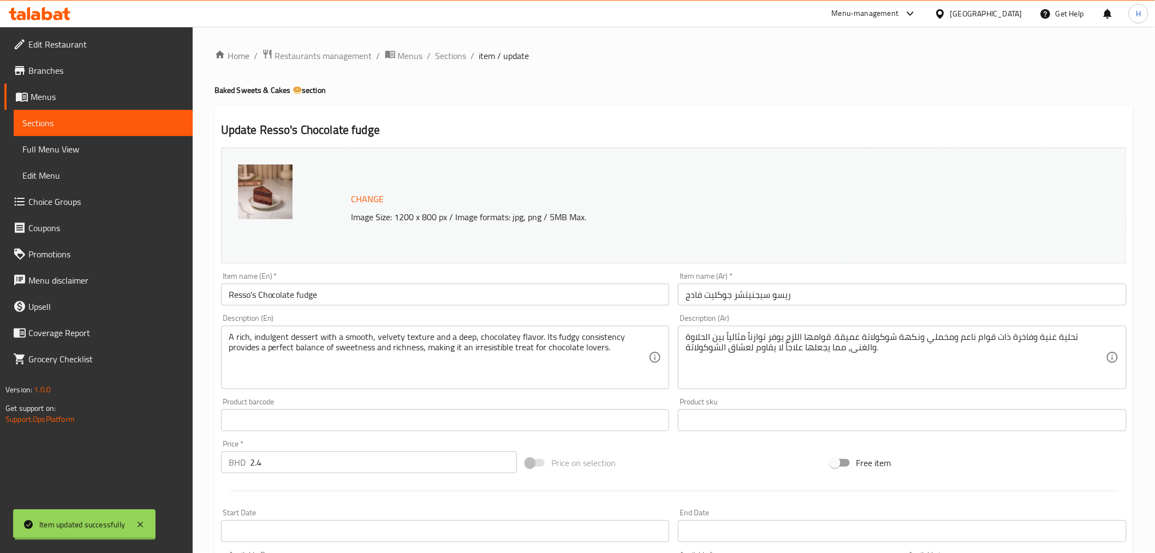
click at [453, 57] on span "Sections" at bounding box center [451, 55] width 31 height 13
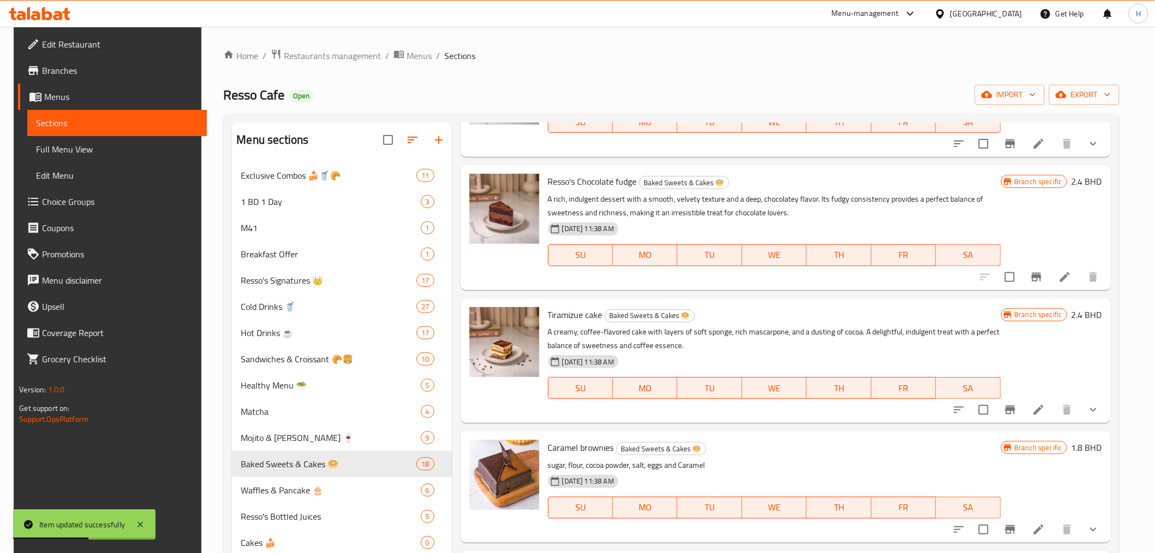
scroll to position [1213, 0]
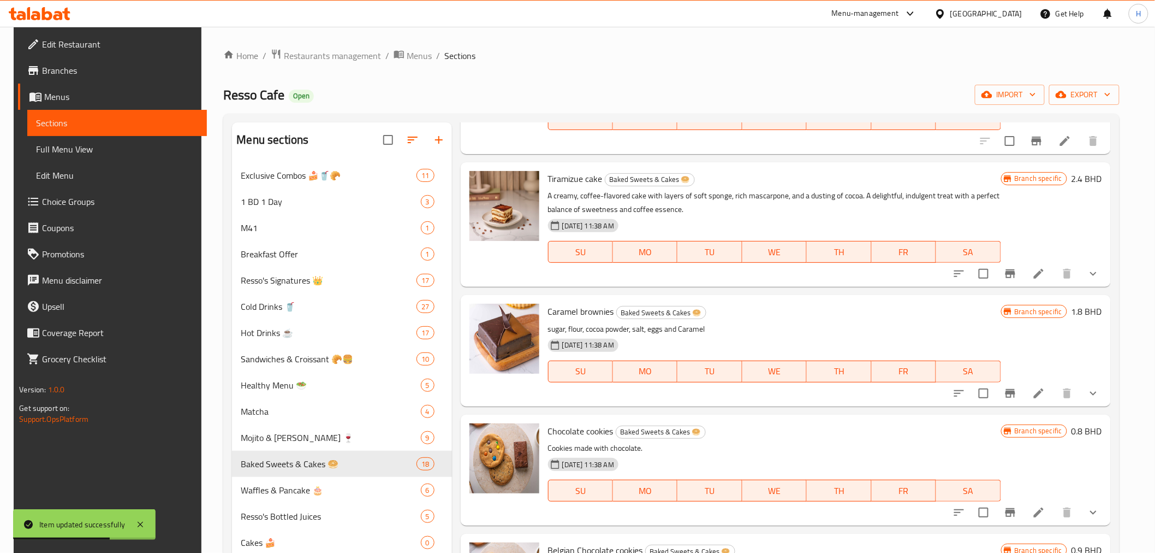
click at [1052, 278] on li at bounding box center [1039, 274] width 31 height 20
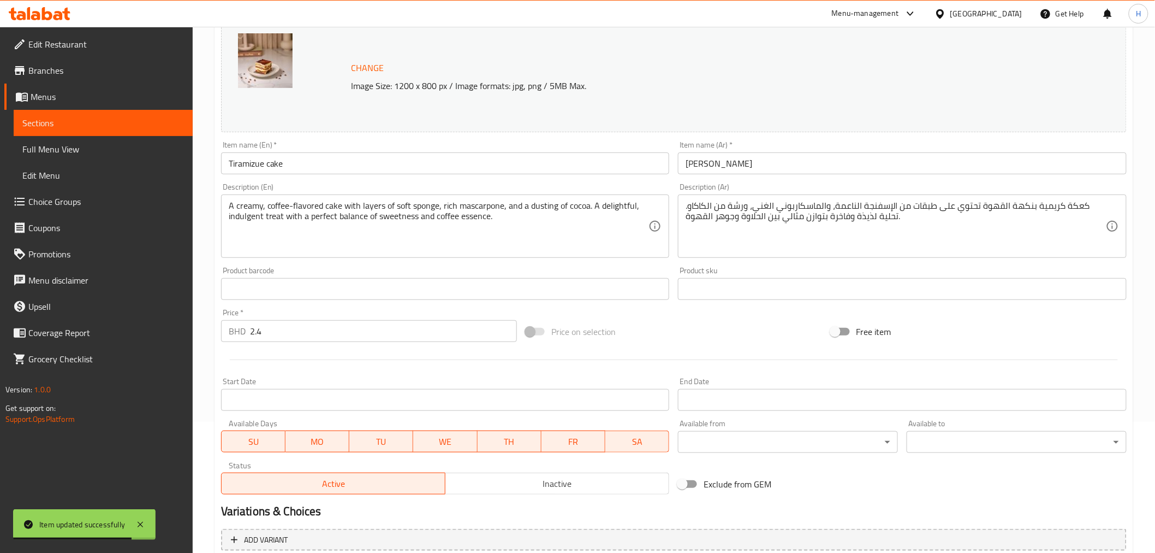
scroll to position [242, 0]
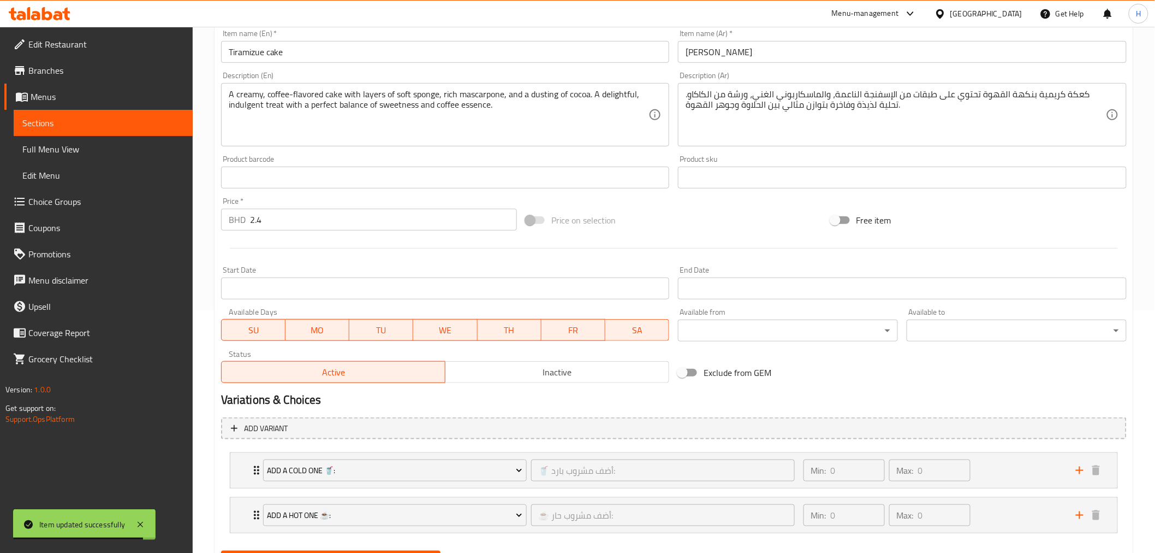
click at [694, 374] on input "Exclude from GEM" at bounding box center [682, 372] width 62 height 21
checkbox input "true"
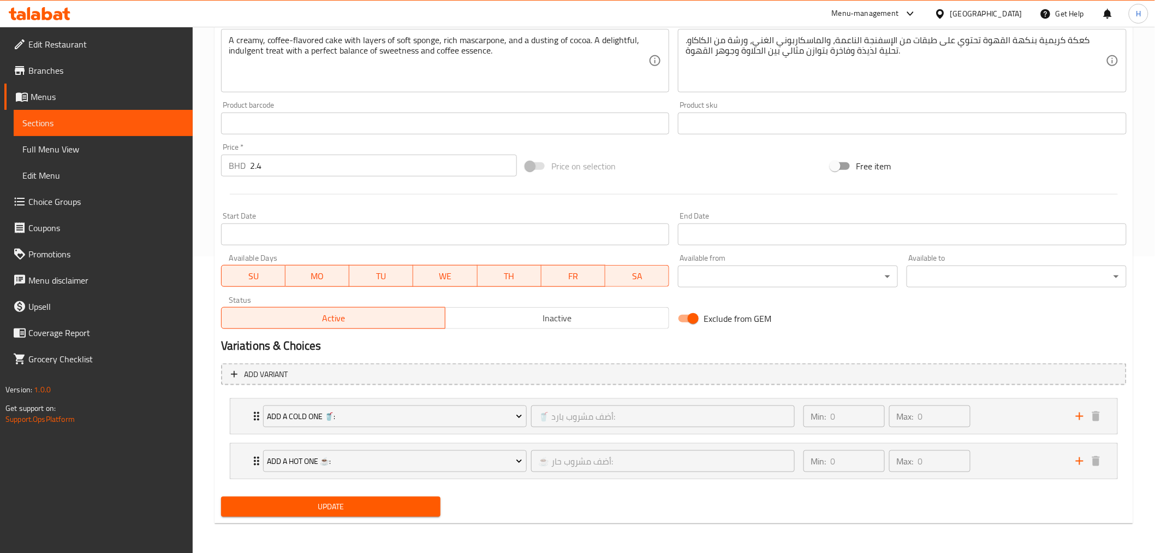
click at [288, 502] on span "Update" at bounding box center [331, 507] width 203 height 14
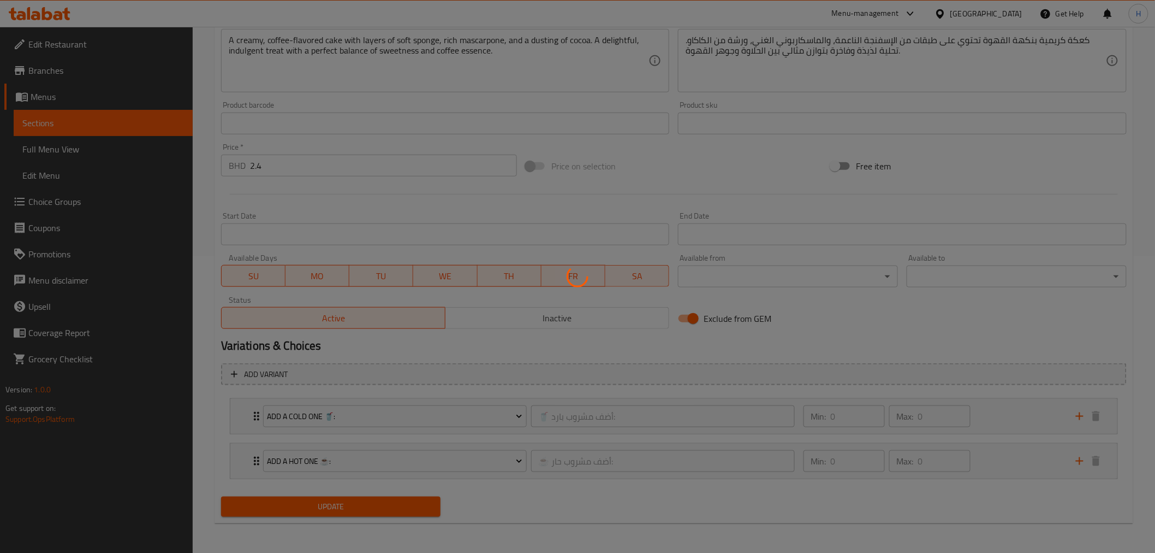
scroll to position [0, 0]
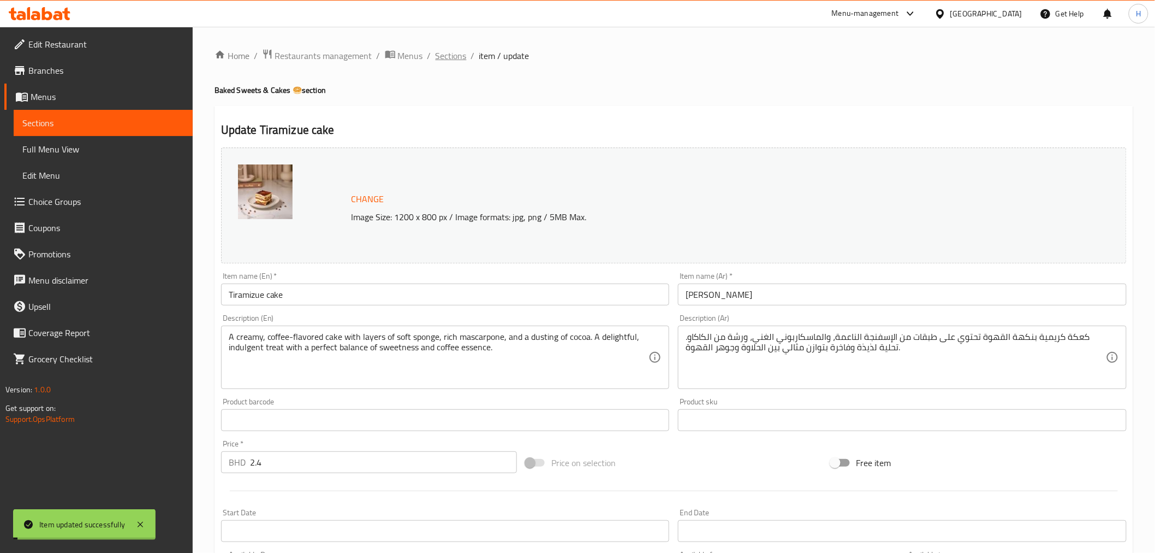
click at [442, 55] on span "Sections" at bounding box center [451, 55] width 31 height 13
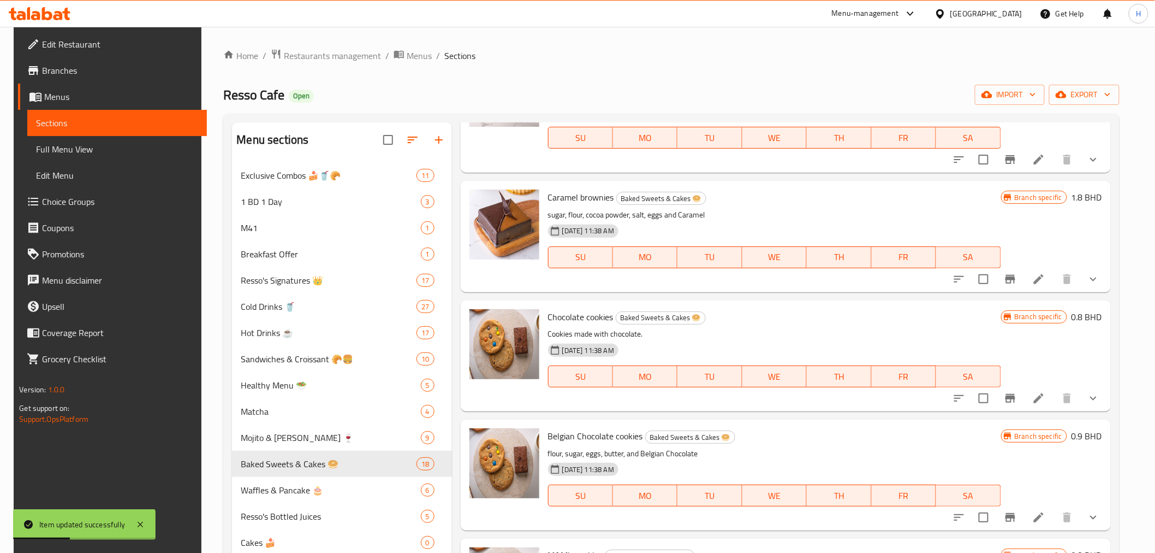
scroll to position [1335, 0]
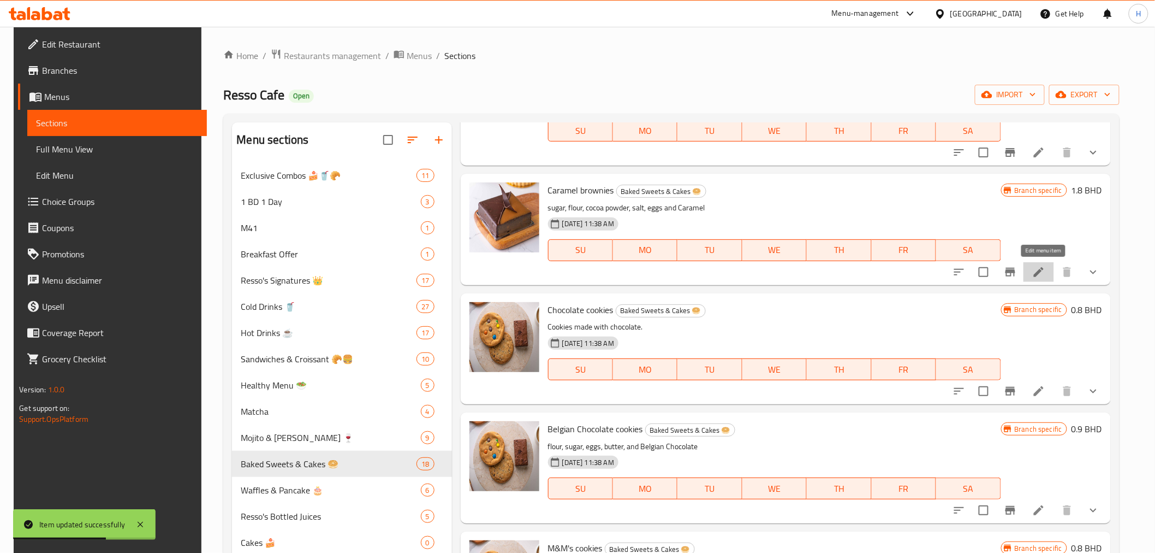
click at [1041, 270] on icon at bounding box center [1039, 271] width 13 height 13
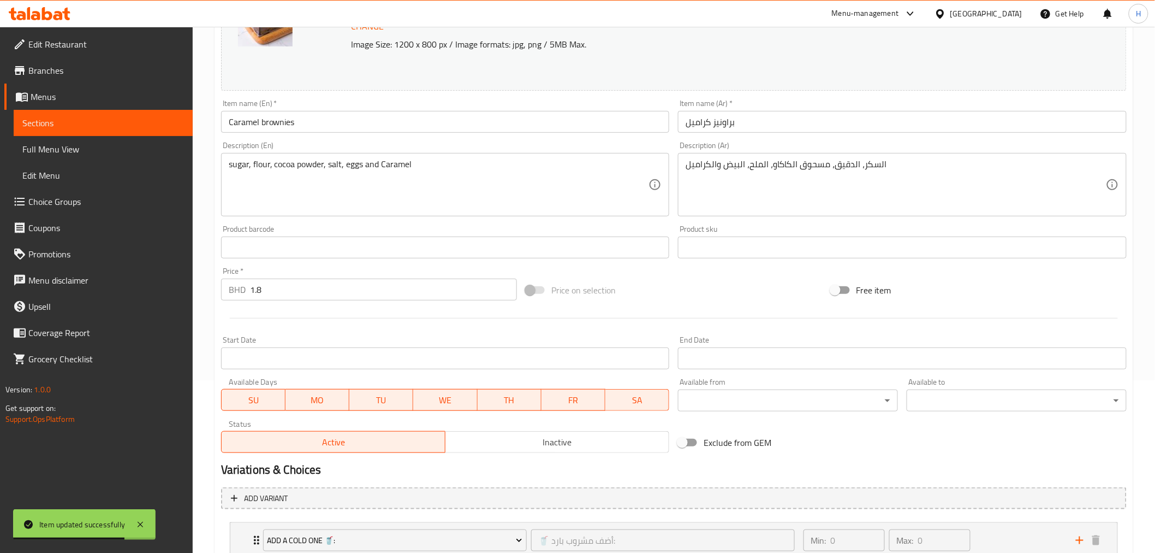
scroll to position [297, 0]
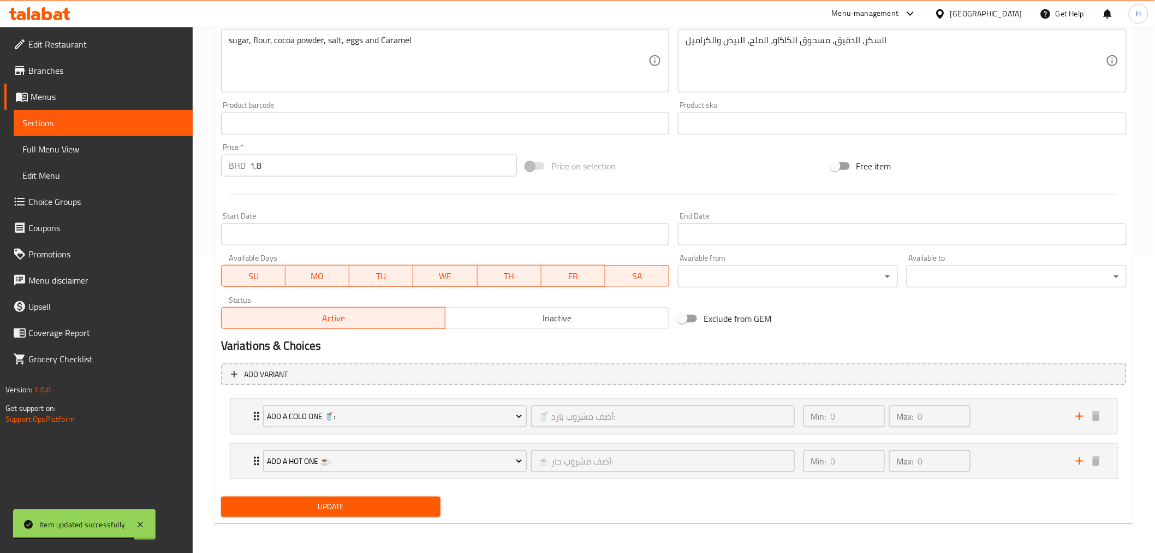
click at [684, 318] on input "Exclude from GEM" at bounding box center [682, 318] width 62 height 21
checkbox input "true"
click at [363, 513] on button "Update" at bounding box center [331, 506] width 220 height 20
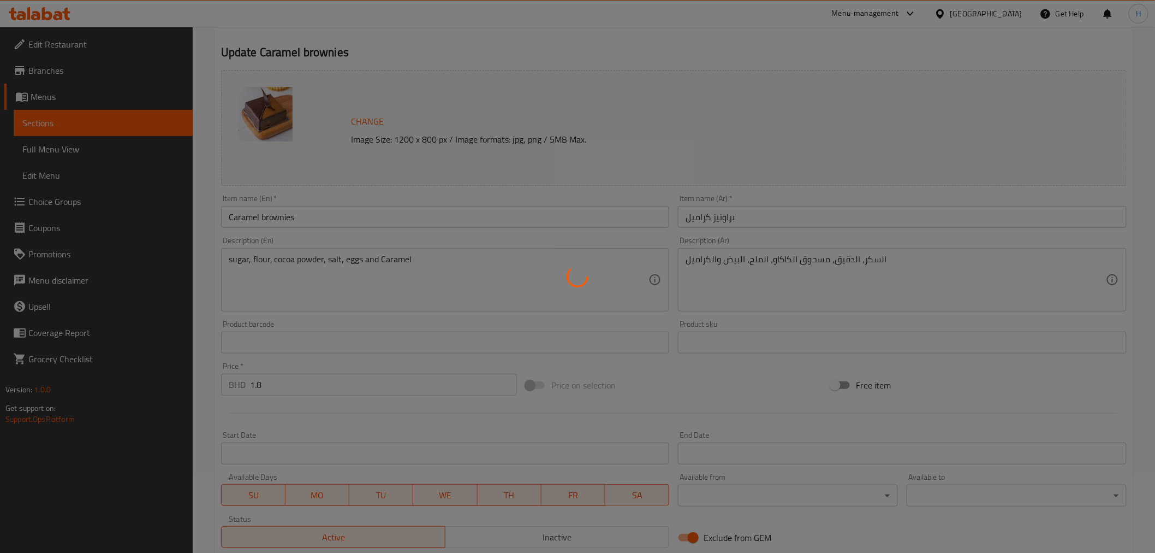
scroll to position [0, 0]
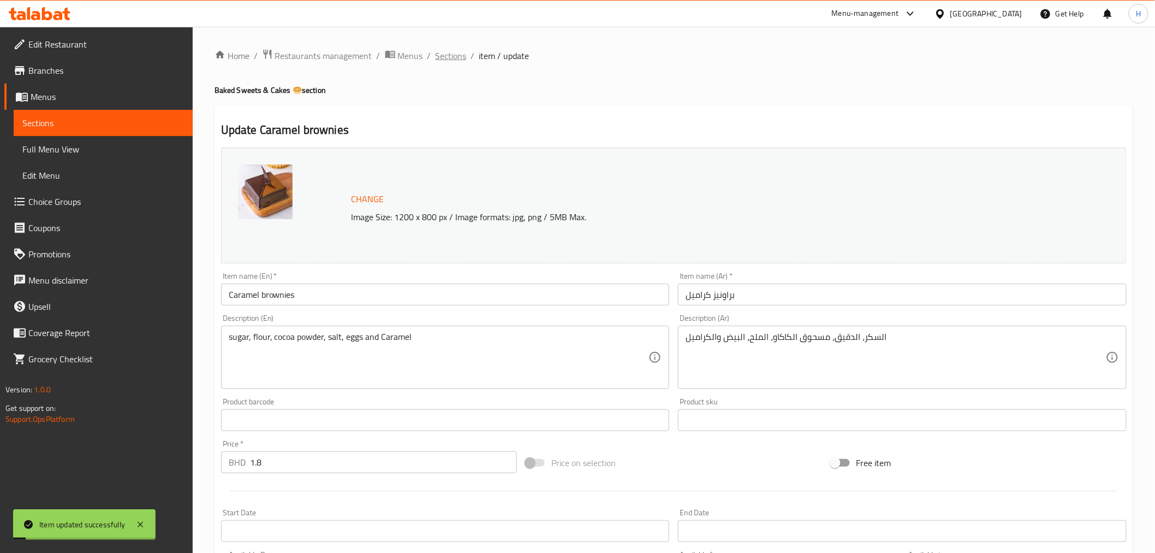
click at [446, 57] on span "Sections" at bounding box center [451, 55] width 31 height 13
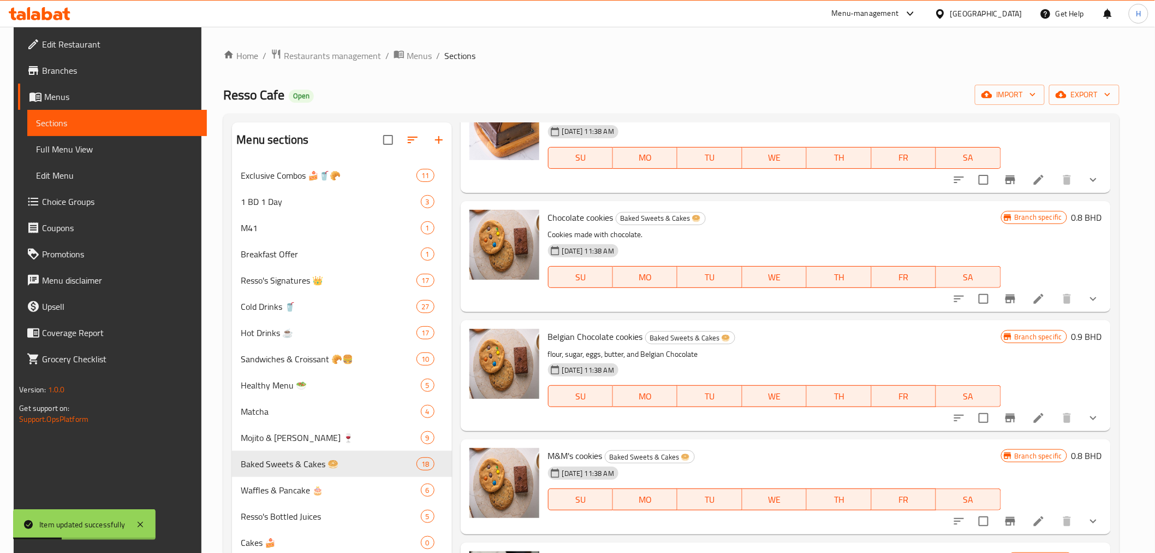
scroll to position [1273, 0]
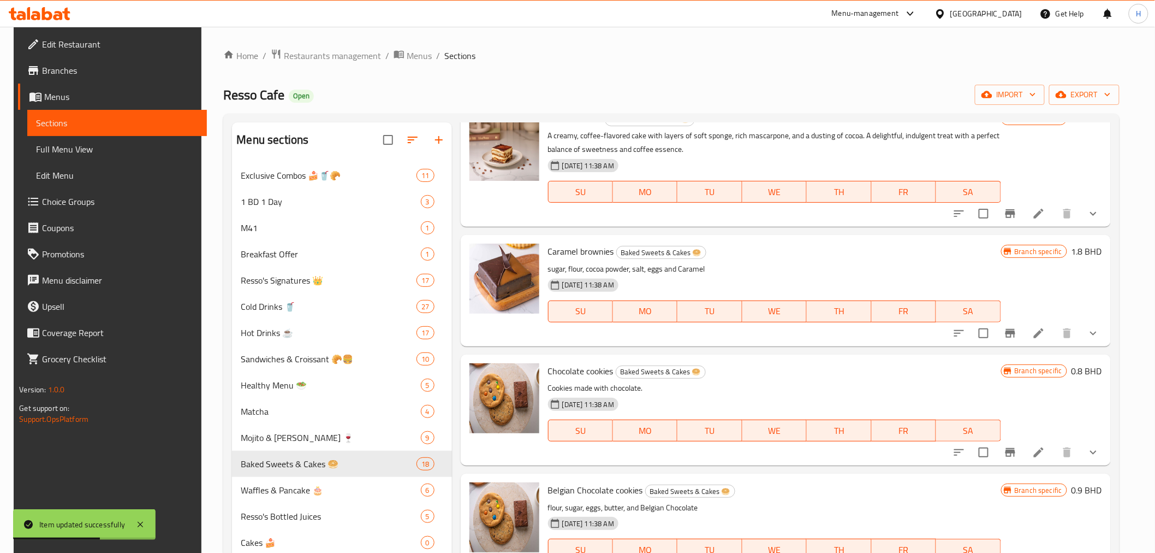
click at [1040, 442] on li at bounding box center [1039, 452] width 31 height 20
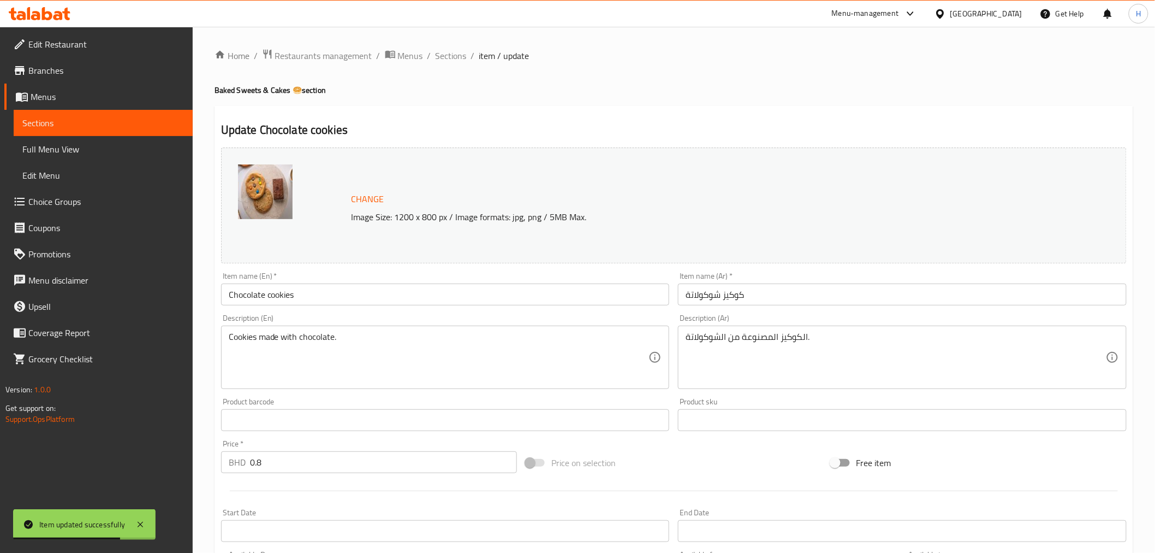
scroll to position [297, 0]
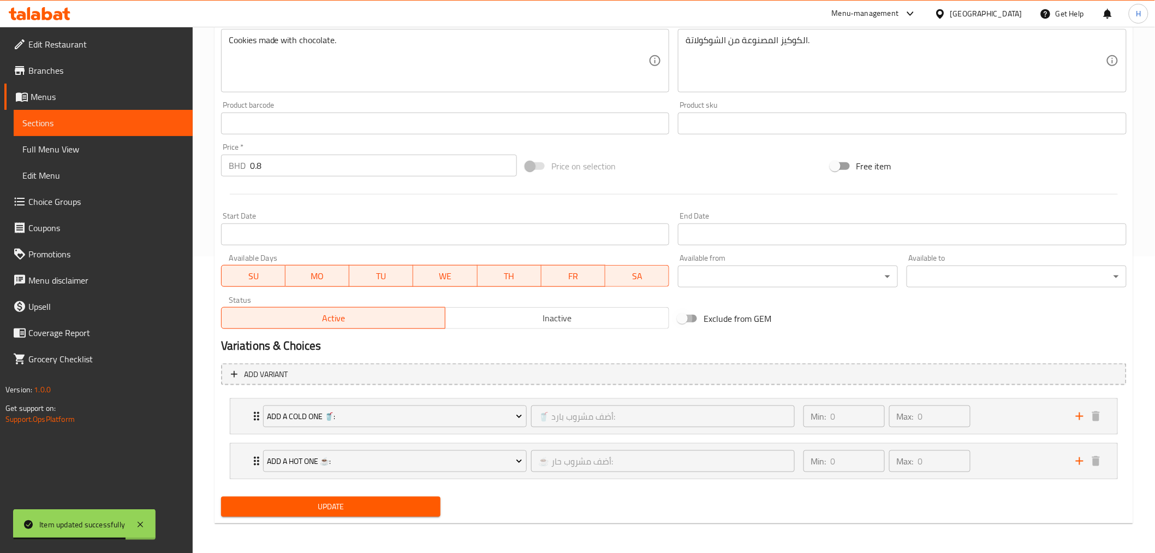
click at [693, 320] on input "Exclude from GEM" at bounding box center [682, 318] width 62 height 21
checkbox input "true"
click at [303, 509] on span "Update" at bounding box center [331, 507] width 203 height 14
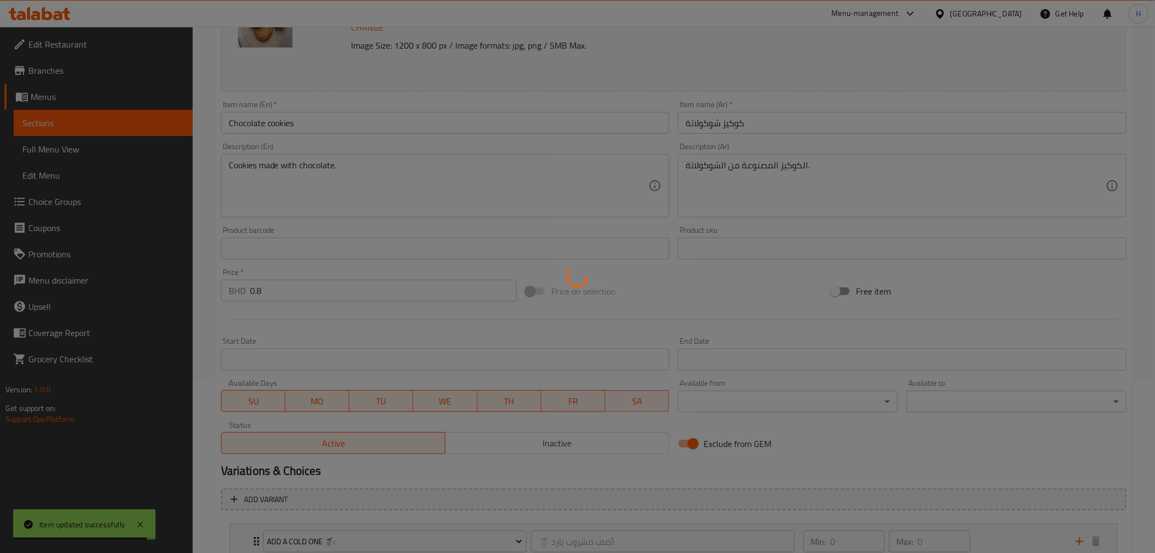
scroll to position [0, 0]
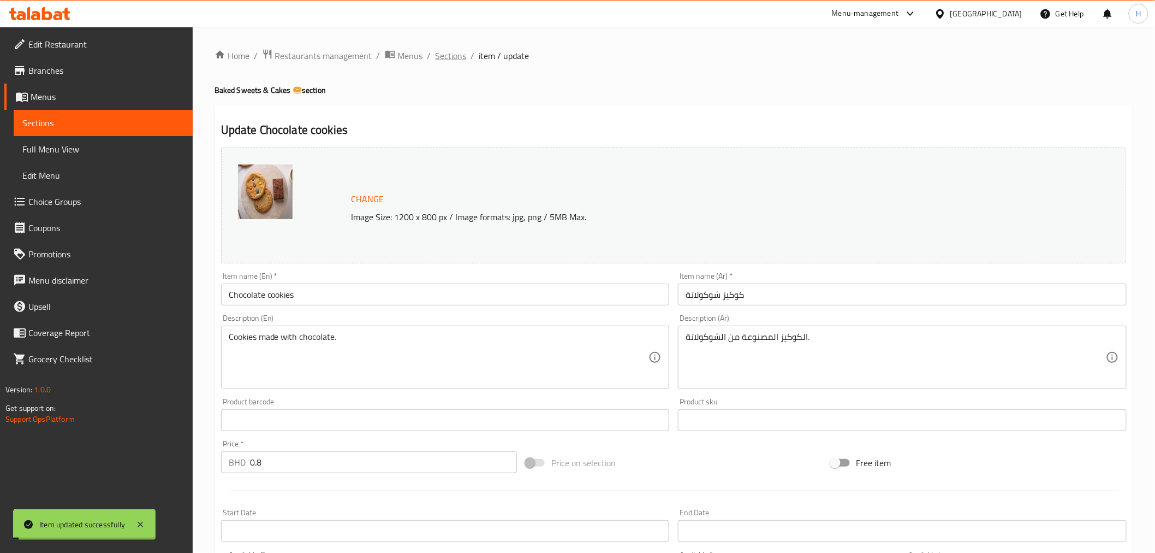
click at [445, 52] on span "Sections" at bounding box center [451, 55] width 31 height 13
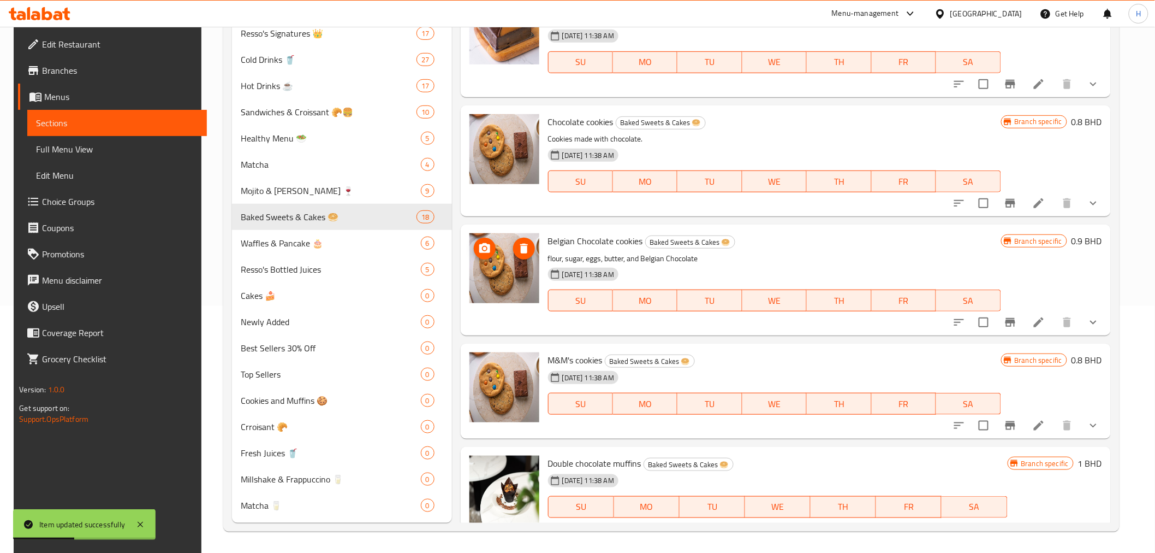
scroll to position [1273, 0]
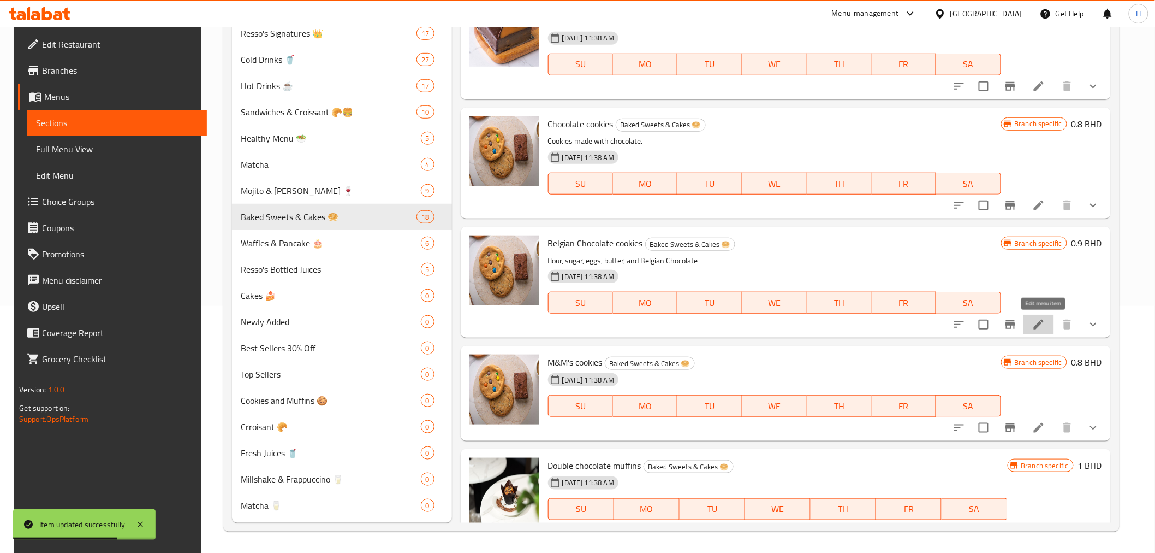
click at [1044, 321] on icon at bounding box center [1039, 324] width 10 height 10
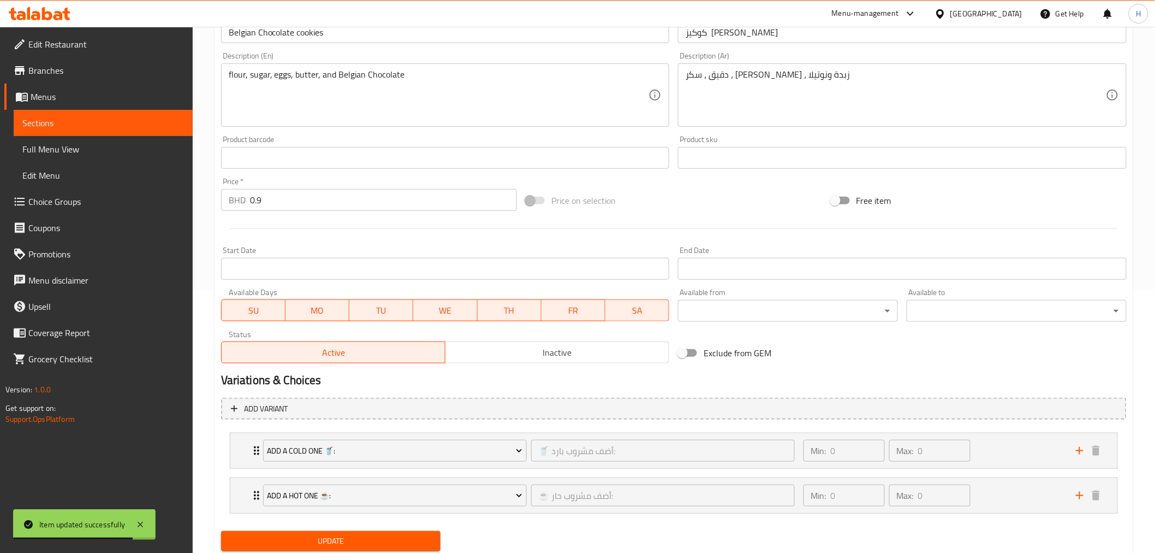
scroll to position [297, 0]
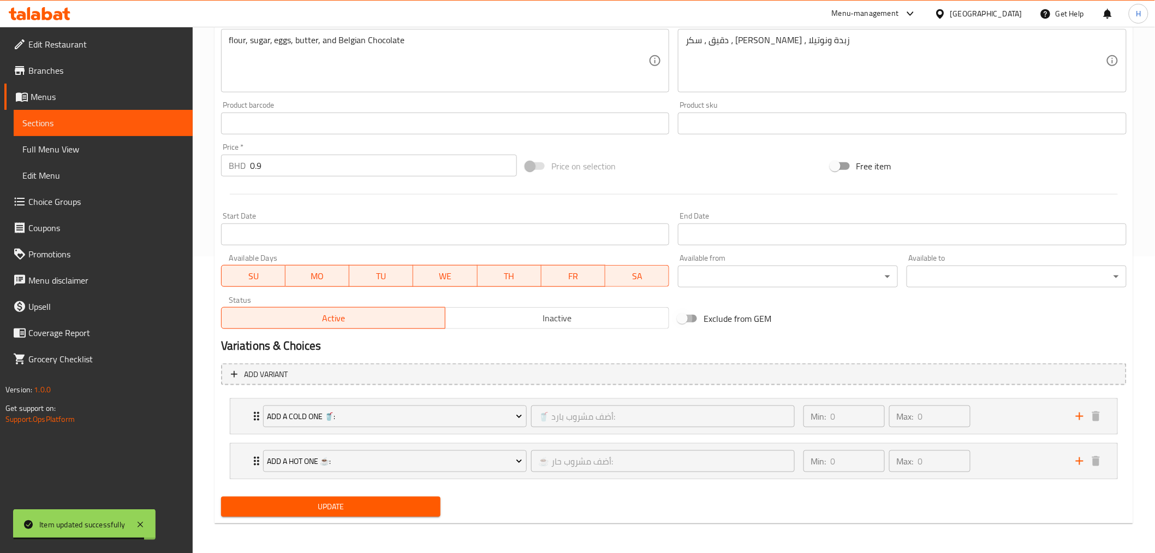
click at [690, 317] on input "Exclude from GEM" at bounding box center [682, 318] width 62 height 21
checkbox input "true"
click at [357, 512] on span "Update" at bounding box center [331, 507] width 203 height 14
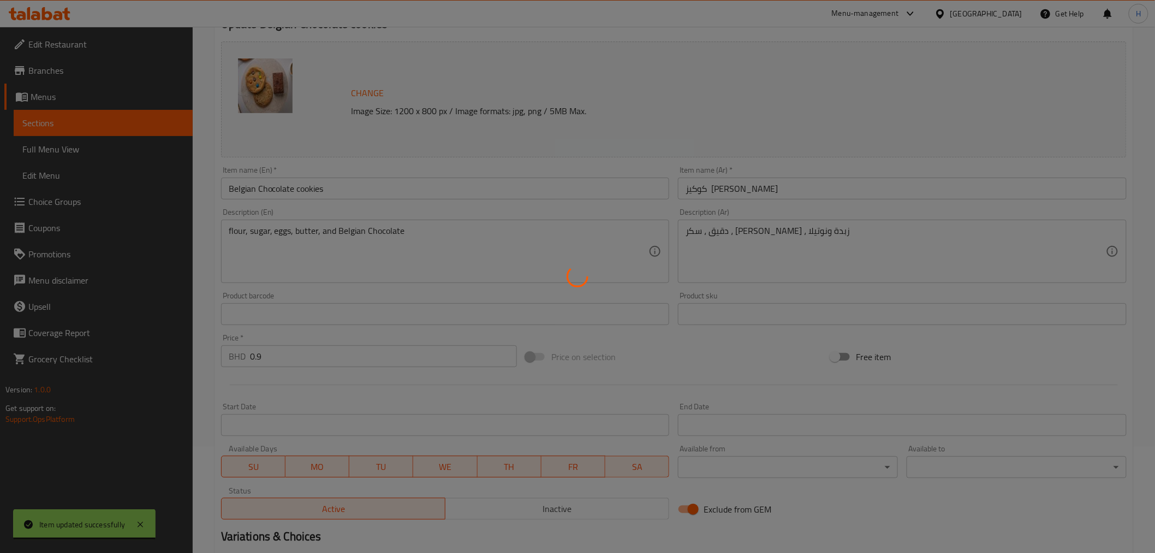
scroll to position [0, 0]
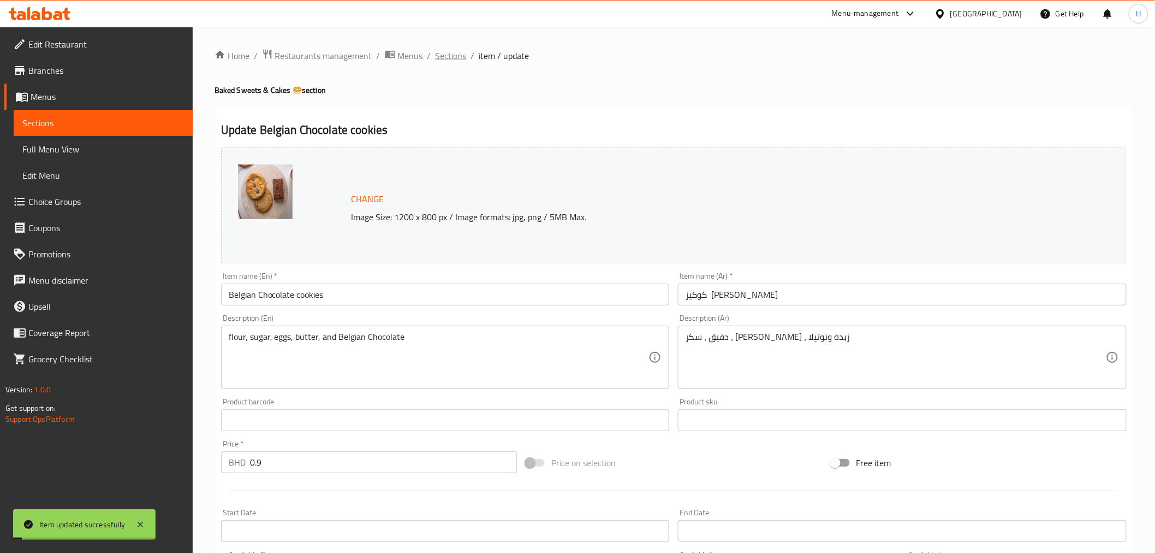
click at [454, 53] on span "Sections" at bounding box center [451, 55] width 31 height 13
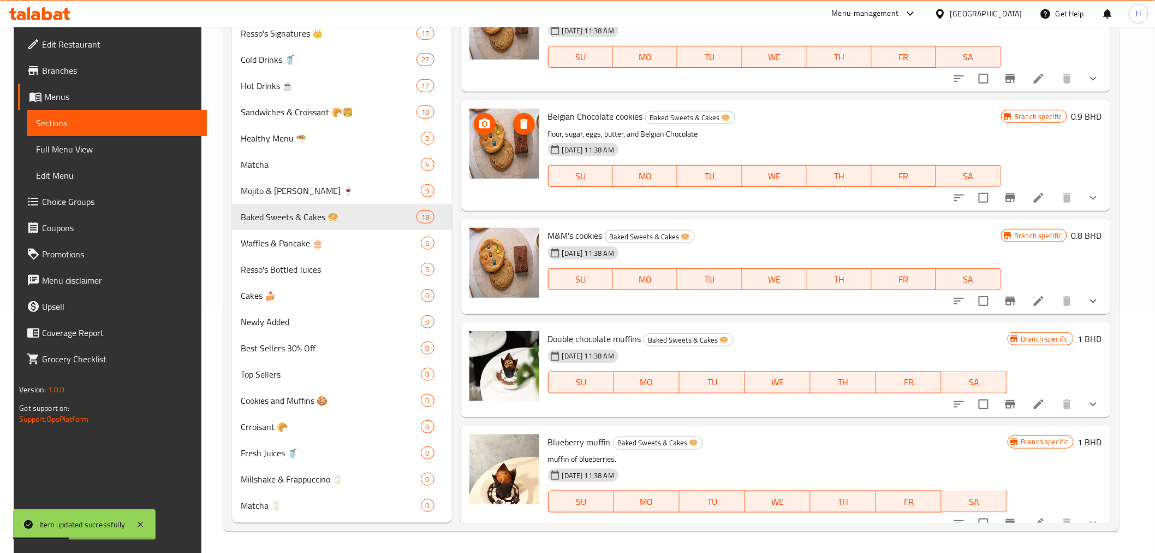
scroll to position [1395, 0]
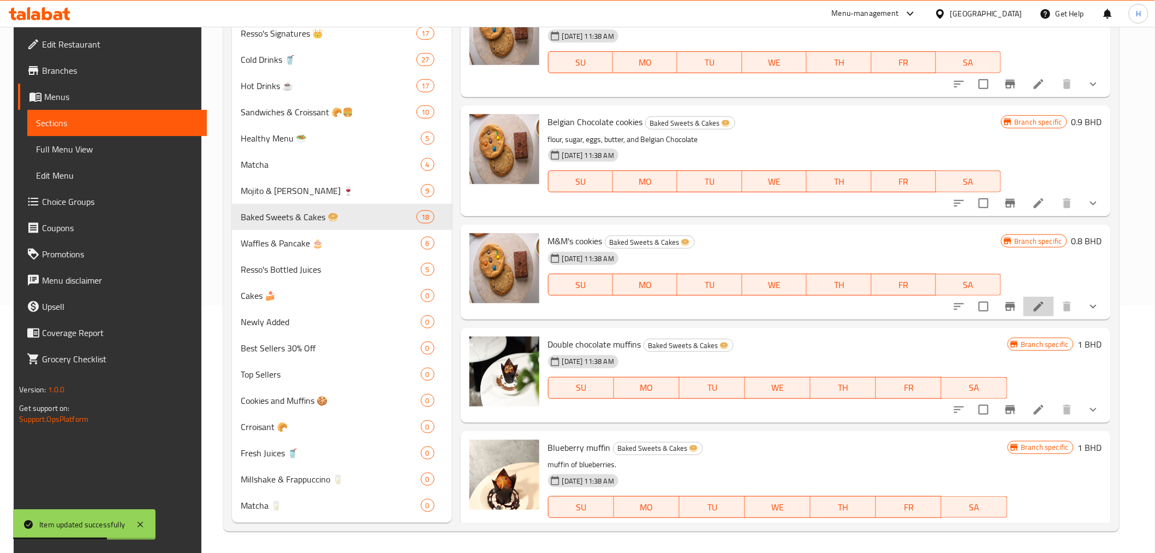
click at [1038, 304] on icon at bounding box center [1039, 306] width 13 height 13
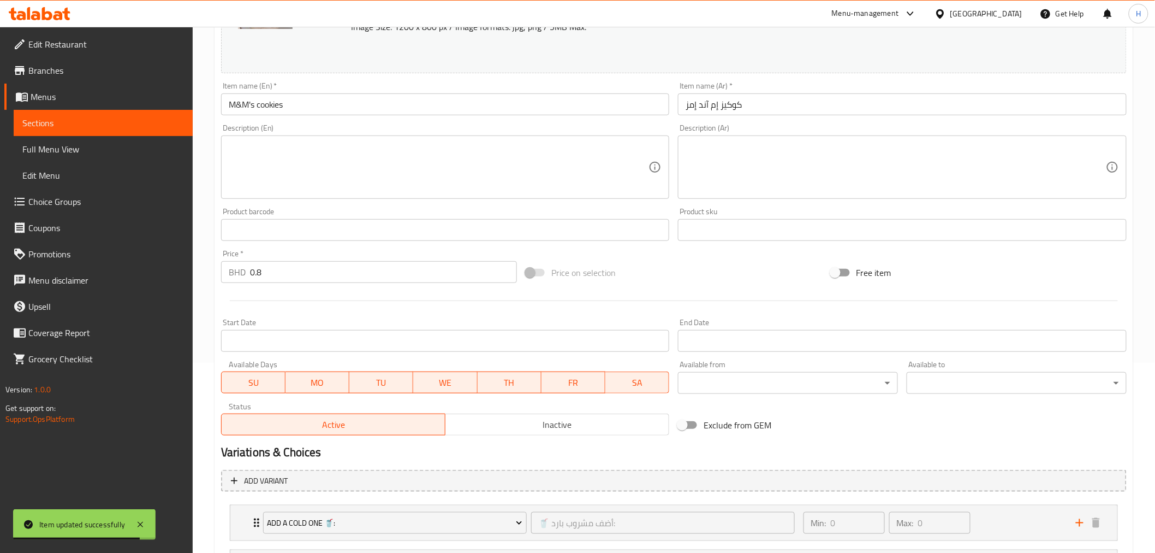
scroll to position [297, 0]
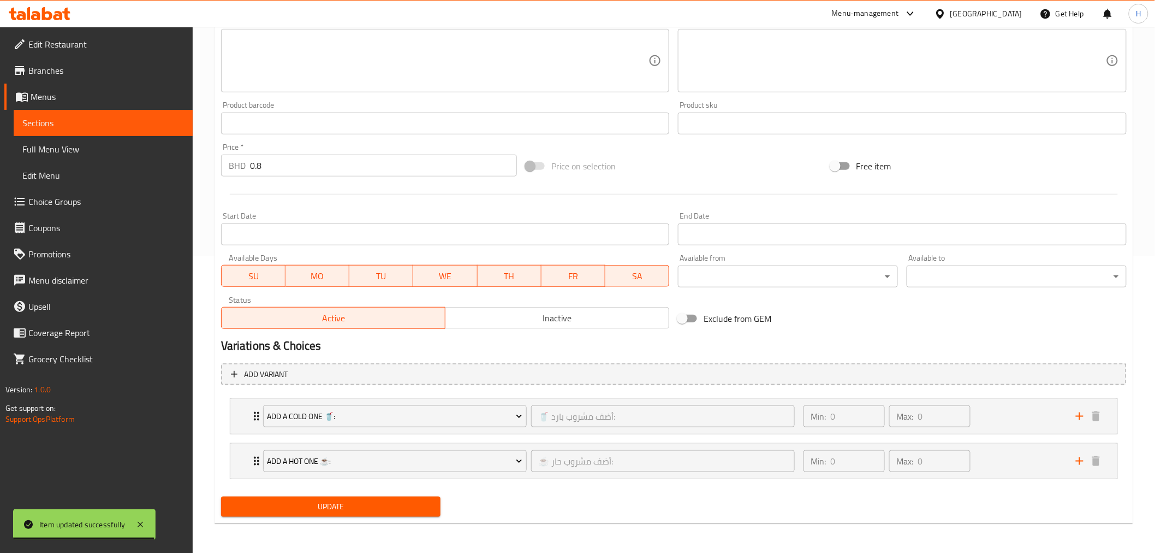
click at [686, 310] on input "Exclude from GEM" at bounding box center [682, 318] width 62 height 21
checkbox input "true"
click at [390, 510] on span "Update" at bounding box center [331, 507] width 203 height 14
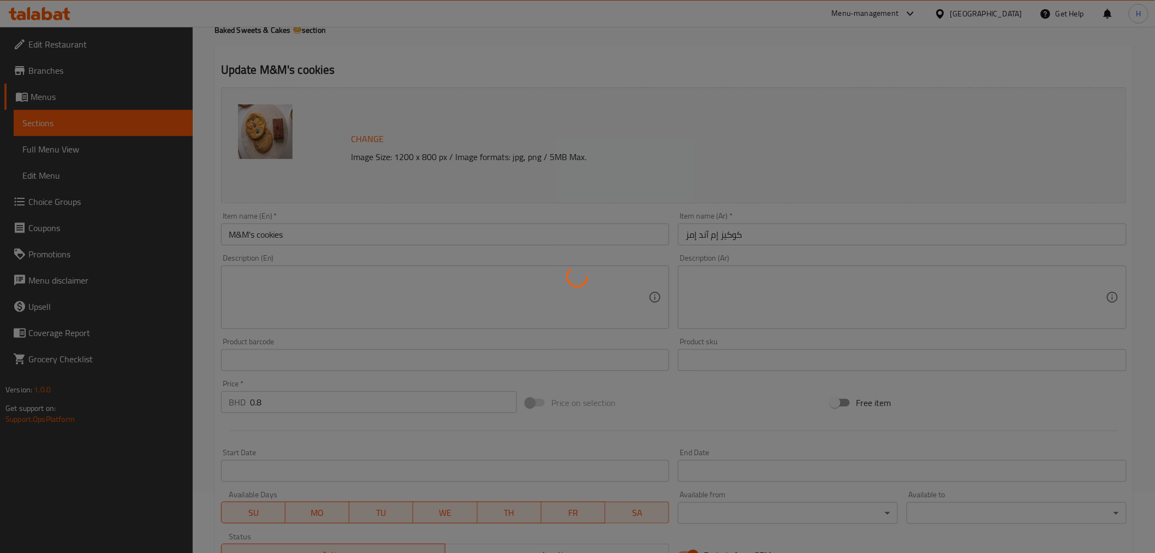
scroll to position [0, 0]
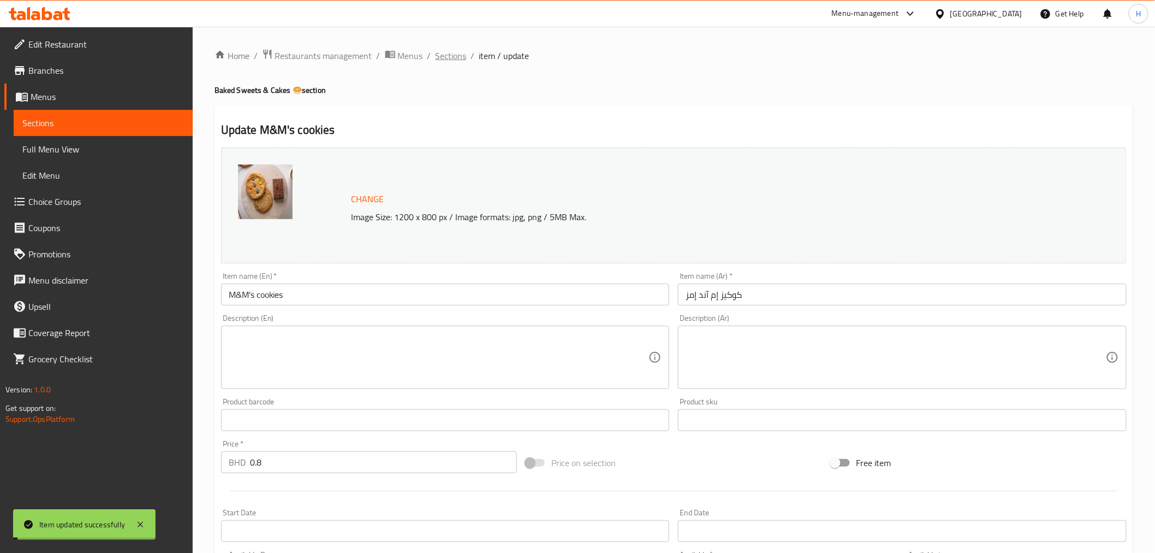
click at [448, 55] on span "Sections" at bounding box center [451, 55] width 31 height 13
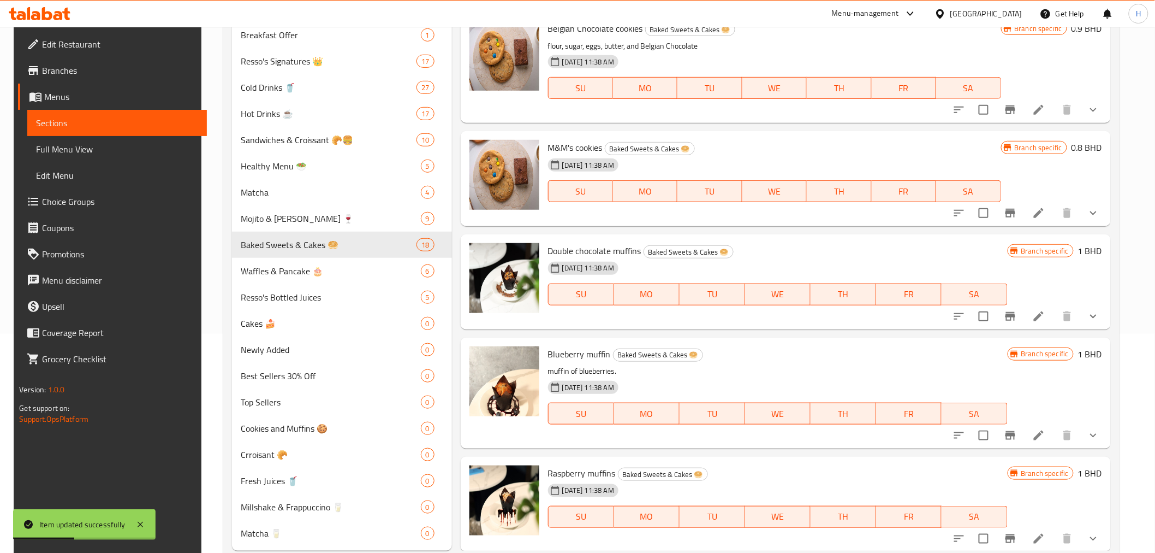
scroll to position [247, 0]
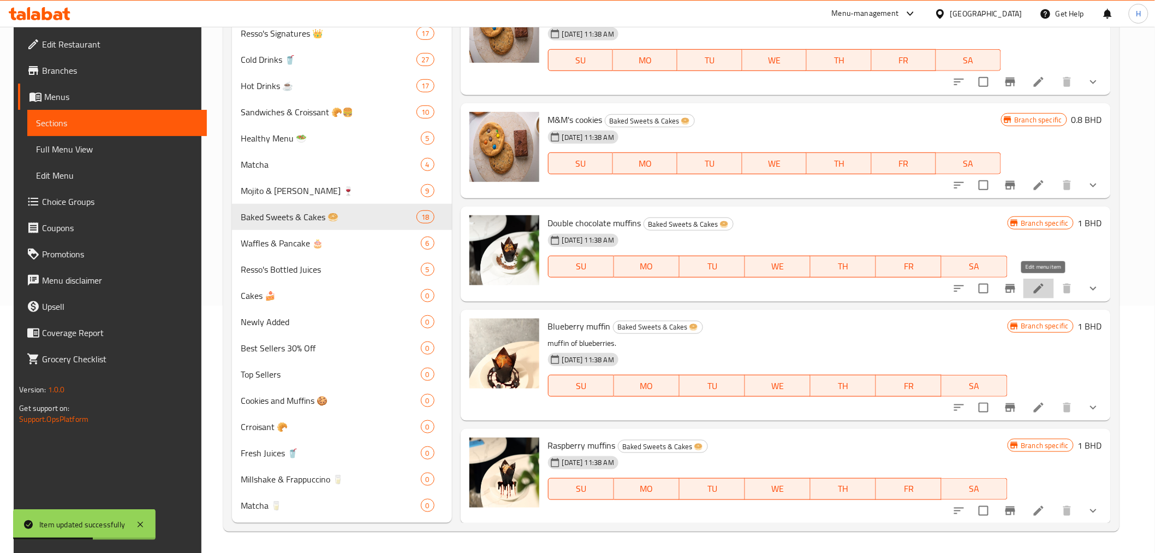
click at [1046, 282] on icon at bounding box center [1039, 288] width 13 height 13
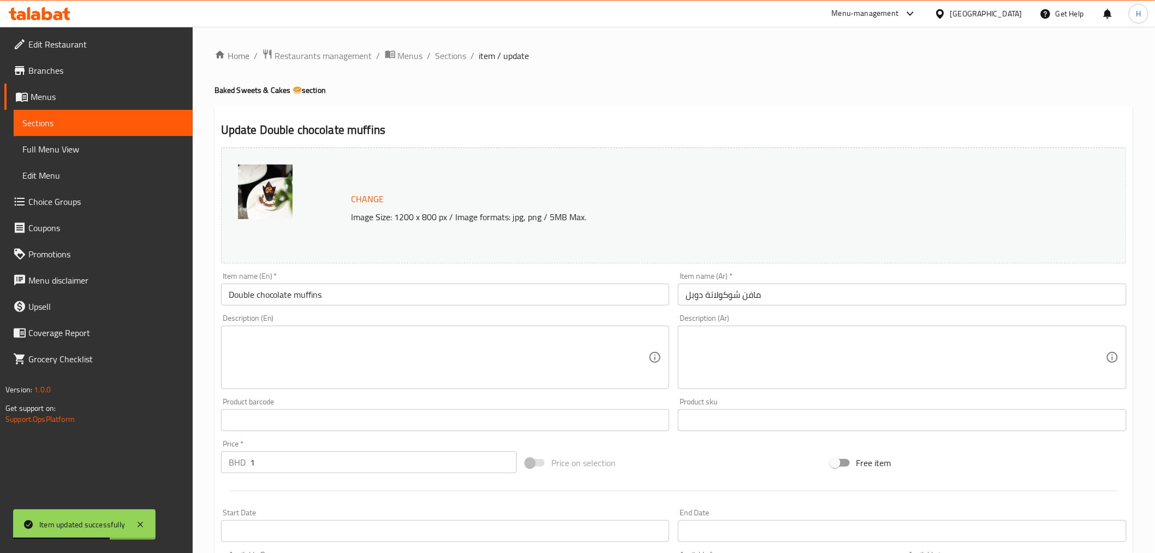
scroll to position [297, 0]
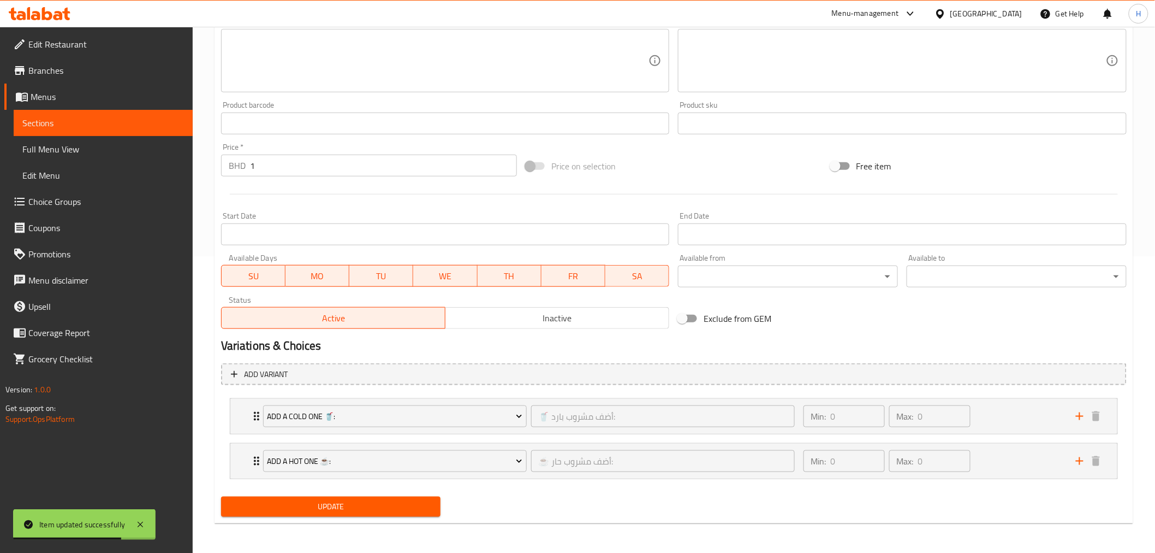
click at [690, 313] on input "Exclude from GEM" at bounding box center [682, 318] width 62 height 21
checkbox input "true"
click at [318, 511] on span "Update" at bounding box center [331, 507] width 203 height 14
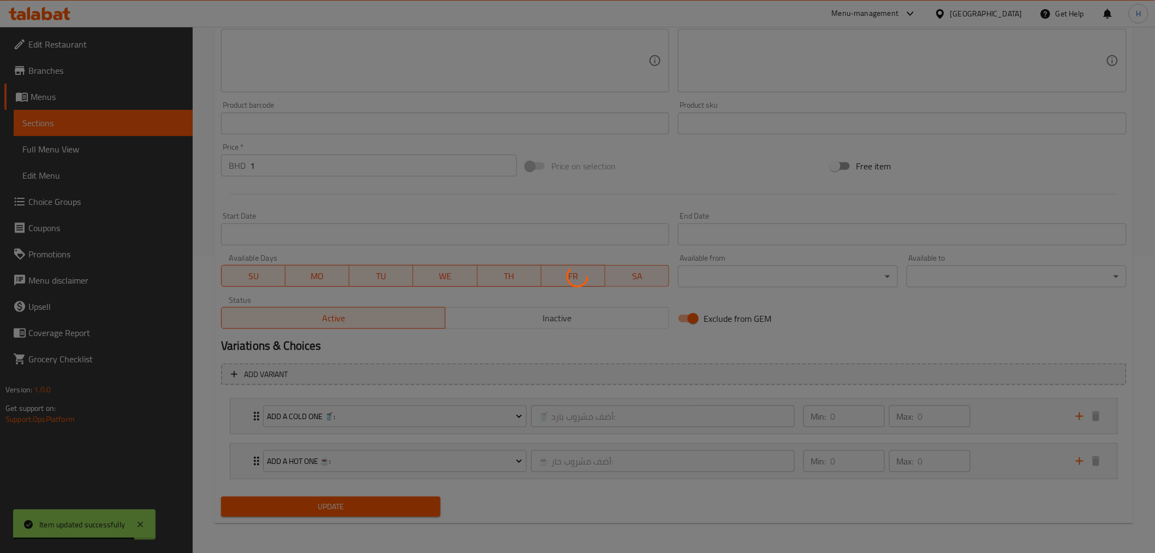
scroll to position [123, 0]
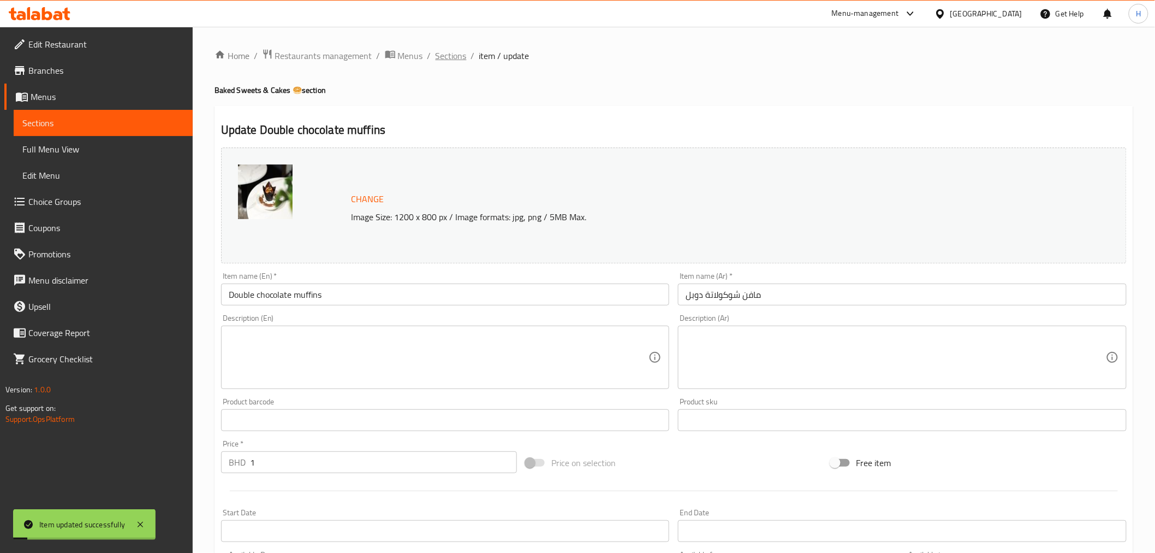
click at [443, 53] on span "Sections" at bounding box center [451, 55] width 31 height 13
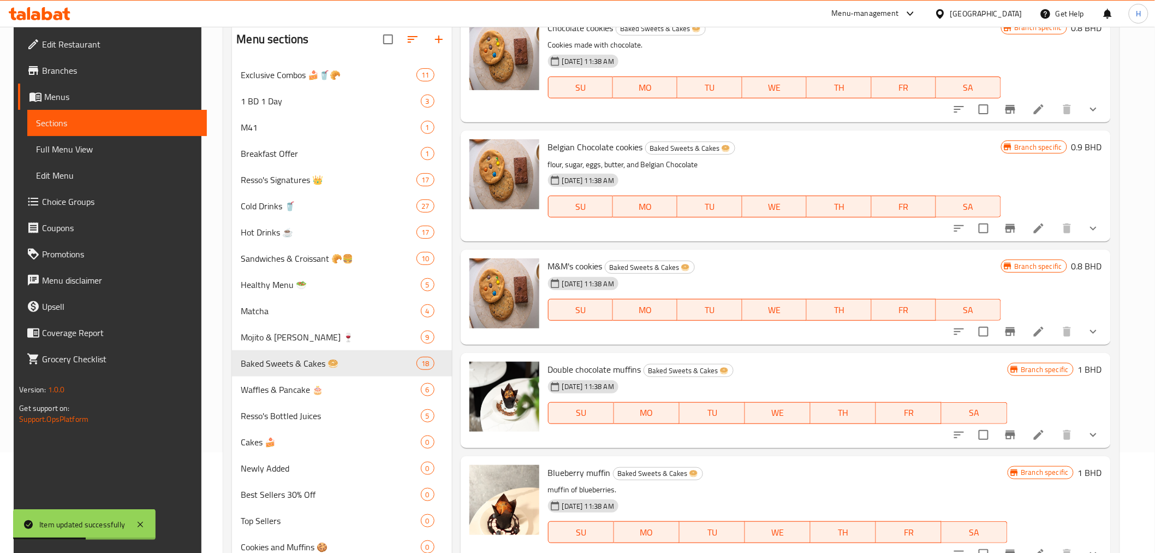
scroll to position [247, 0]
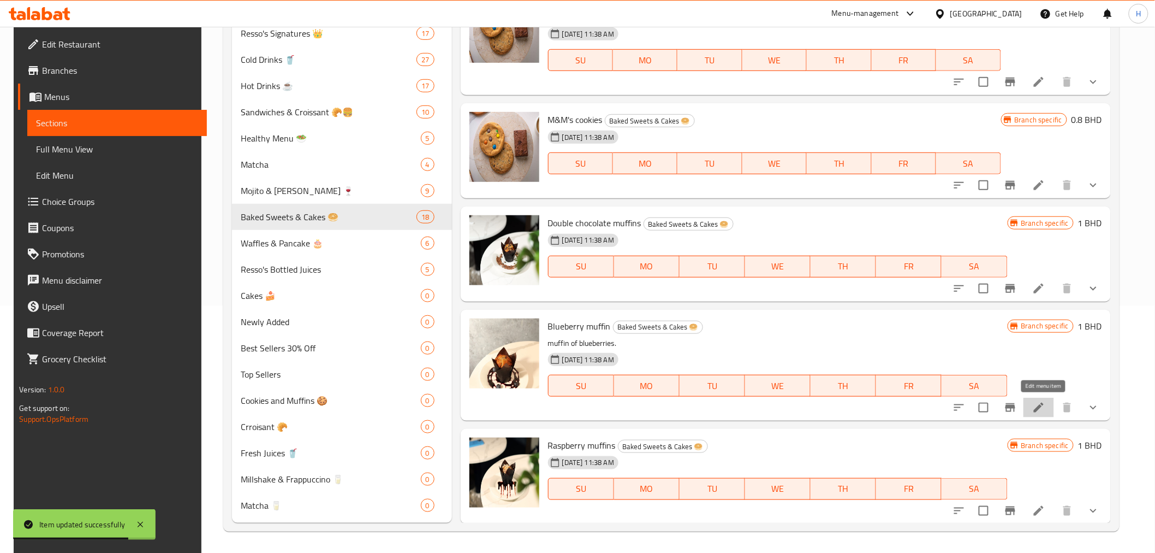
click at [1045, 407] on icon at bounding box center [1039, 407] width 13 height 13
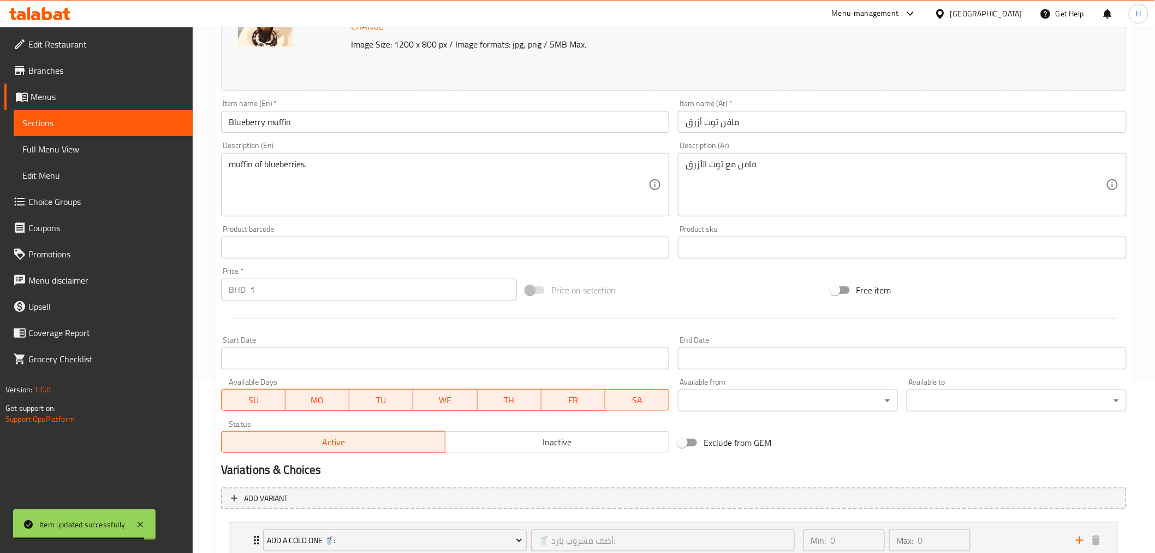
scroll to position [297, 0]
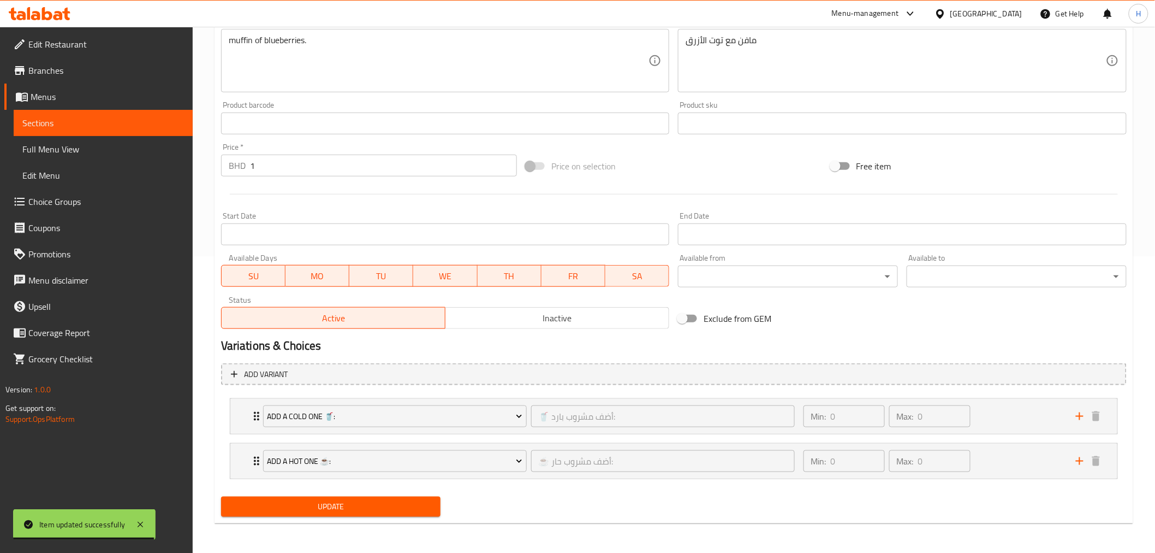
click at [692, 314] on input "Exclude from GEM" at bounding box center [682, 318] width 62 height 21
checkbox input "true"
click at [353, 515] on button "Update" at bounding box center [331, 506] width 220 height 20
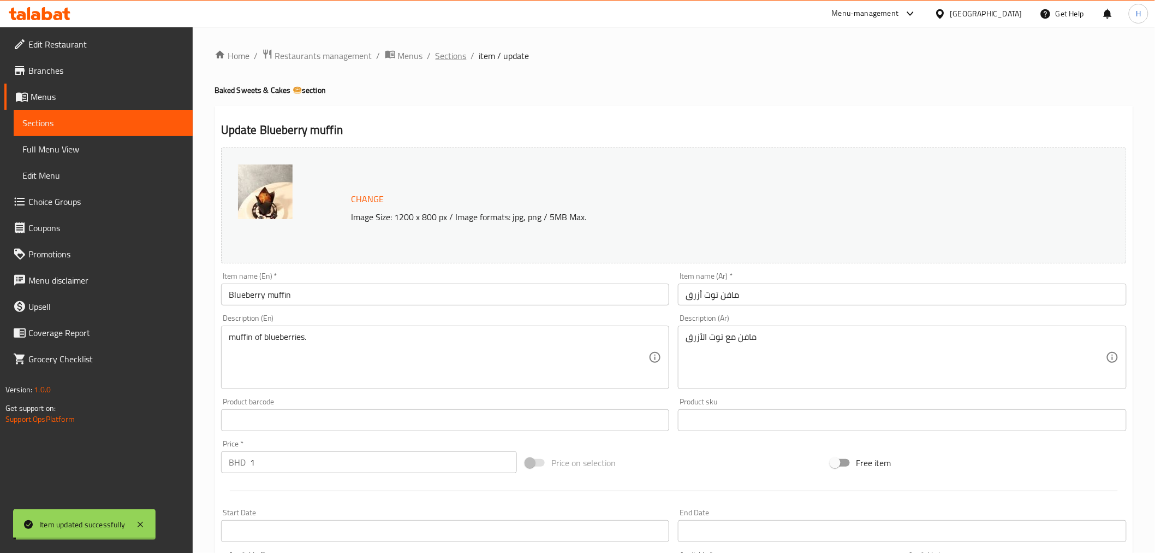
click at [449, 51] on span "Sections" at bounding box center [451, 55] width 31 height 13
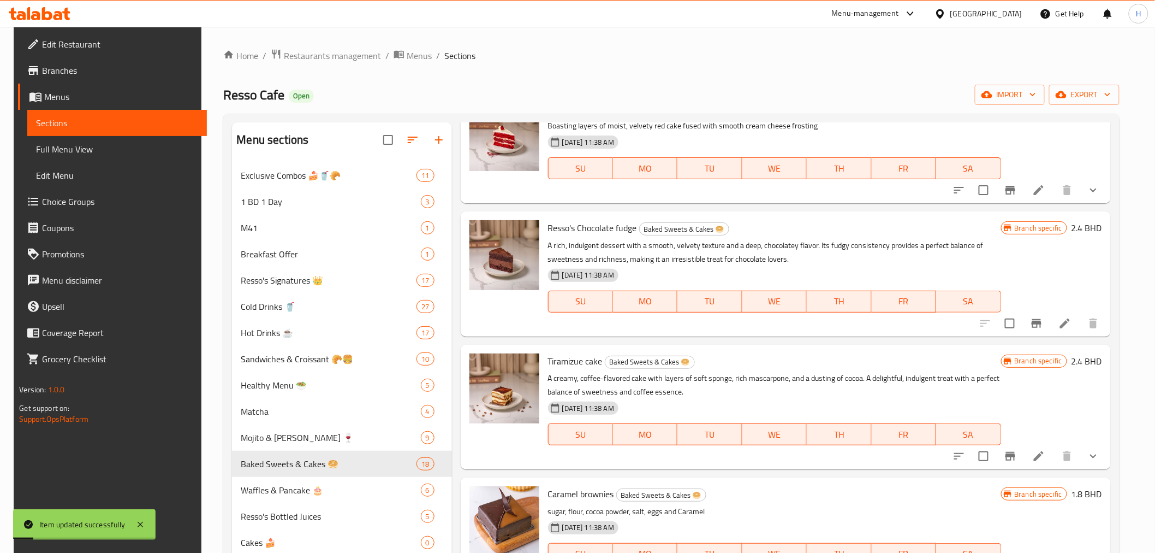
scroll to position [1516, 0]
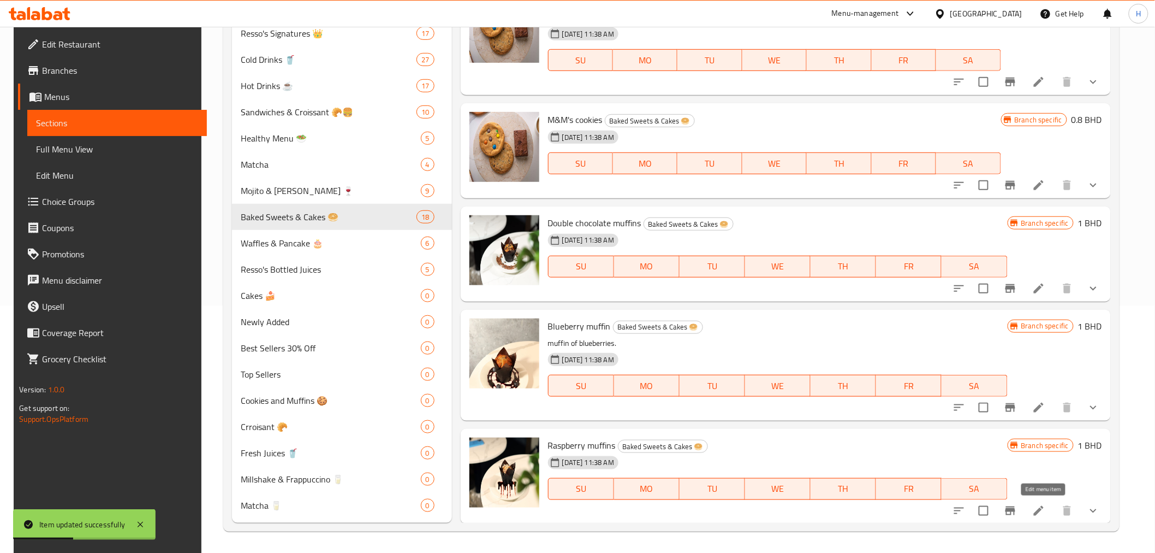
click at [1046, 510] on icon at bounding box center [1039, 510] width 13 height 13
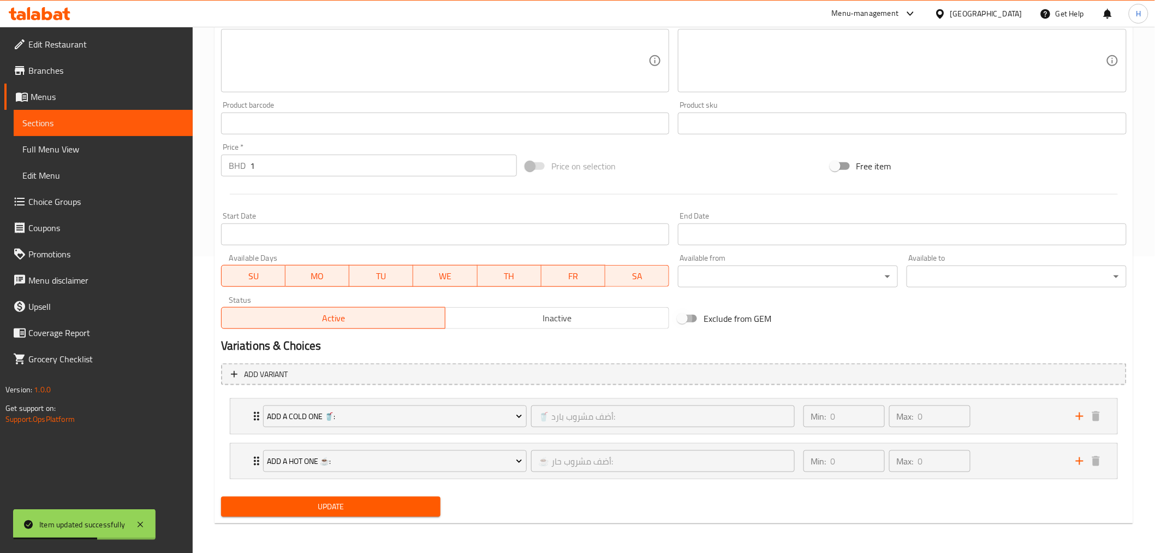
click at [681, 322] on input "Exclude from GEM" at bounding box center [682, 318] width 62 height 21
checkbox input "true"
click at [358, 500] on span "Update" at bounding box center [331, 507] width 203 height 14
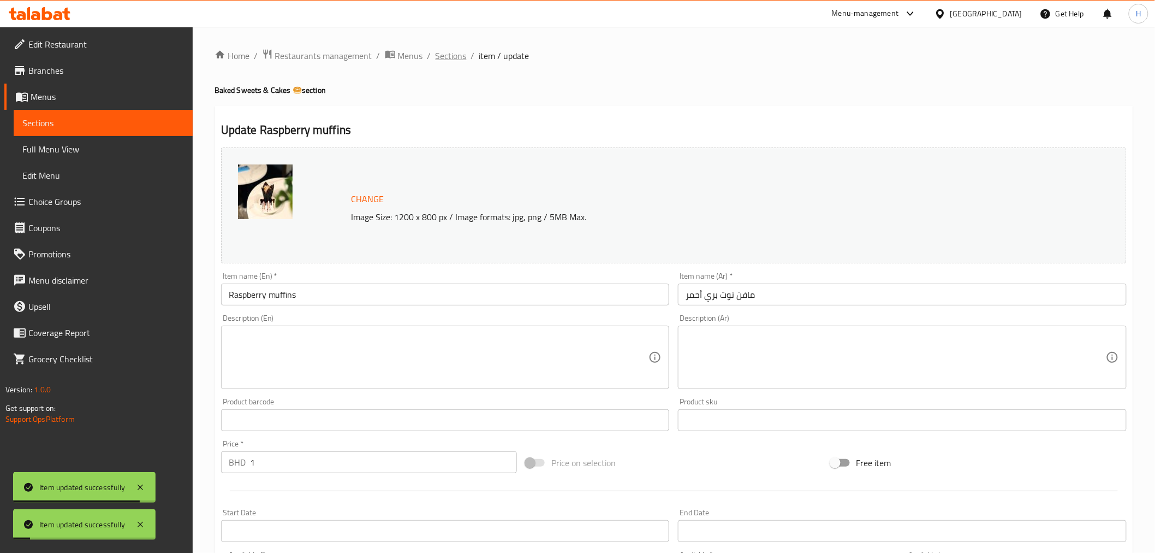
click at [456, 57] on span "Sections" at bounding box center [451, 55] width 31 height 13
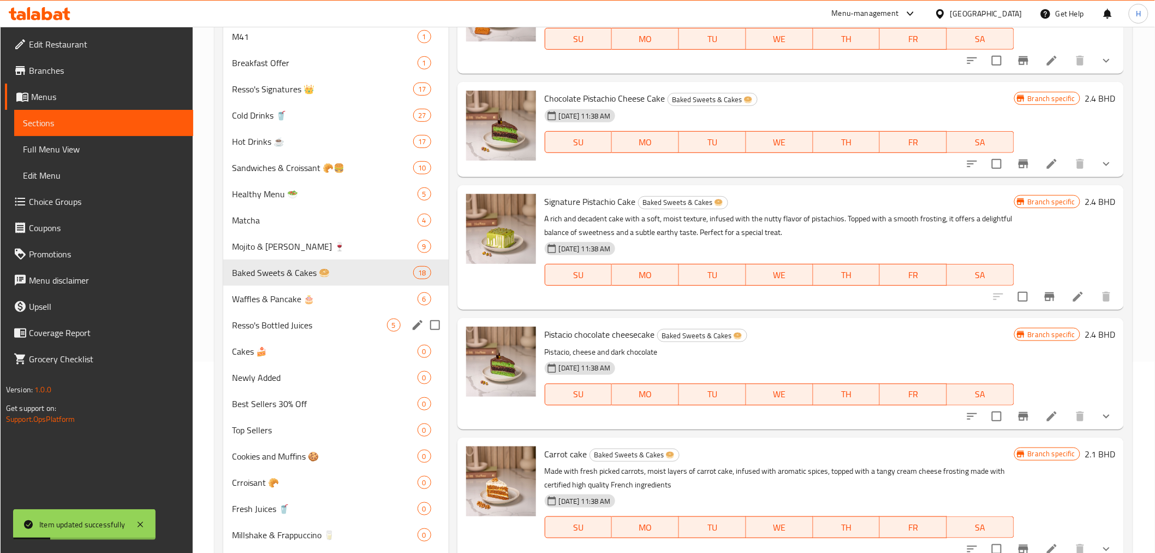
scroll to position [242, 0]
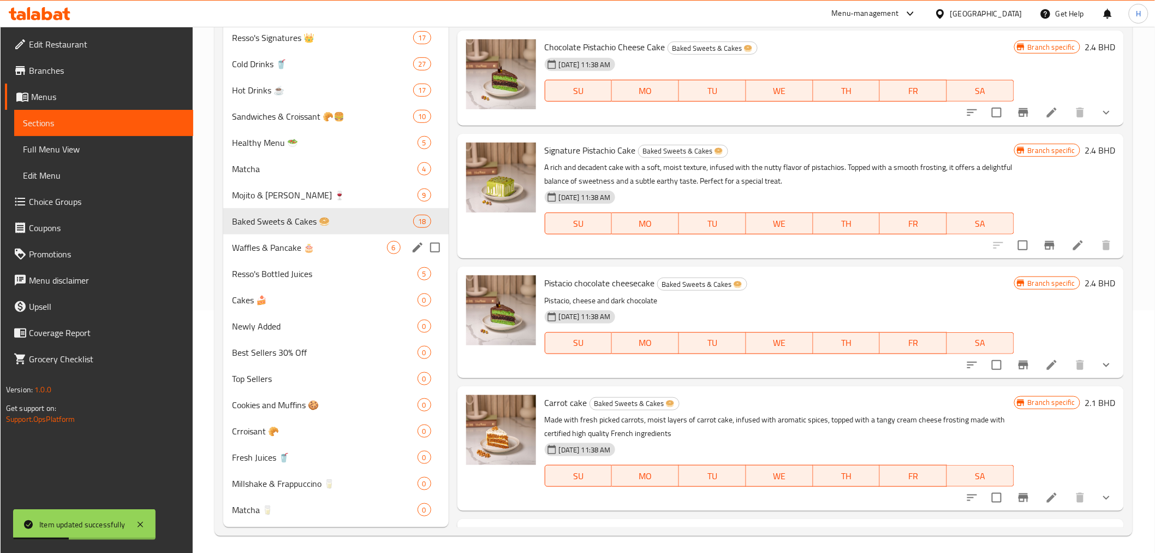
click at [263, 239] on div "Waffles & Pancake 🎂 6" at bounding box center [336, 247] width 226 height 26
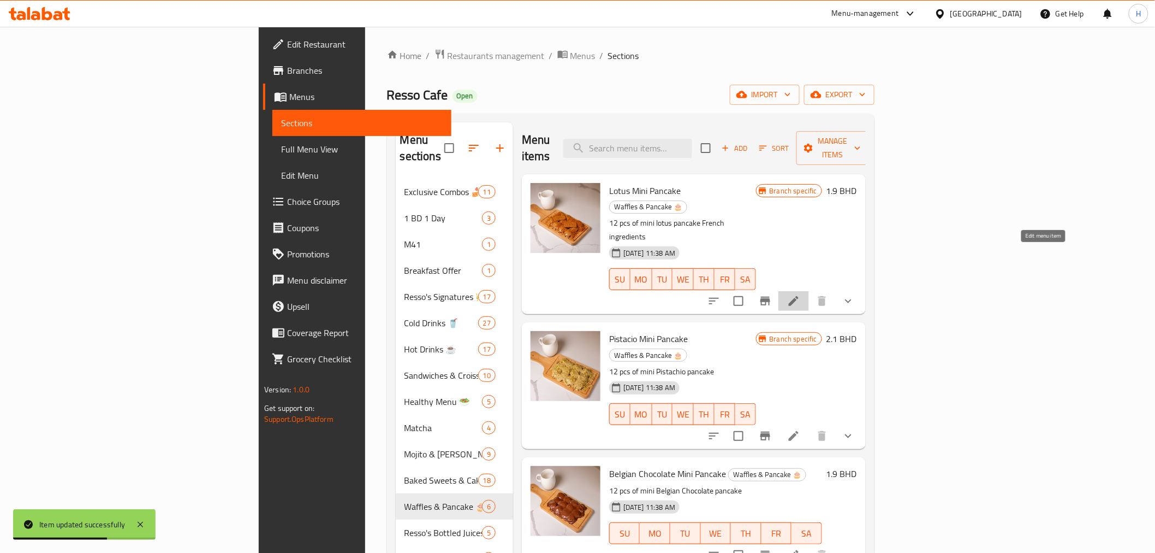
click at [801, 294] on icon at bounding box center [793, 300] width 13 height 13
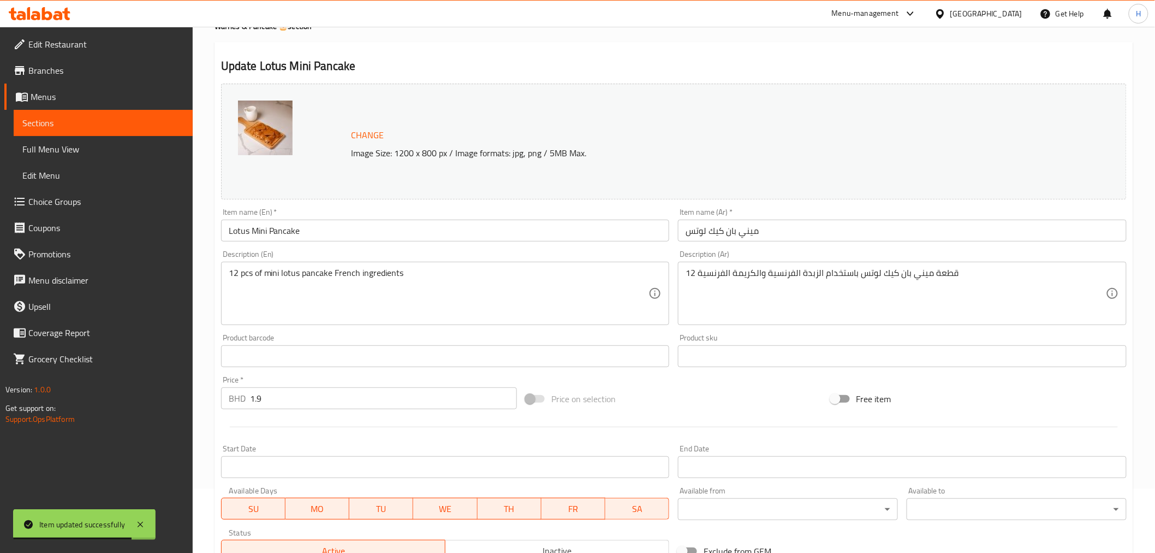
scroll to position [303, 0]
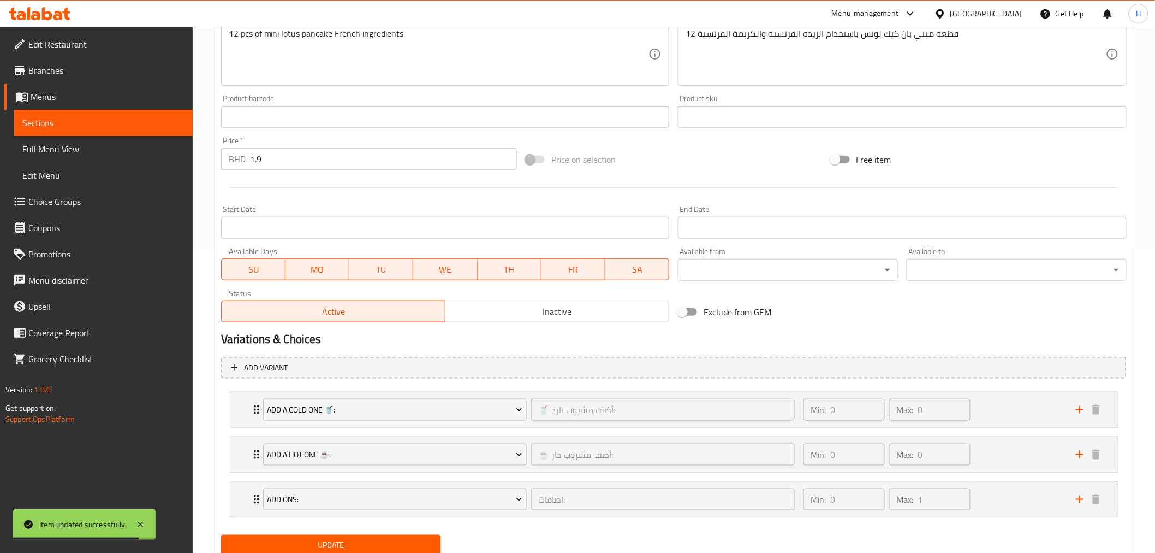
click at [686, 314] on input "Exclude from GEM" at bounding box center [682, 311] width 62 height 21
checkbox input "true"
click at [327, 549] on span "Update" at bounding box center [331, 545] width 203 height 14
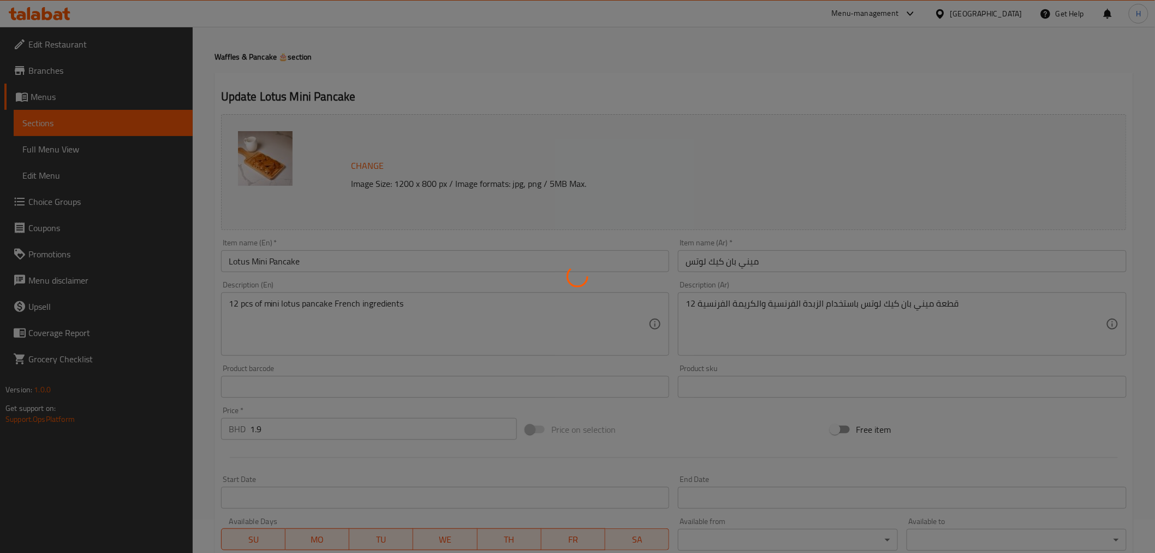
scroll to position [0, 0]
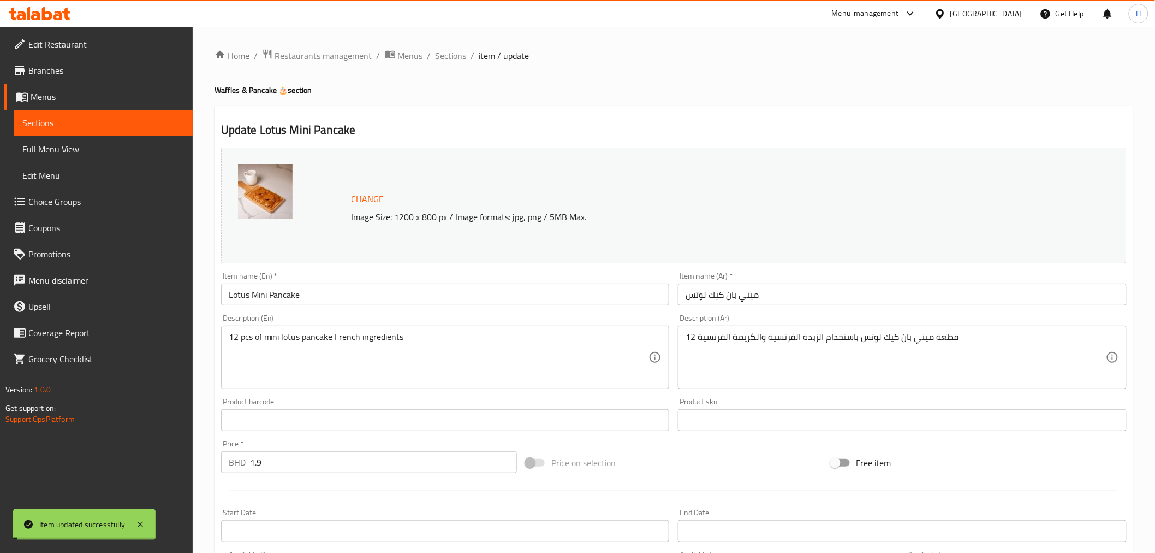
click at [449, 53] on span "Sections" at bounding box center [451, 55] width 31 height 13
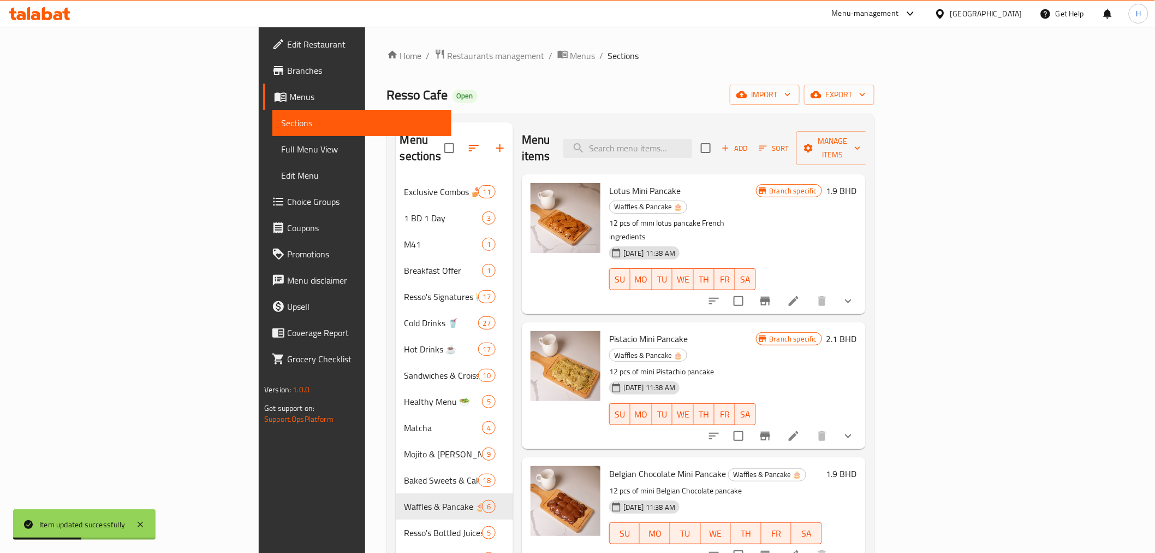
click at [862, 288] on div at bounding box center [781, 301] width 161 height 26
click at [799, 296] on icon at bounding box center [794, 301] width 10 height 10
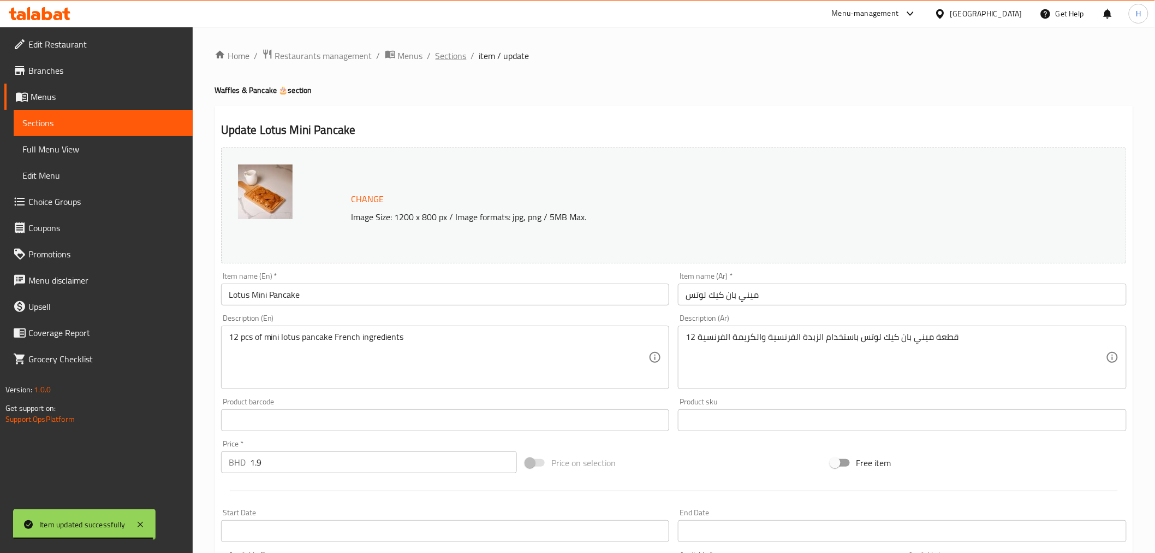
click at [450, 51] on span "Sections" at bounding box center [451, 55] width 31 height 13
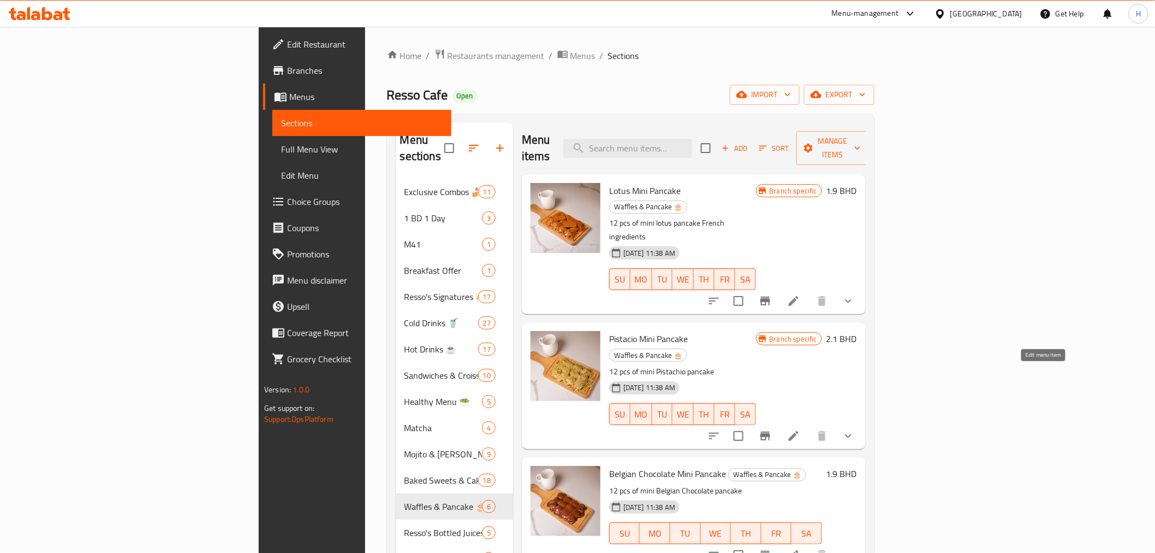
click at [801, 429] on icon at bounding box center [793, 435] width 13 height 13
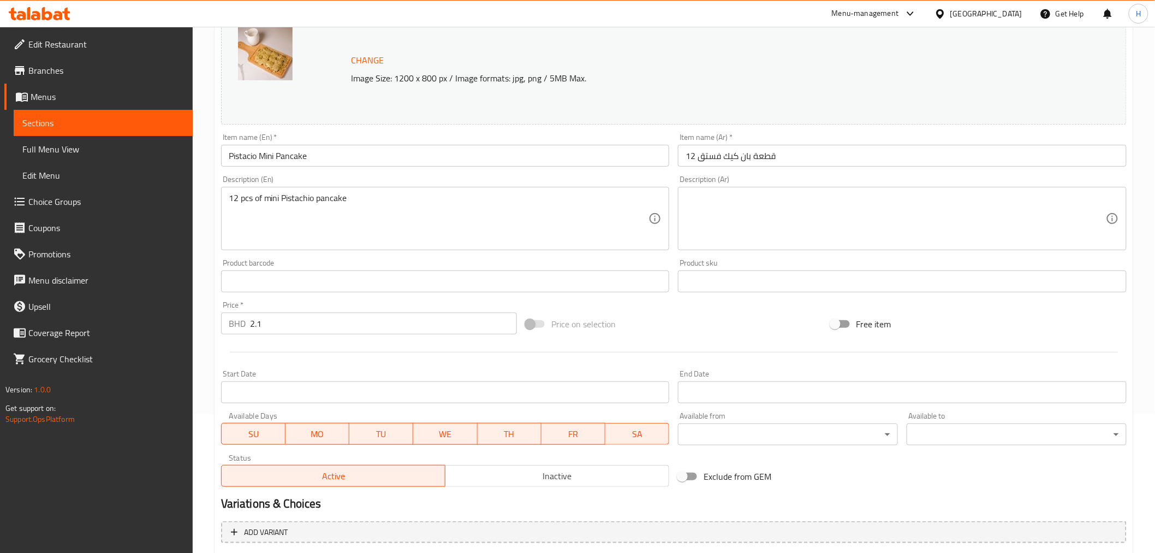
scroll to position [341, 0]
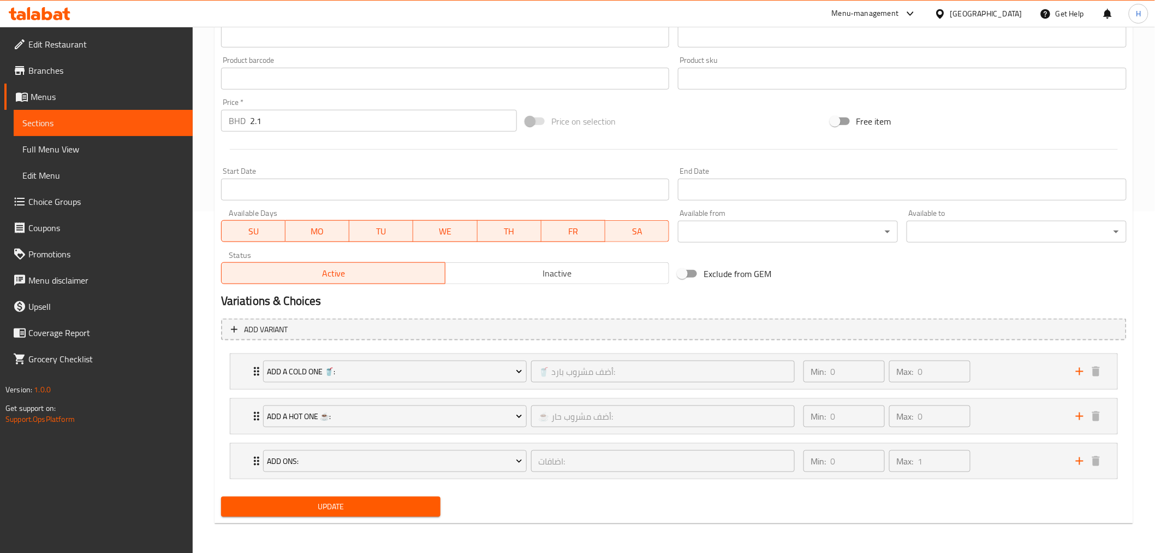
click at [690, 270] on input "Exclude from GEM" at bounding box center [682, 273] width 62 height 21
checkbox input "true"
click at [313, 502] on span "Update" at bounding box center [331, 507] width 203 height 14
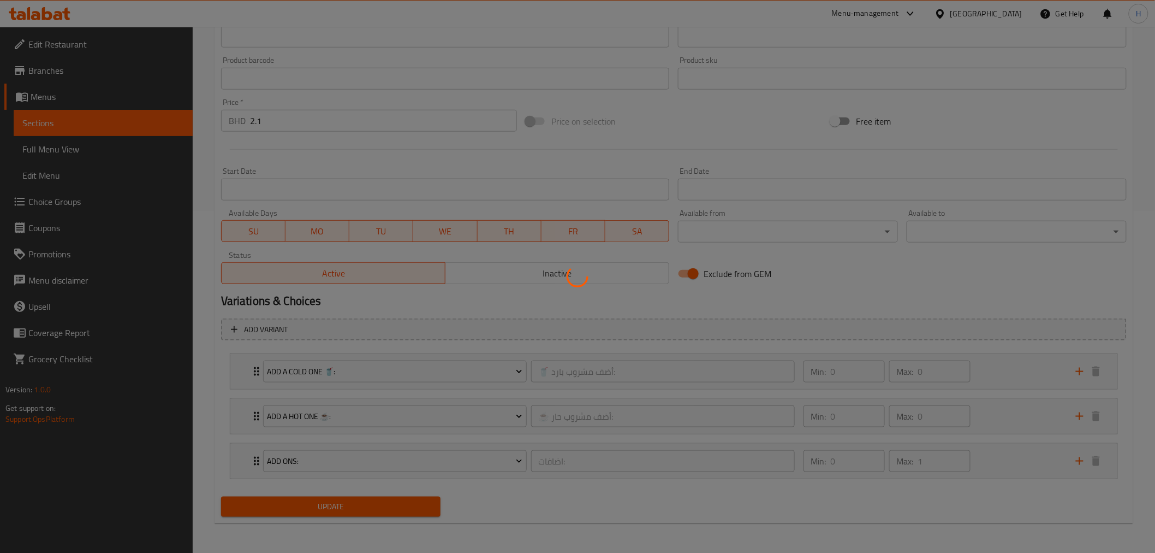
scroll to position [0, 0]
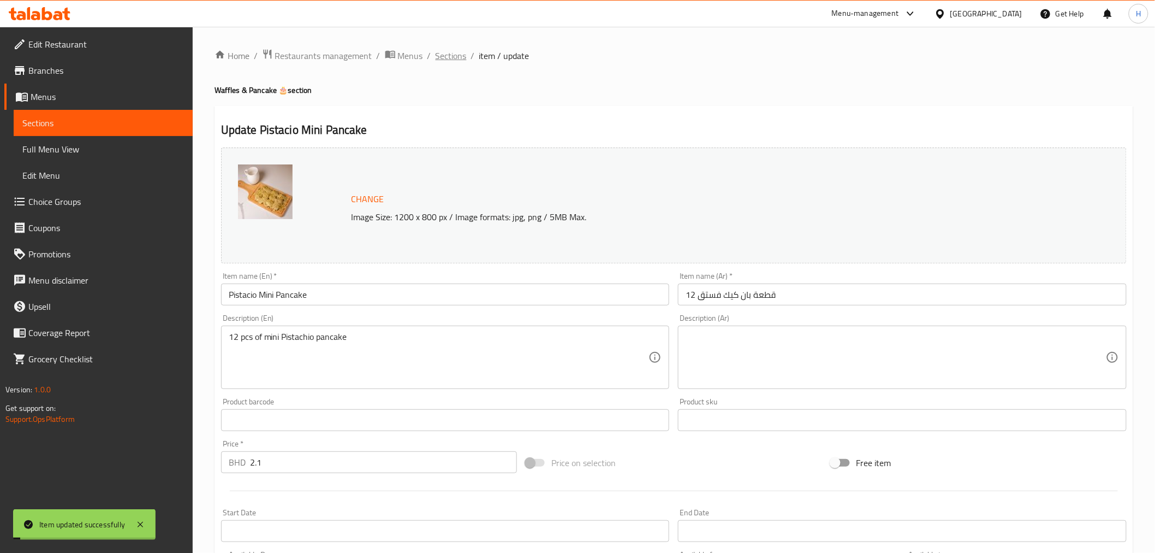
click at [445, 54] on span "Sections" at bounding box center [451, 55] width 31 height 13
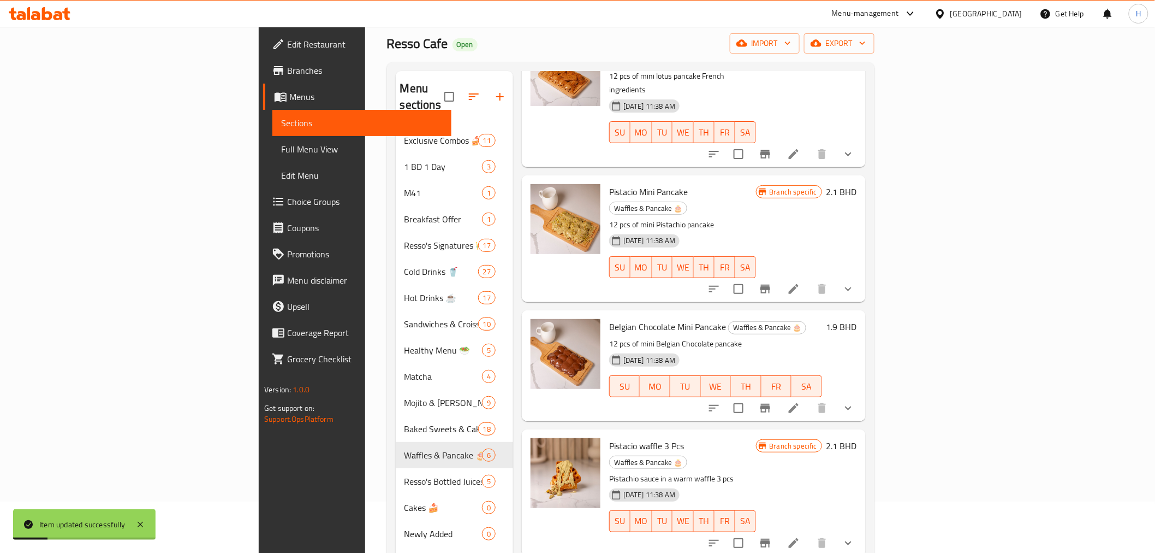
scroll to position [121, 0]
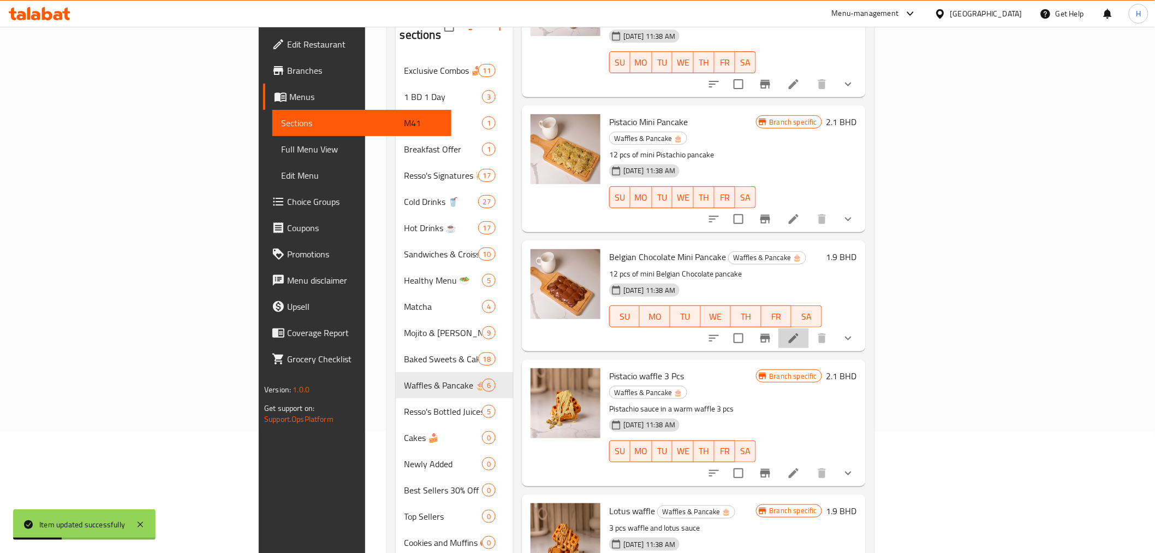
click at [809, 328] on li at bounding box center [794, 338] width 31 height 20
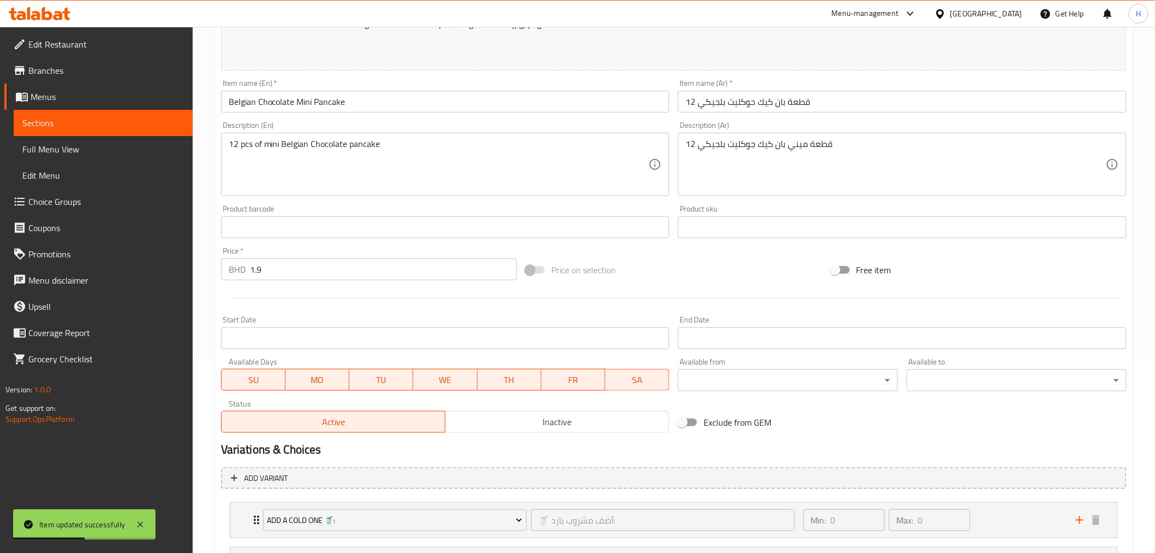
scroll to position [341, 0]
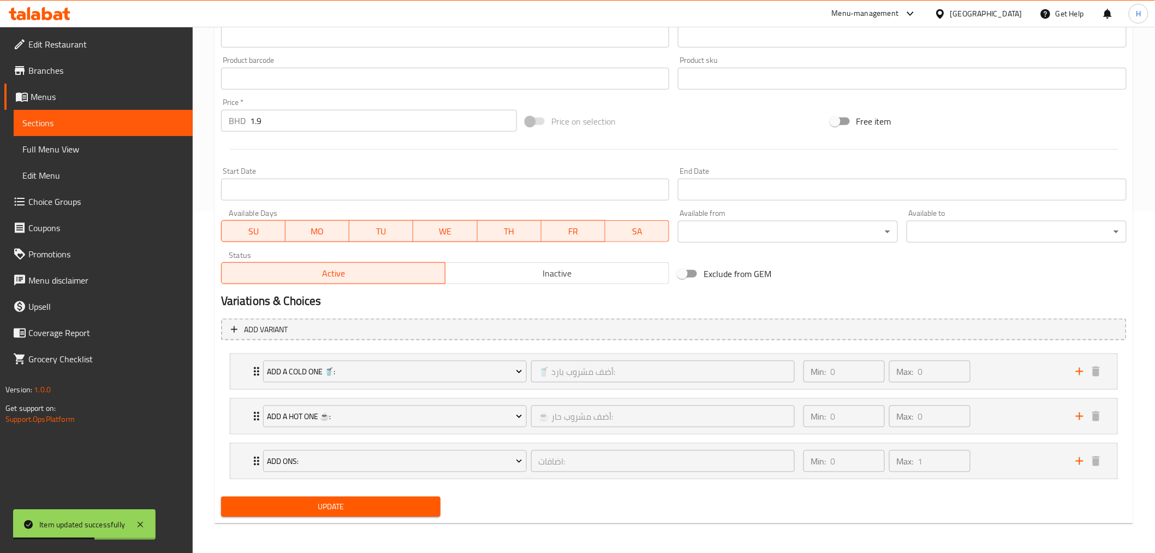
click at [689, 274] on input "Exclude from GEM" at bounding box center [682, 273] width 62 height 21
checkbox input "true"
click at [376, 503] on span "Update" at bounding box center [331, 507] width 203 height 14
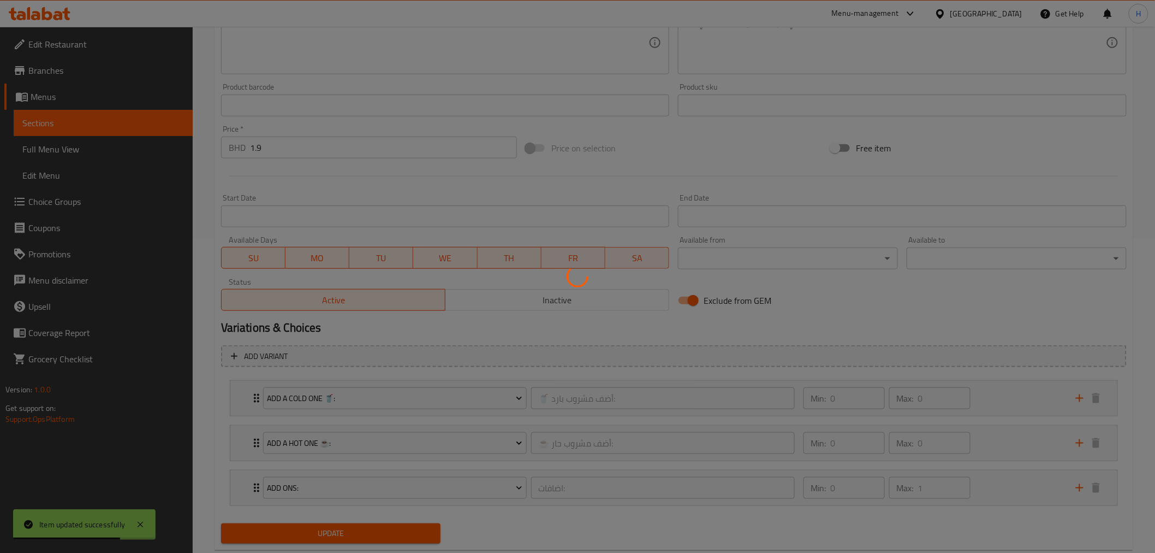
scroll to position [0, 0]
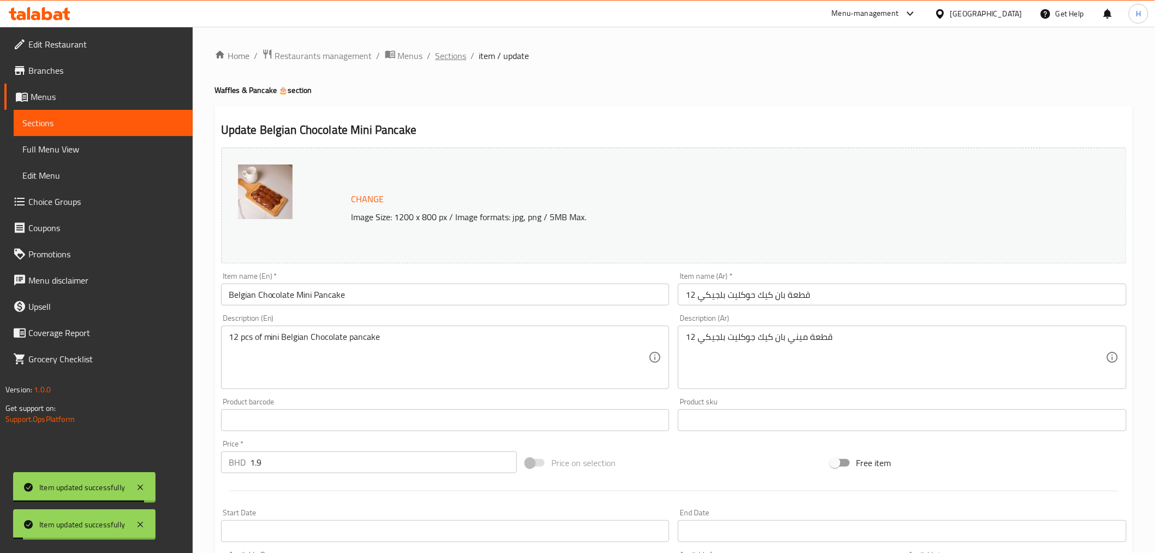
click at [452, 56] on span "Sections" at bounding box center [451, 55] width 31 height 13
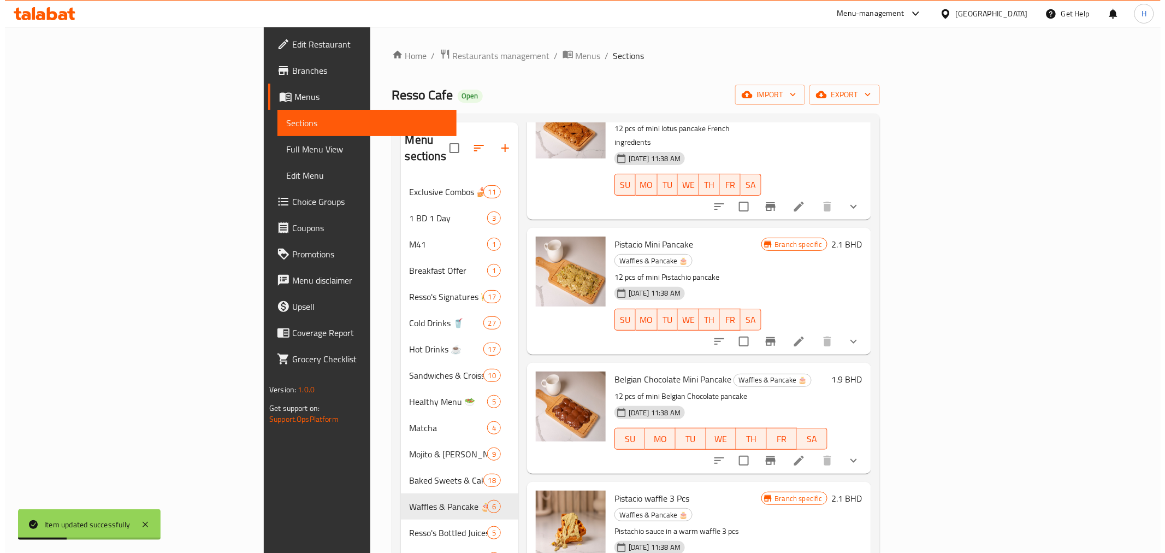
scroll to position [96, 0]
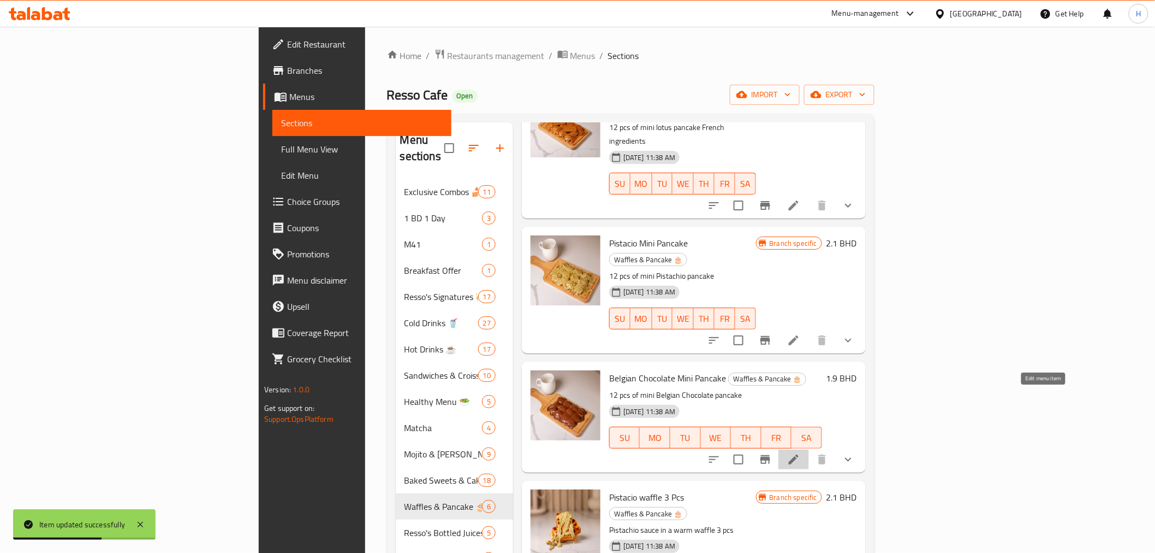
click at [801, 453] on icon at bounding box center [793, 459] width 13 height 13
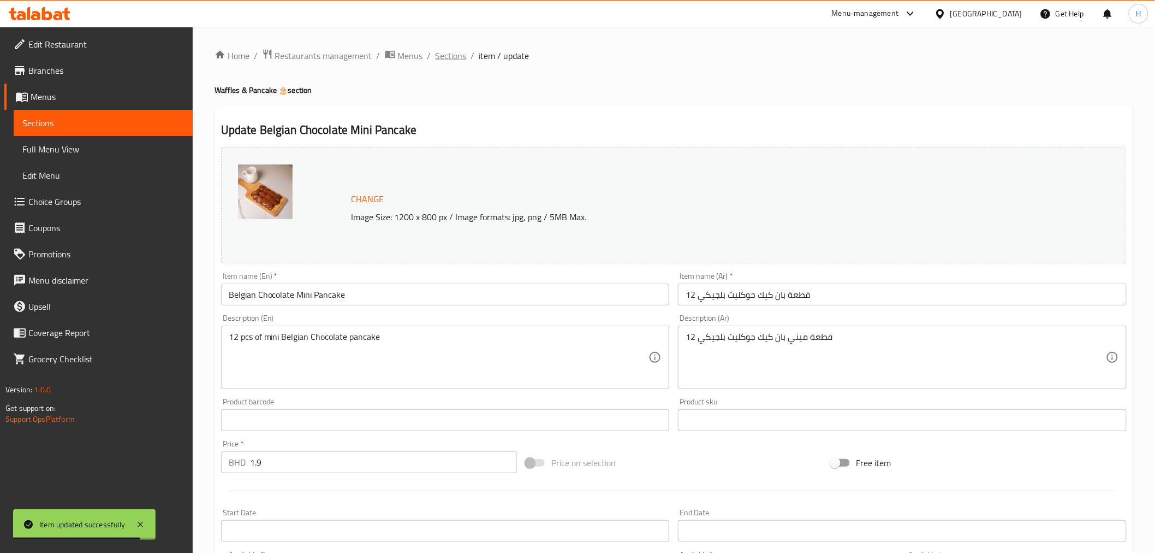
click at [463, 49] on span "Sections" at bounding box center [451, 55] width 31 height 13
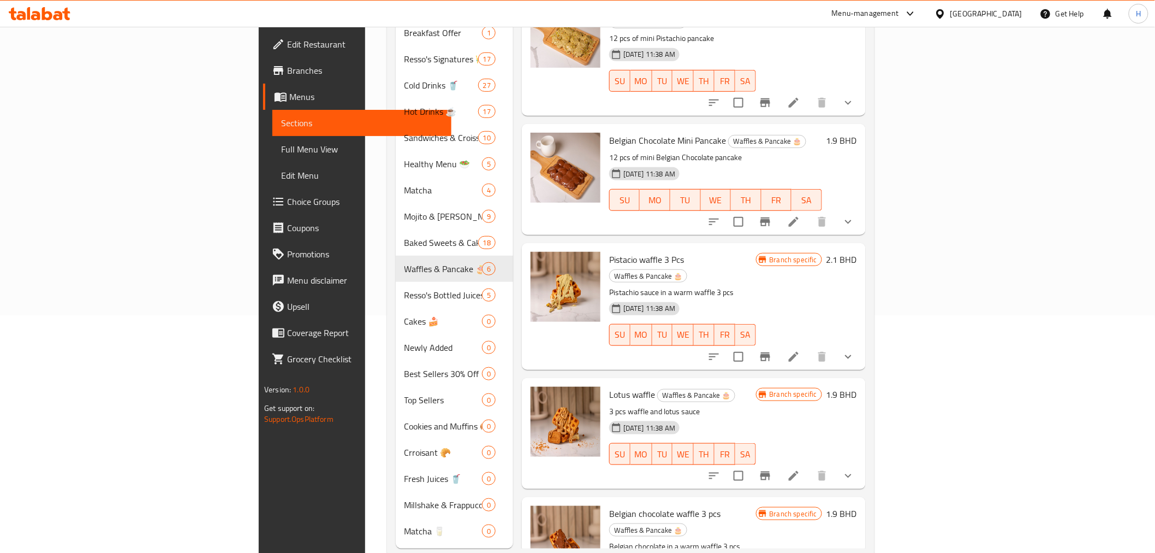
scroll to position [247, 0]
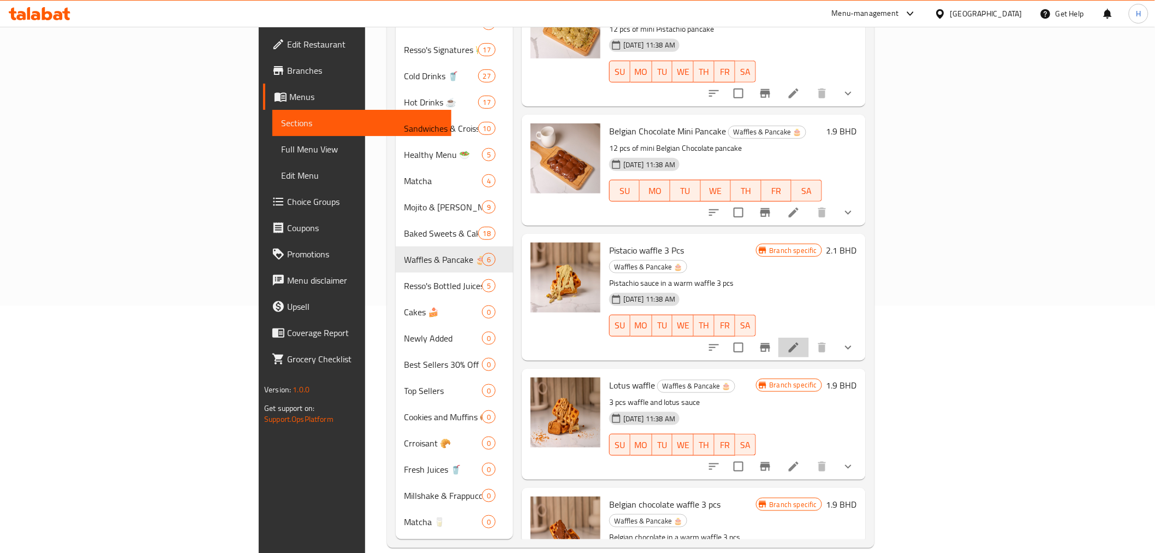
click at [809, 337] on li at bounding box center [794, 347] width 31 height 20
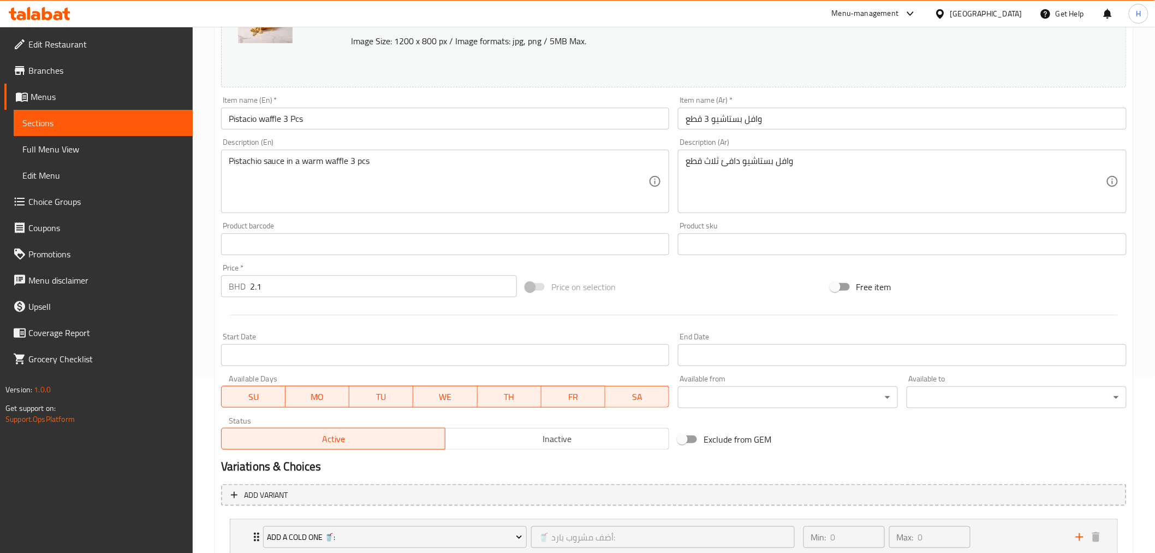
scroll to position [341, 0]
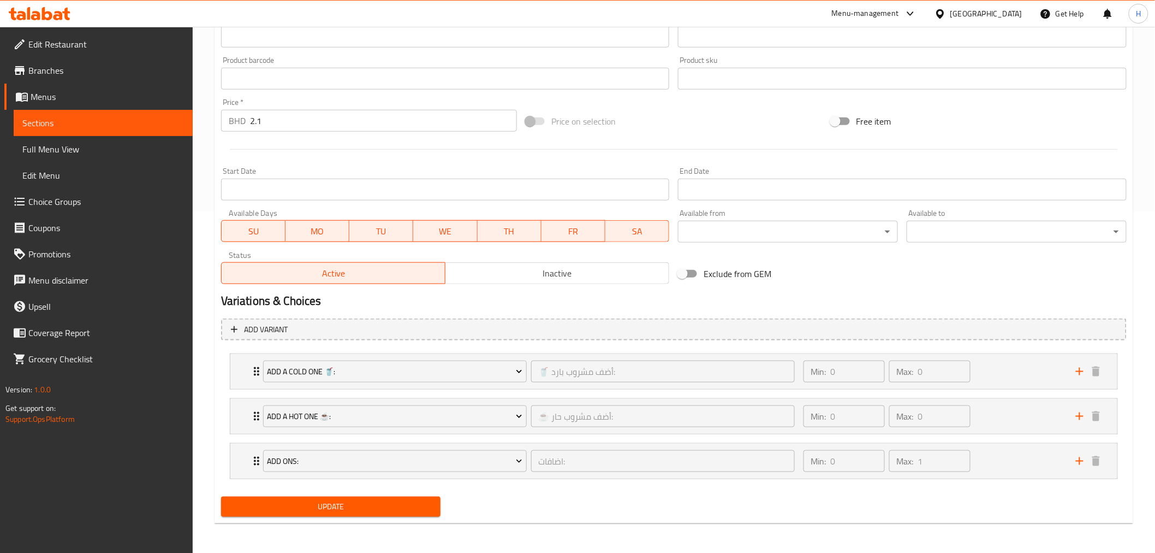
click at [684, 273] on input "Exclude from GEM" at bounding box center [682, 273] width 62 height 21
checkbox input "true"
click at [330, 505] on span "Update" at bounding box center [331, 507] width 203 height 14
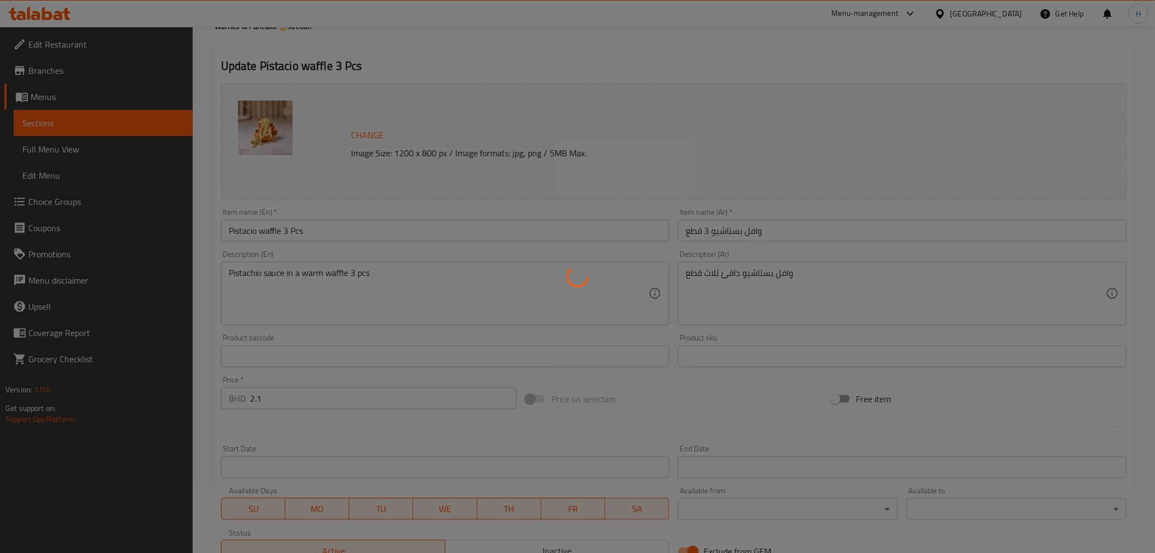
scroll to position [0, 0]
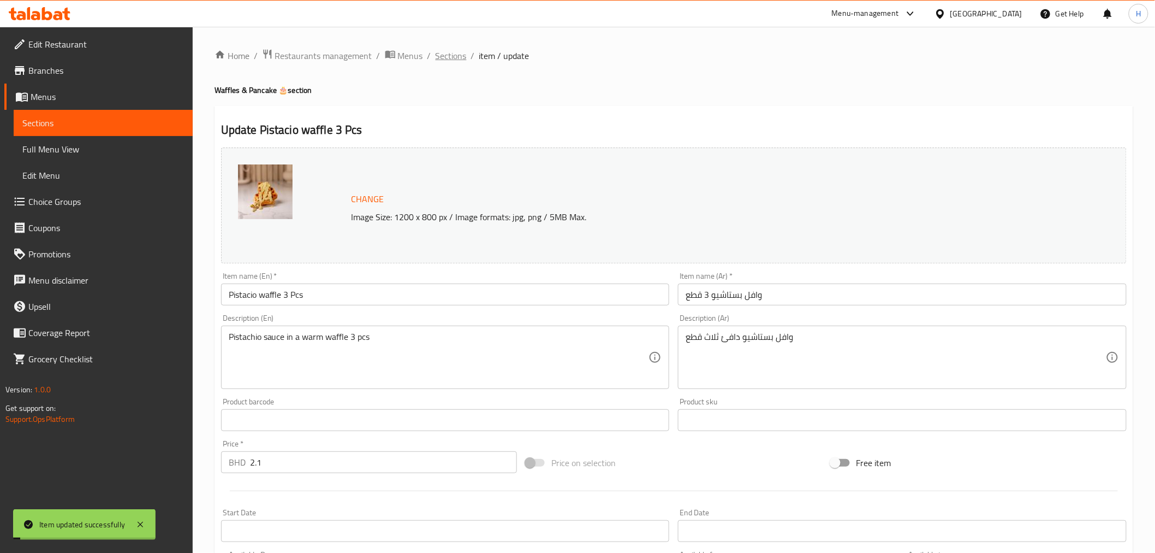
click at [454, 56] on span "Sections" at bounding box center [451, 55] width 31 height 13
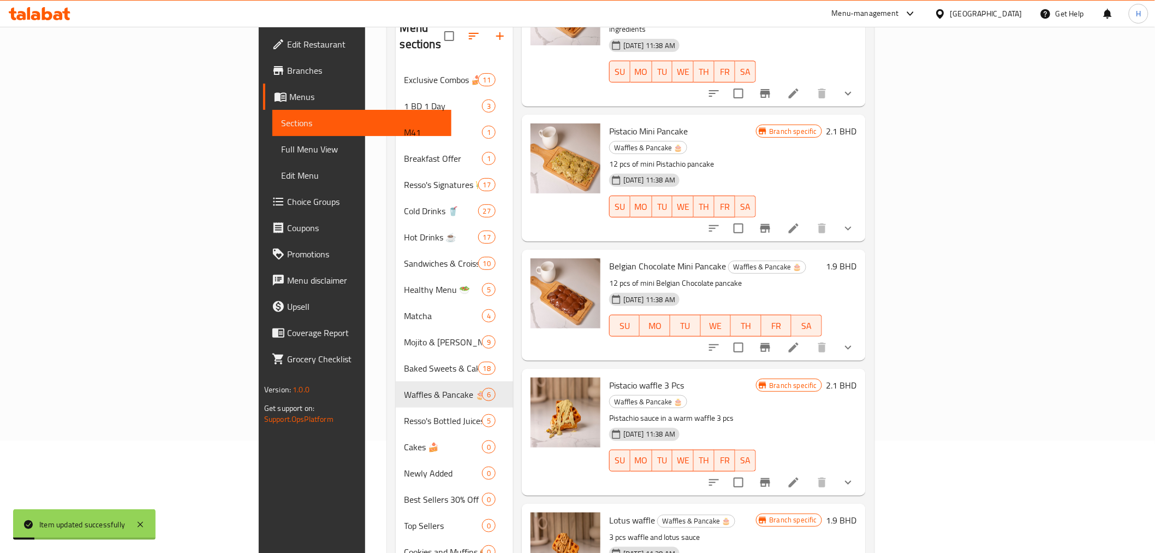
scroll to position [247, 0]
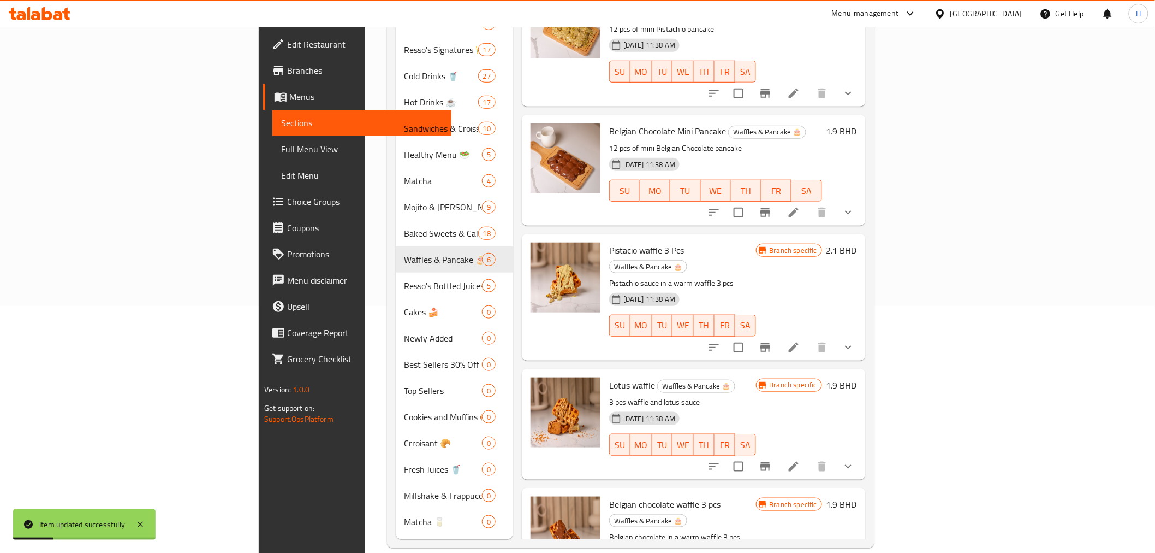
click at [801, 460] on icon at bounding box center [793, 466] width 13 height 13
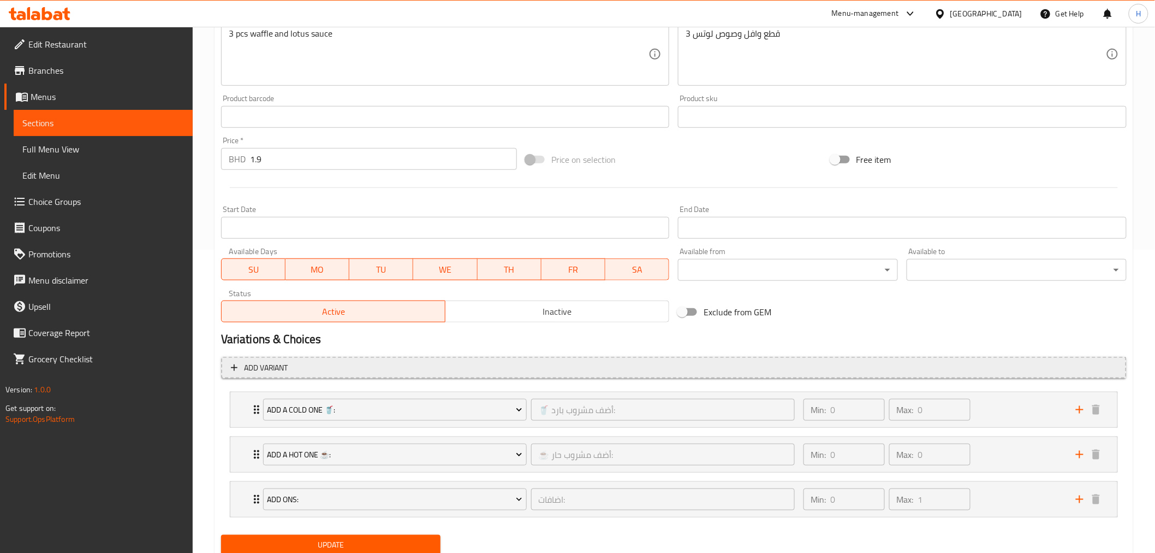
scroll to position [341, 0]
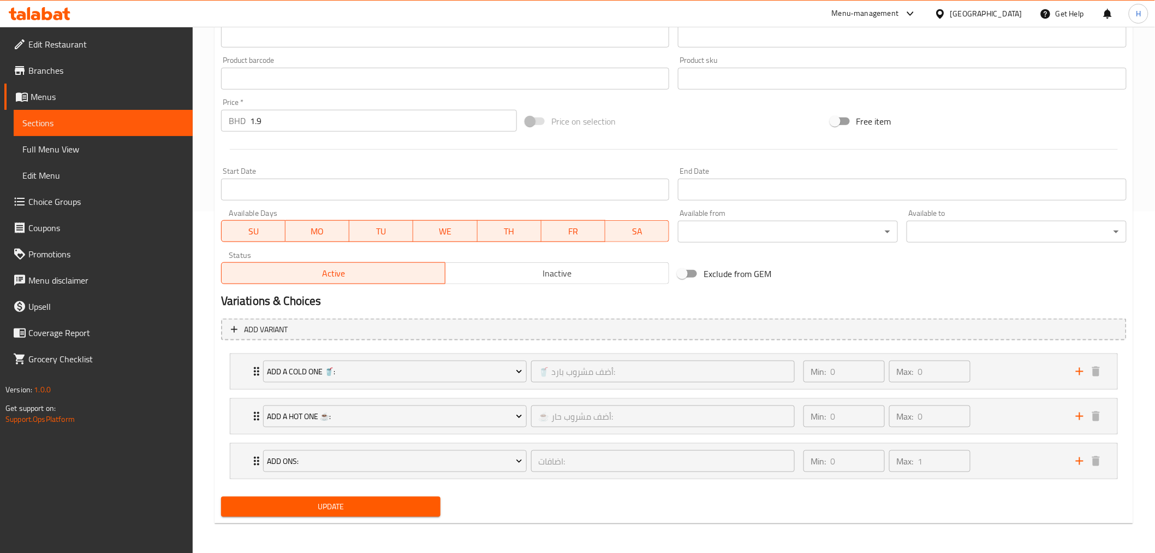
click at [698, 268] on input "Exclude from GEM" at bounding box center [682, 273] width 62 height 21
checkbox input "true"
click at [394, 511] on span "Update" at bounding box center [331, 507] width 203 height 14
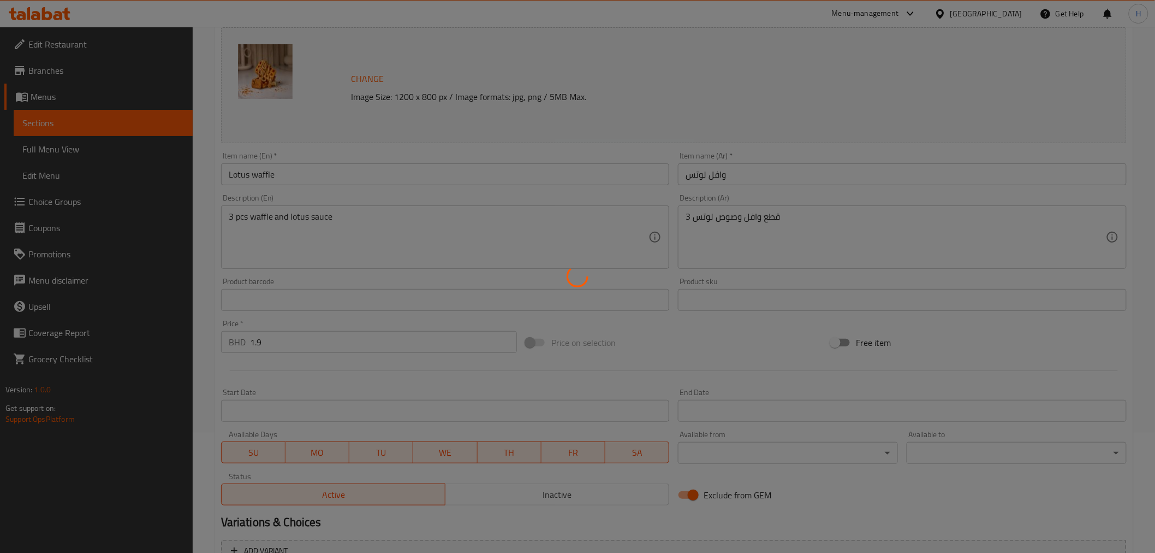
scroll to position [0, 0]
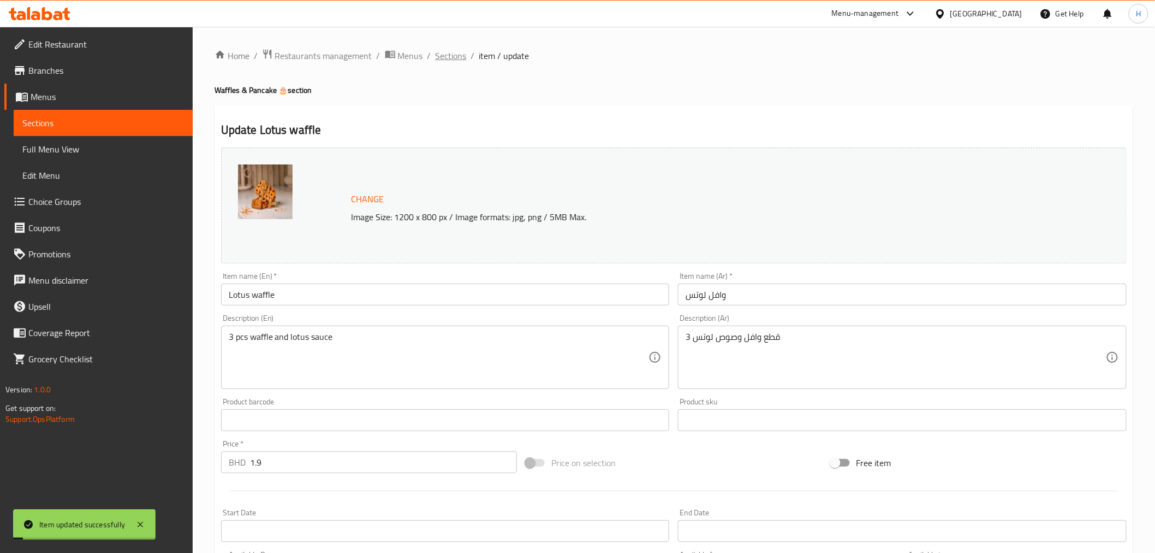
click at [436, 55] on span "Sections" at bounding box center [451, 55] width 31 height 13
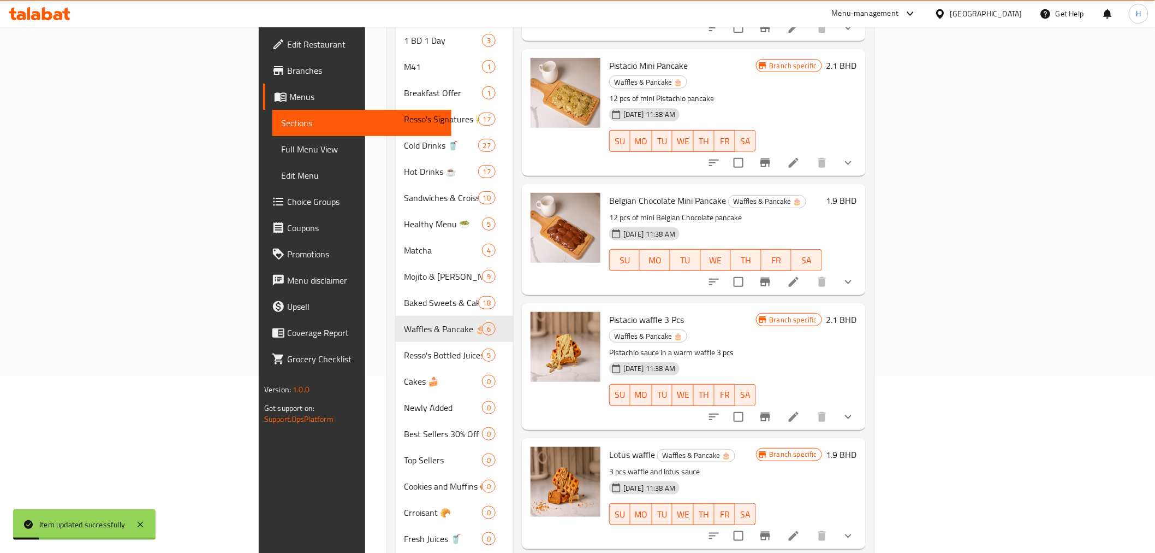
scroll to position [247, 0]
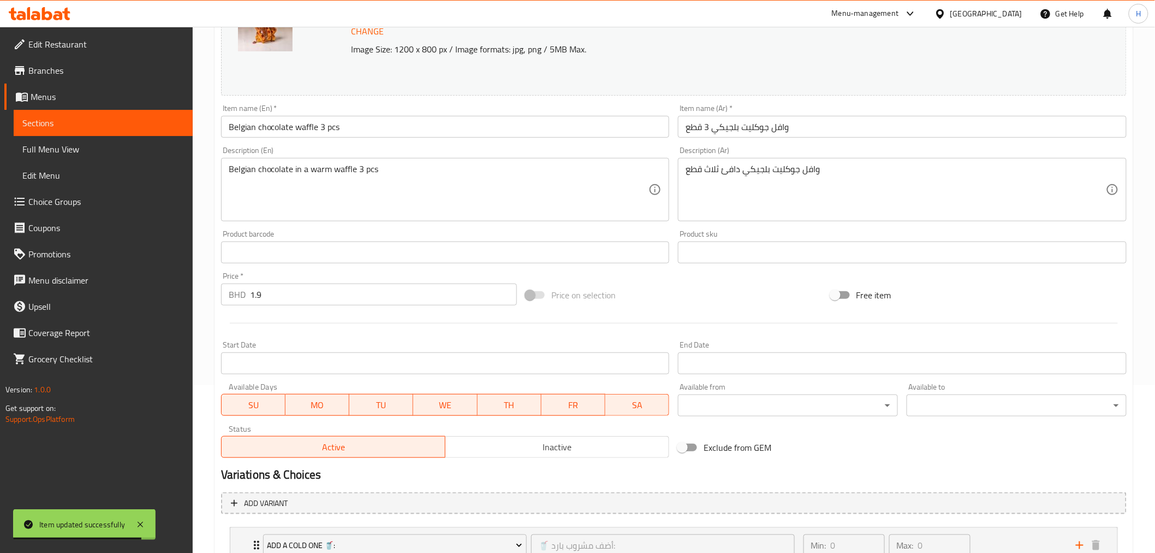
scroll to position [341, 0]
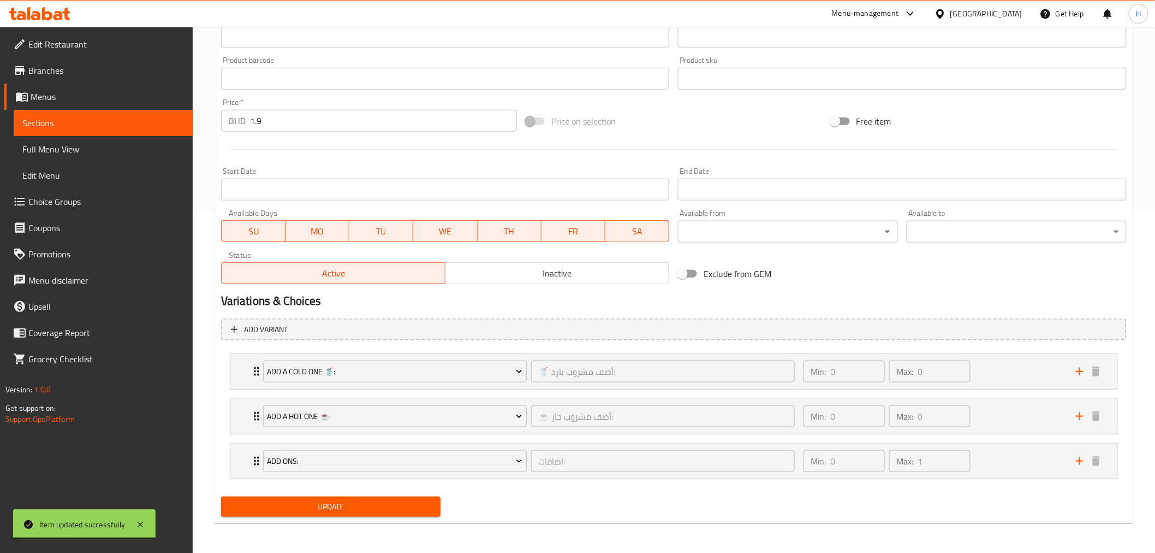
click at [693, 277] on input "Exclude from GEM" at bounding box center [682, 273] width 62 height 21
checkbox input "true"
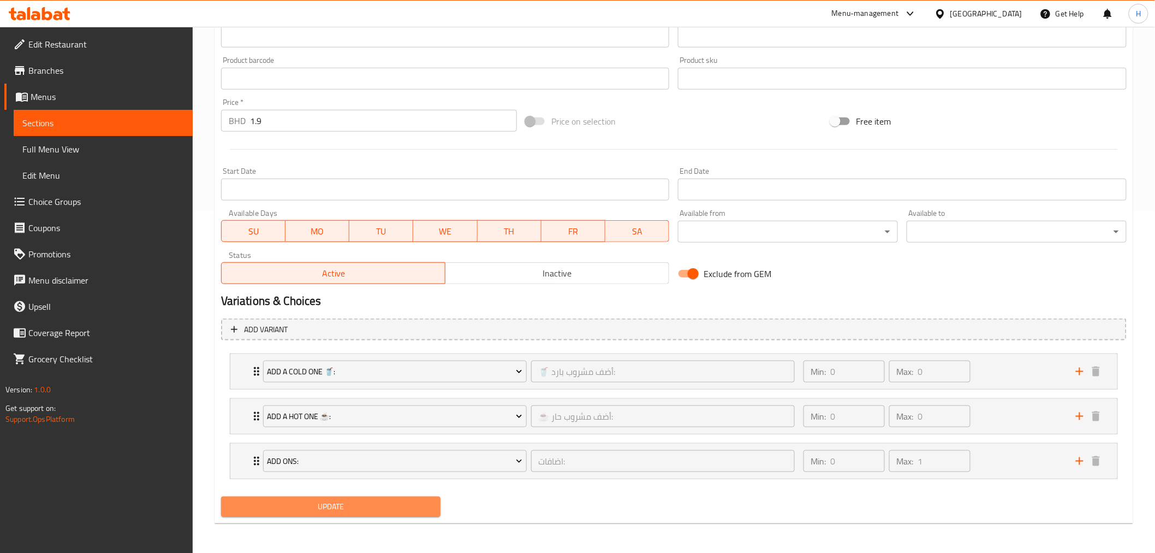
click at [334, 506] on span "Update" at bounding box center [331, 507] width 203 height 14
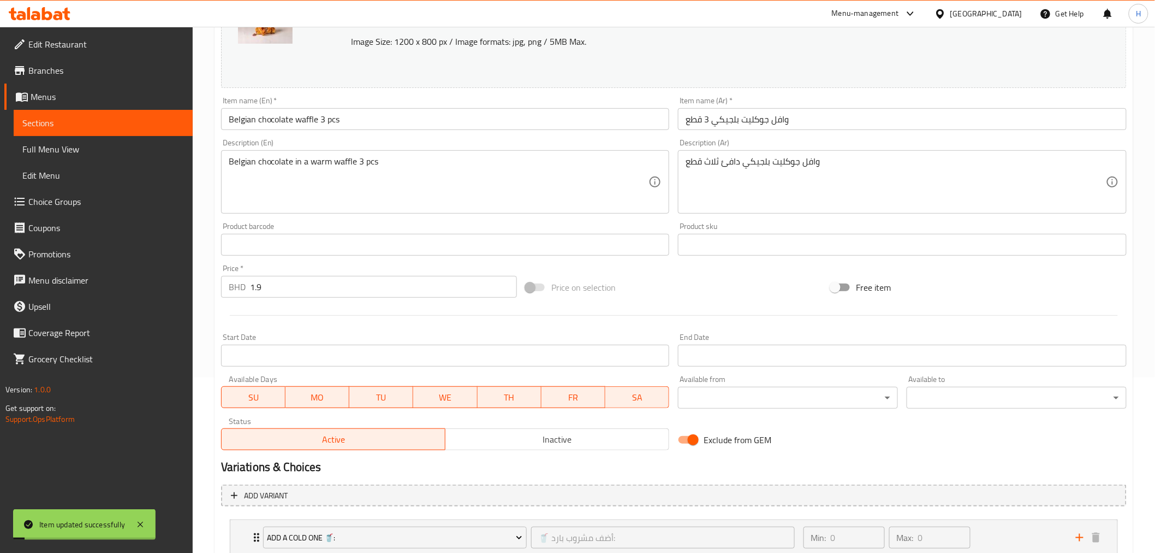
scroll to position [0, 0]
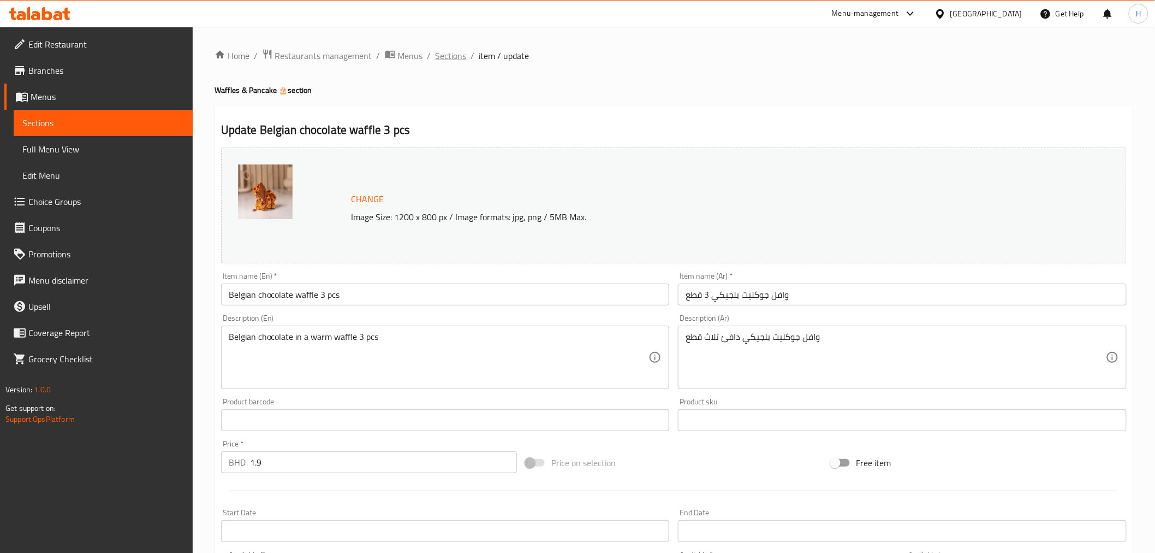
click at [446, 58] on span "Sections" at bounding box center [451, 55] width 31 height 13
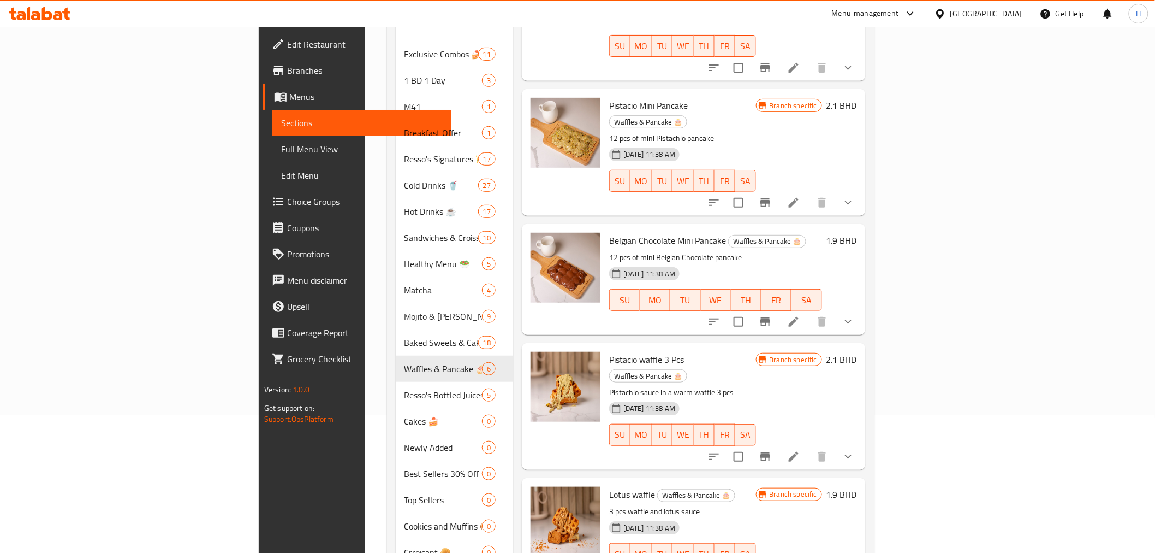
scroll to position [247, 0]
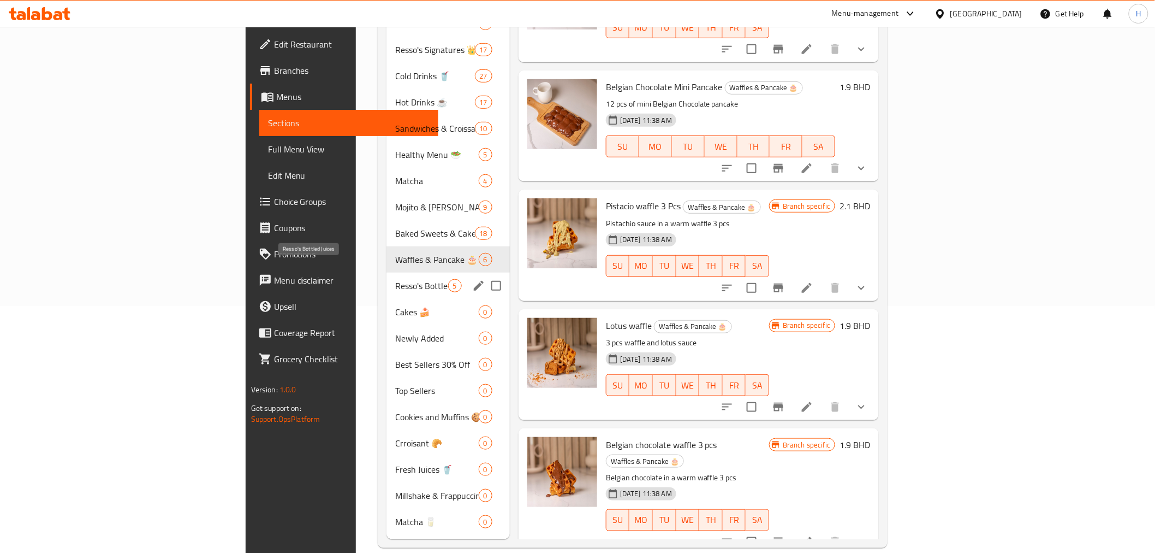
click at [395, 279] on span "Resso's Bottled Juices" at bounding box center [421, 285] width 52 height 13
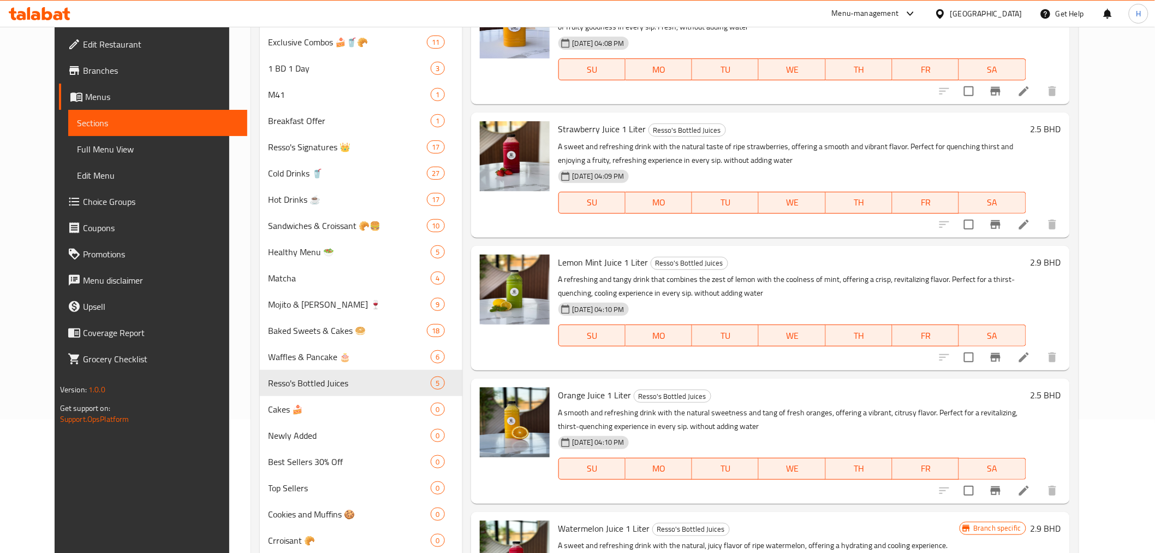
scroll to position [247, 0]
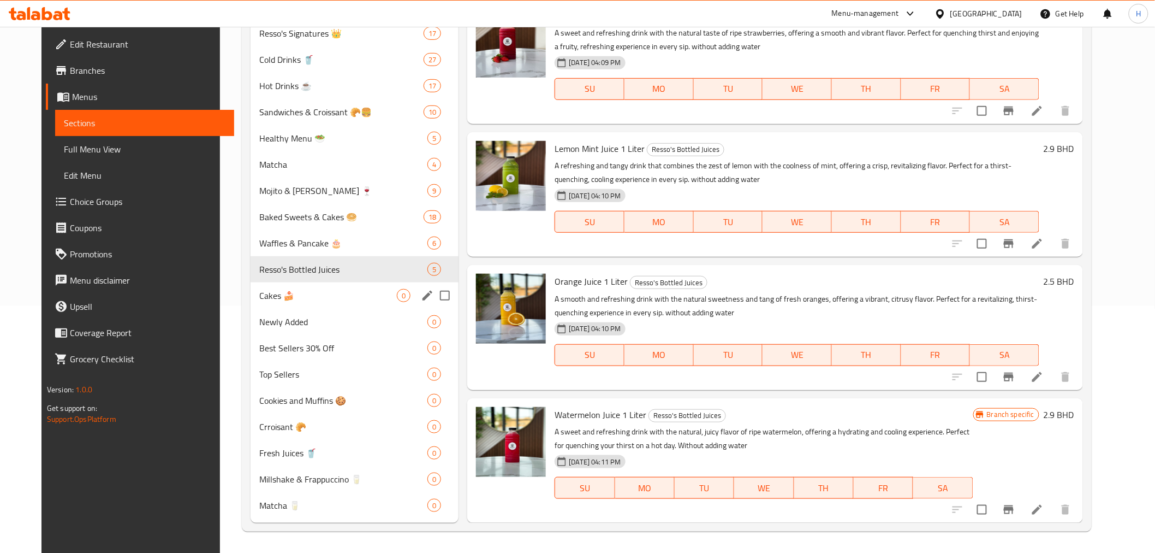
click at [282, 302] on div "Cakes 🍰 0" at bounding box center [355, 295] width 208 height 26
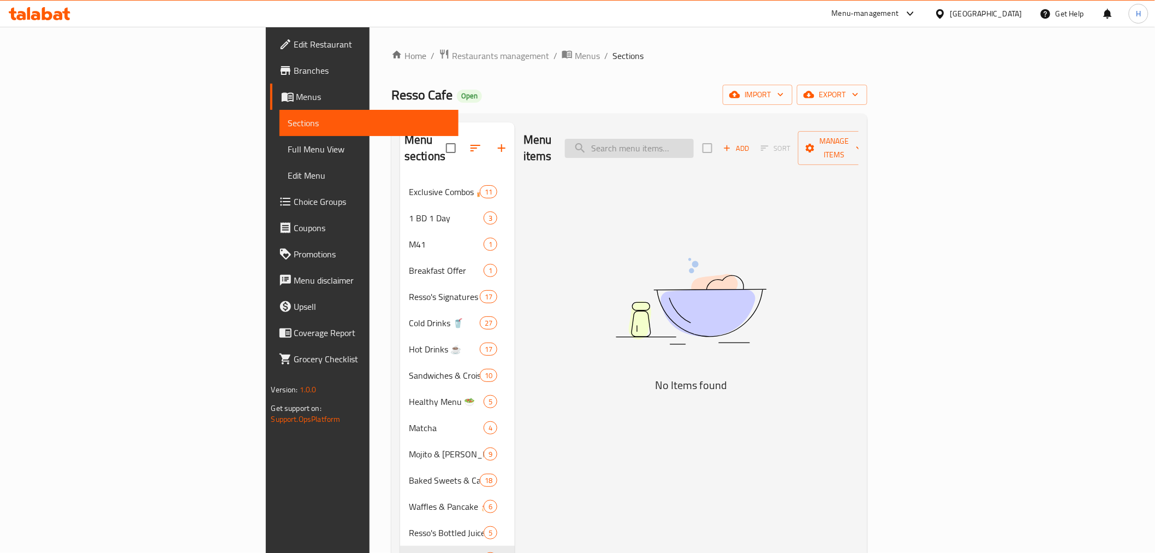
click at [694, 139] on input "search" at bounding box center [629, 148] width 129 height 19
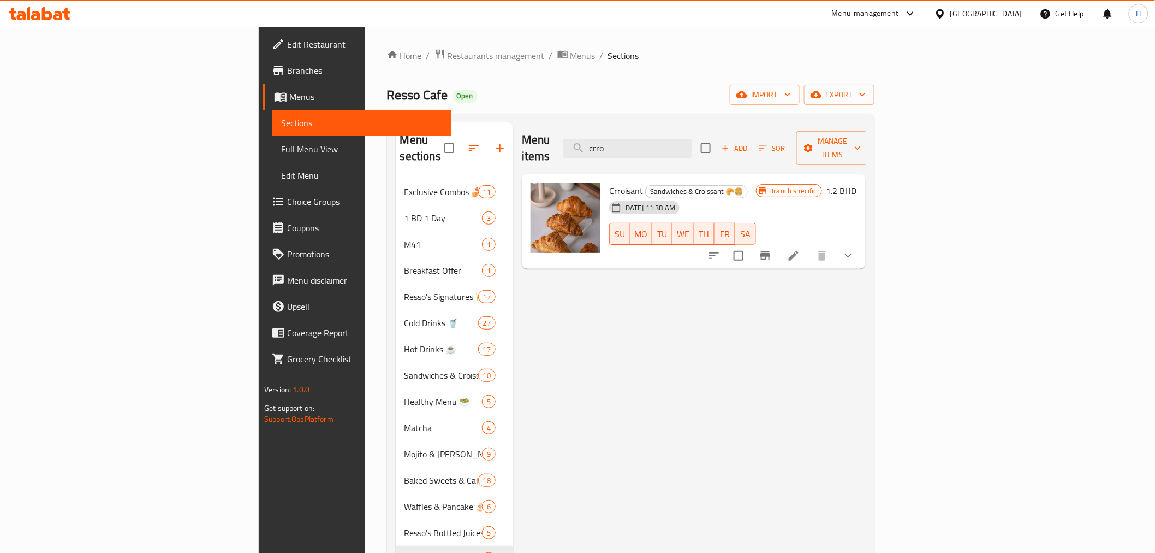
type input "crro"
click at [801, 249] on icon at bounding box center [793, 255] width 13 height 13
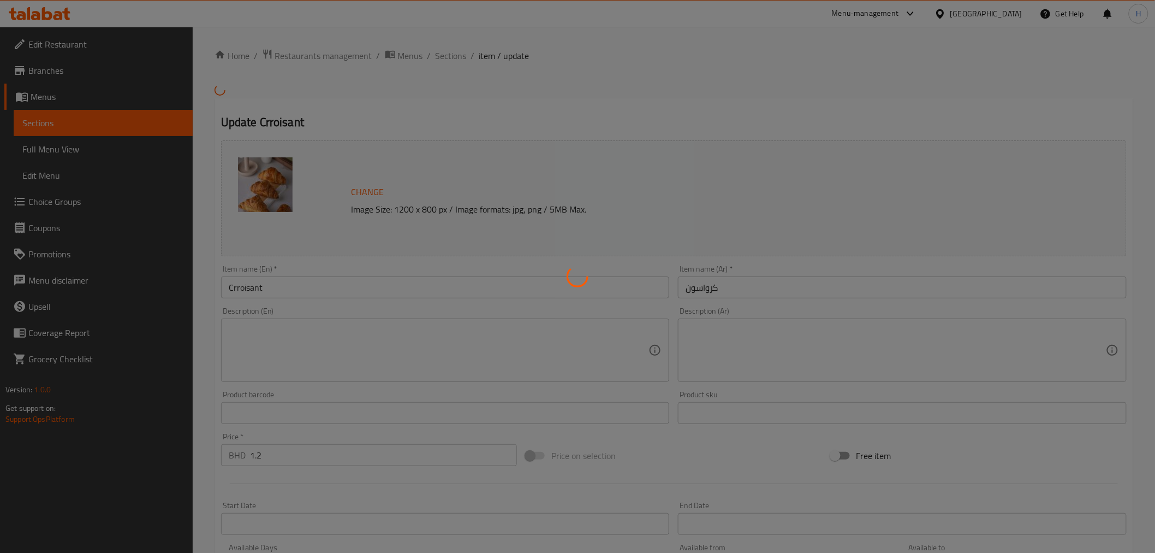
type input "إختيارك من:"
type input "1"
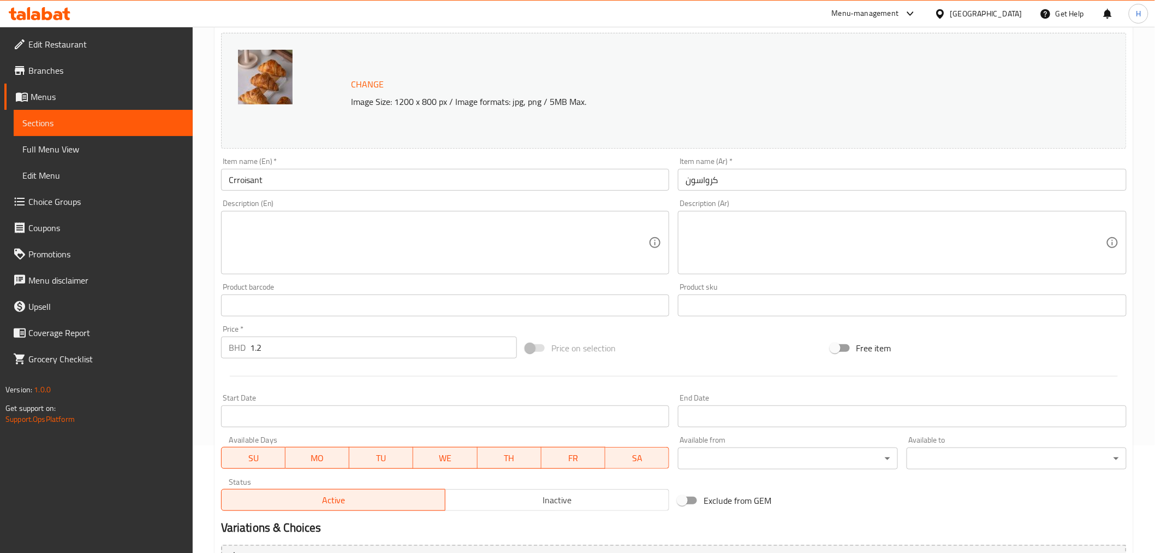
scroll to position [242, 0]
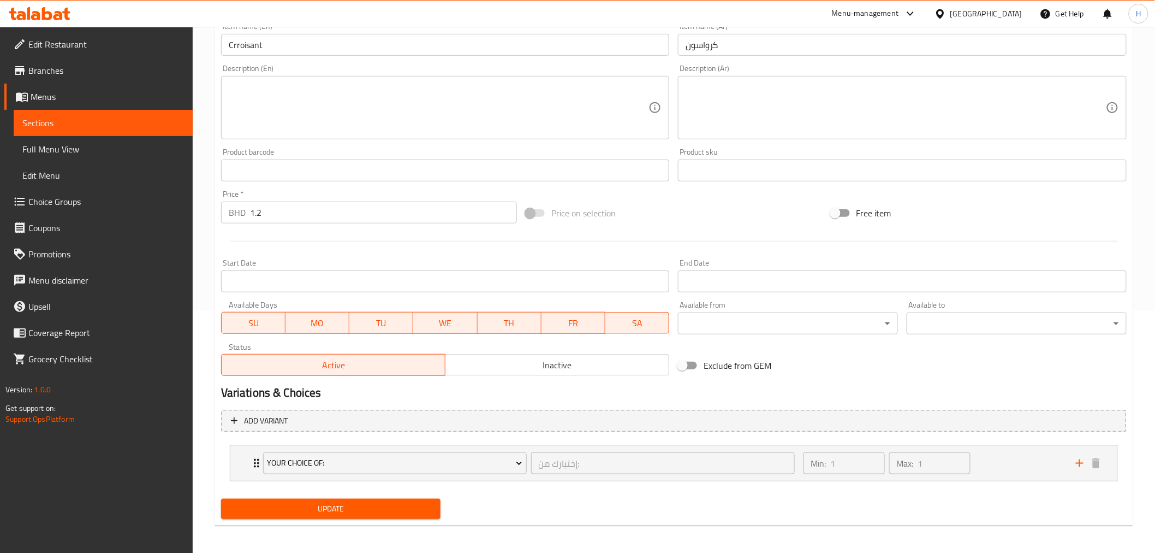
click at [702, 367] on input "Exclude from GEM" at bounding box center [682, 365] width 62 height 21
checkbox input "true"
click at [329, 508] on span "Update" at bounding box center [331, 509] width 203 height 14
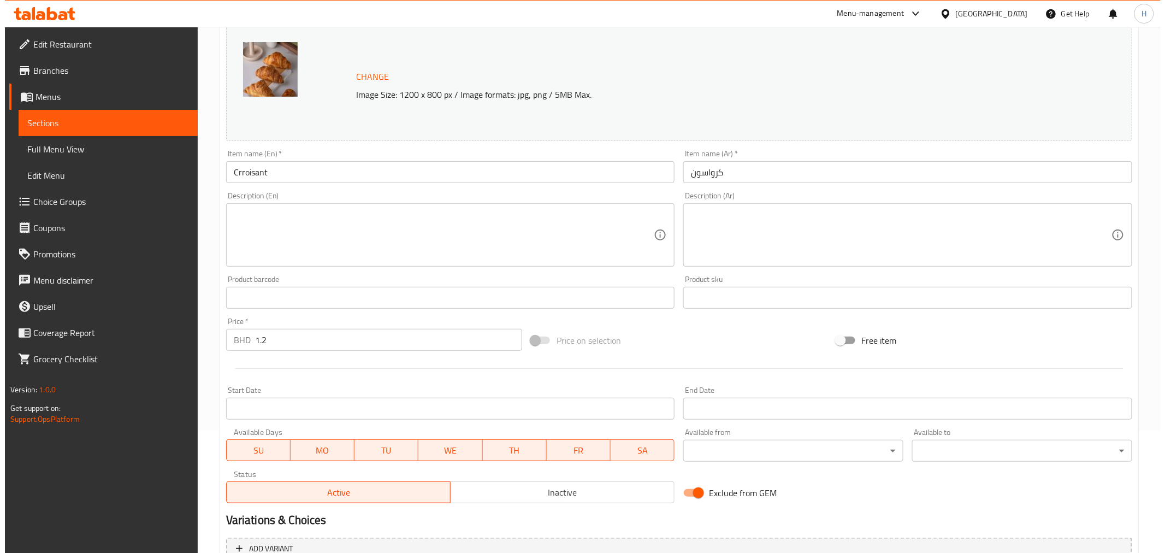
scroll to position [0, 0]
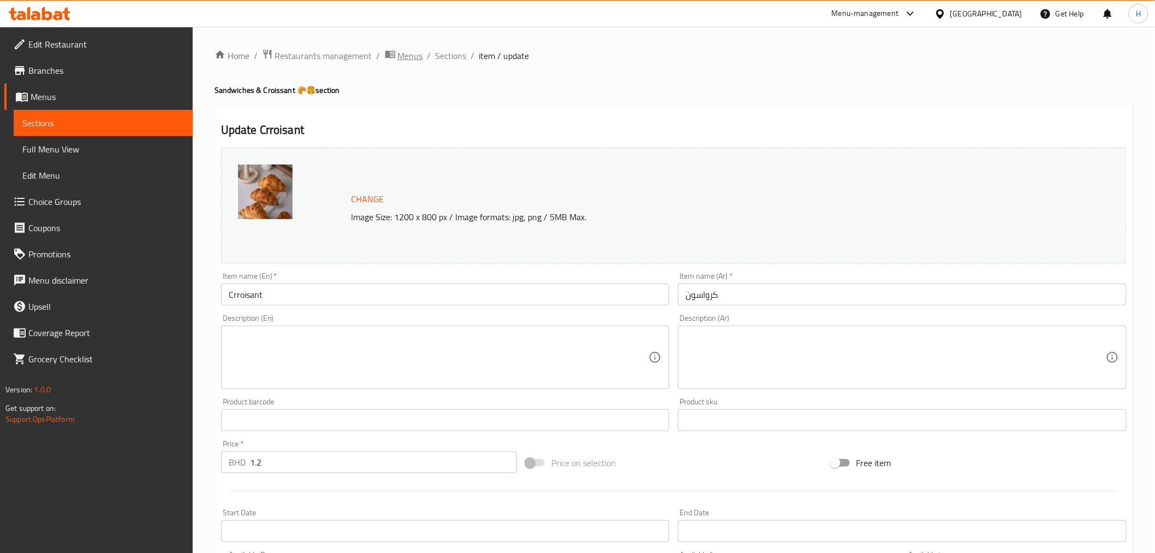
click at [401, 54] on span "Menus" at bounding box center [410, 55] width 25 height 13
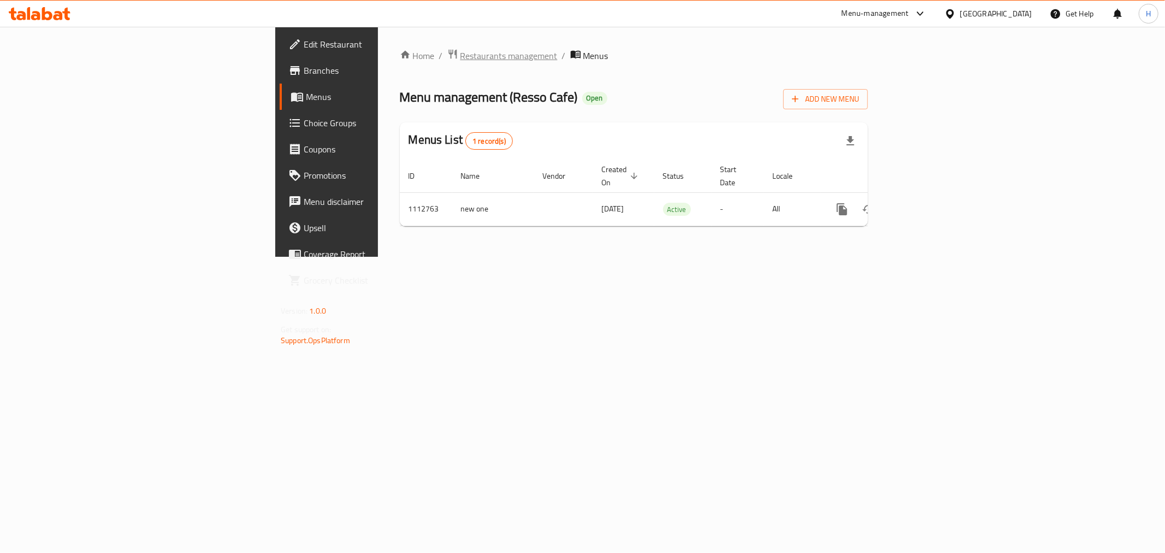
click at [460, 57] on span "Restaurants management" at bounding box center [508, 55] width 97 height 13
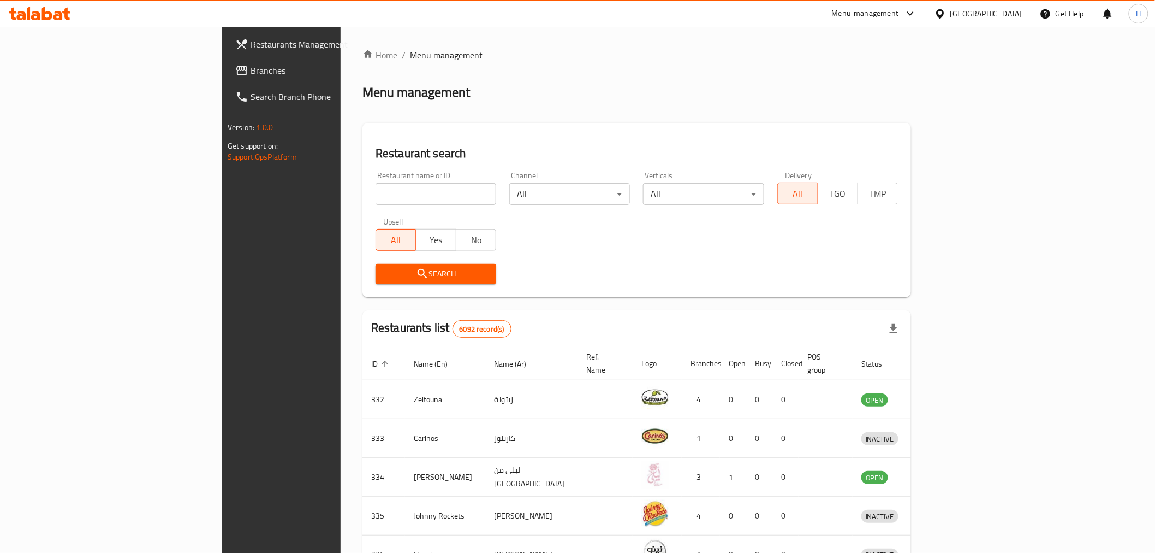
click at [376, 197] on input "search" at bounding box center [436, 194] width 121 height 22
type input "ghwaz"
click button "Search" at bounding box center [436, 274] width 121 height 20
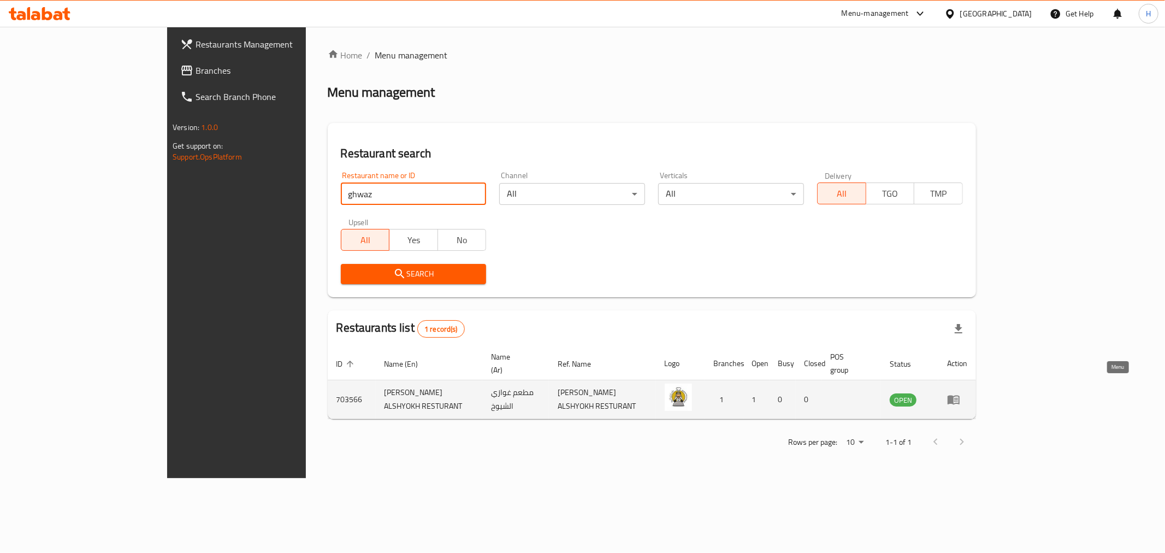
click at [959, 395] on icon "enhanced table" at bounding box center [953, 399] width 12 height 9
